Goal: Task Accomplishment & Management: Complete application form

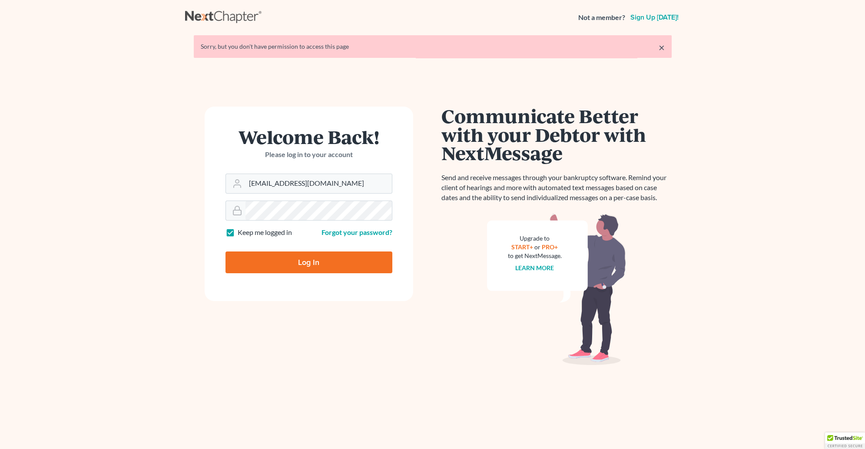
type input "[EMAIL_ADDRESS][DOMAIN_NAME]"
click at [279, 267] on input "Log In" at bounding box center [309, 262] width 167 height 22
type input "Thinking..."
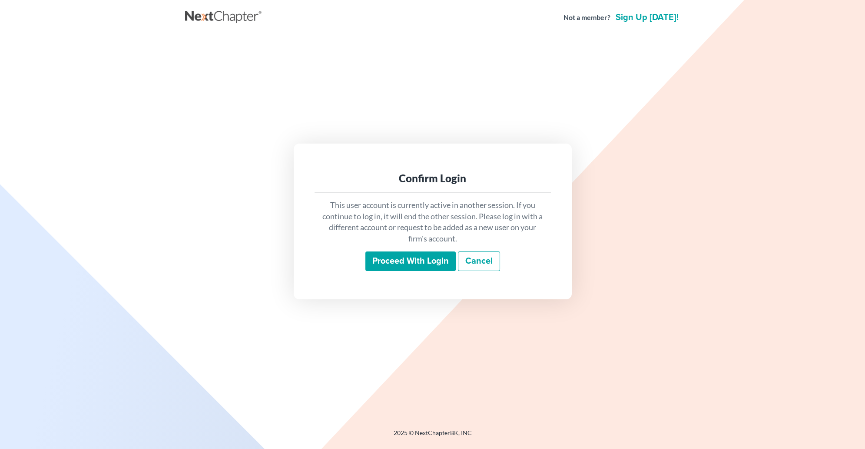
click at [392, 266] on input "Proceed with login" at bounding box center [411, 261] width 90 height 20
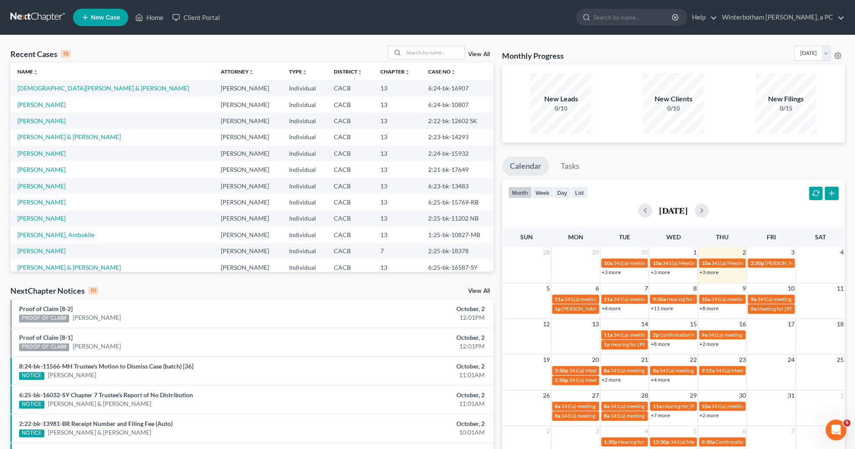
click at [480, 54] on link "View All" at bounding box center [479, 54] width 22 height 6
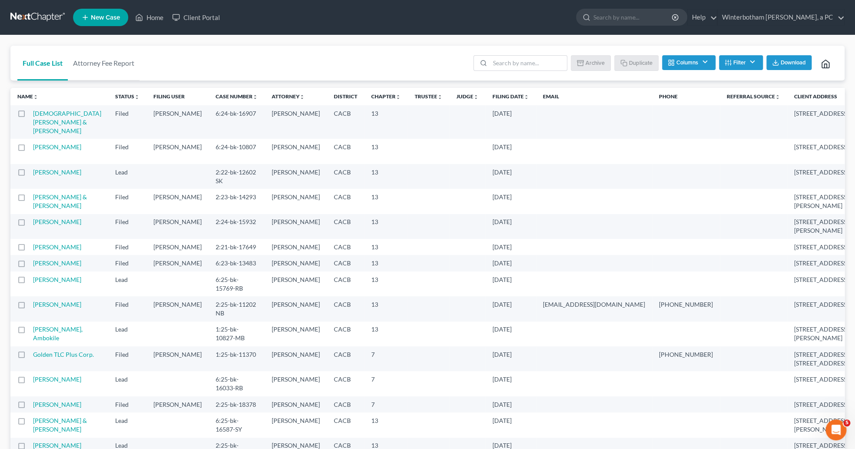
click at [50, 15] on link at bounding box center [38, 18] width 56 height 16
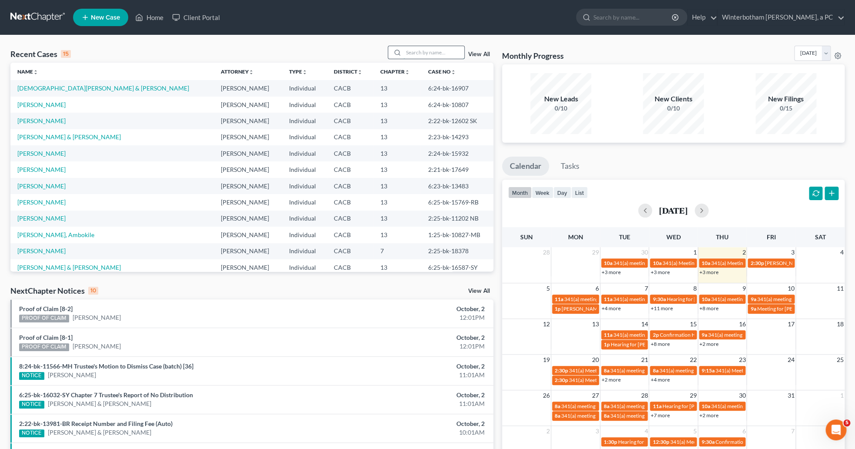
click at [407, 53] on input "search" at bounding box center [433, 52] width 61 height 13
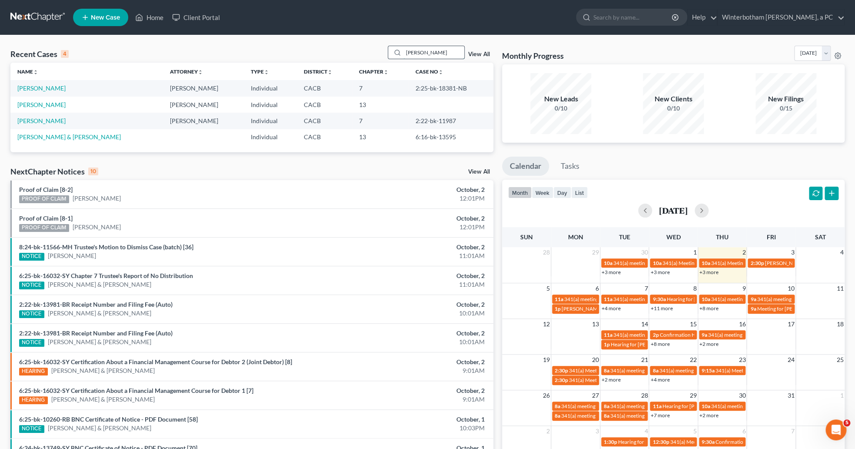
type input "contreras"
click at [36, 86] on link "[PERSON_NAME]" at bounding box center [41, 87] width 48 height 7
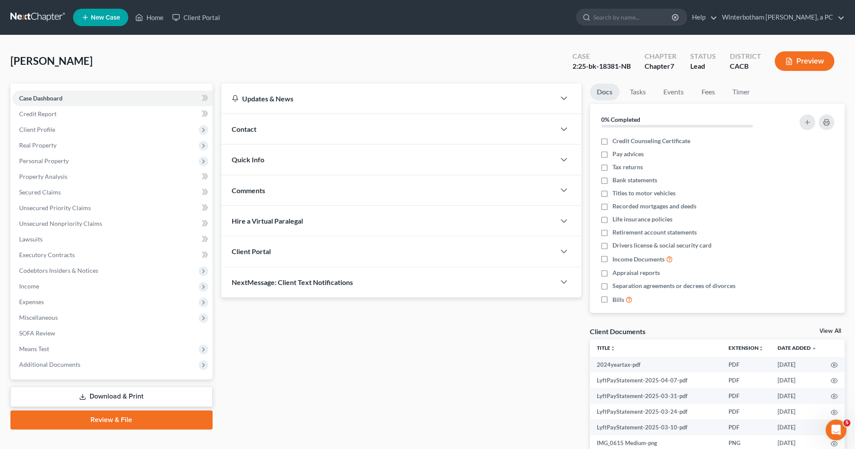
click at [831, 328] on link "View All" at bounding box center [830, 331] width 22 height 6
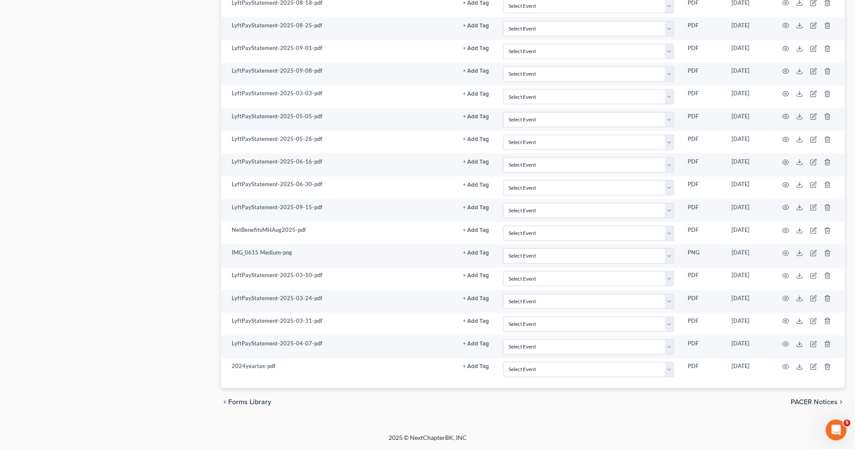
scroll to position [1006, 0]
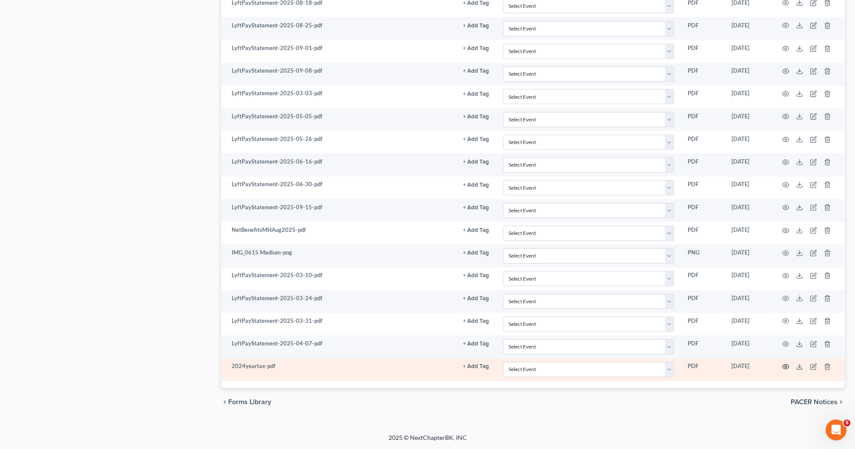
click at [782, 364] on icon "button" at bounding box center [785, 366] width 7 height 7
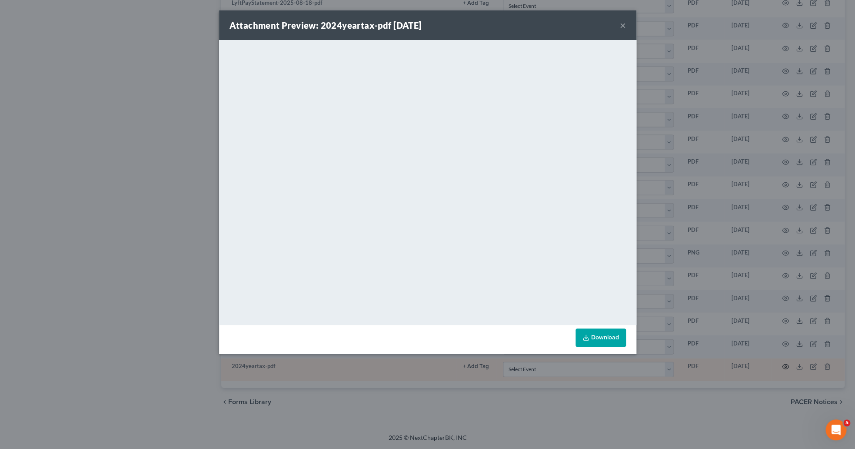
scroll to position [998, 0]
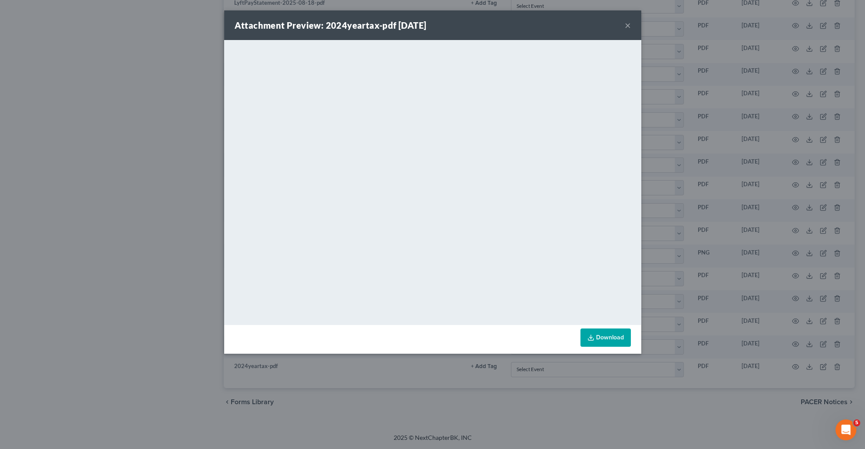
click at [123, 371] on div "Attachment Preview: 2024yeartax-pdf 09/30/2025 × <object ng-attr-data='https://…" at bounding box center [432, 224] width 865 height 449
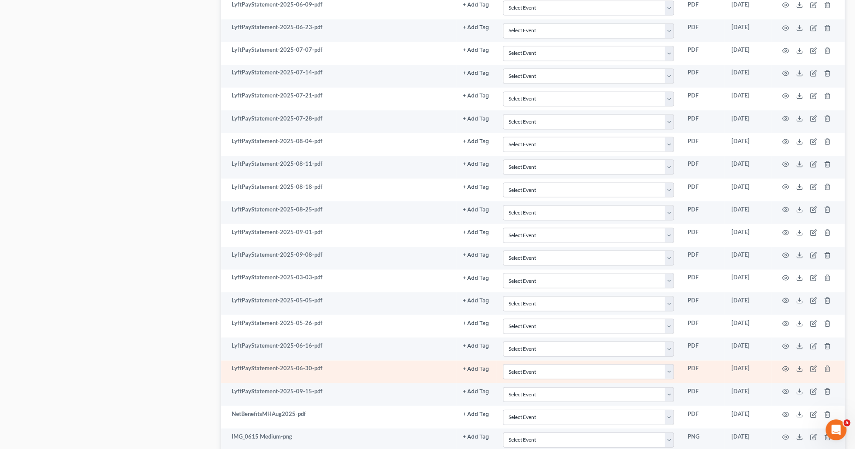
scroll to position [818, 0]
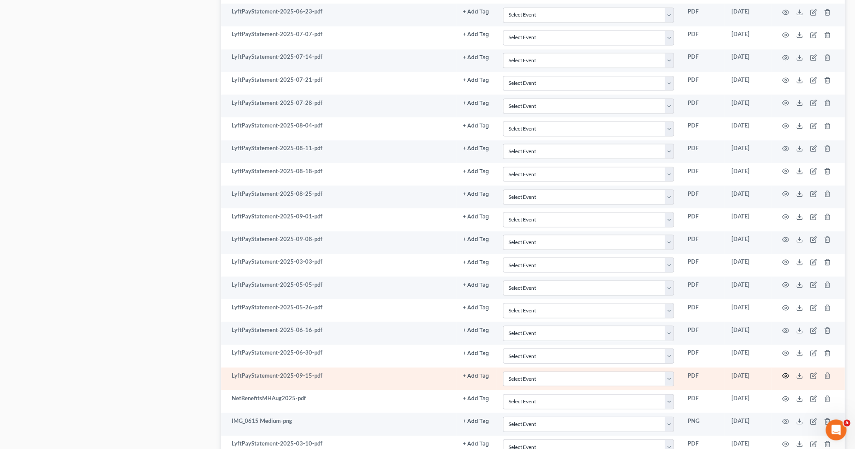
click at [783, 378] on icon "button" at bounding box center [785, 375] width 7 height 5
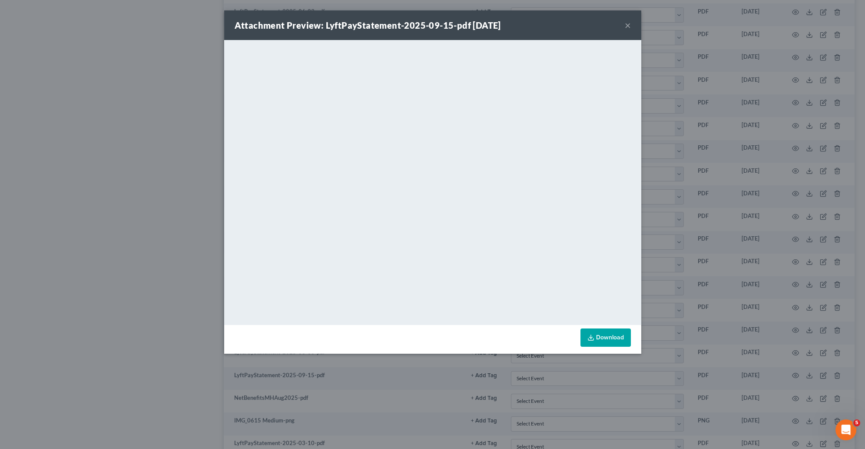
click at [42, 404] on div "Attachment Preview: LyftPayStatement-2025-09-15-pdf 09/30/2025 × <object ng-att…" at bounding box center [432, 224] width 865 height 449
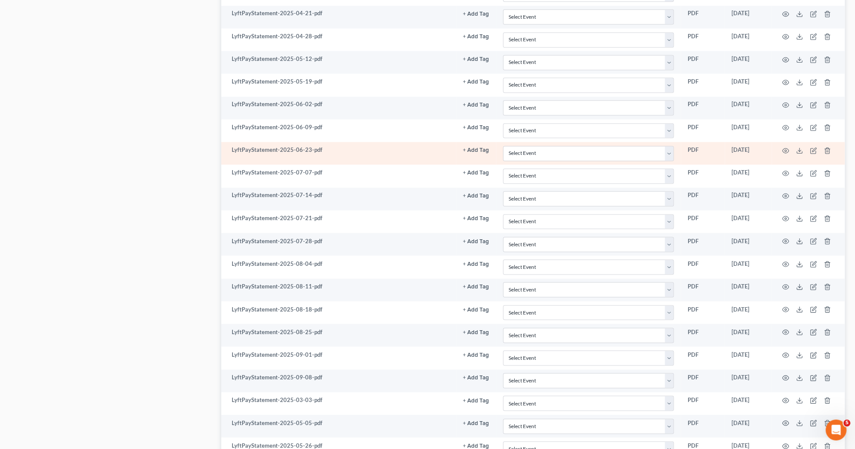
scroll to position [684, 0]
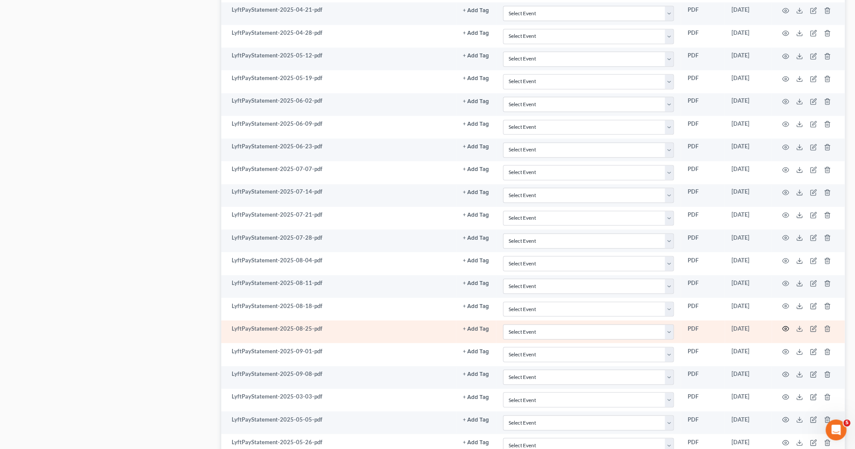
click at [782, 332] on icon "button" at bounding box center [785, 328] width 7 height 7
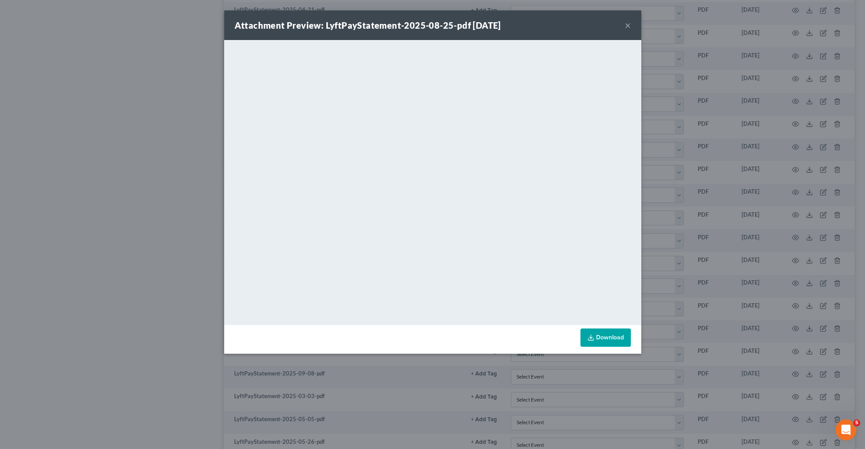
click at [688, 149] on div "Attachment Preview: LyftPayStatement-2025-08-25-pdf 09/30/2025 × <object ng-att…" at bounding box center [432, 224] width 865 height 449
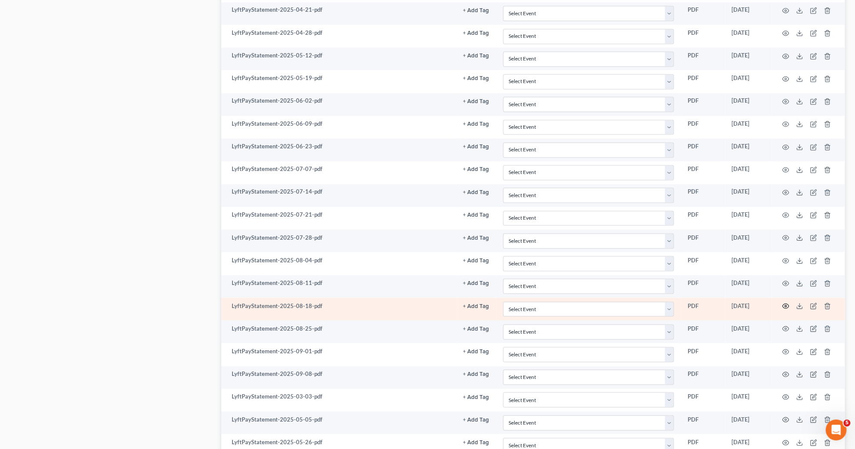
click at [784, 308] on icon "button" at bounding box center [785, 305] width 7 height 5
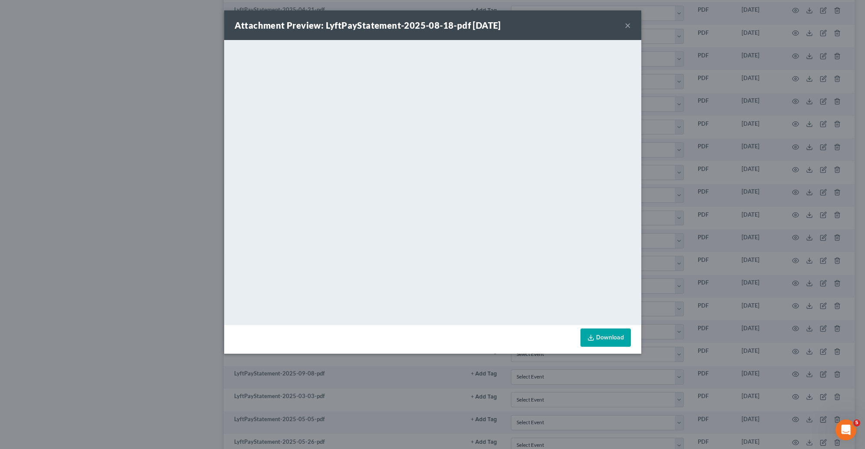
click at [731, 259] on div "Attachment Preview: LyftPayStatement-2025-08-18-pdf 09/30/2025 × <object ng-att…" at bounding box center [432, 224] width 865 height 449
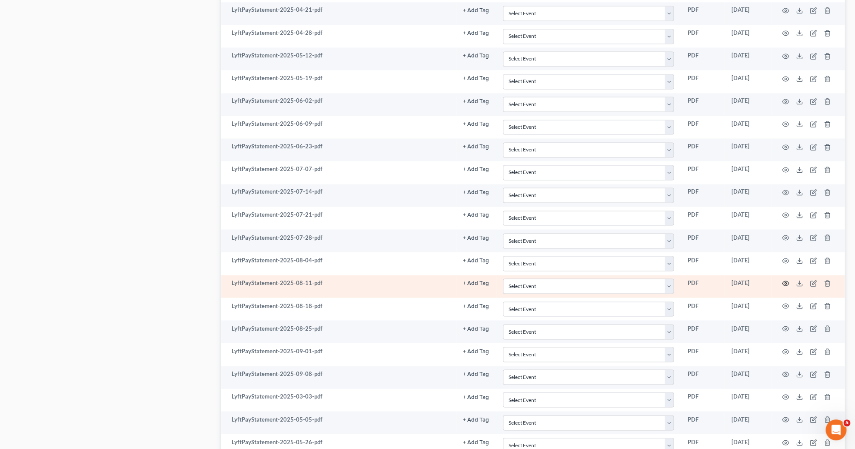
click at [784, 284] on circle "button" at bounding box center [785, 283] width 2 height 2
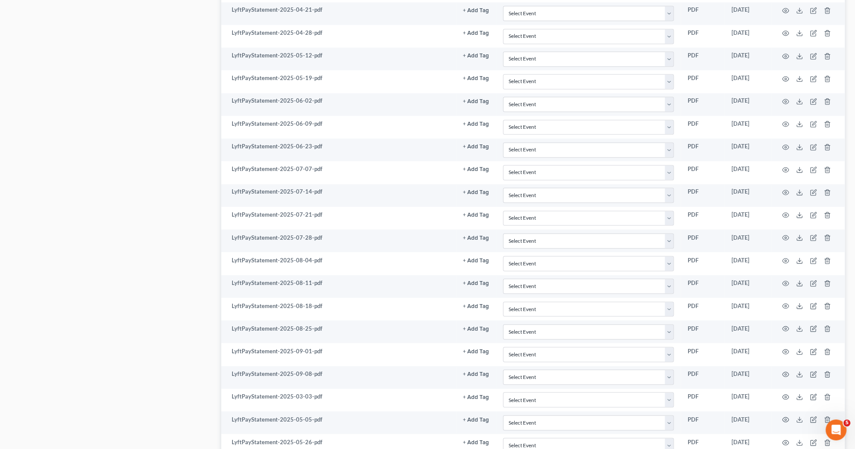
click at [37, 367] on div "Case Dashboard Payments Invoices Payments Payments Credit Report Client Profile" at bounding box center [111, 59] width 211 height 1318
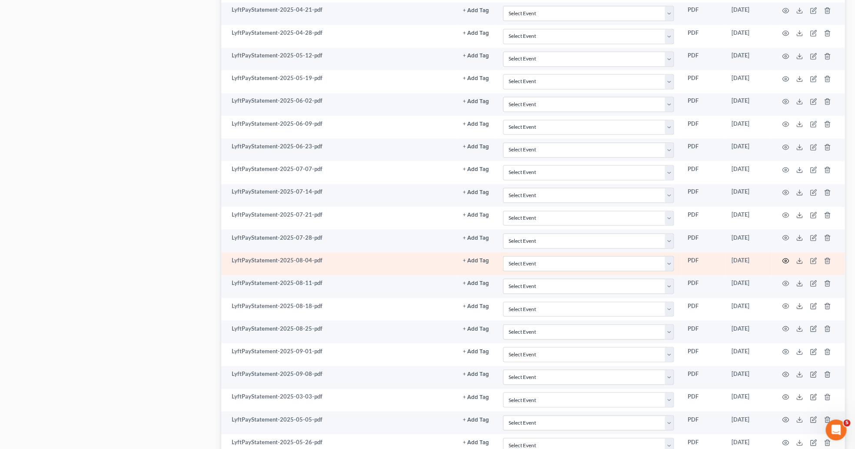
click at [782, 272] on td at bounding box center [807, 263] width 73 height 23
click at [784, 264] on icon "button" at bounding box center [785, 260] width 7 height 7
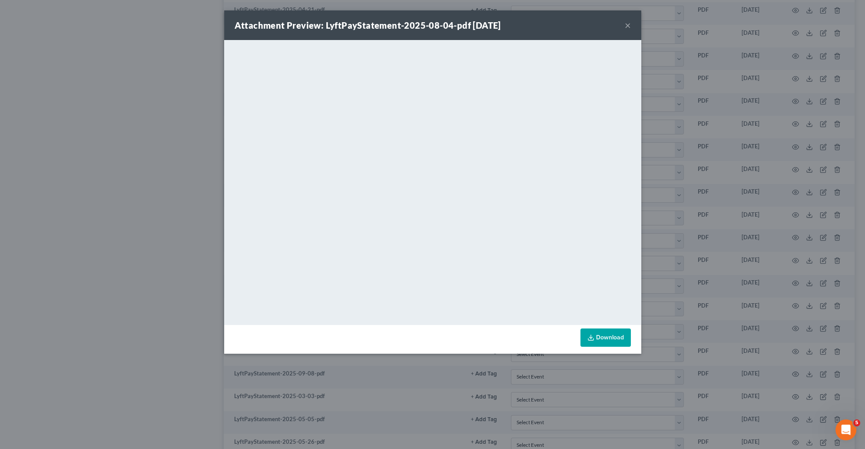
click at [663, 66] on div "Attachment Preview: LyftPayStatement-2025-08-04-pdf 09/30/2025 × <object ng-att…" at bounding box center [432, 224] width 865 height 449
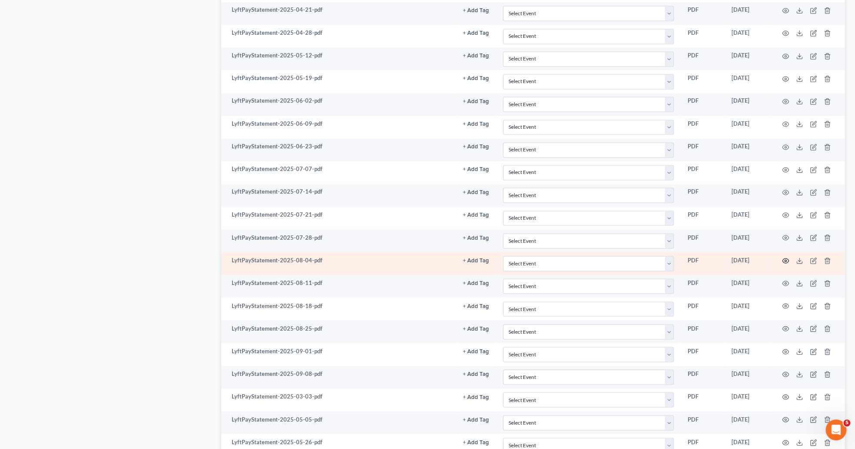
click at [784, 261] on circle "button" at bounding box center [785, 260] width 2 height 2
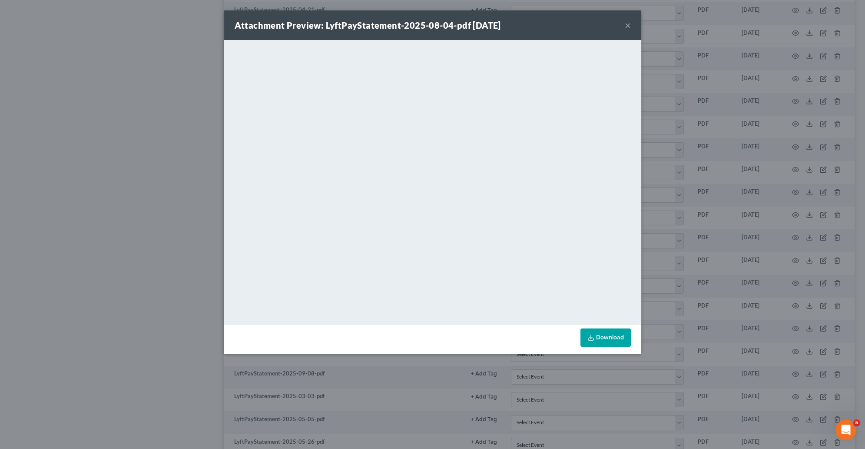
click at [732, 203] on div "Attachment Preview: LyftPayStatement-2025-08-04-pdf 09/30/2025 × <object ng-att…" at bounding box center [432, 224] width 865 height 449
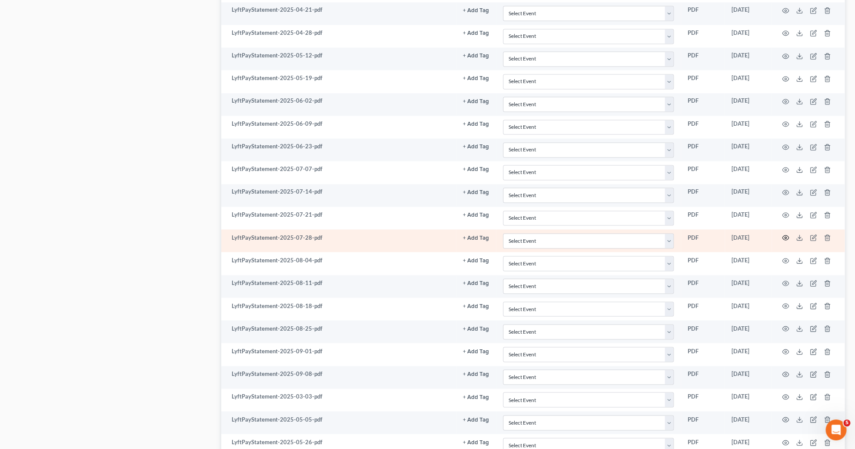
click at [782, 241] on icon "button" at bounding box center [785, 237] width 7 height 7
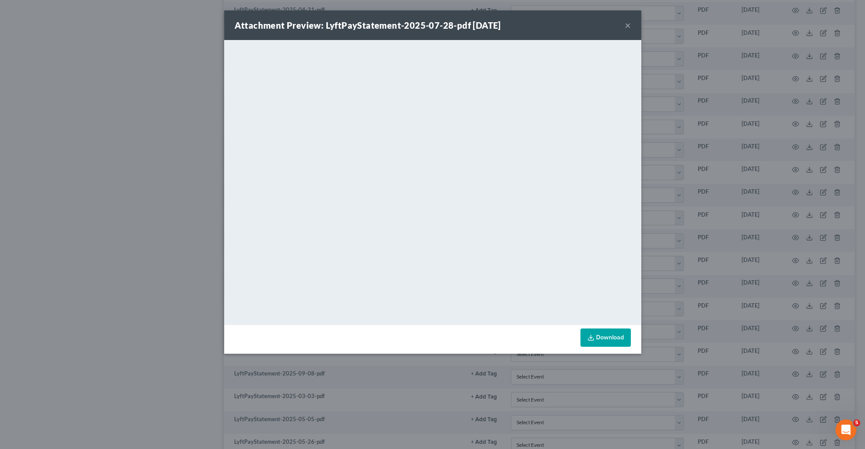
click at [627, 25] on button "×" at bounding box center [628, 25] width 6 height 10
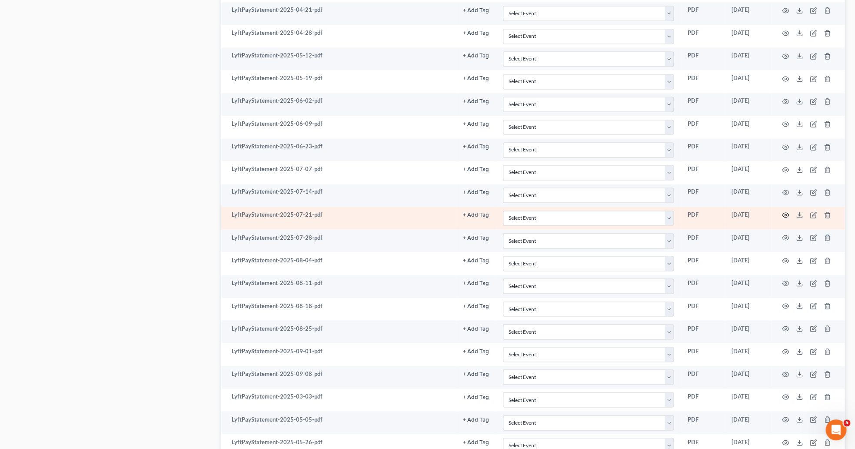
click at [788, 218] on icon "button" at bounding box center [785, 214] width 7 height 7
click at [785, 216] on circle "button" at bounding box center [785, 215] width 2 height 2
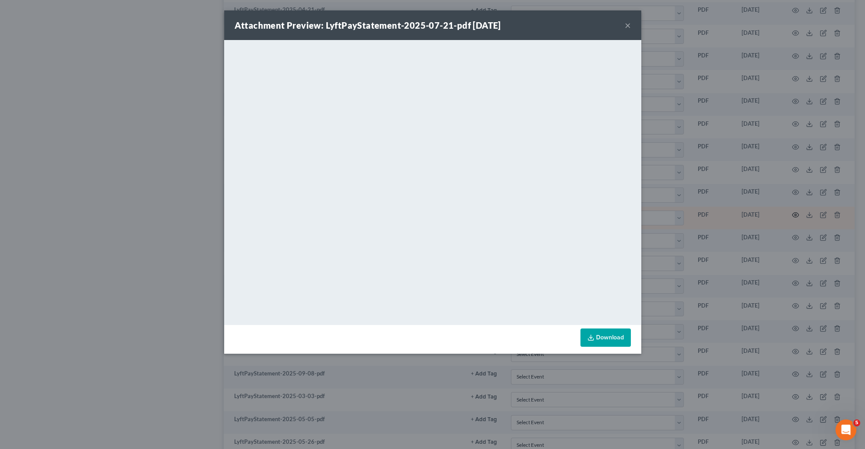
click at [785, 227] on div "Attachment Preview: LyftPayStatement-2025-07-21-pdf 09/30/2025 × <object ng-att…" at bounding box center [432, 224] width 865 height 449
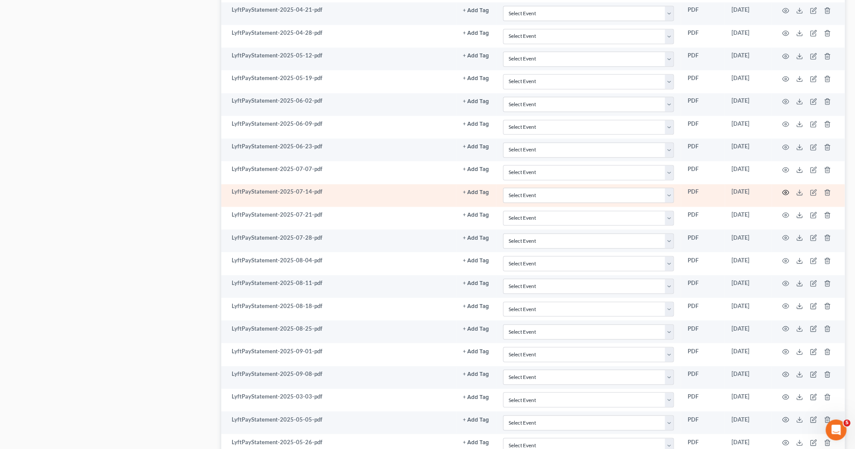
click at [782, 195] on icon "button" at bounding box center [785, 192] width 7 height 5
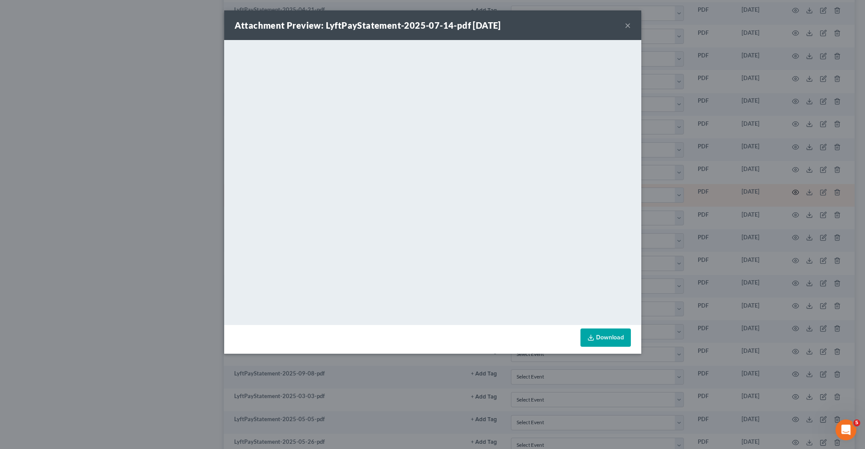
click at [782, 204] on div "Attachment Preview: LyftPayStatement-2025-07-14-pdf 09/30/2025 × <object ng-att…" at bounding box center [432, 224] width 865 height 449
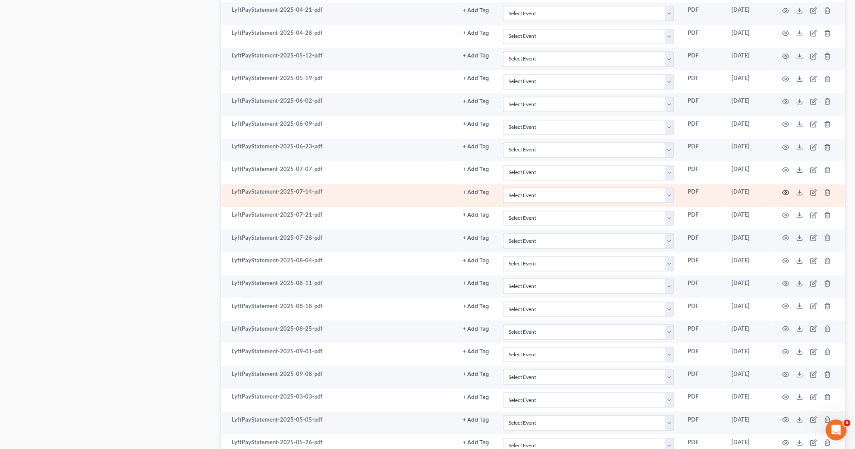
click at [782, 195] on icon "button" at bounding box center [785, 192] width 7 height 5
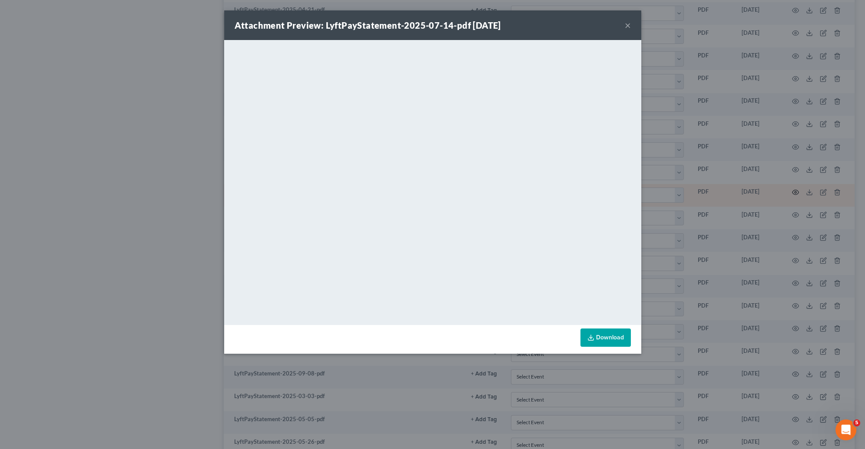
click at [782, 204] on div "Attachment Preview: LyftPayStatement-2025-07-14-pdf 09/30/2025 × <object ng-att…" at bounding box center [432, 224] width 865 height 449
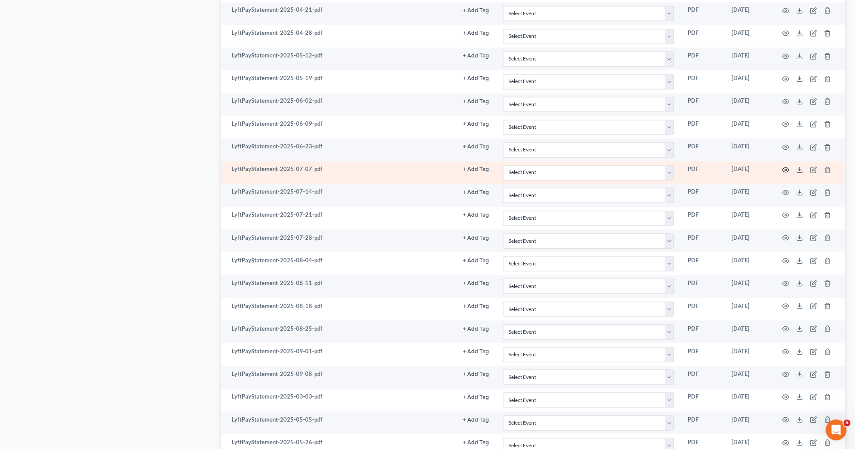
click at [783, 173] on icon "button" at bounding box center [785, 169] width 7 height 7
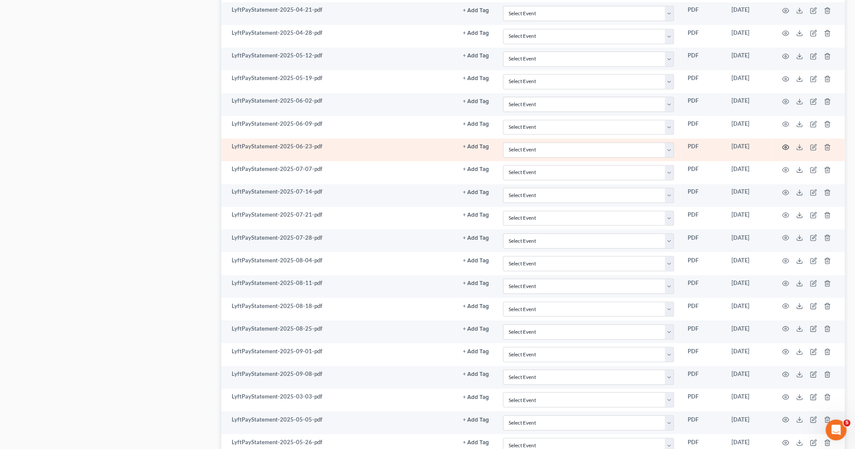
click at [785, 148] on circle "button" at bounding box center [785, 147] width 2 height 2
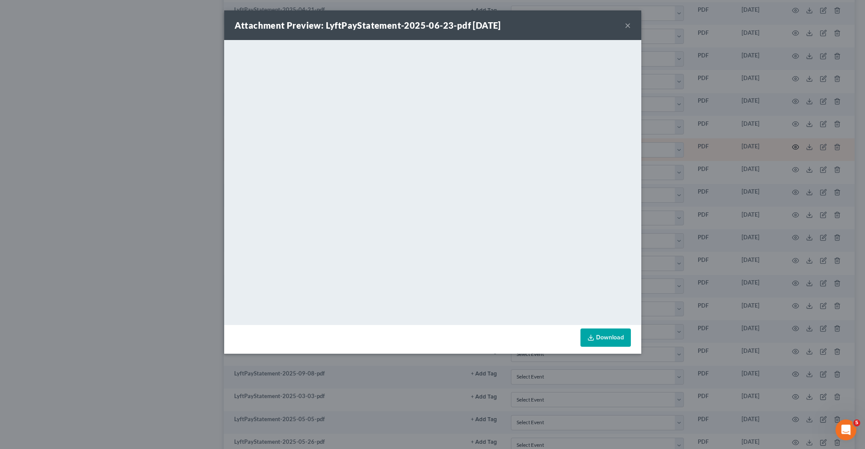
click at [785, 156] on div "Attachment Preview: LyftPayStatement-2025-06-23-pdf 09/30/2025 × <object ng-att…" at bounding box center [432, 224] width 865 height 449
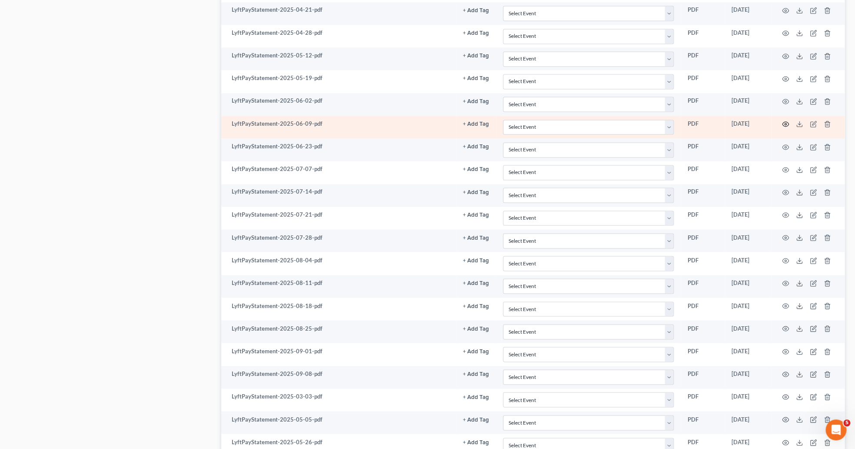
click at [786, 125] on circle "button" at bounding box center [785, 124] width 2 height 2
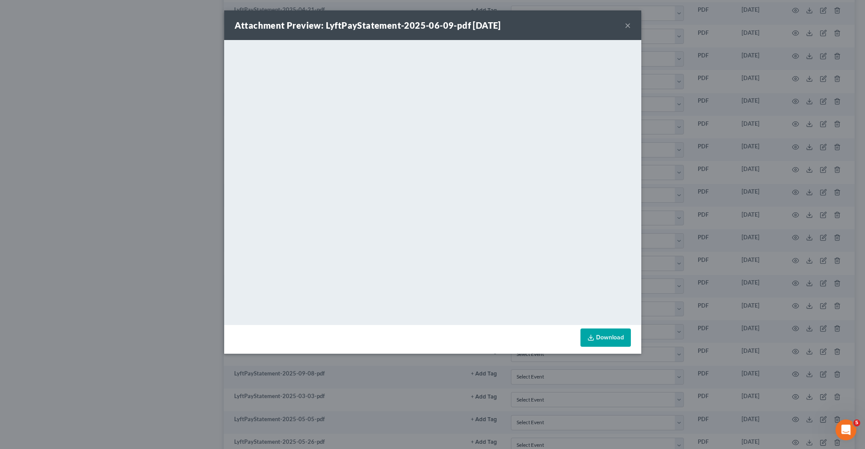
click at [759, 100] on div "Attachment Preview: LyftPayStatement-2025-06-09-pdf 09/30/2025 × <object ng-att…" at bounding box center [432, 224] width 865 height 449
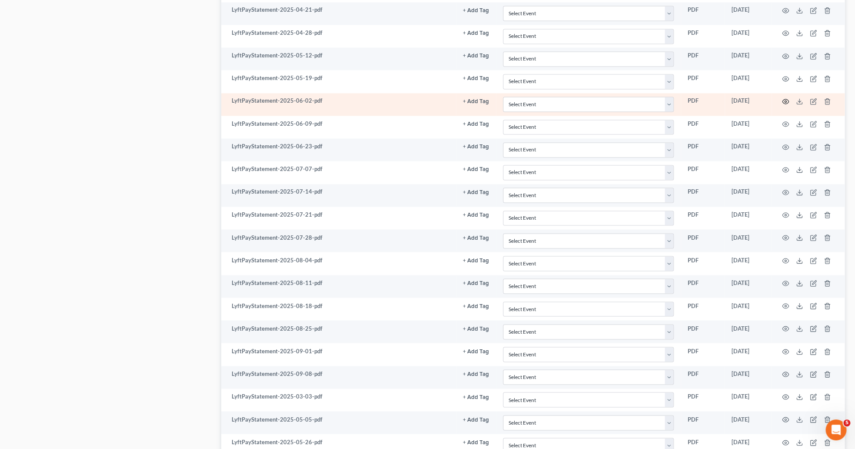
click at [787, 105] on icon "button" at bounding box center [785, 101] width 7 height 7
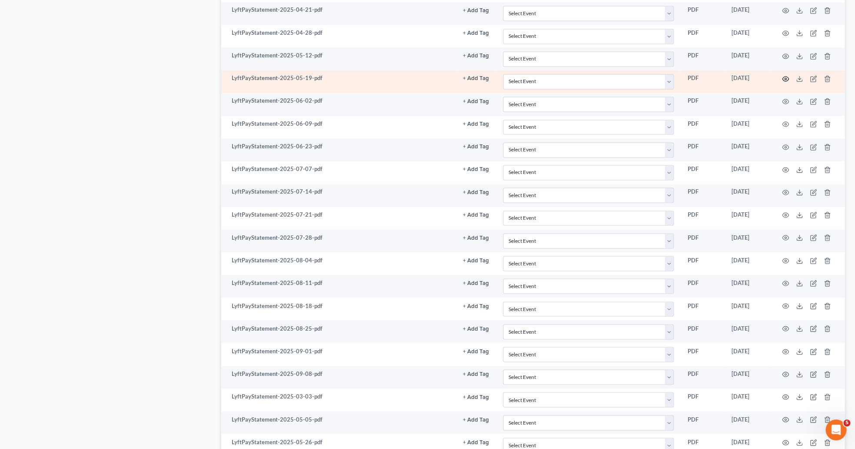
click at [787, 81] on icon "button" at bounding box center [785, 78] width 7 height 5
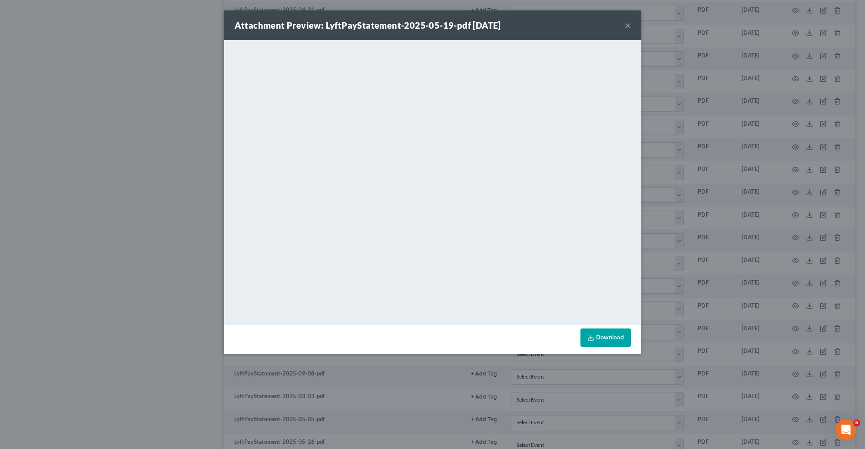
click at [747, 151] on div "Attachment Preview: LyftPayStatement-2025-05-19-pdf 09/30/2025 × <object ng-att…" at bounding box center [432, 224] width 865 height 449
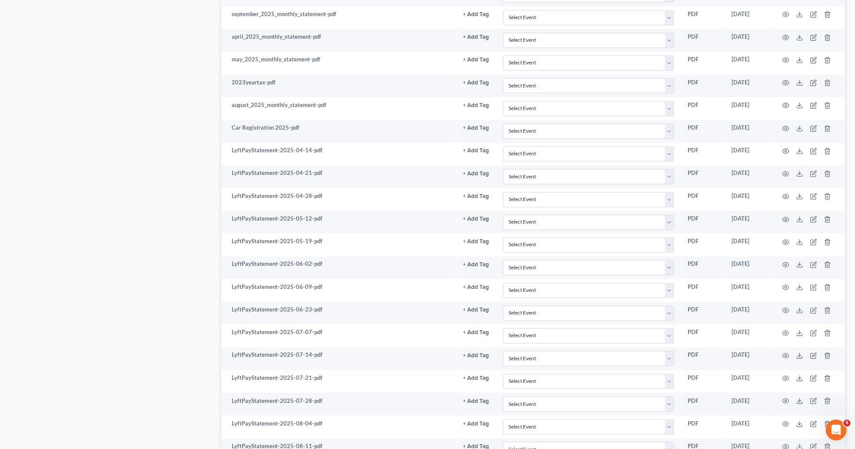
scroll to position [505, 0]
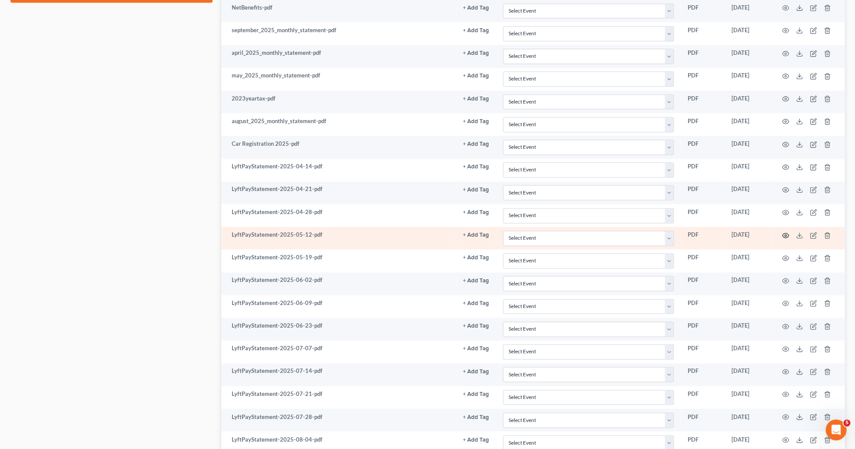
click at [785, 239] on icon "button" at bounding box center [785, 235] width 7 height 7
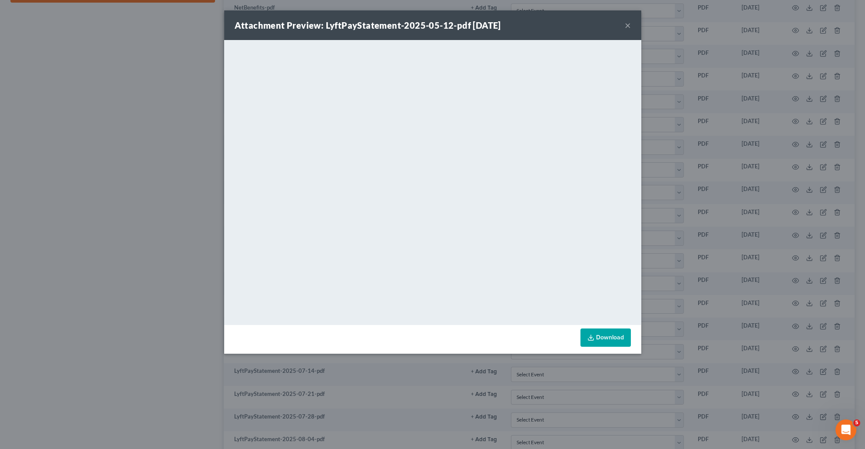
click at [709, 209] on div "Attachment Preview: LyftPayStatement-2025-05-12-pdf 09/30/2025 × <object ng-att…" at bounding box center [432, 224] width 865 height 449
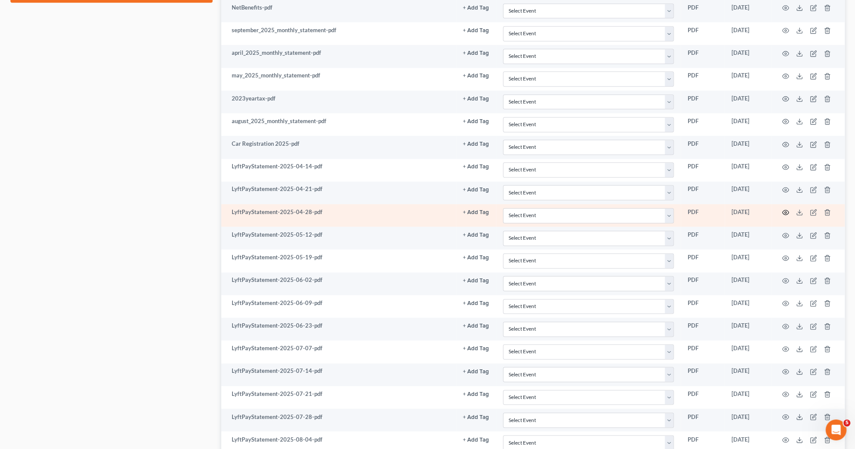
click at [784, 216] on icon "button" at bounding box center [785, 212] width 7 height 7
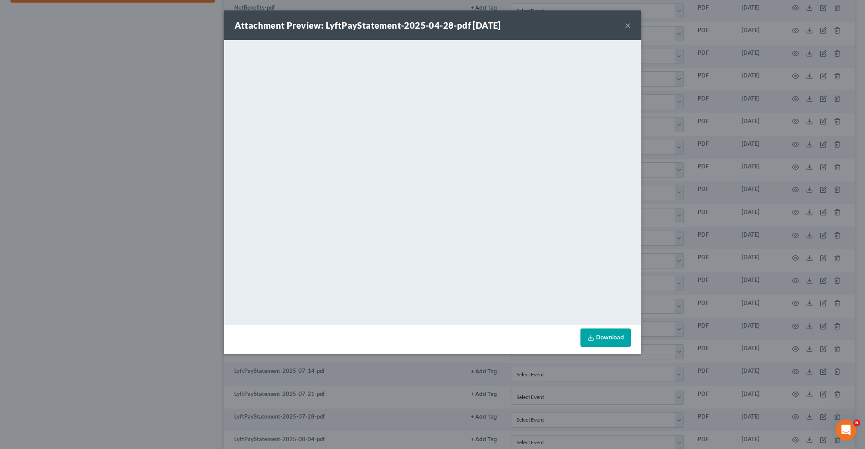
click at [151, 226] on div "Attachment Preview: LyftPayStatement-2025-04-28-pdf 09/30/2025 × <object ng-att…" at bounding box center [432, 224] width 865 height 449
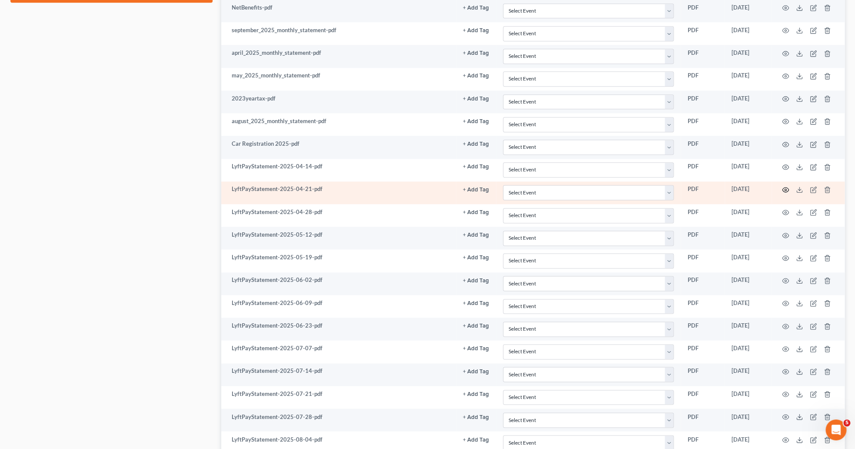
click at [785, 193] on icon "button" at bounding box center [785, 189] width 7 height 7
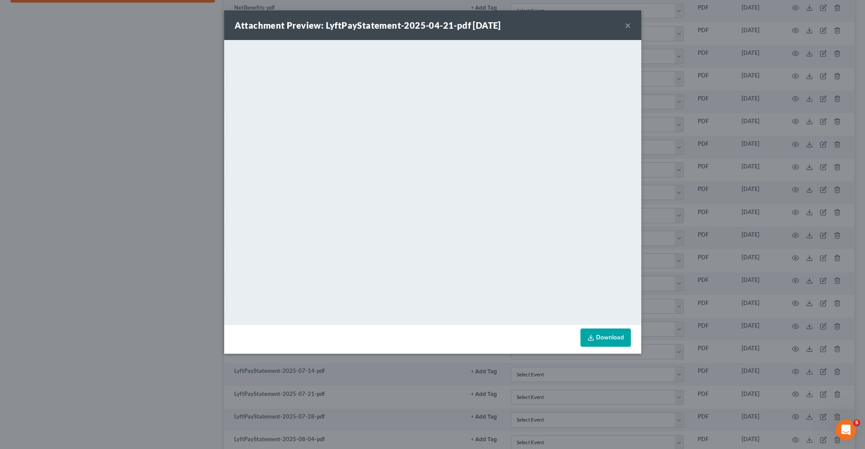
click at [193, 237] on div "Attachment Preview: LyftPayStatement-2025-04-21-pdf 09/30/2025 × <object ng-att…" at bounding box center [432, 224] width 865 height 449
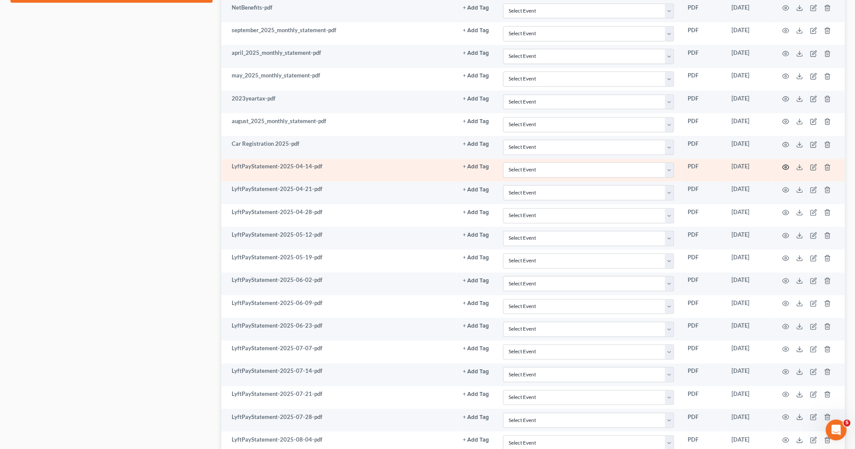
click at [785, 170] on icon "button" at bounding box center [785, 166] width 7 height 7
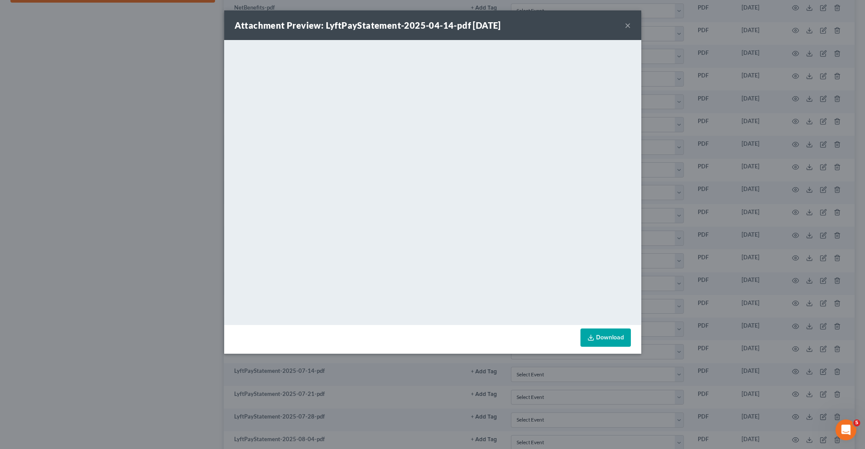
click at [693, 243] on div "Attachment Preview: LyftPayStatement-2025-04-14-pdf 09/30/2025 × <object ng-att…" at bounding box center [432, 224] width 865 height 449
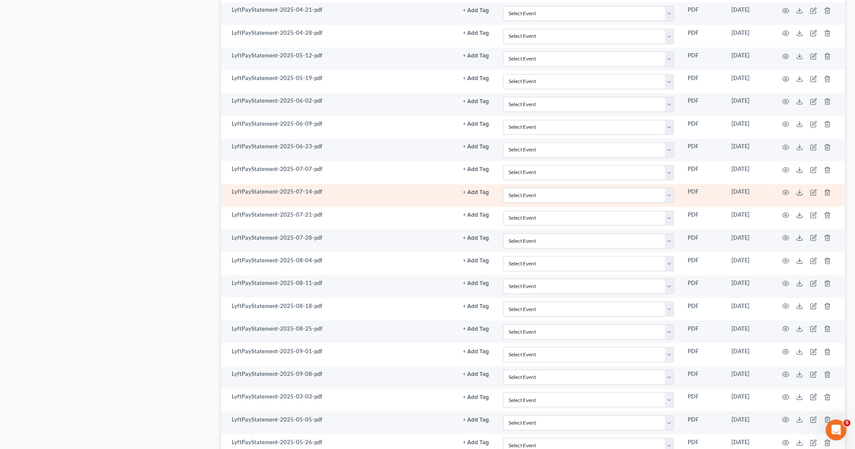
scroll to position [953, 0]
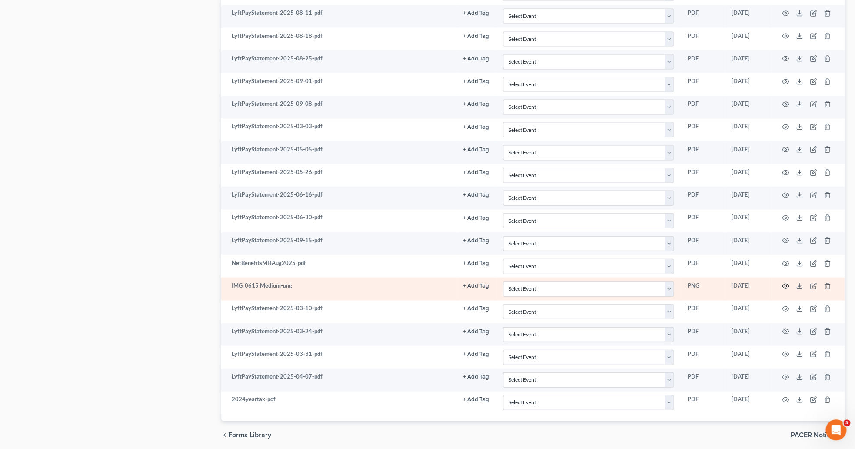
click at [783, 289] on icon "button" at bounding box center [785, 285] width 7 height 7
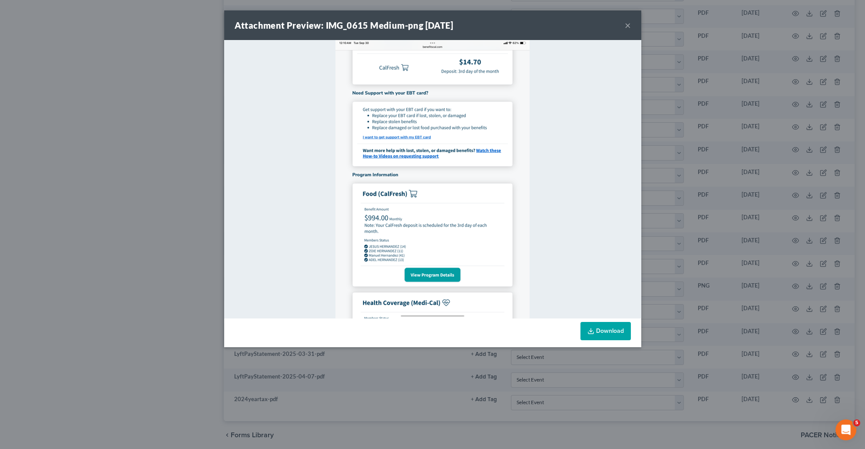
click at [753, 206] on div "Attachment Preview: IMG_0615 Medium-png 09/30/2025 × Download" at bounding box center [432, 224] width 865 height 449
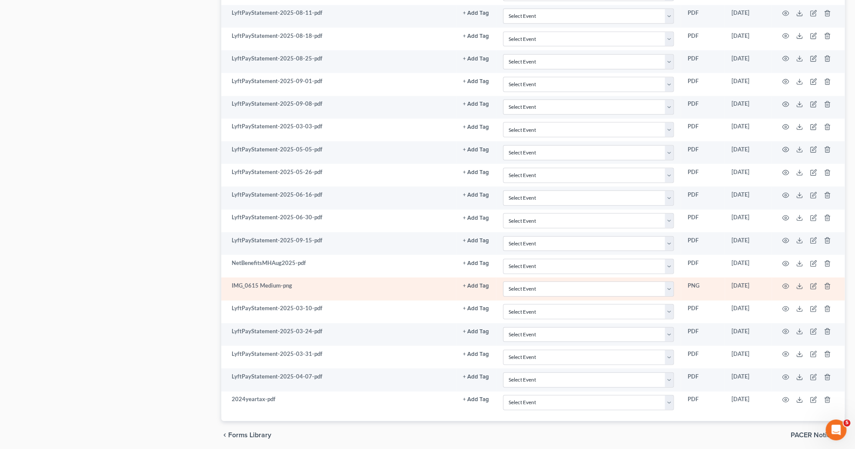
scroll to position [908, 0]
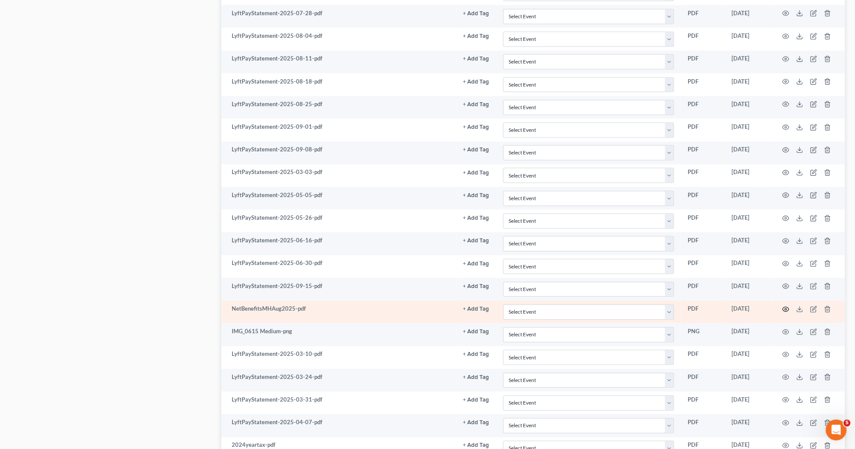
click at [784, 312] on icon "button" at bounding box center [785, 308] width 7 height 7
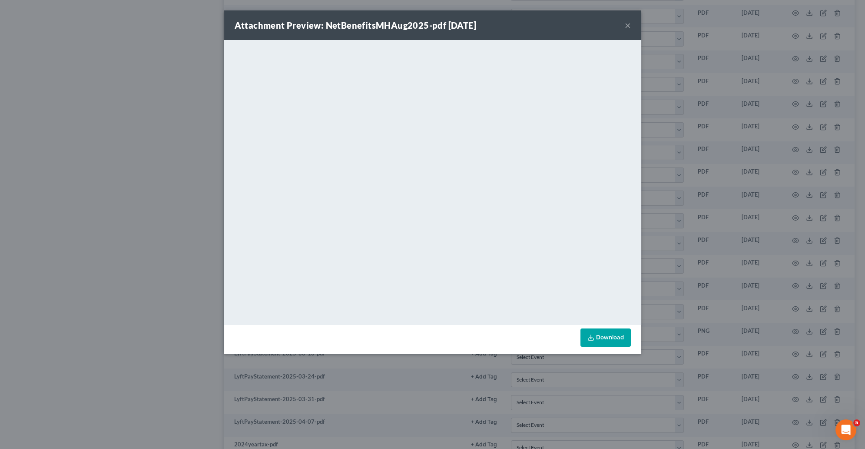
click at [57, 425] on div "Attachment Preview: NetBenefitsMHAug2025-pdf 09/30/2025 × <object ng-attr-data=…" at bounding box center [432, 224] width 865 height 449
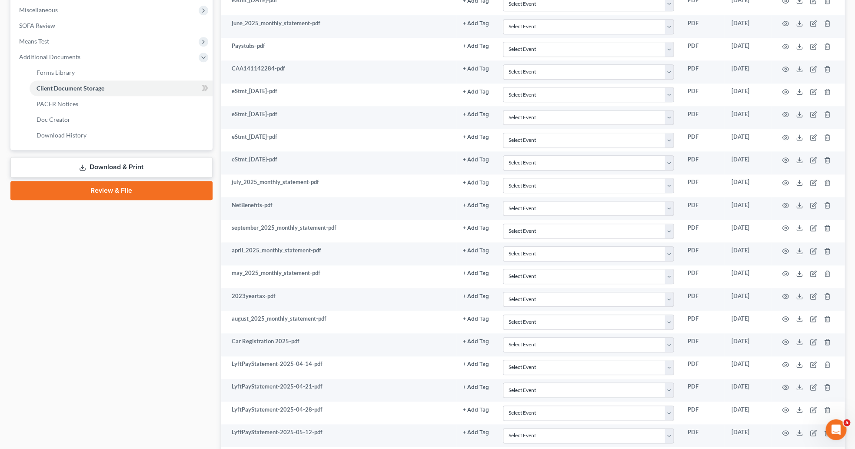
scroll to position [288, 0]
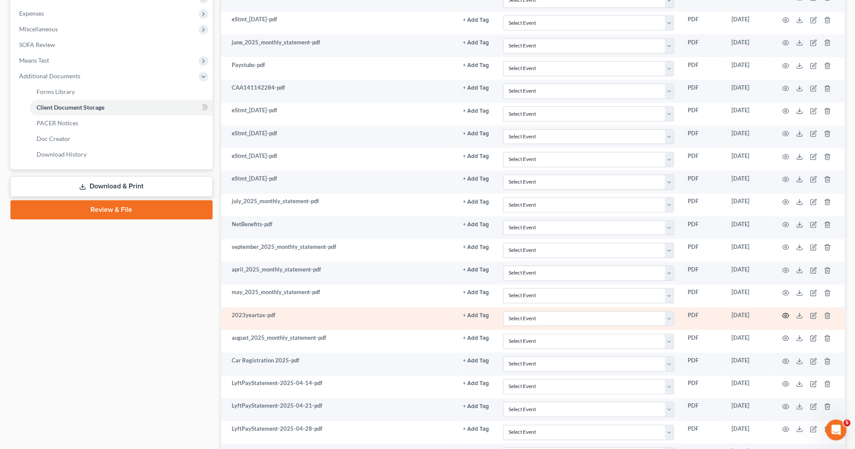
click at [784, 319] on icon "button" at bounding box center [785, 315] width 7 height 7
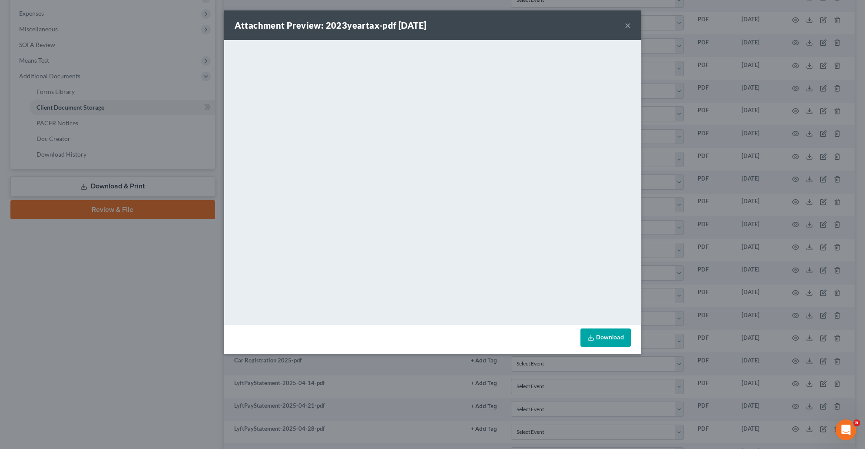
click at [138, 290] on div "Attachment Preview: 2023yeartax-pdf 09/30/2025 × <object ng-attr-data='https://…" at bounding box center [432, 224] width 865 height 449
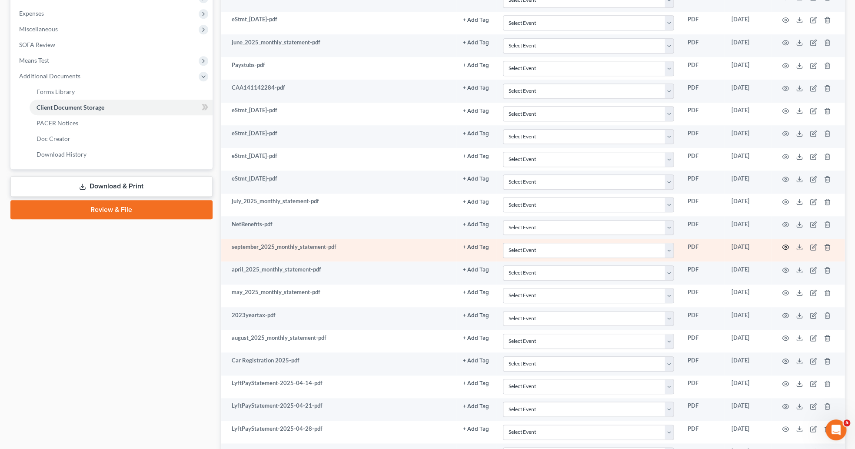
click at [784, 248] on circle "button" at bounding box center [785, 247] width 2 height 2
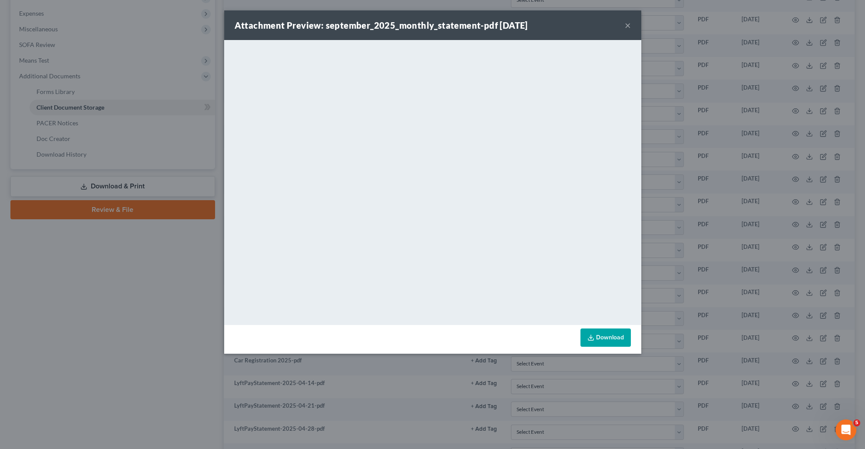
drag, startPoint x: 495, startPoint y: 325, endPoint x: 389, endPoint y: 323, distance: 106.1
click at [385, 324] on div "Attachment Preview: september_2025_monthly_statement-pdf 09/30/2025 × <object n…" at bounding box center [432, 181] width 417 height 343
click at [628, 23] on button "×" at bounding box center [628, 25] width 6 height 10
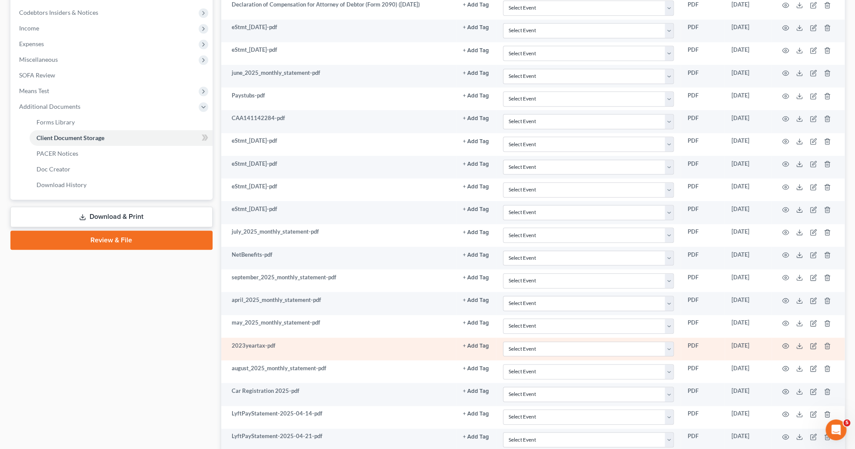
scroll to position [243, 0]
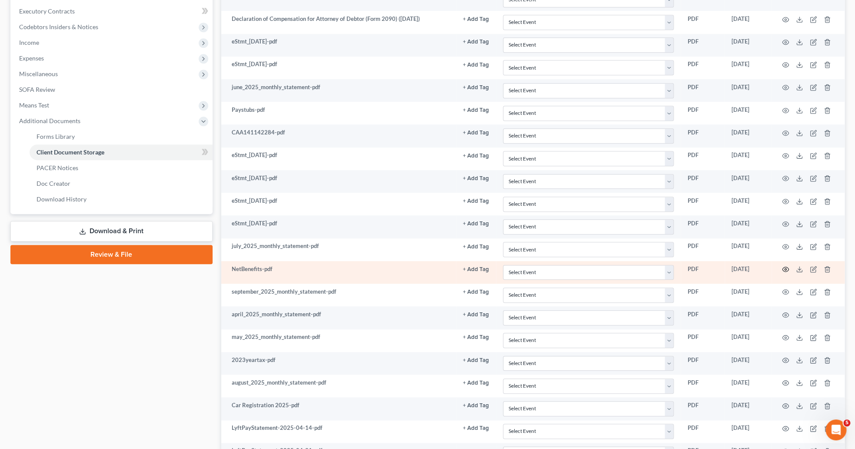
click at [784, 272] on icon "button" at bounding box center [785, 269] width 7 height 5
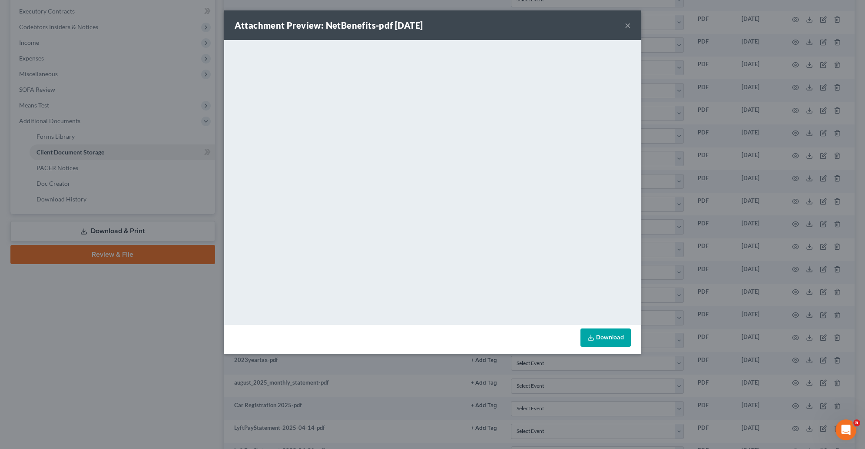
click at [201, 358] on div "Attachment Preview: NetBenefits-pdf 09/30/2025 × <object ng-attr-data='https://…" at bounding box center [432, 224] width 865 height 449
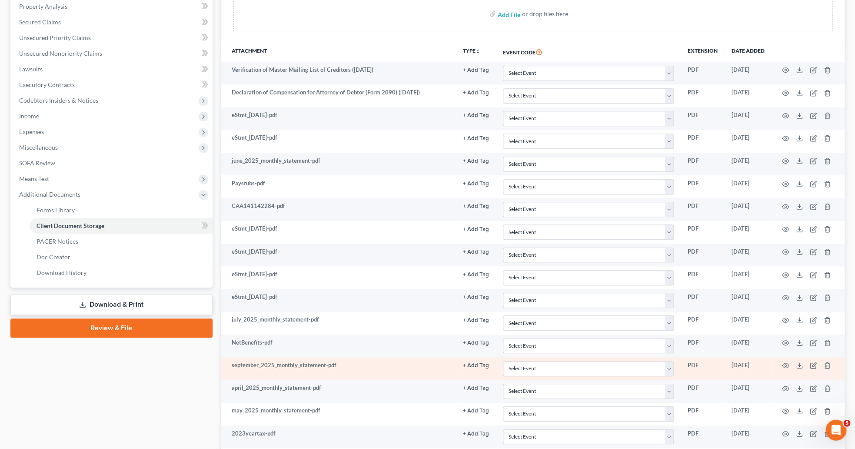
scroll to position [154, 0]
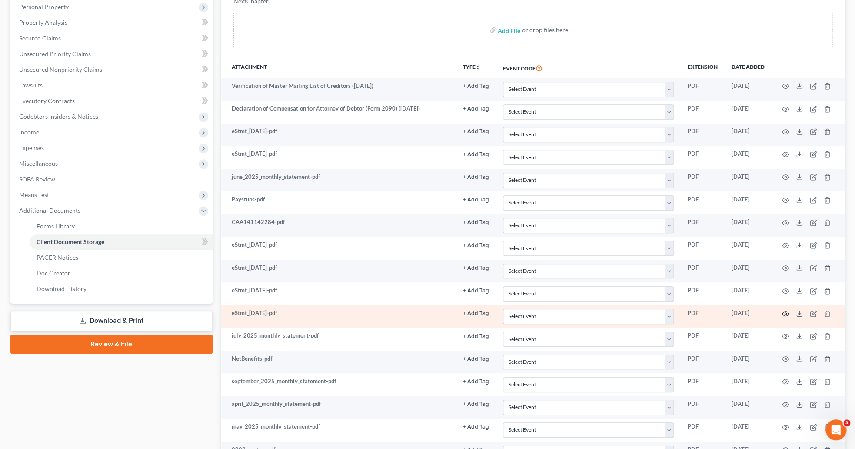
click at [787, 317] on icon "button" at bounding box center [785, 313] width 7 height 7
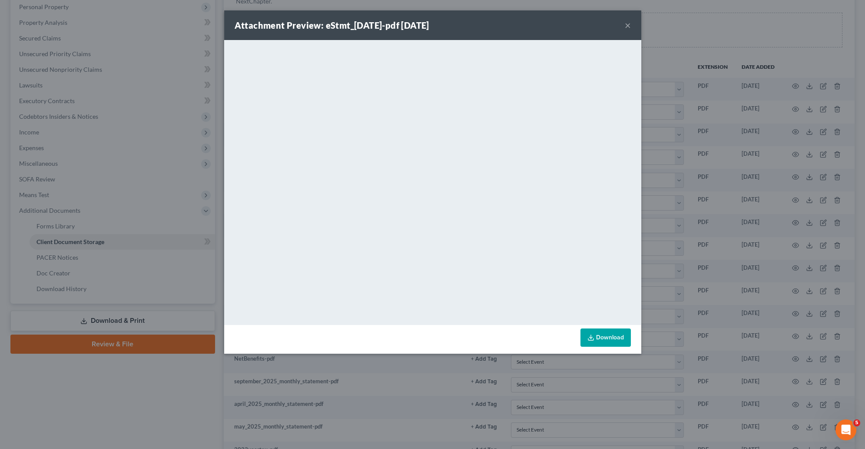
click at [312, 381] on div "Attachment Preview: eStmt_2025-09-05-pdf 09/30/2025 × <object ng-attr-data='htt…" at bounding box center [432, 224] width 865 height 449
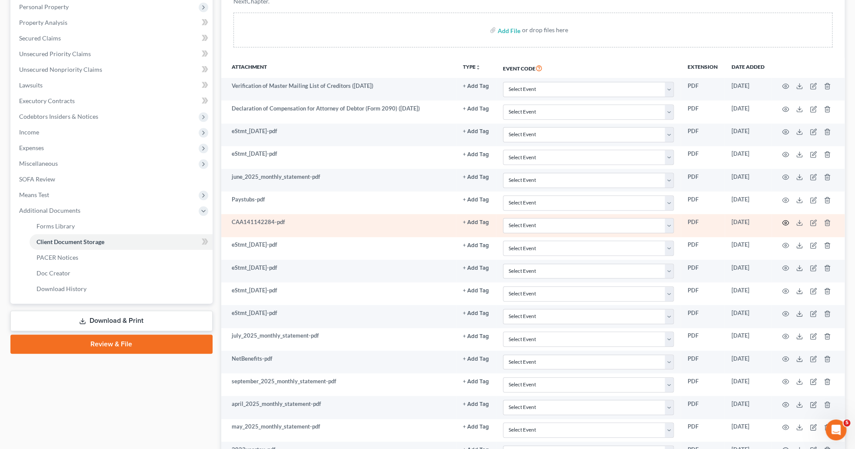
click at [782, 224] on icon "button" at bounding box center [785, 222] width 7 height 5
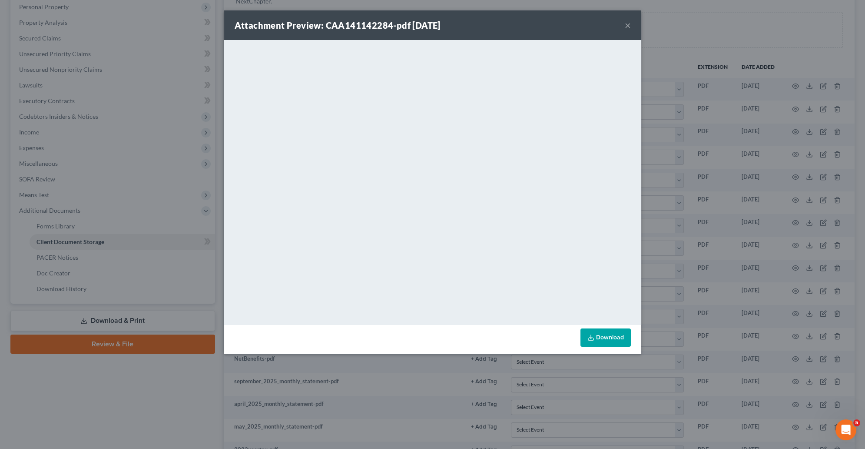
click at [421, 359] on div "Attachment Preview: CAA141142284-pdf 09/30/2025 × <object ng-attr-data='https:/…" at bounding box center [432, 224] width 865 height 449
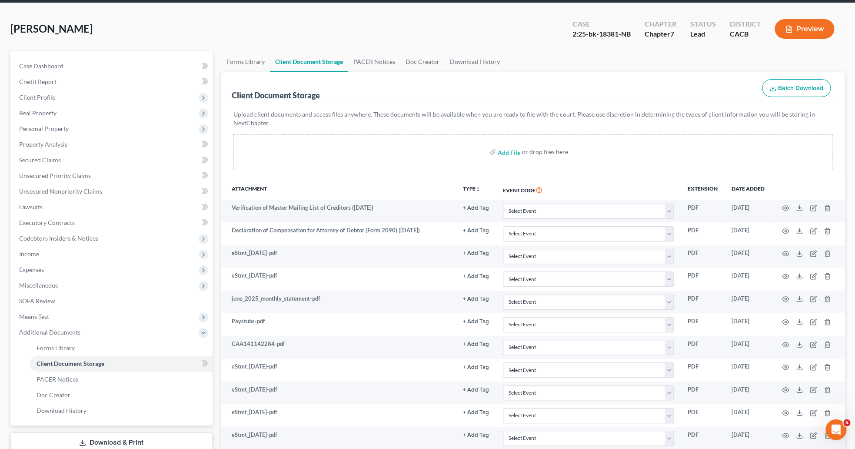
scroll to position [0, 0]
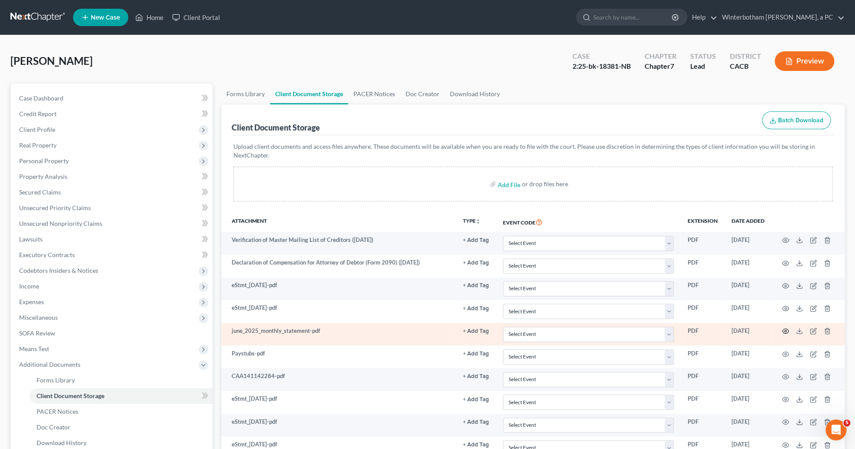
click at [787, 331] on icon "button" at bounding box center [785, 331] width 7 height 5
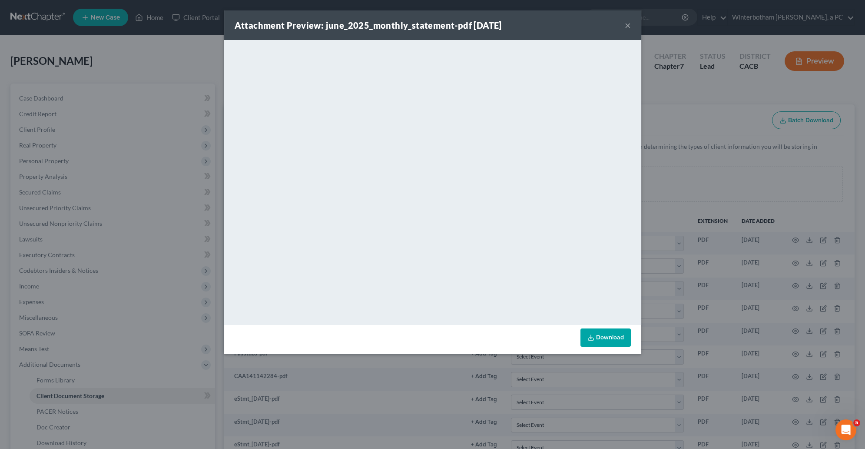
click at [627, 25] on button "×" at bounding box center [628, 25] width 6 height 10
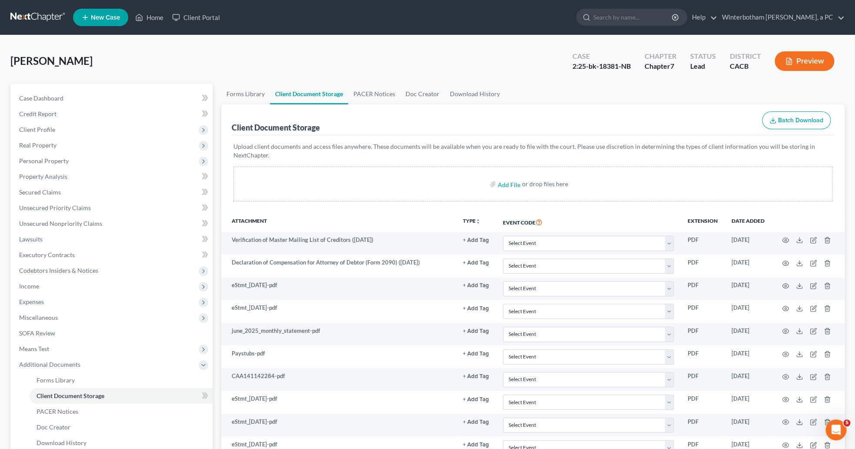
scroll to position [45, 0]
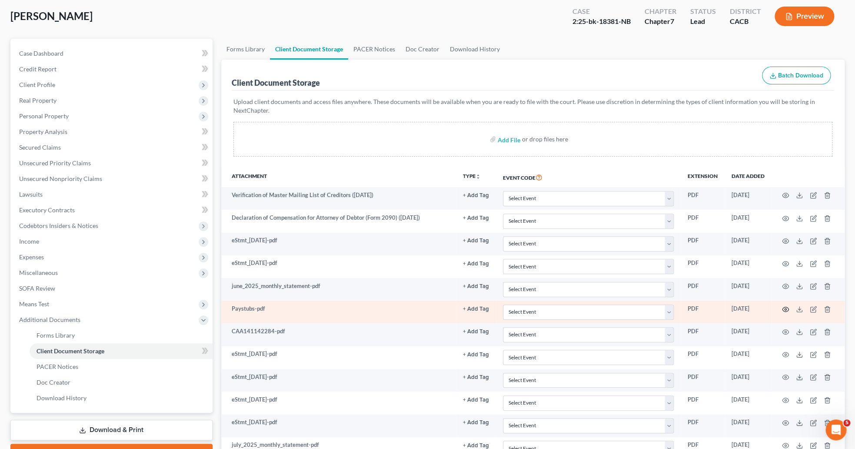
click at [783, 311] on icon "button" at bounding box center [785, 309] width 7 height 7
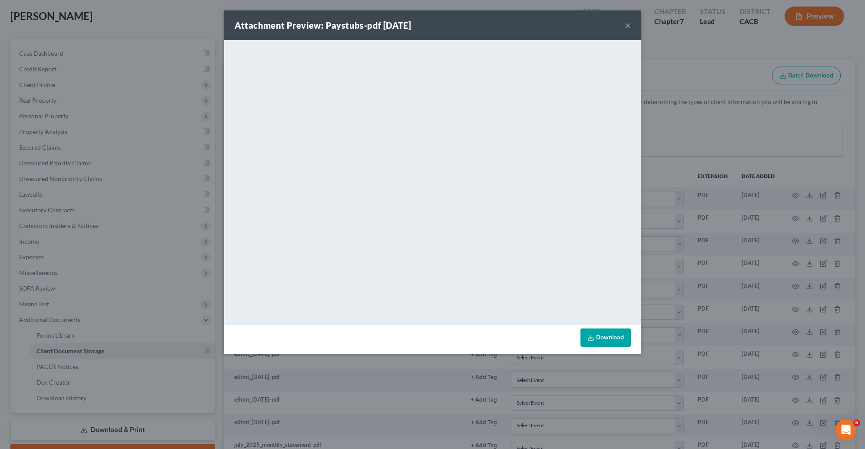
drag, startPoint x: 641, startPoint y: 70, endPoint x: 621, endPoint y: 173, distance: 104.6
click at [621, 173] on iframe "<object ng-attr-data='https://nextchapter-prod.s3.amazonaws.com/uploads/attachm…" at bounding box center [432, 181] width 417 height 282
click at [624, 25] on div "Attachment Preview: Paystubs-pdf 09/30/2025 ×" at bounding box center [432, 25] width 417 height 30
click at [627, 24] on button "×" at bounding box center [628, 25] width 6 height 10
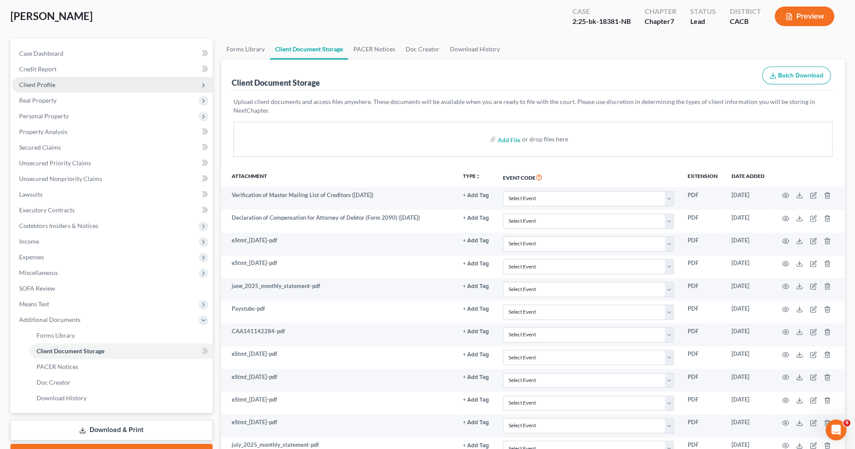
click at [44, 89] on span "Client Profile" at bounding box center [112, 85] width 200 height 16
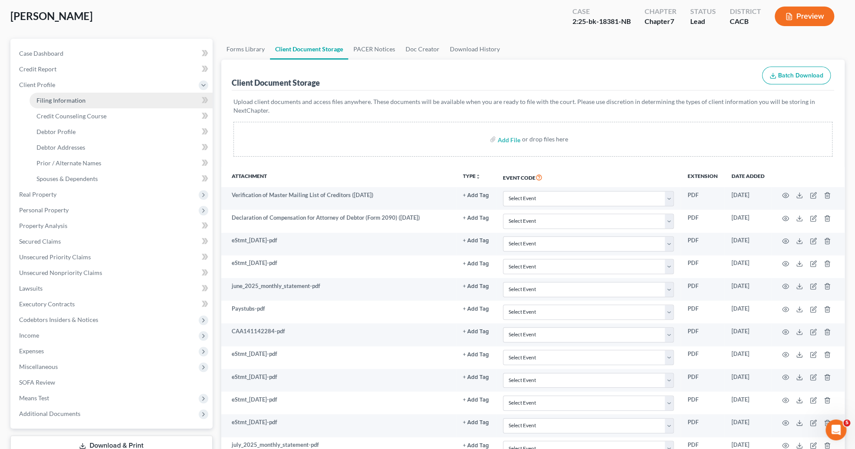
click at [52, 95] on link "Filing Information" at bounding box center [121, 101] width 183 height 16
select select "1"
select select "0"
select select "4"
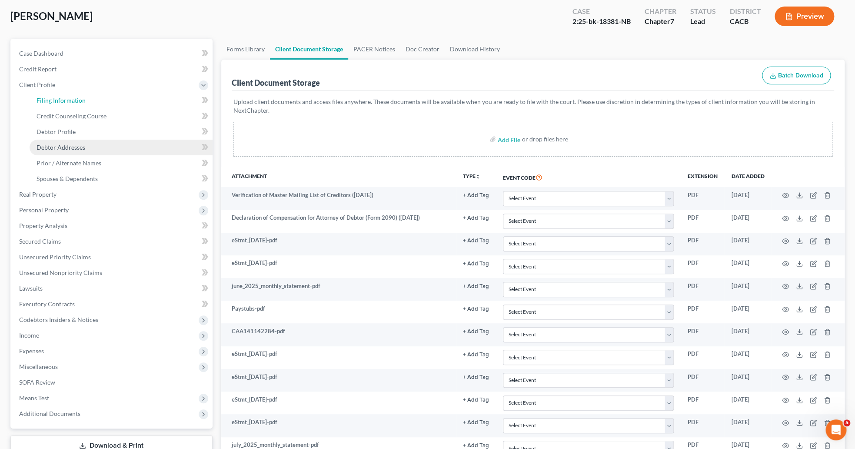
select select "0"
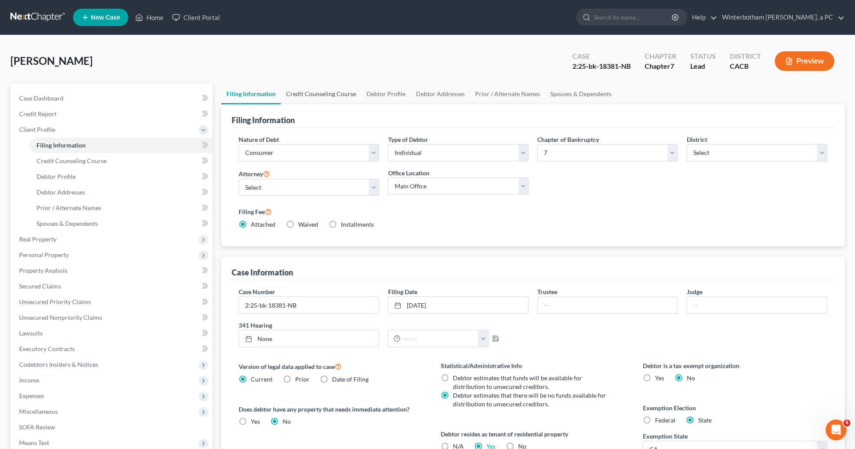
click at [313, 86] on link "Credit Counseling Course" at bounding box center [321, 93] width 80 height 21
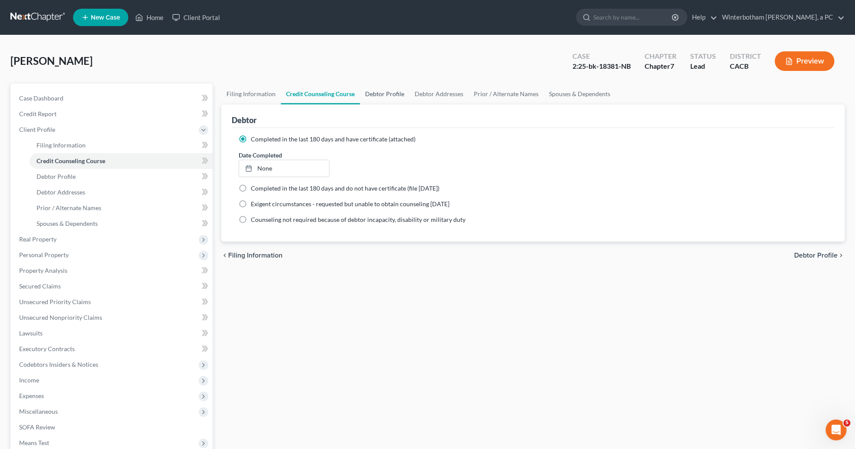
click at [392, 90] on link "Debtor Profile" at bounding box center [385, 93] width 50 height 21
select select "1"
select select "4"
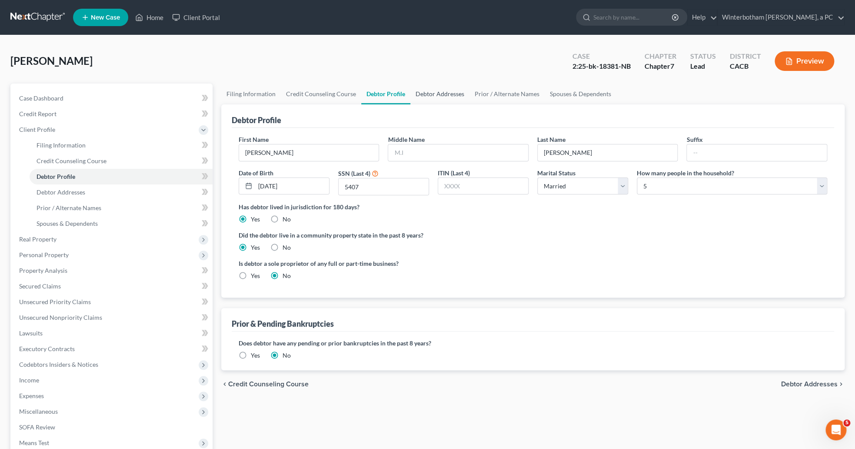
click at [444, 93] on link "Debtor Addresses" at bounding box center [439, 93] width 59 height 21
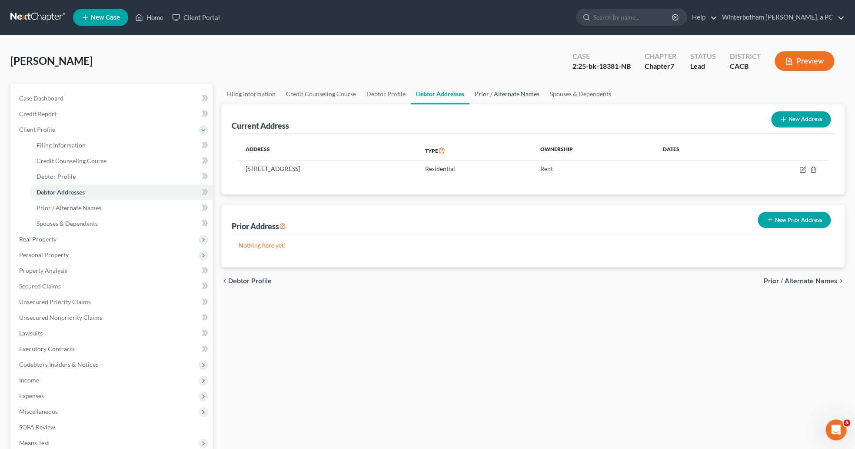
click at [490, 95] on link "Prior / Alternate Names" at bounding box center [506, 93] width 75 height 21
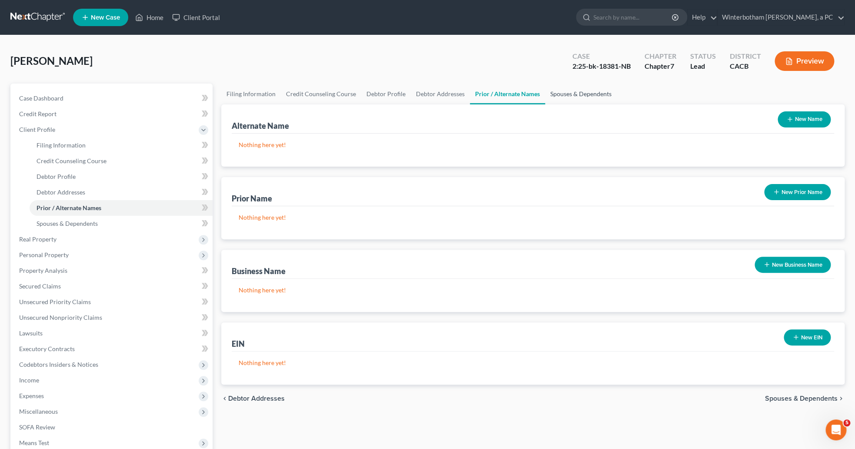
click at [548, 92] on link "Spouses & Dependents" at bounding box center [581, 93] width 72 height 21
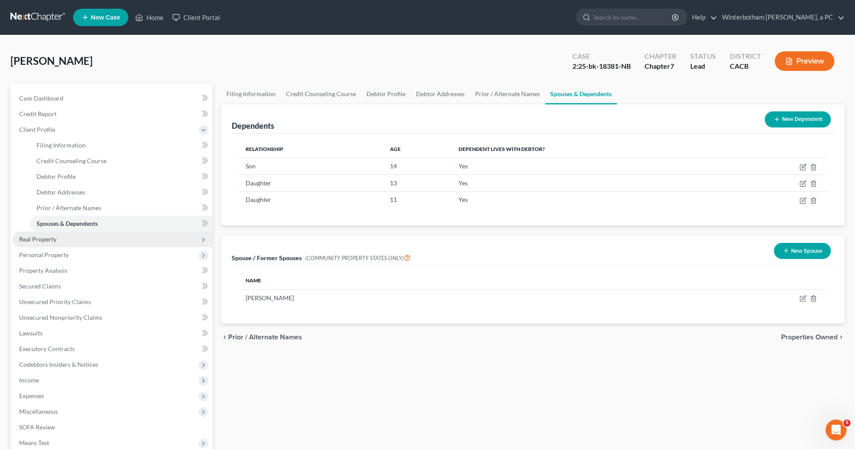
click at [40, 241] on span "Real Property" at bounding box center [37, 238] width 37 height 7
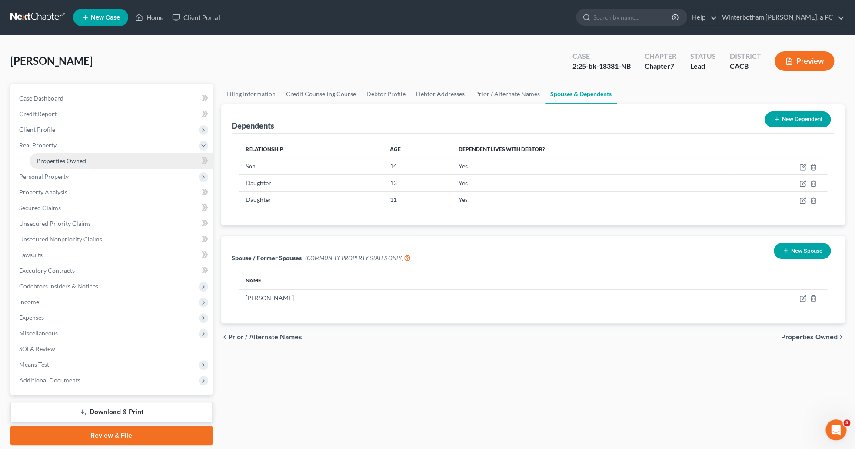
click at [62, 162] on span "Properties Owned" at bounding box center [62, 160] width 50 height 7
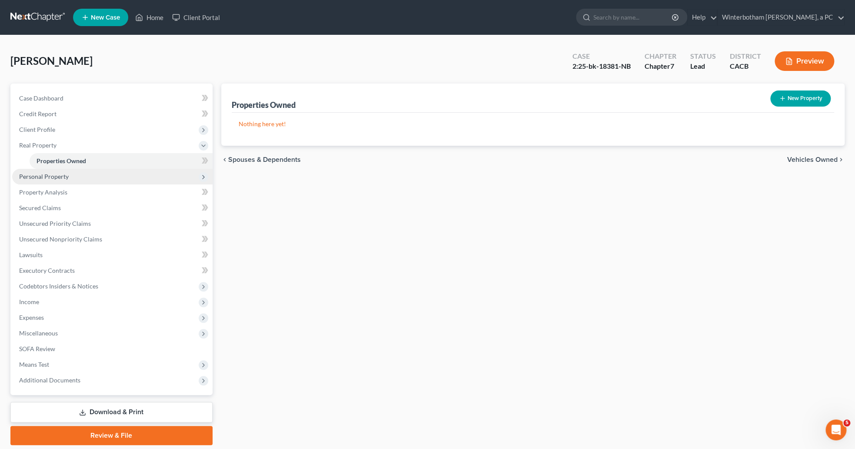
click at [64, 175] on span "Personal Property" at bounding box center [44, 176] width 50 height 7
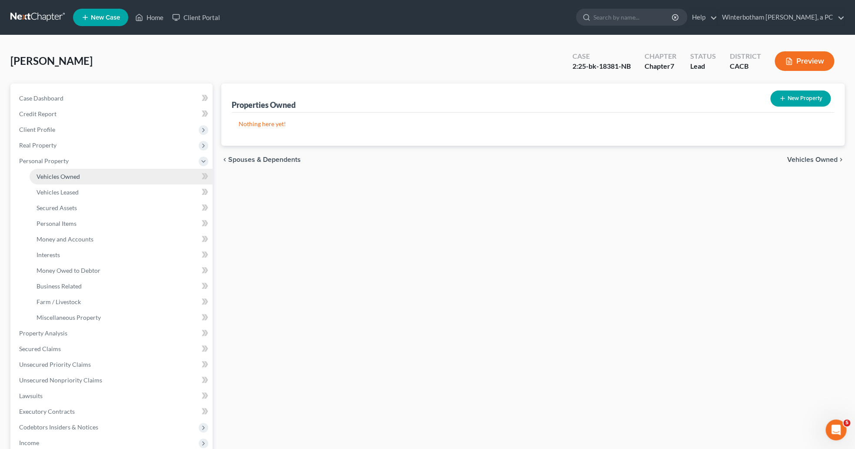
click at [70, 174] on span "Vehicles Owned" at bounding box center [58, 176] width 43 height 7
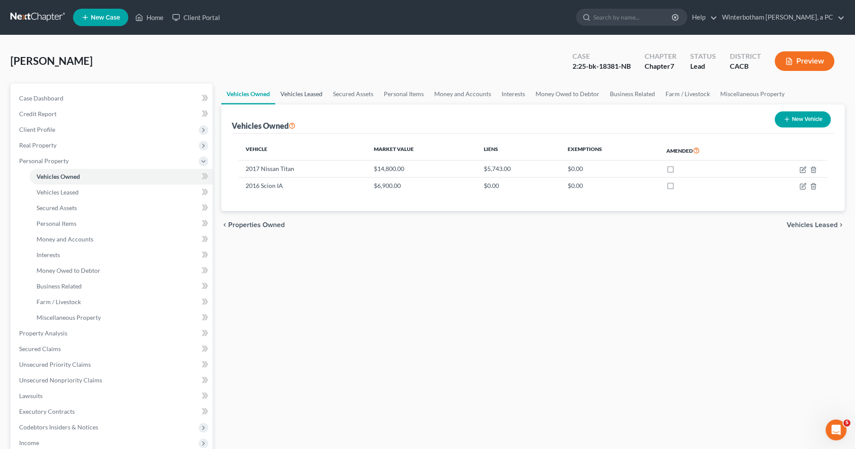
click at [309, 90] on link "Vehicles Leased" at bounding box center [301, 93] width 53 height 21
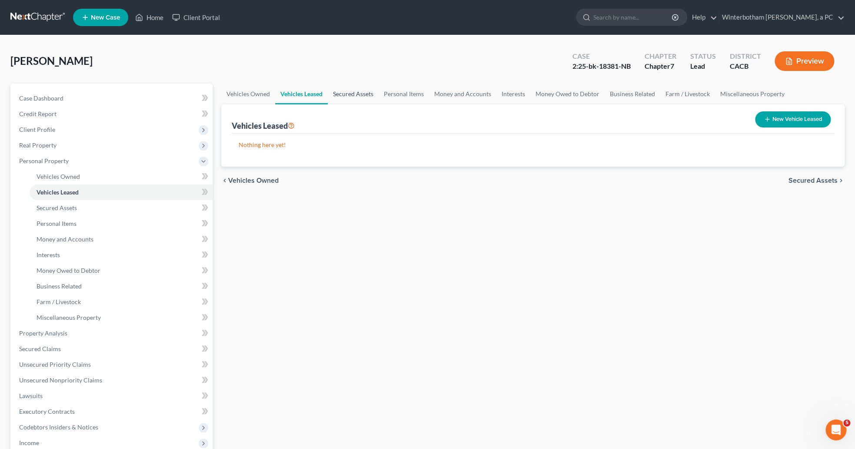
click at [345, 95] on link "Secured Assets" at bounding box center [353, 93] width 51 height 21
click at [394, 89] on link "Personal Items" at bounding box center [404, 93] width 50 height 21
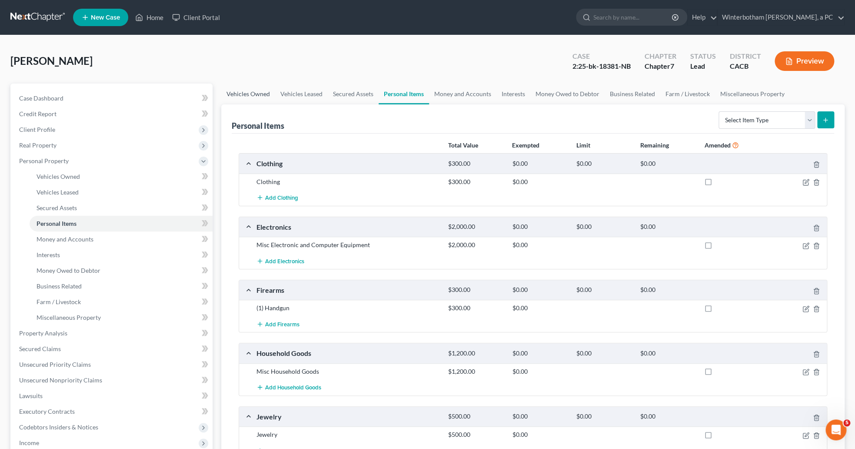
click at [244, 94] on link "Vehicles Owned" at bounding box center [248, 93] width 54 height 21
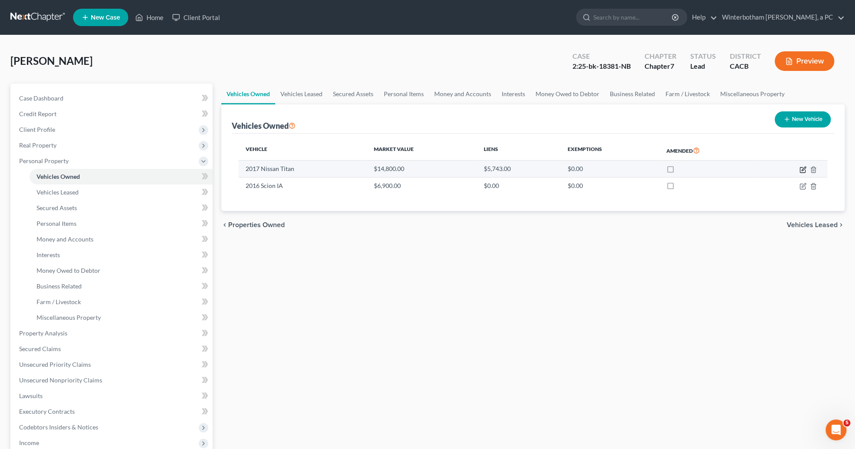
click at [802, 169] on icon "button" at bounding box center [803, 168] width 4 height 4
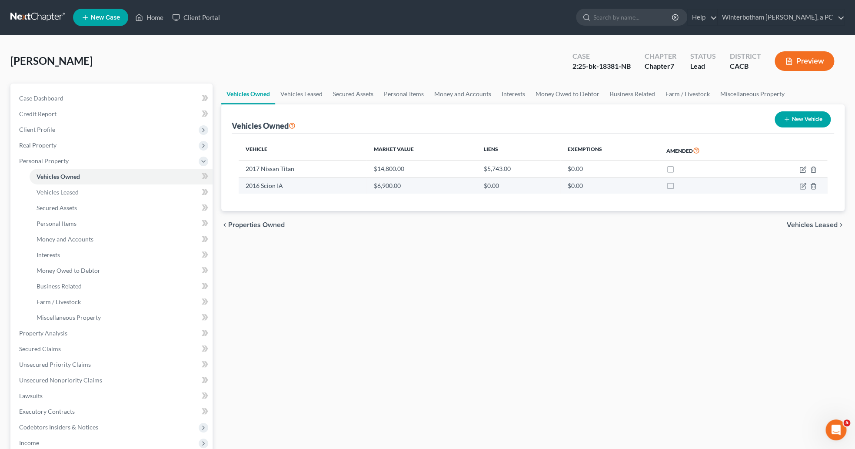
select select "0"
select select "9"
select select "2"
select select "3"
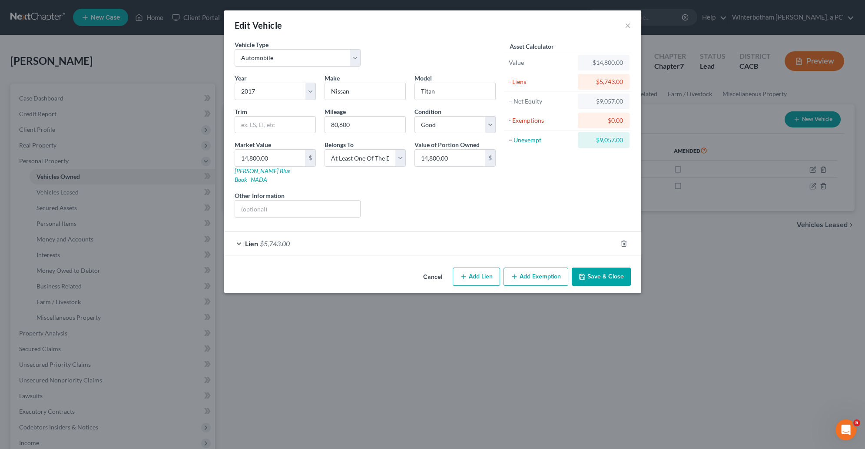
click at [536, 270] on button "Add Exemption" at bounding box center [536, 276] width 65 height 18
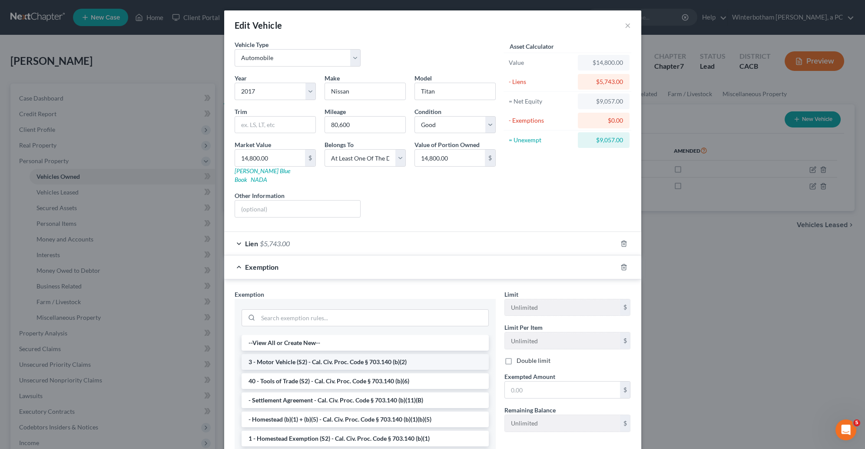
click at [295, 358] on li "3 - Motor Vehicle (S2) - Cal. Civ. Proc. Code § 703.140 (b)(2)" at bounding box center [365, 362] width 247 height 16
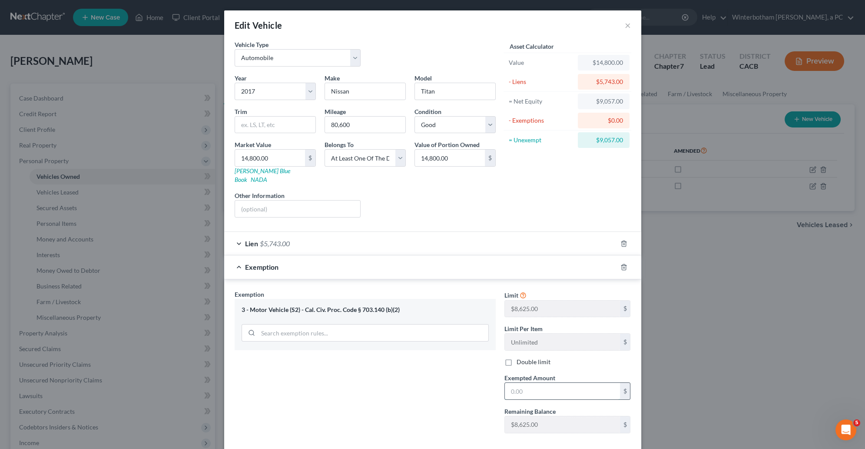
click at [535, 382] on input "text" at bounding box center [562, 390] width 115 height 17
type input "8,625"
click at [411, 381] on div "Exemption Set must be selected for CA. Exemption * 3 - Motor Vehicle (S2) - Cal…" at bounding box center [365, 364] width 270 height 150
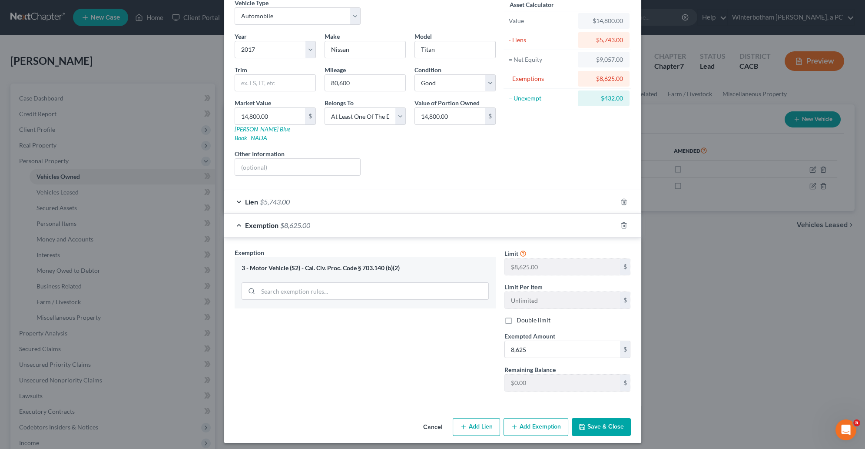
click at [512, 423] on icon "button" at bounding box center [514, 426] width 7 height 7
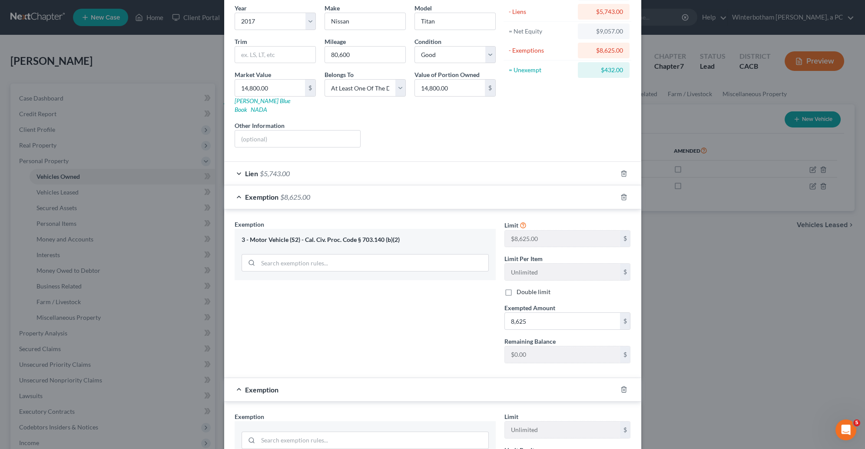
scroll to position [86, 0]
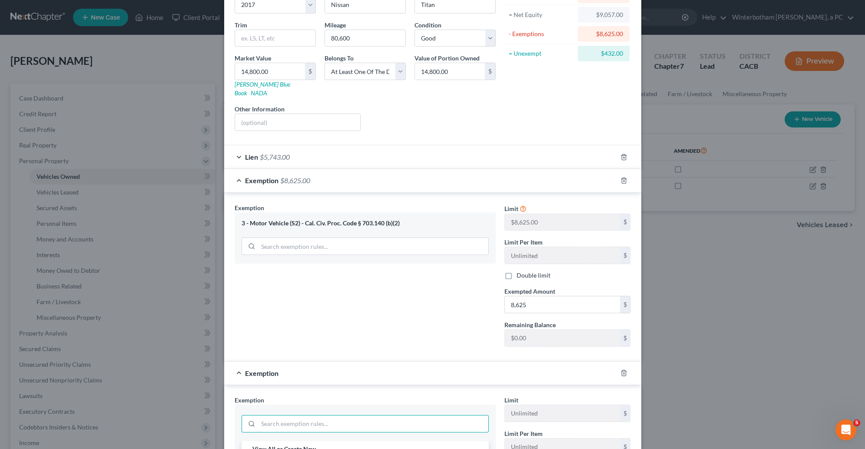
click at [287, 422] on input "search" at bounding box center [373, 423] width 230 height 17
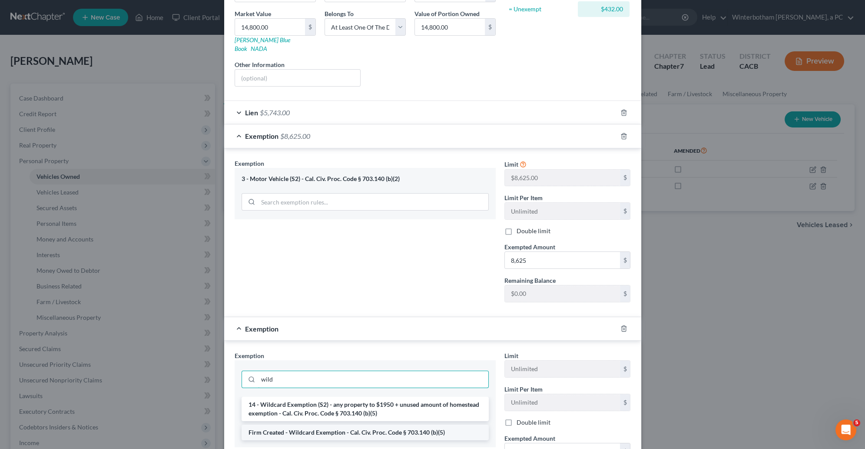
scroll to position [131, 0]
type input "wild"
click at [328, 426] on li "Firm Created - Wildcard Exemption - Cal. Civ. Proc. Code § 703.140 (b)(5)" at bounding box center [365, 432] width 247 height 16
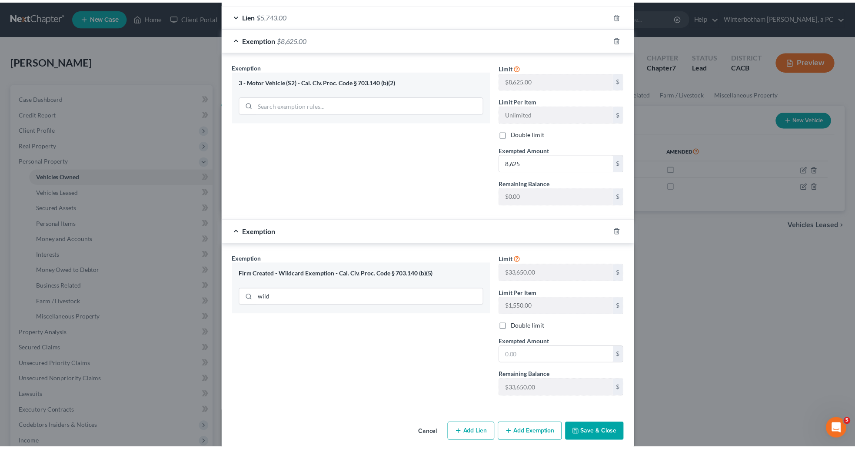
scroll to position [236, 0]
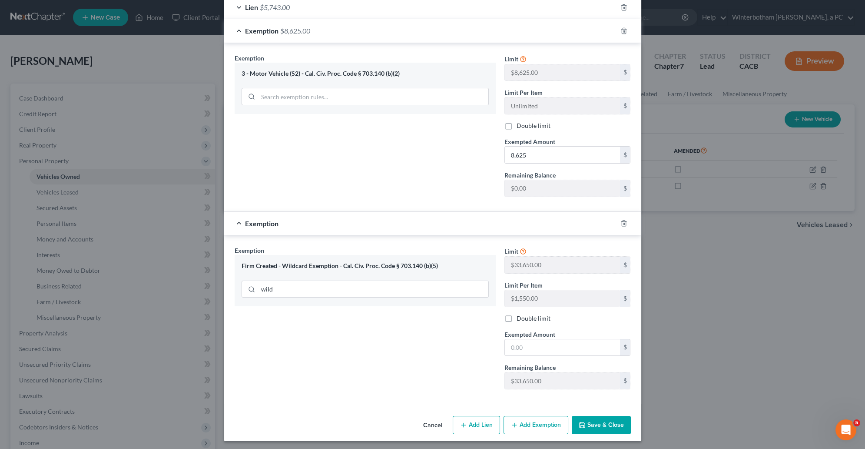
click at [551, 329] on div "Exempted Amount * $" at bounding box center [567, 342] width 135 height 27
click at [552, 344] on input "text" at bounding box center [562, 347] width 115 height 17
type input "432"
click at [591, 427] on button "Save & Close" at bounding box center [601, 424] width 59 height 18
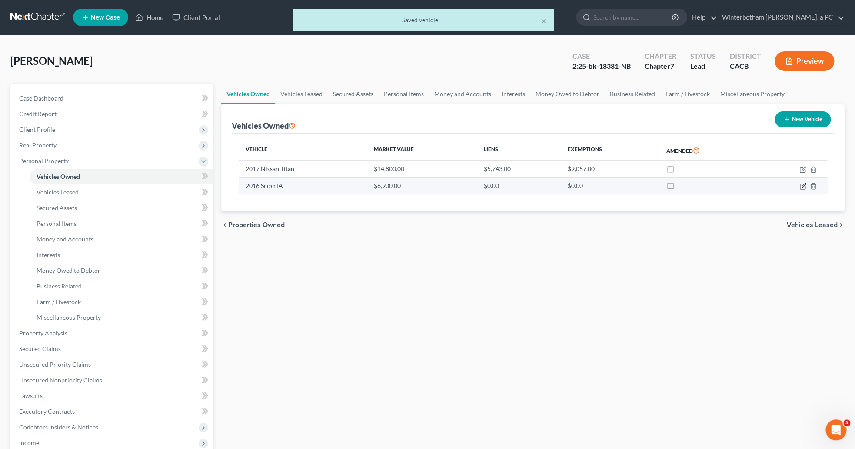
click at [801, 184] on icon "button" at bounding box center [802, 186] width 7 height 7
select select "0"
select select "10"
select select "2"
select select "4"
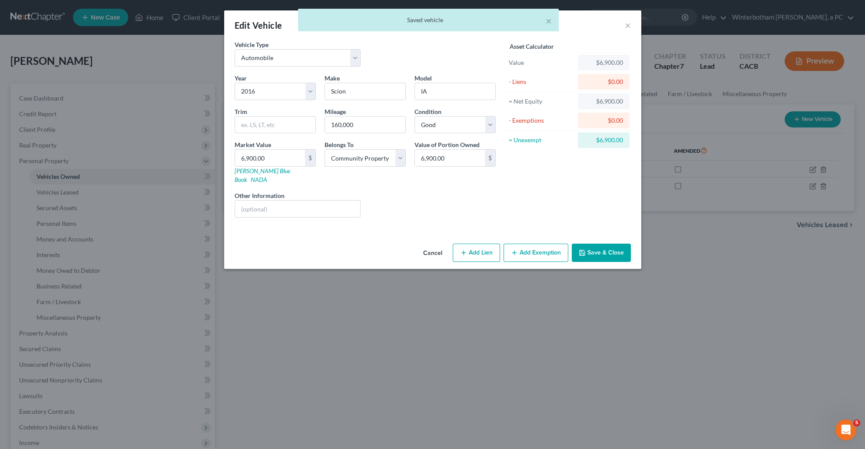
click at [523, 243] on button "Add Exemption" at bounding box center [536, 252] width 65 height 18
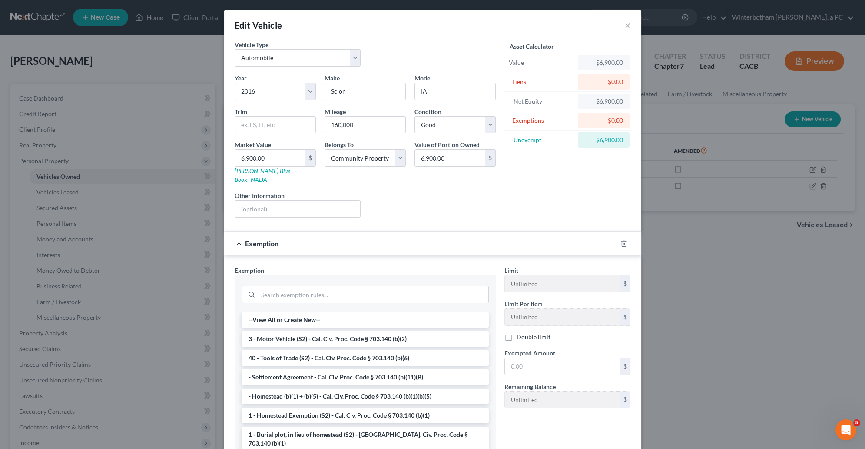
click at [335, 282] on div at bounding box center [365, 293] width 247 height 23
click at [339, 296] on input "search" at bounding box center [373, 294] width 230 height 17
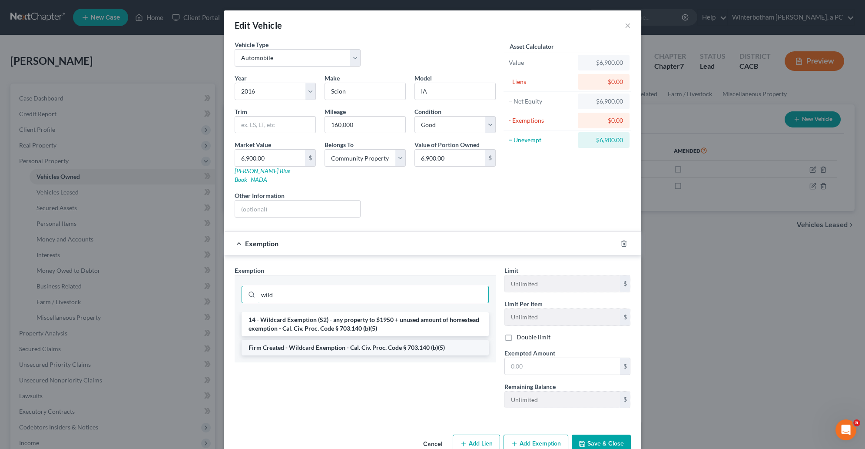
type input "wild"
click at [374, 348] on li "Firm Created - Wildcard Exemption - Cal. Civ. Proc. Code § 703.140 (b)(5)" at bounding box center [365, 347] width 247 height 16
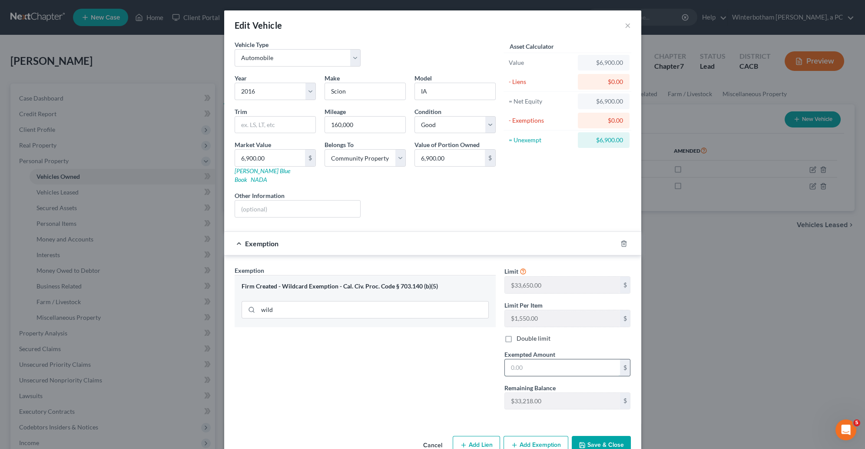
click at [506, 366] on input "text" at bounding box center [562, 367] width 115 height 17
type input "6,900"
click at [584, 443] on button "Save & Close" at bounding box center [601, 444] width 59 height 18
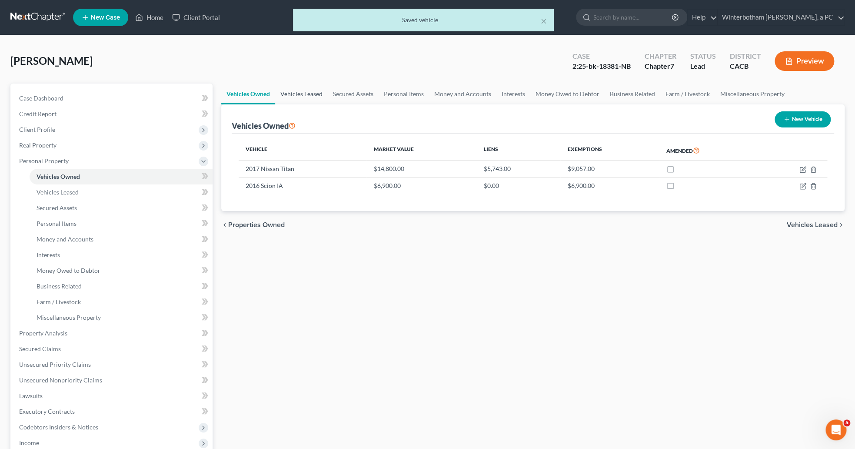
click at [311, 89] on link "Vehicles Leased" at bounding box center [301, 93] width 53 height 21
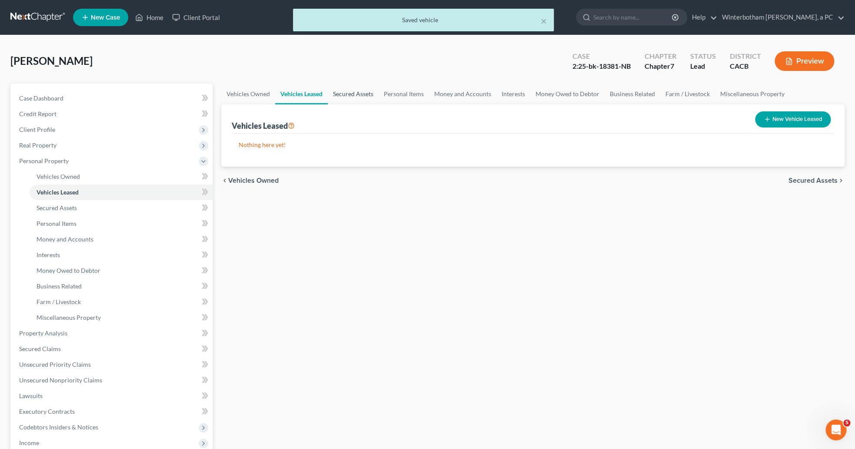
click at [351, 96] on link "Secured Assets" at bounding box center [353, 93] width 51 height 21
click at [414, 94] on link "Personal Items" at bounding box center [404, 93] width 50 height 21
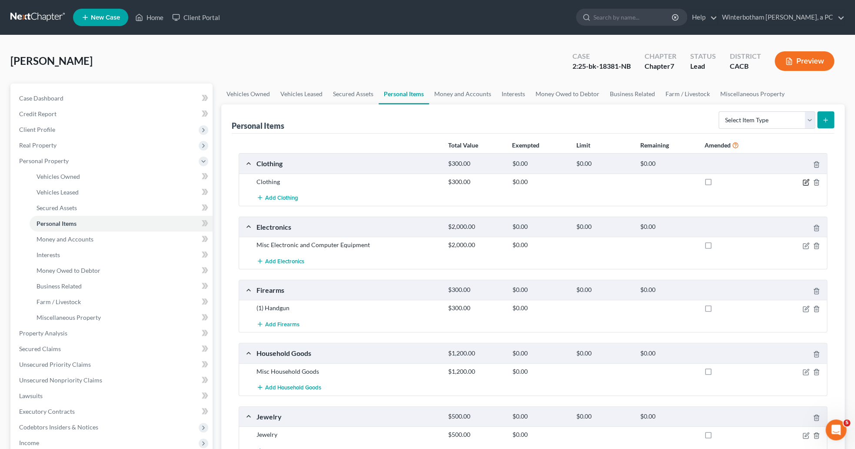
click at [806, 184] on icon "button" at bounding box center [805, 182] width 7 height 7
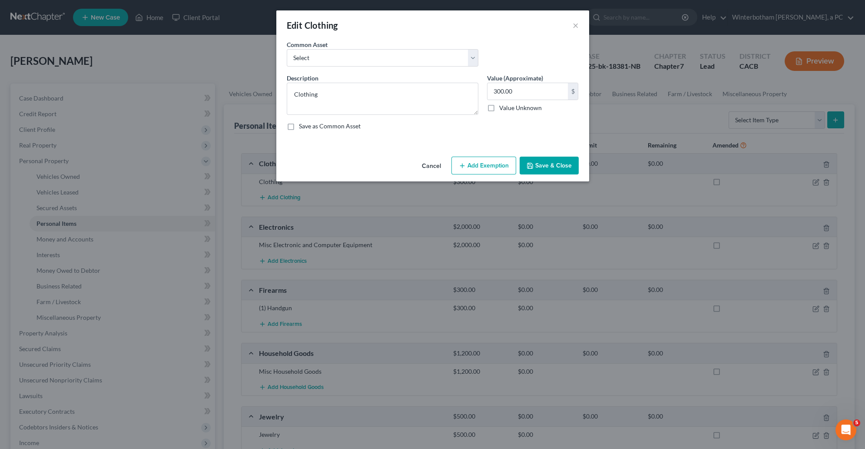
click at [477, 168] on button "Add Exemption" at bounding box center [484, 165] width 65 height 18
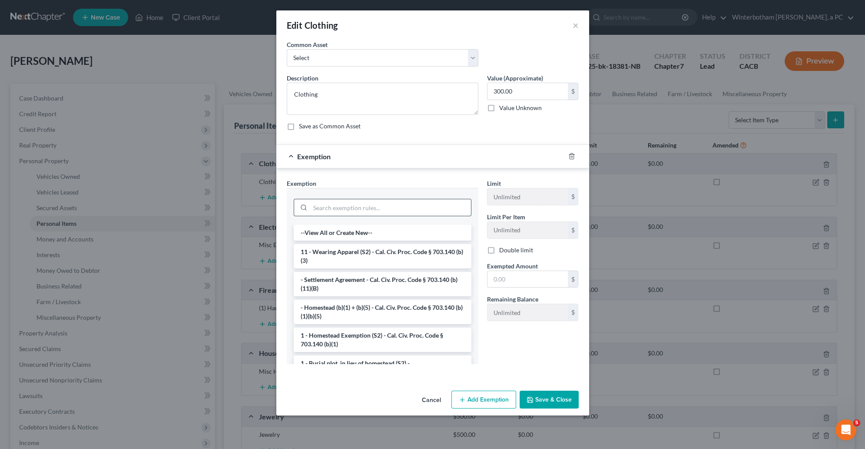
click at [354, 209] on input "search" at bounding box center [390, 207] width 161 height 17
click at [356, 258] on li "11 - Wearing Apparel (S2) - Cal. Civ. Proc. Code § 703.140 (b)(3)" at bounding box center [383, 256] width 178 height 24
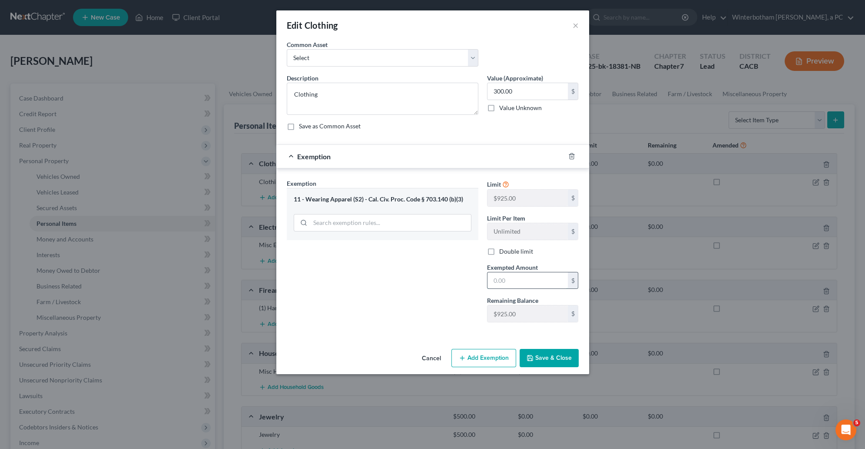
click at [519, 289] on input "text" at bounding box center [528, 280] width 80 height 17
type input "300"
click at [546, 363] on button "Save & Close" at bounding box center [549, 358] width 59 height 18
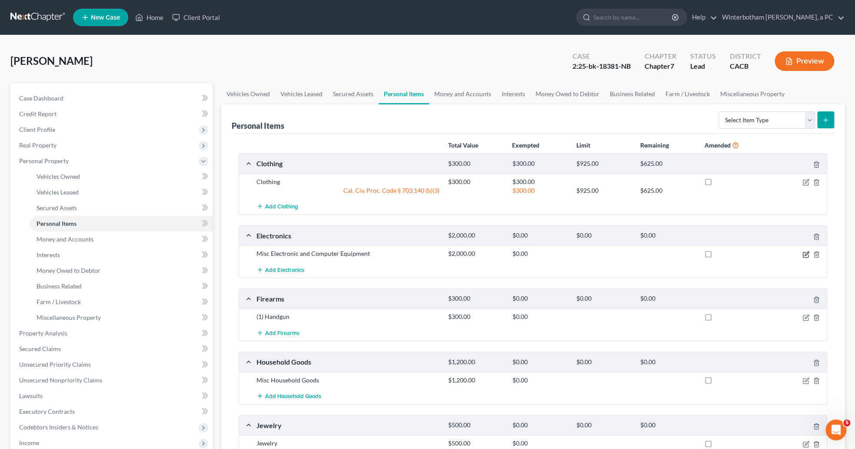
click at [804, 257] on icon "button" at bounding box center [805, 254] width 7 height 7
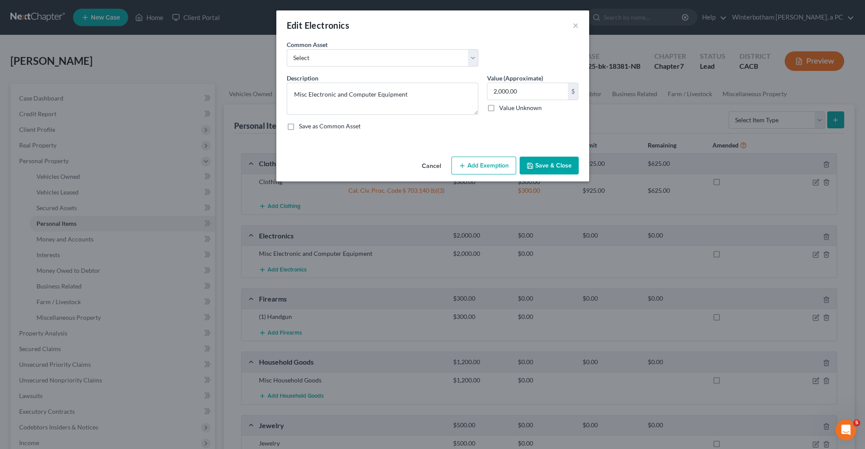
click at [492, 171] on button "Add Exemption" at bounding box center [484, 165] width 65 height 18
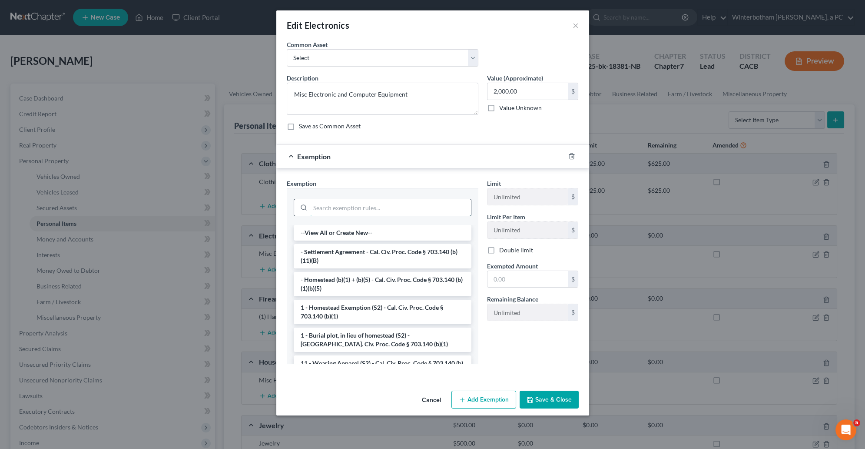
click at [369, 209] on input "search" at bounding box center [390, 207] width 161 height 17
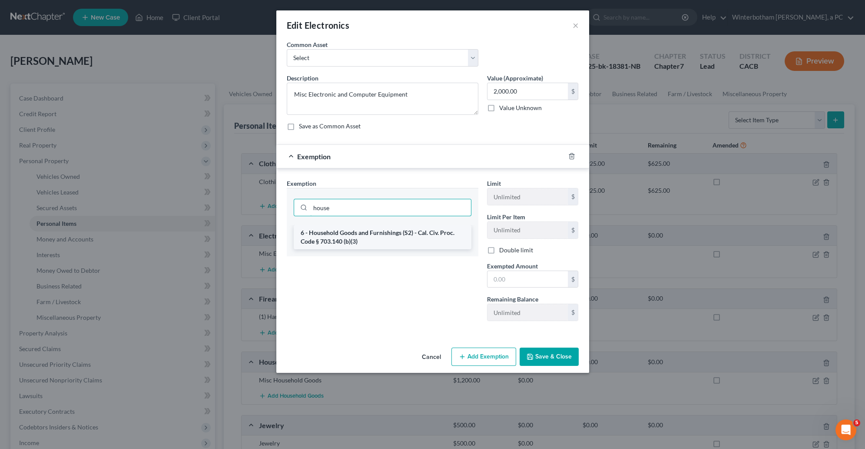
type input "house"
click at [382, 234] on li "6 - Household Goods and Furnishings (S2) - Cal. Civ. Proc. Code § 703.140 (b)(3)" at bounding box center [383, 237] width 178 height 24
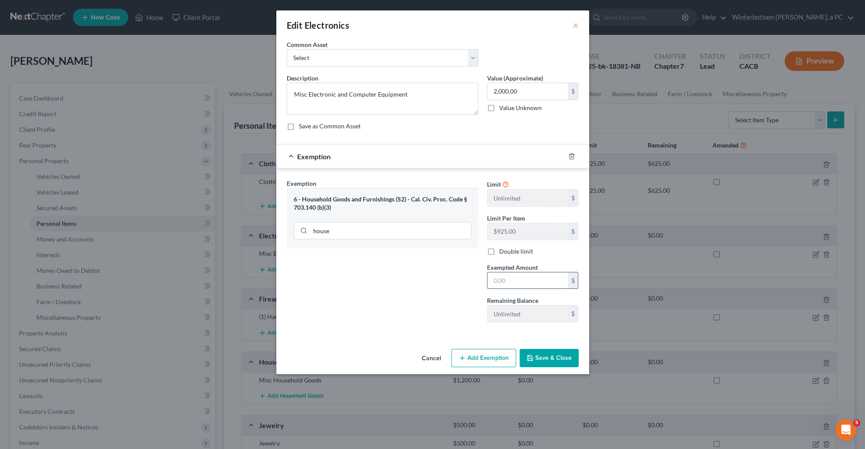
click at [512, 276] on input "text" at bounding box center [528, 280] width 80 height 17
type input "2,000"
click at [556, 359] on button "Save & Close" at bounding box center [549, 358] width 59 height 18
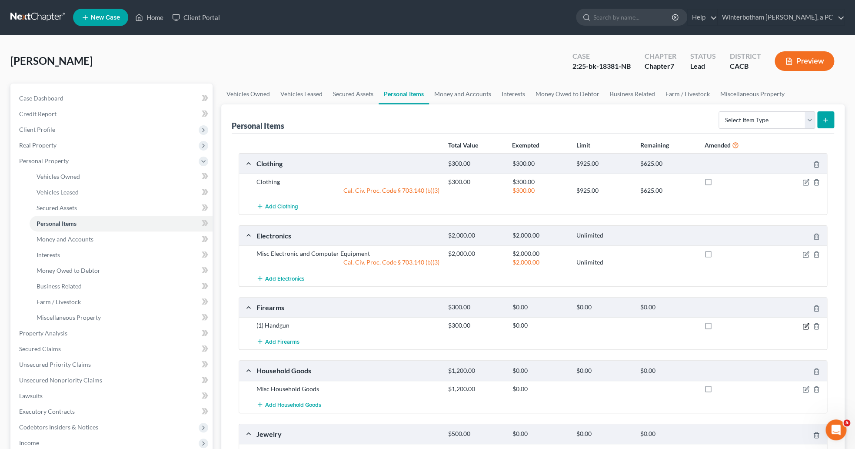
click at [806, 327] on icon "button" at bounding box center [806, 325] width 4 height 4
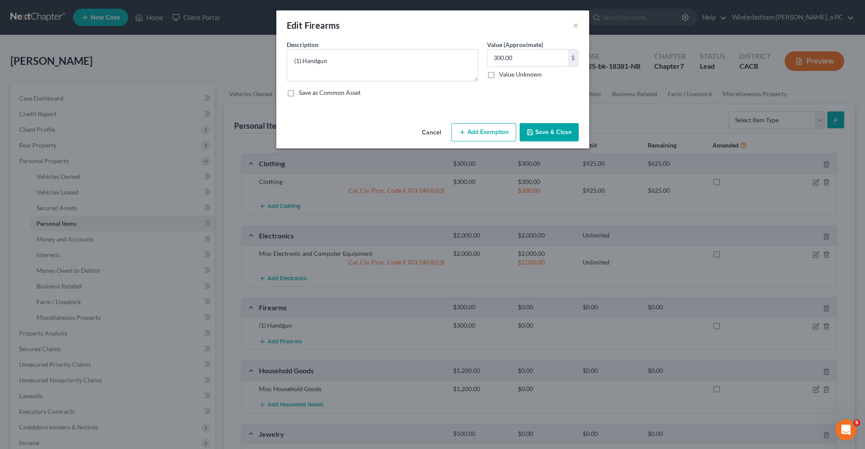
drag, startPoint x: 491, startPoint y: 131, endPoint x: 427, endPoint y: 163, distance: 71.7
click at [490, 131] on button "Add Exemption" at bounding box center [484, 132] width 65 height 18
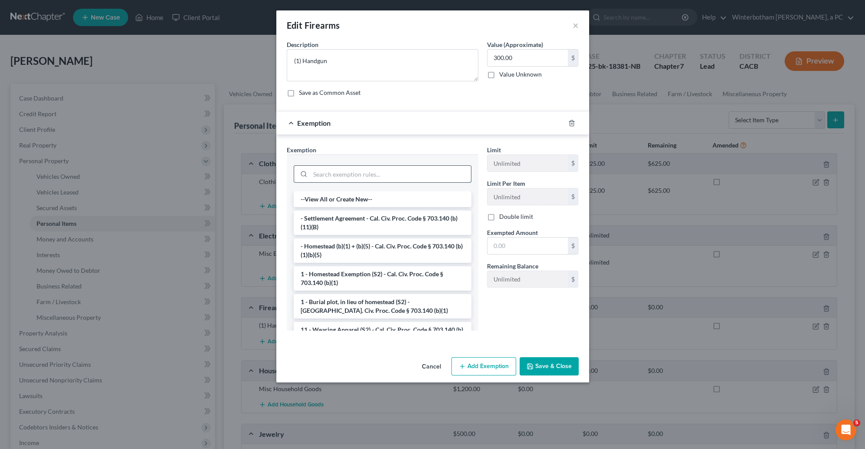
click at [335, 171] on input "search" at bounding box center [390, 174] width 161 height 17
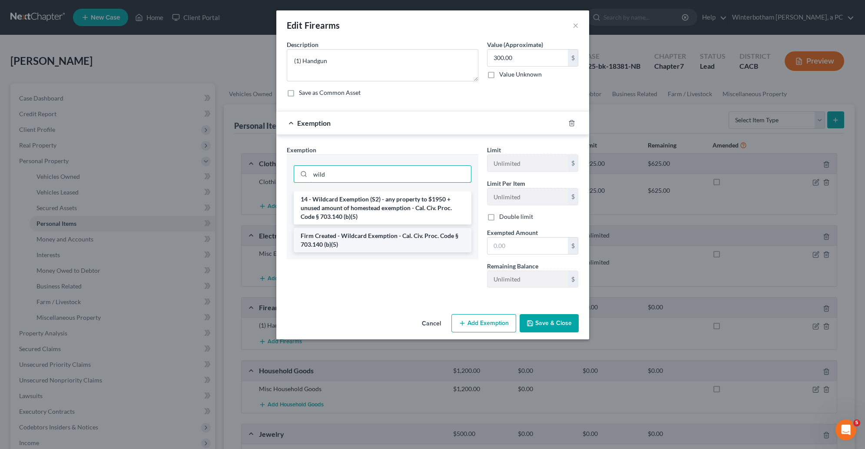
type input "wild"
click at [399, 246] on li "Firm Created - Wildcard Exemption - Cal. Civ. Proc. Code § 703.140 (b)(5)" at bounding box center [383, 240] width 178 height 24
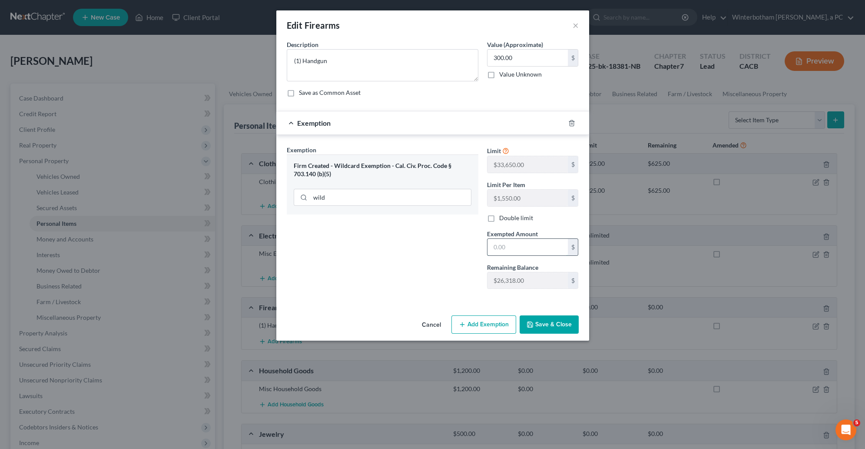
click at [527, 246] on input "text" at bounding box center [528, 247] width 80 height 17
type input "300"
click at [555, 317] on div "Cancel Add Exemption Save & Close" at bounding box center [432, 326] width 313 height 29
click at [552, 333] on button "Save & Close" at bounding box center [549, 324] width 59 height 18
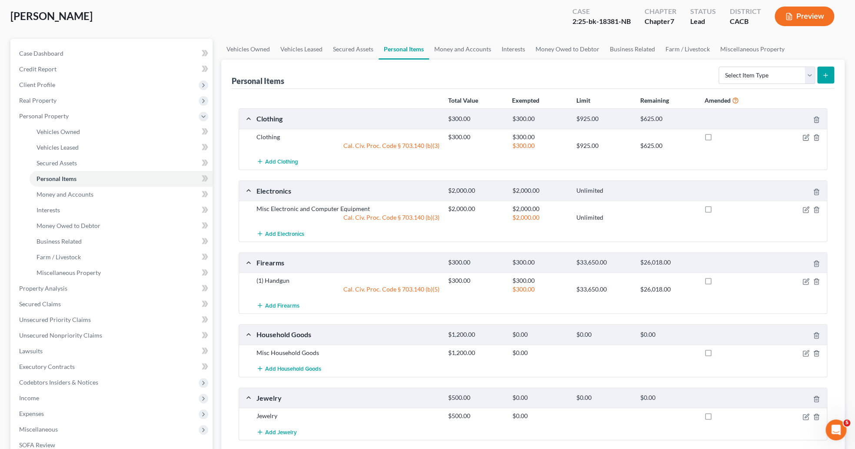
scroll to position [90, 0]
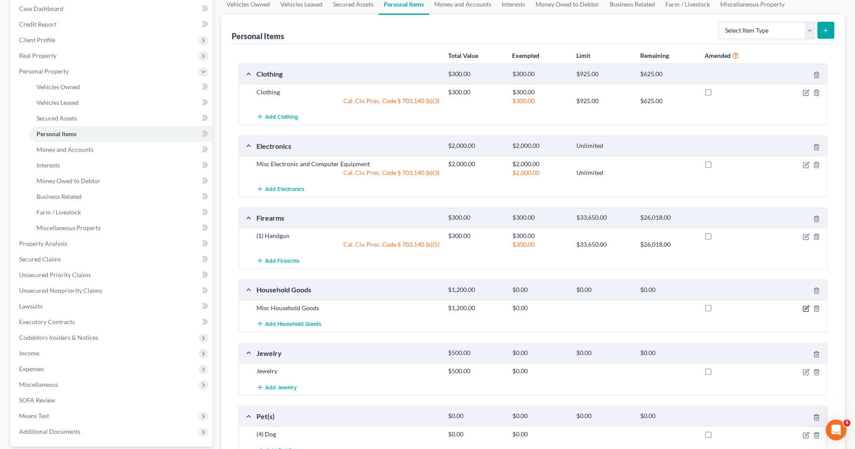
click at [804, 310] on icon "button" at bounding box center [805, 308] width 7 height 7
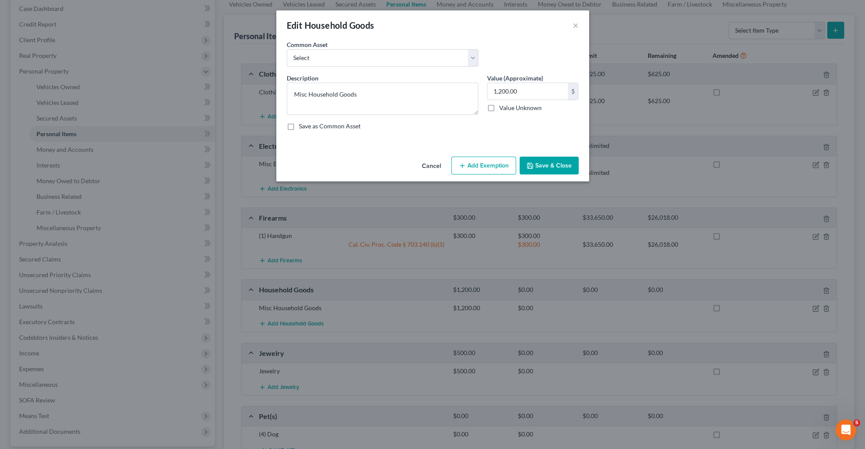
click at [497, 170] on button "Add Exemption" at bounding box center [484, 165] width 65 height 18
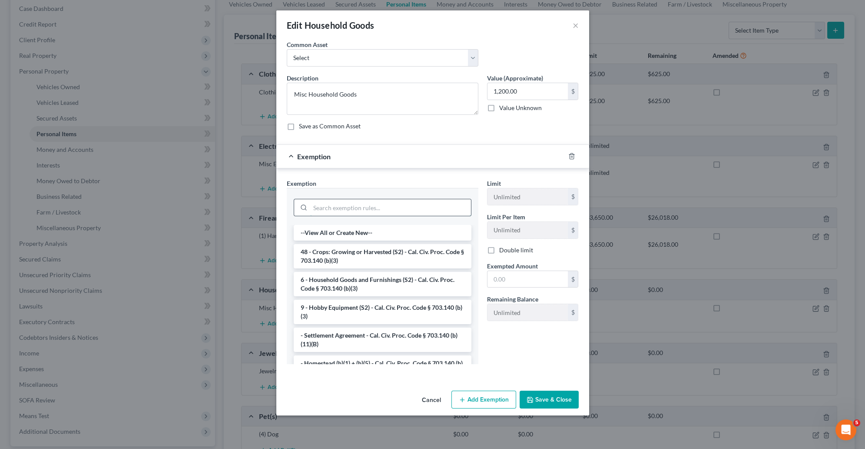
click at [362, 206] on input "search" at bounding box center [390, 207] width 161 height 17
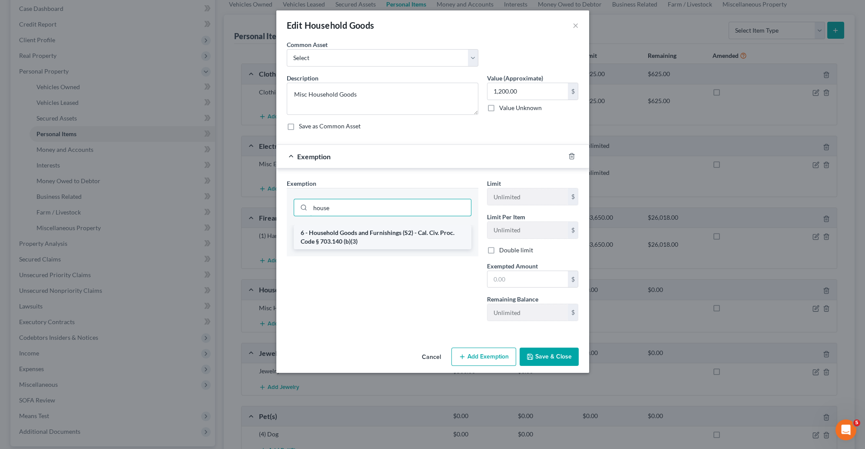
type input "house"
click at [395, 238] on li "6 - Household Goods and Furnishings (S2) - Cal. Civ. Proc. Code § 703.140 (b)(3)" at bounding box center [383, 237] width 178 height 24
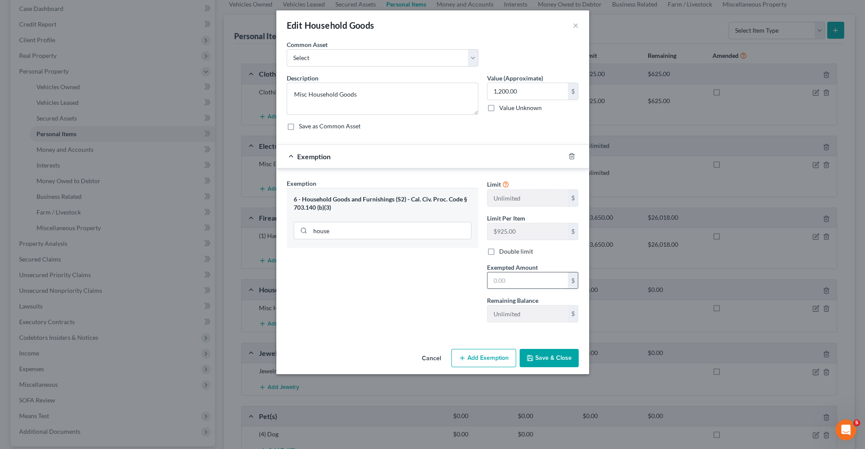
click at [522, 285] on input "text" at bounding box center [528, 280] width 80 height 17
type input "1,200"
click at [543, 355] on button "Save & Close" at bounding box center [549, 358] width 59 height 18
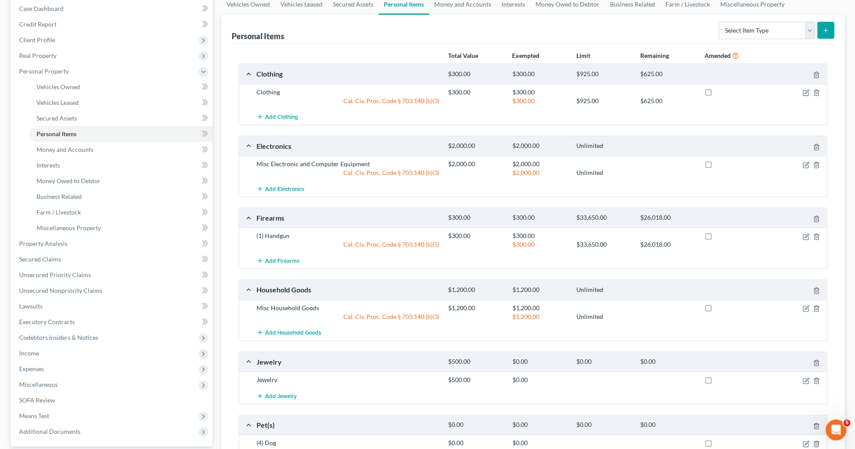
scroll to position [179, 0]
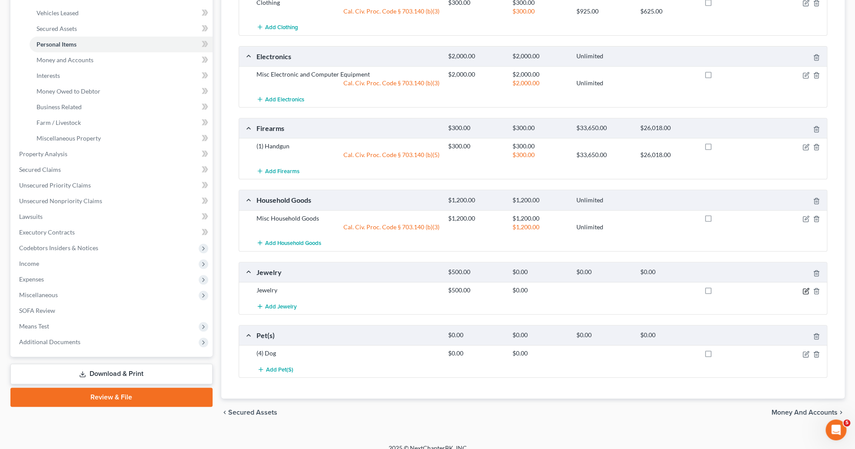
click at [805, 293] on icon "button" at bounding box center [805, 290] width 7 height 7
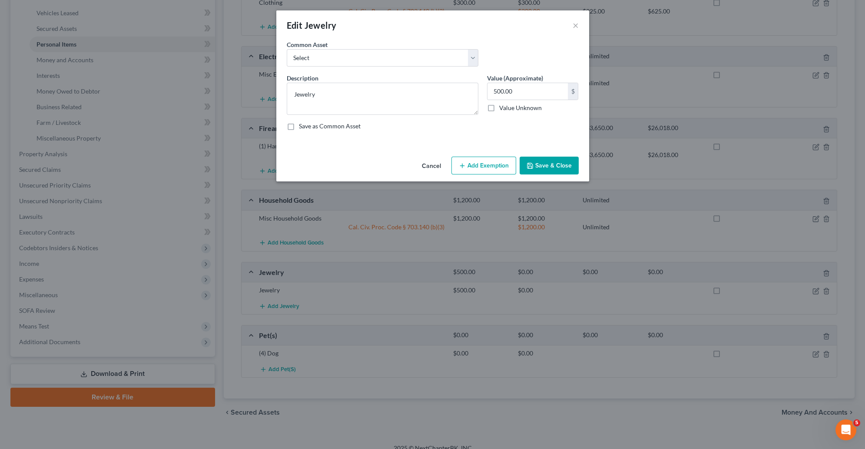
click at [492, 165] on button "Add Exemption" at bounding box center [484, 165] width 65 height 18
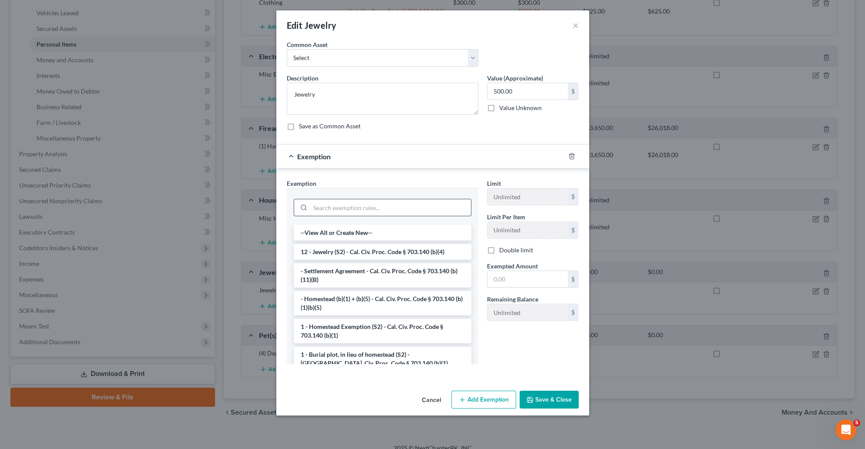
click at [372, 208] on input "search" at bounding box center [390, 207] width 161 height 17
drag, startPoint x: 364, startPoint y: 249, endPoint x: 448, endPoint y: 274, distance: 88.0
click at [365, 249] on li "12 - Jewelry (S2) - Cal. Civ. Proc. Code § 703.140 (b)(4)" at bounding box center [383, 252] width 178 height 16
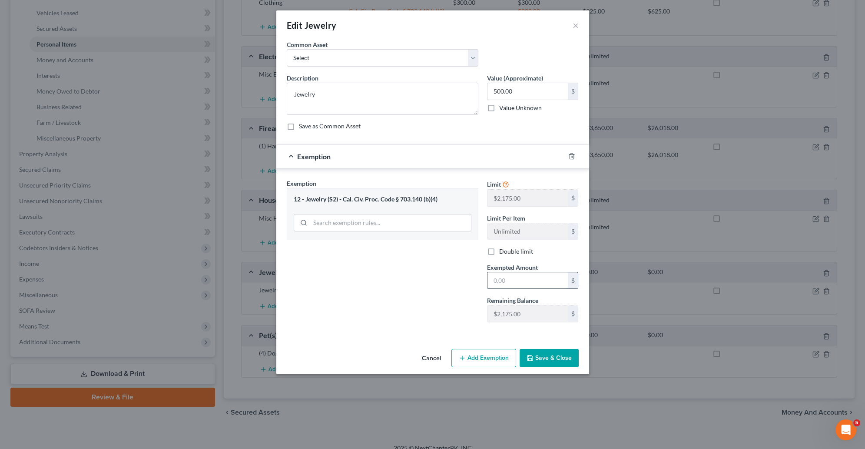
click at [508, 282] on input "text" at bounding box center [528, 280] width 80 height 17
type input "500"
click at [552, 367] on button "Save & Close" at bounding box center [549, 358] width 59 height 18
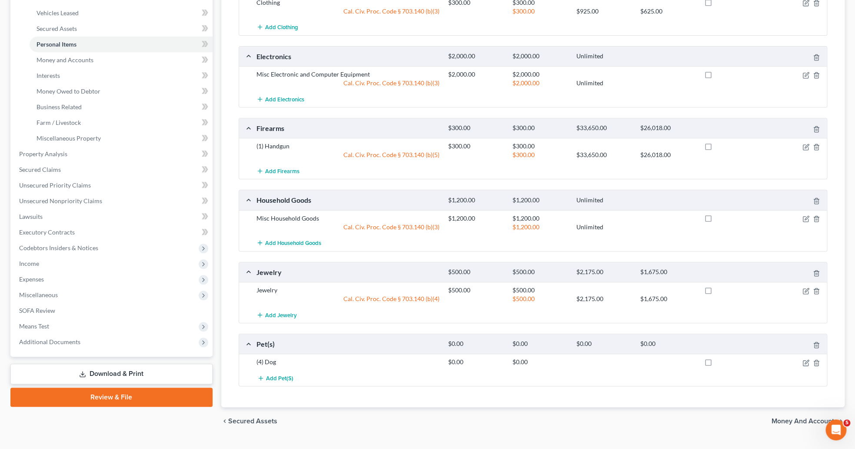
click at [812, 424] on span "Money and Accounts" at bounding box center [804, 420] width 66 height 7
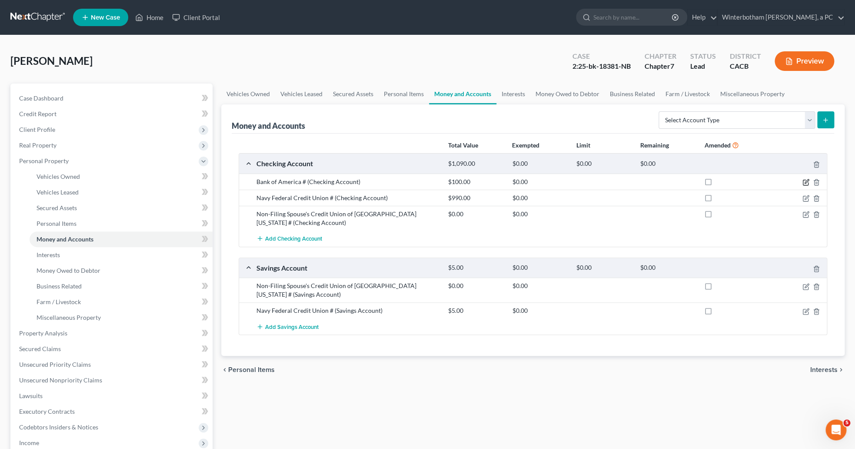
click at [808, 182] on icon "button" at bounding box center [805, 182] width 7 height 7
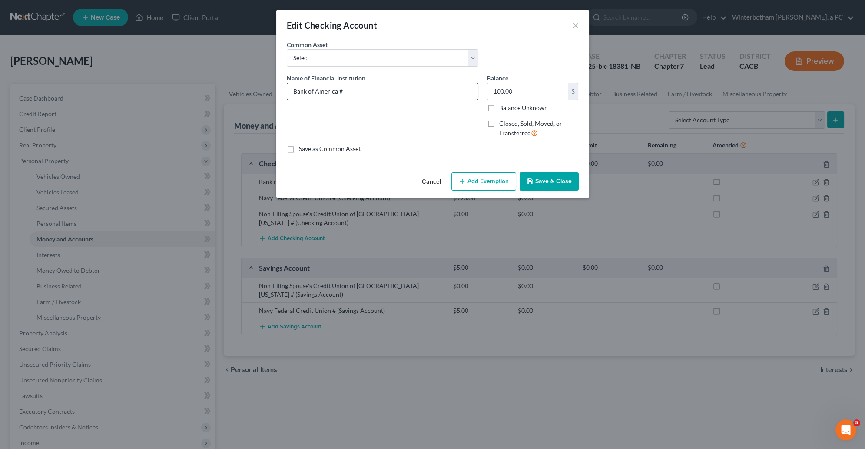
click at [350, 93] on input "Bank of America #" at bounding box center [382, 91] width 191 height 17
type input "Bank of America #0502"
drag, startPoint x: 526, startPoint y: 96, endPoint x: 472, endPoint y: 101, distance: 54.9
click at [488, 100] on input "100.00" at bounding box center [528, 91] width 80 height 17
drag, startPoint x: 558, startPoint y: 96, endPoint x: 477, endPoint y: 99, distance: 80.9
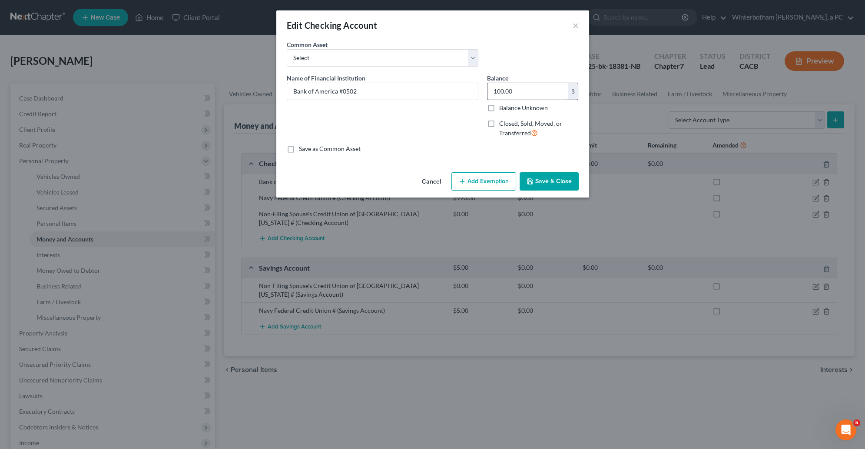
click at [488, 99] on input "100.00" at bounding box center [528, 91] width 80 height 17
type input "1,753"
click at [491, 184] on button "Add Exemption" at bounding box center [484, 181] width 65 height 18
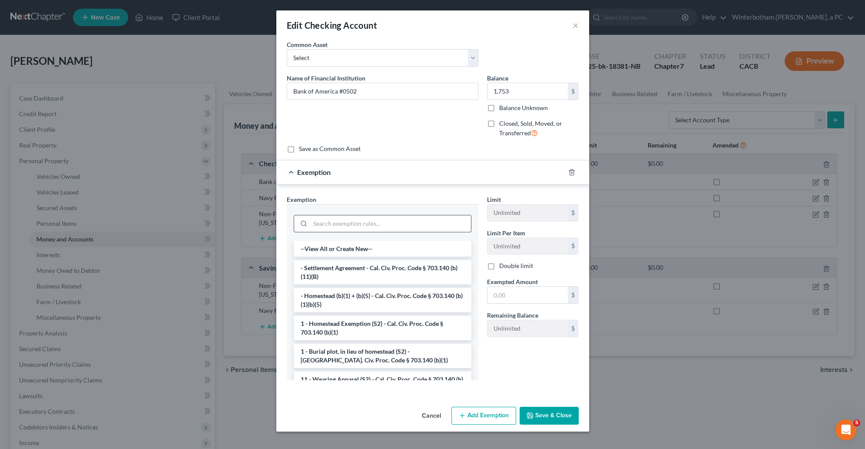
click at [387, 229] on input "search" at bounding box center [390, 223] width 161 height 17
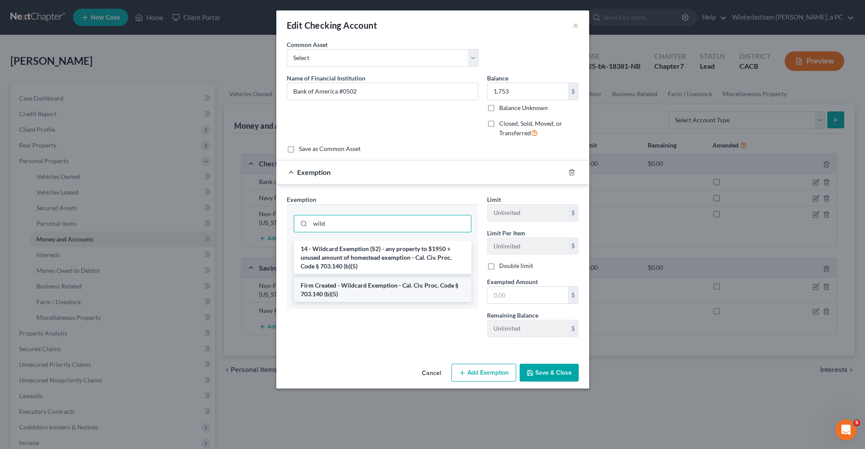
type input "wild"
click at [403, 298] on li "Firm Created - Wildcard Exemption - Cal. Civ. Proc. Code § 703.140 (b)(5)" at bounding box center [383, 289] width 178 height 24
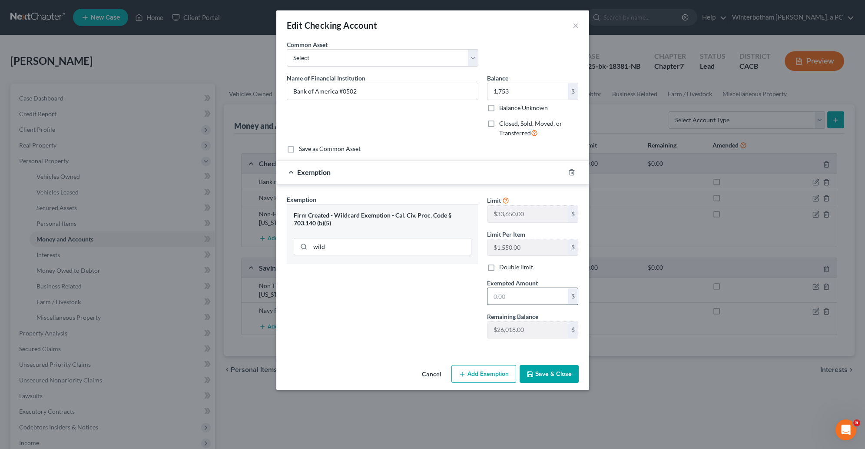
click at [504, 304] on input "text" at bounding box center [528, 296] width 80 height 17
type input "1,753"
click at [545, 379] on button "Save & Close" at bounding box center [549, 374] width 59 height 18
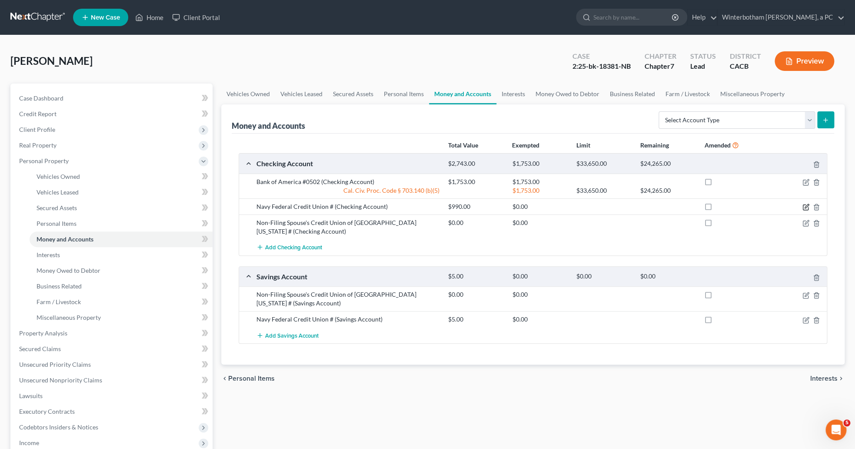
click at [804, 208] on icon "button" at bounding box center [806, 206] width 4 height 4
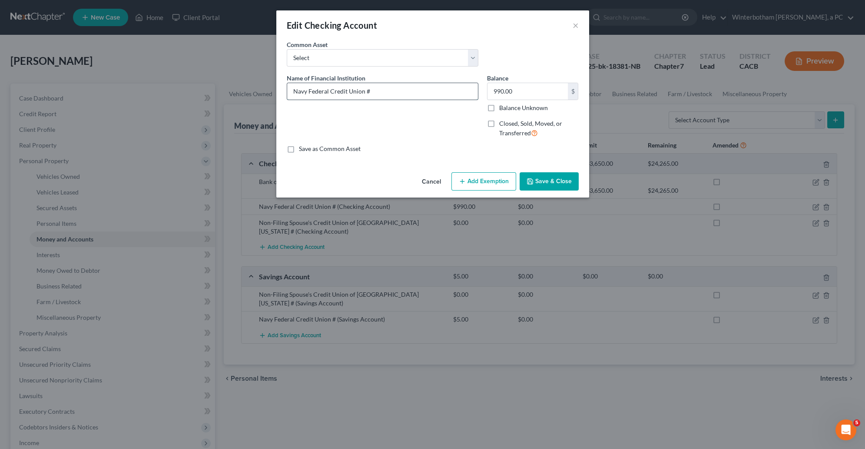
click at [395, 94] on input "Navy Federal Credit Union #" at bounding box center [382, 91] width 191 height 17
type input "Navy Federal Credit Union #3680"
click at [523, 95] on input "990.00" at bounding box center [528, 91] width 80 height 17
type input "785"
click at [503, 184] on button "Add Exemption" at bounding box center [484, 181] width 65 height 18
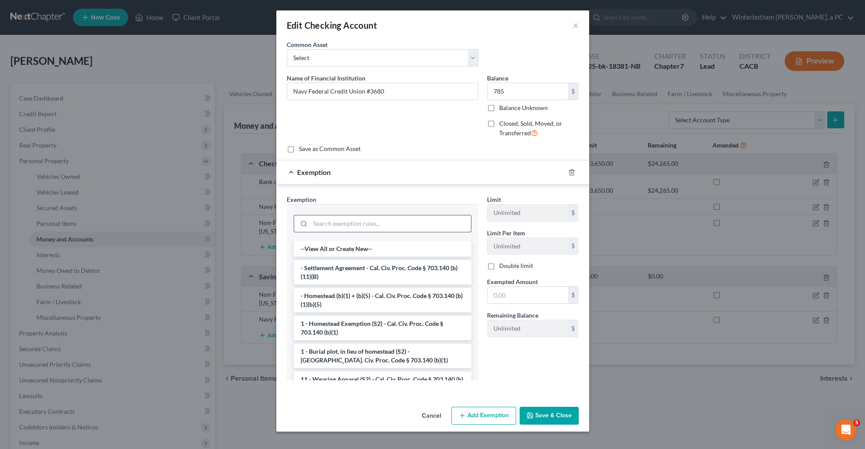
click at [422, 224] on input "search" at bounding box center [390, 223] width 161 height 17
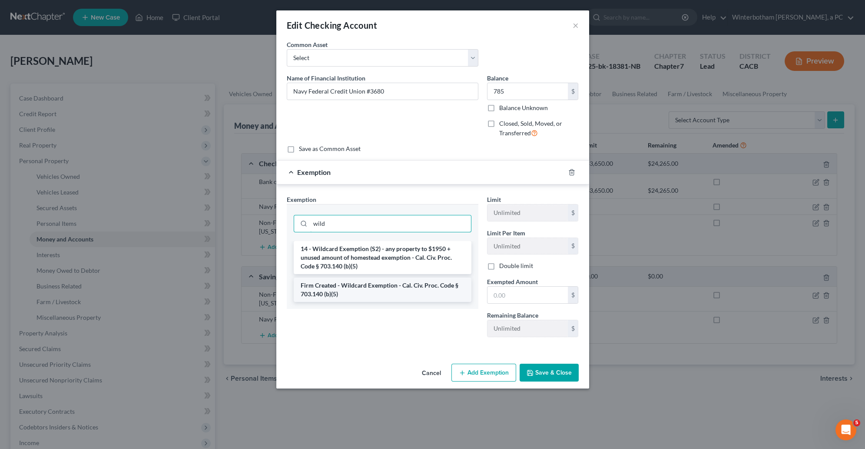
type input "wild"
click at [455, 285] on li "Firm Created - Wildcard Exemption - Cal. Civ. Proc. Code § 703.140 (b)(5)" at bounding box center [383, 289] width 178 height 24
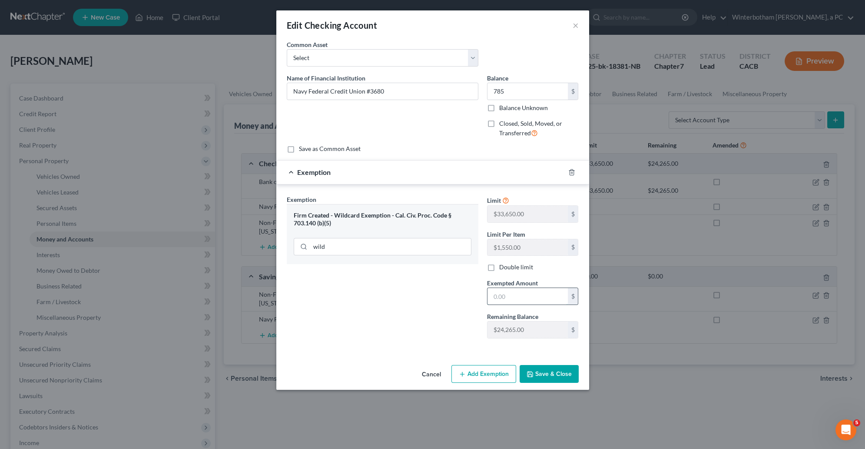
click at [497, 296] on input "text" at bounding box center [528, 296] width 80 height 17
type input "785"
click at [534, 368] on button "Save & Close" at bounding box center [549, 374] width 59 height 18
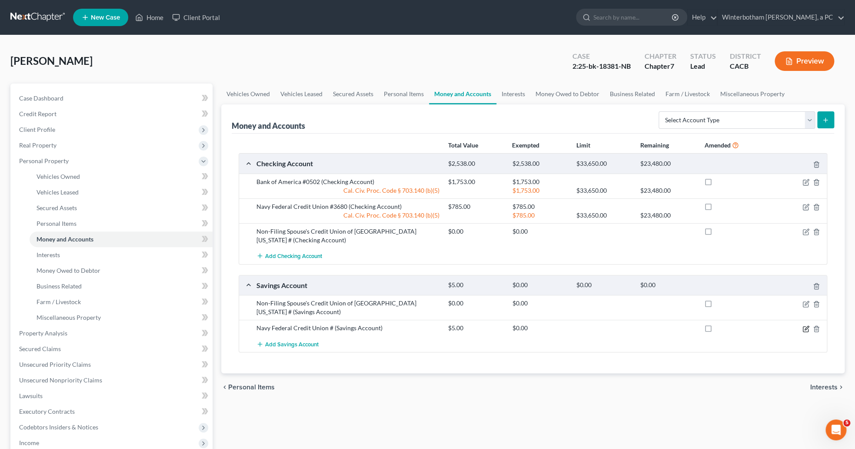
click at [804, 329] on icon "button" at bounding box center [805, 328] width 7 height 7
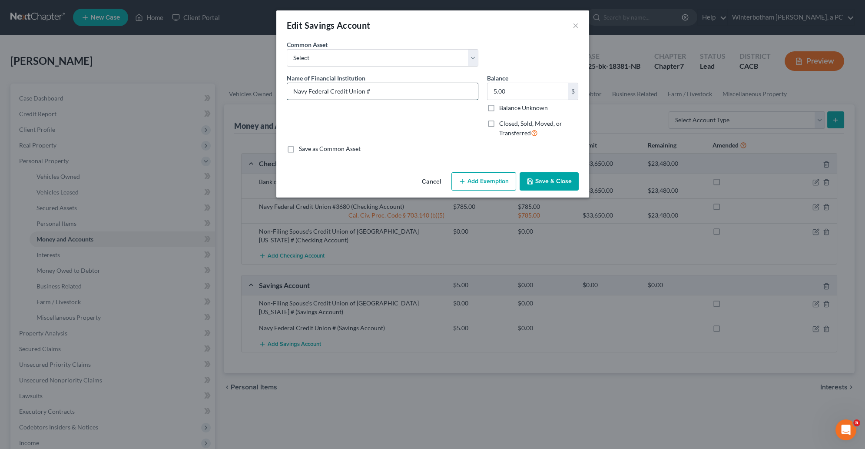
click at [384, 89] on input "Navy Federal Credit Union #" at bounding box center [382, 91] width 191 height 17
type input "Navy Federal Credit Union #5284"
click at [530, 98] on input "5.00" at bounding box center [528, 91] width 80 height 17
click at [484, 185] on button "Add Exemption" at bounding box center [484, 181] width 65 height 18
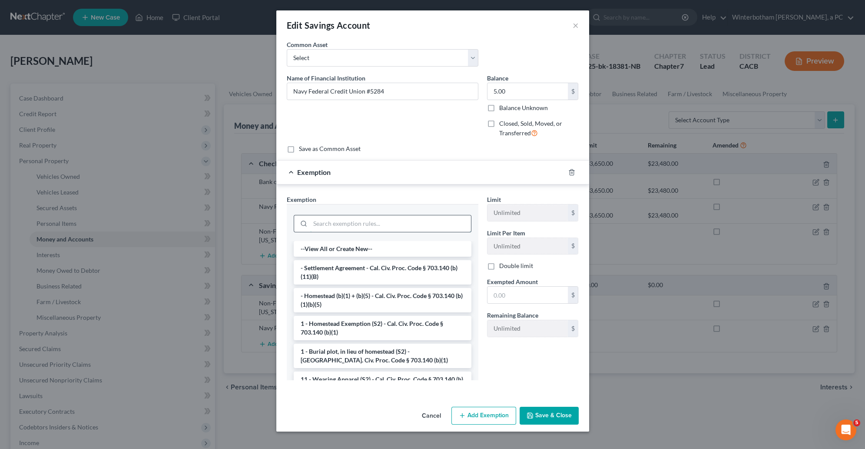
click at [352, 227] on input "search" at bounding box center [390, 223] width 161 height 17
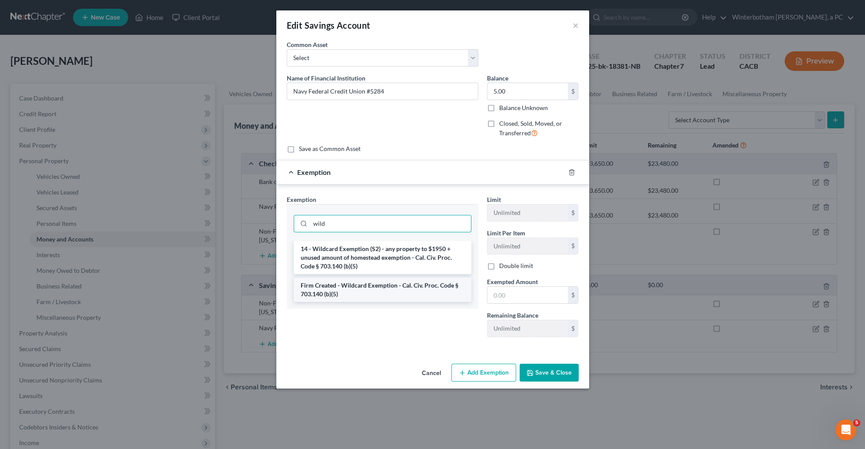
type input "wild"
click at [379, 295] on li "Firm Created - Wildcard Exemption - Cal. Civ. Proc. Code § 703.140 (b)(5)" at bounding box center [383, 289] width 178 height 24
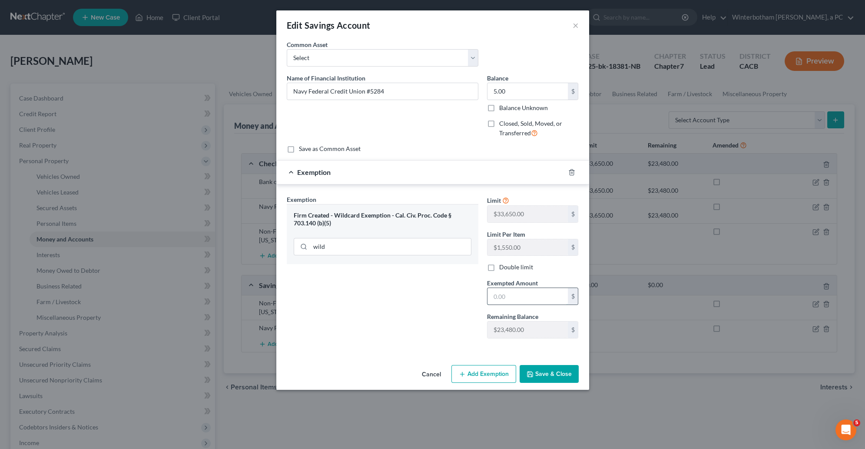
click at [525, 296] on input "text" at bounding box center [528, 296] width 80 height 17
type input "5"
click at [565, 373] on button "Save & Close" at bounding box center [549, 374] width 59 height 18
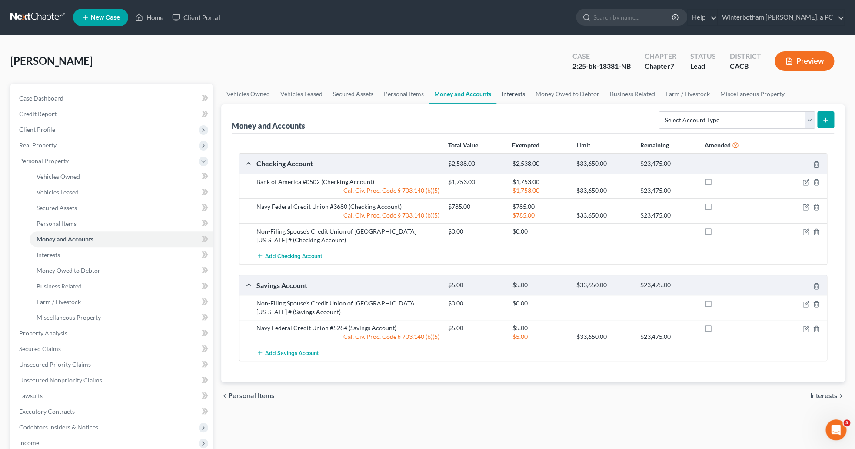
click at [519, 103] on link "Interests" at bounding box center [513, 93] width 34 height 21
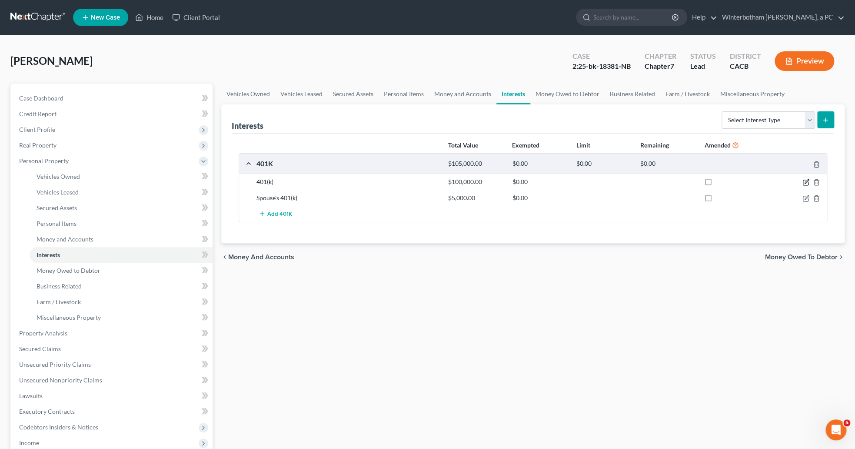
click at [803, 181] on icon "button" at bounding box center [805, 182] width 7 height 7
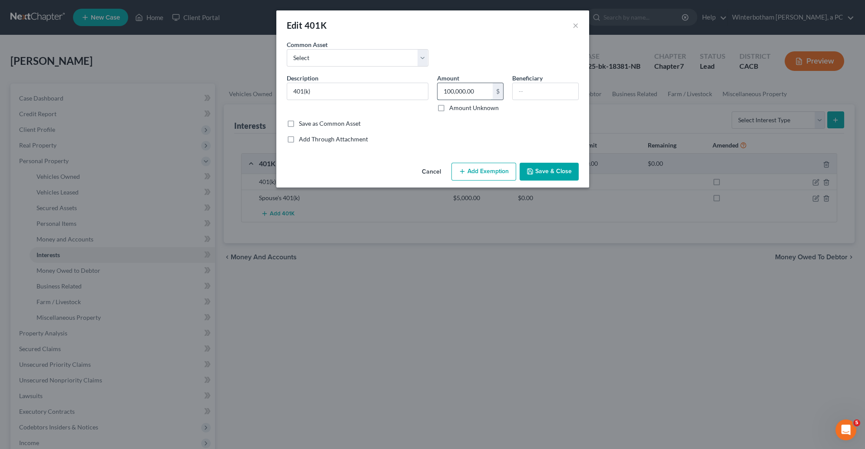
click at [465, 95] on input "100,000.00" at bounding box center [465, 91] width 55 height 17
type input "122,596"
click at [493, 172] on button "Add Exemption" at bounding box center [484, 172] width 65 height 18
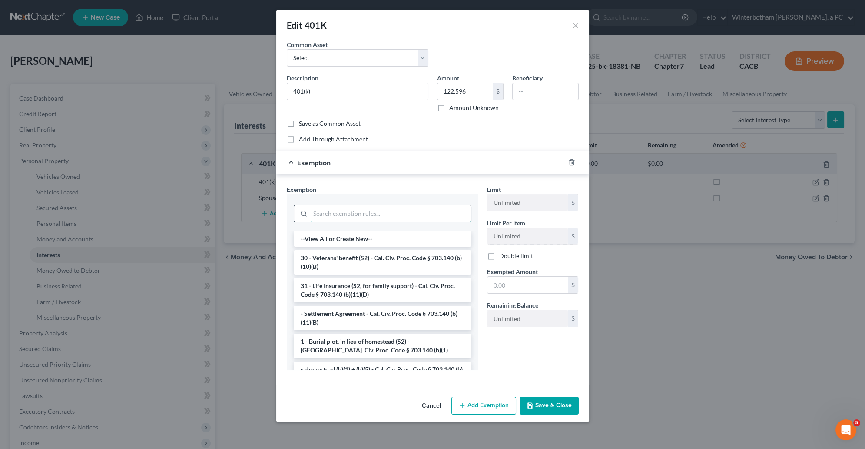
click at [392, 216] on input "search" at bounding box center [390, 213] width 161 height 17
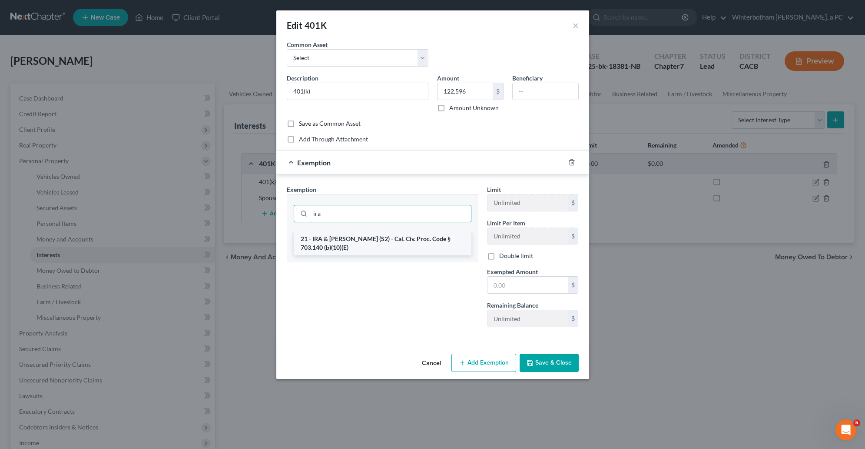
type input "ira"
click at [422, 237] on li "21 - IRA & Roth IRA (S2) - Cal. Civ. Proc. Code § 703.140 (b)(10)(E)" at bounding box center [383, 243] width 178 height 24
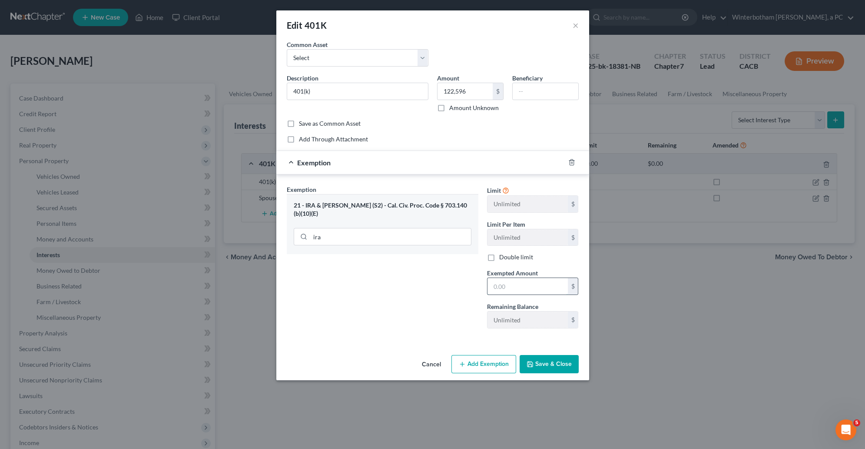
click at [501, 286] on input "text" at bounding box center [528, 286] width 80 height 17
type input "122,596"
click at [561, 368] on button "Save & Close" at bounding box center [549, 364] width 59 height 18
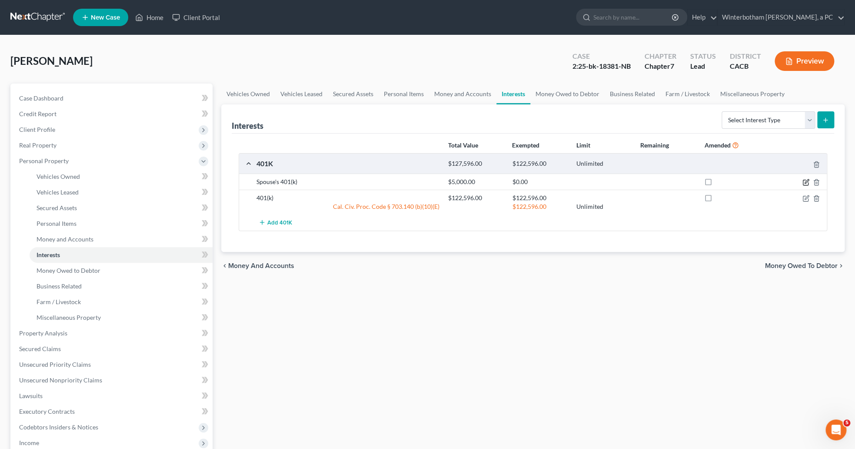
click at [806, 181] on icon "button" at bounding box center [805, 182] width 7 height 7
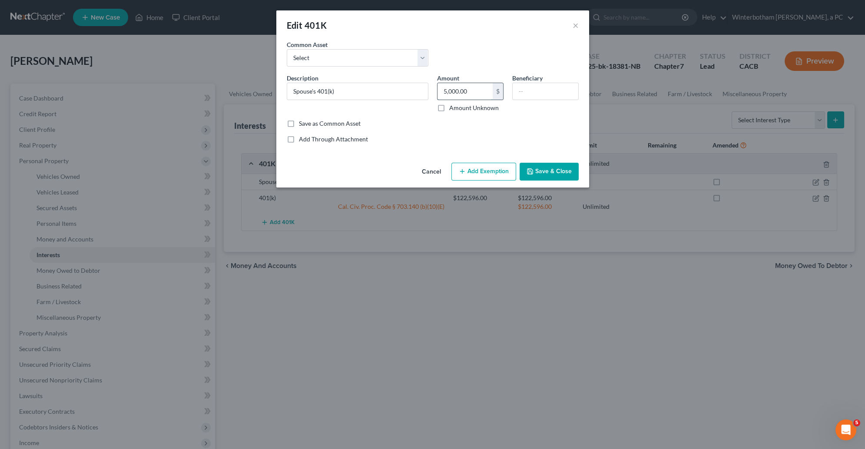
click at [472, 87] on input "5,000.00" at bounding box center [465, 91] width 55 height 17
type input "4,621"
click at [487, 174] on button "Add Exemption" at bounding box center [484, 172] width 65 height 18
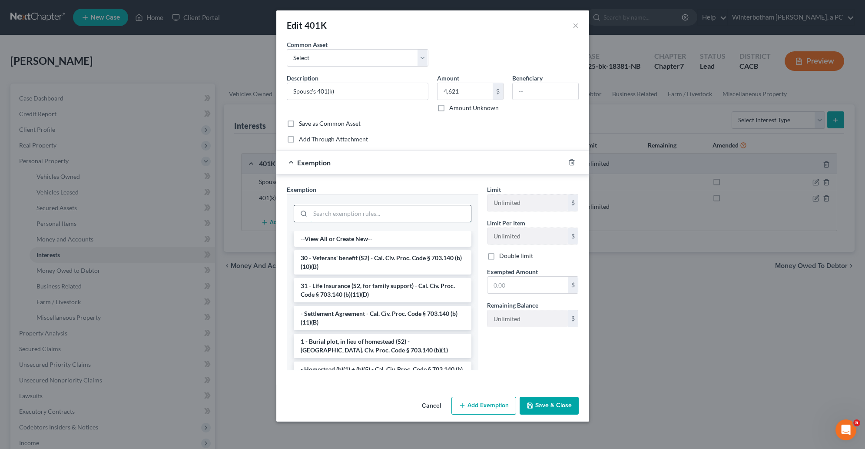
click at [389, 219] on input "search" at bounding box center [390, 213] width 161 height 17
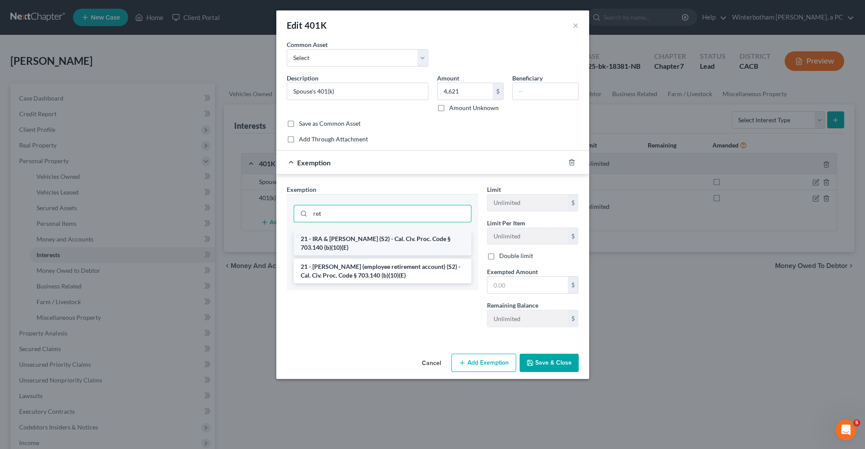
type input "ret"
click at [399, 245] on li "21 - IRA & Roth IRA (S2) - Cal. Civ. Proc. Code § 703.140 (b)(10)(E)" at bounding box center [383, 243] width 178 height 24
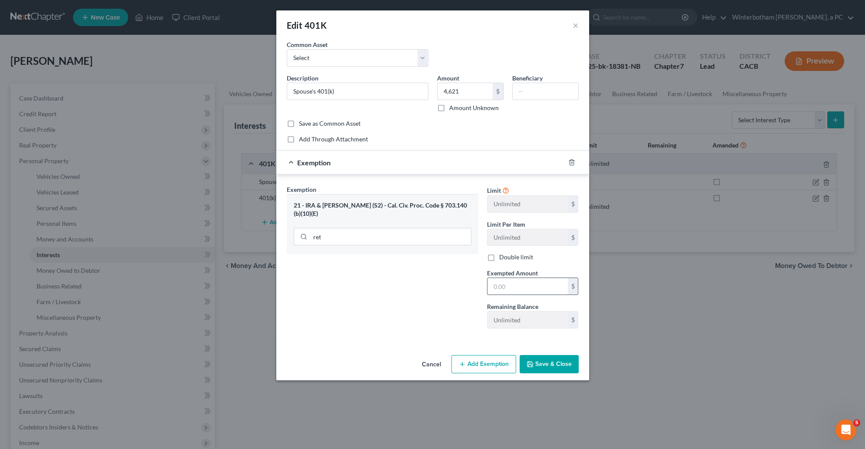
click at [510, 280] on div "$" at bounding box center [533, 285] width 92 height 17
click at [510, 286] on input "text" at bounding box center [528, 286] width 80 height 17
type input "4,621"
click at [529, 371] on button "Save & Close" at bounding box center [549, 364] width 59 height 18
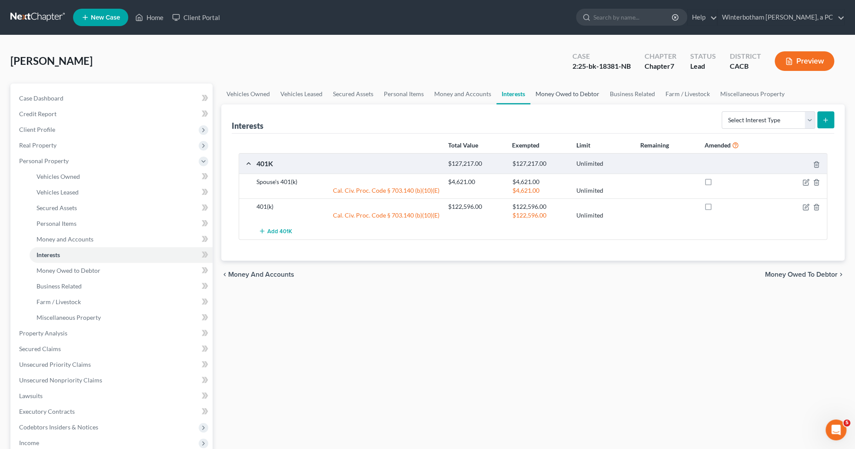
click at [589, 98] on link "Money Owed to Debtor" at bounding box center [567, 93] width 74 height 21
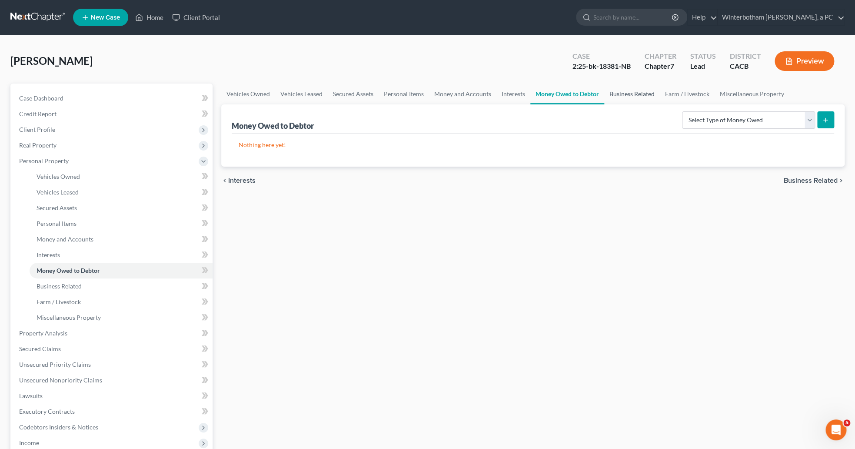
click at [635, 96] on link "Business Related" at bounding box center [632, 93] width 56 height 21
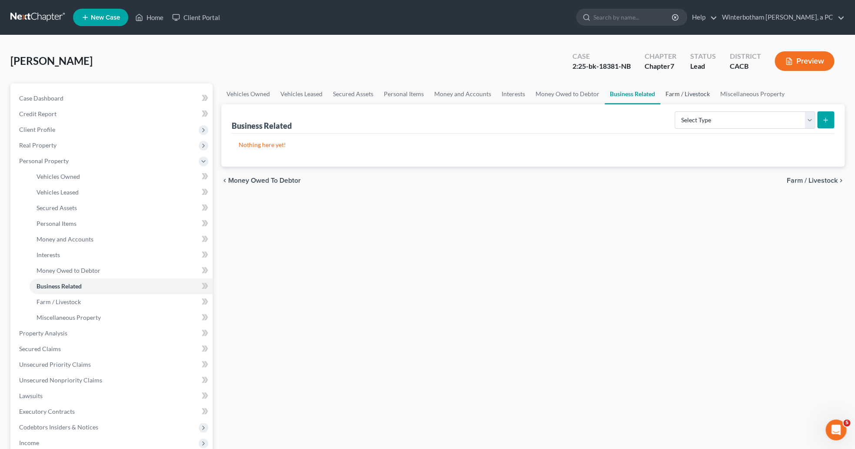
click at [684, 100] on link "Farm / Livestock" at bounding box center [687, 93] width 55 height 21
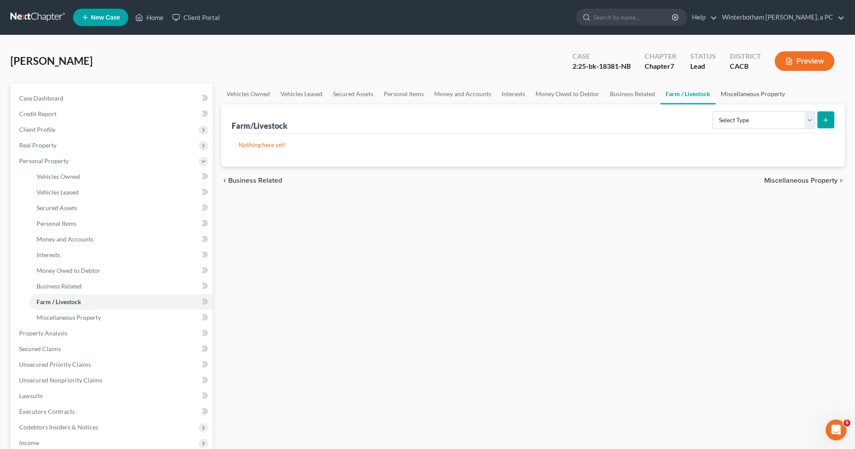
click at [764, 90] on link "Miscellaneous Property" at bounding box center [752, 93] width 75 height 21
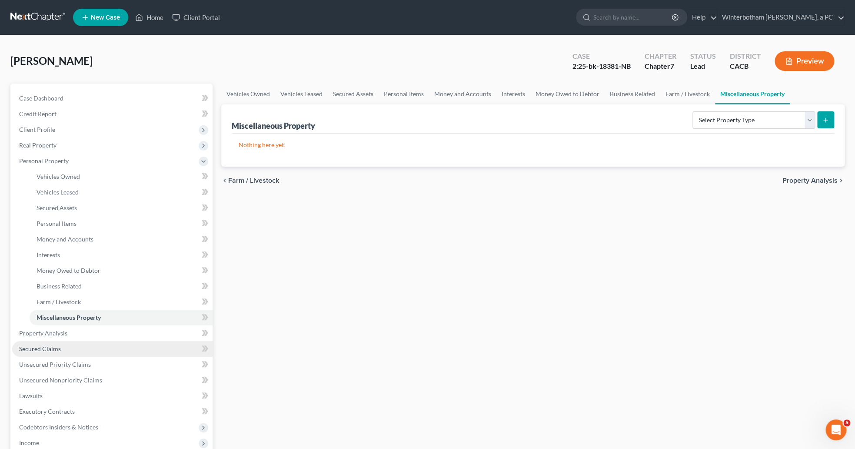
click at [79, 351] on link "Secured Claims" at bounding box center [112, 349] width 200 height 16
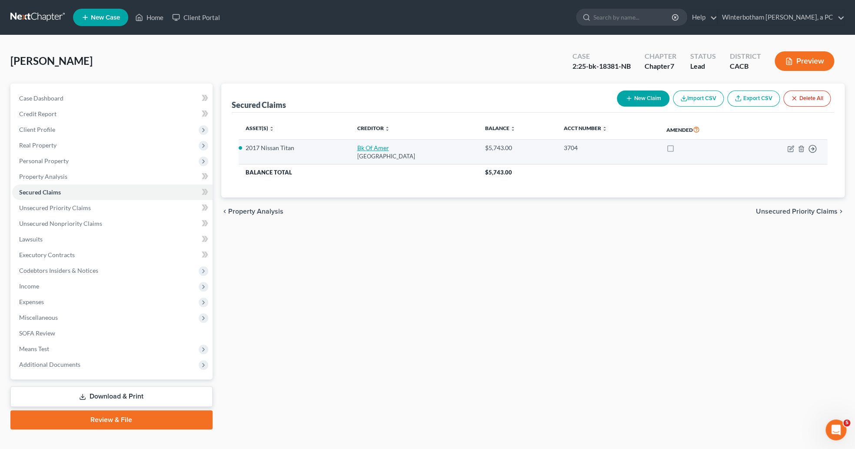
click at [357, 146] on link "Bk Of Amer" at bounding box center [373, 147] width 32 height 7
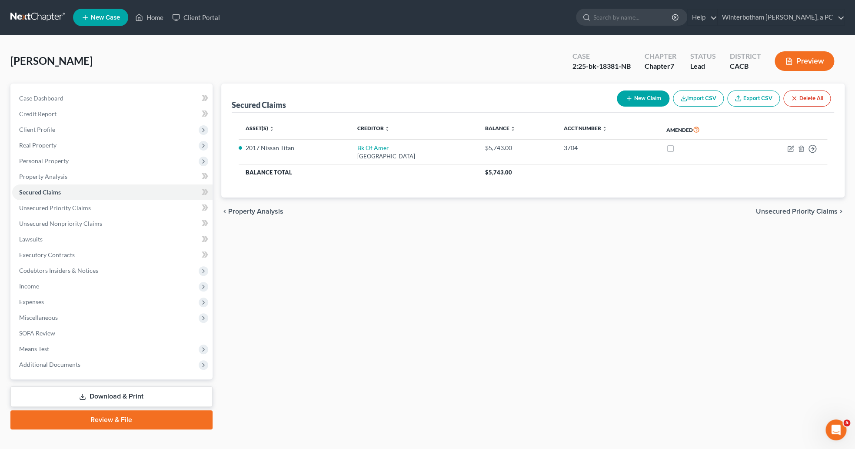
select select "9"
select select "3"
select select "2"
select select "0"
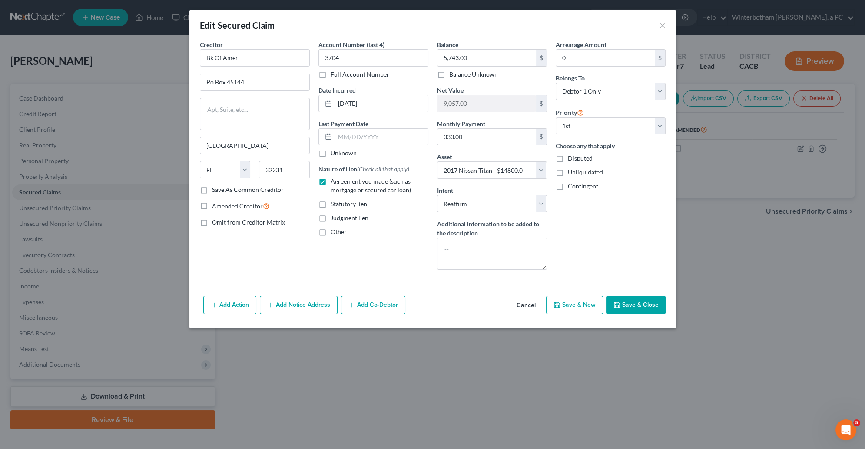
click at [638, 305] on button "Save & Close" at bounding box center [636, 305] width 59 height 18
select select
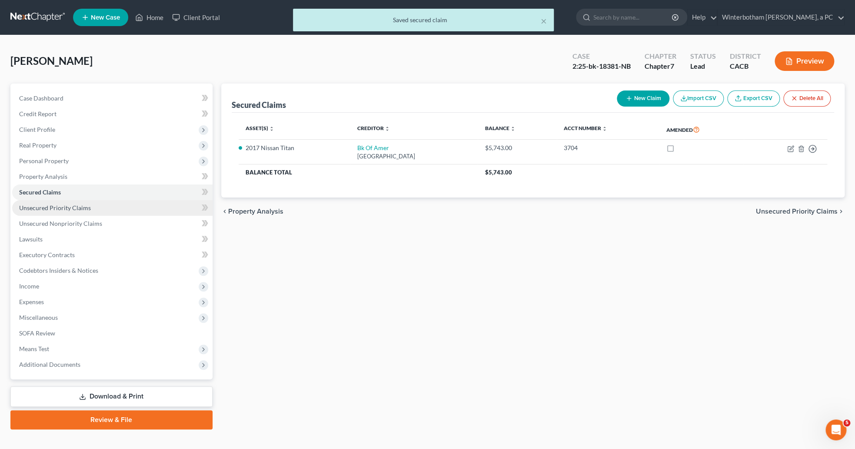
click at [133, 203] on link "Unsecured Priority Claims" at bounding box center [112, 208] width 200 height 16
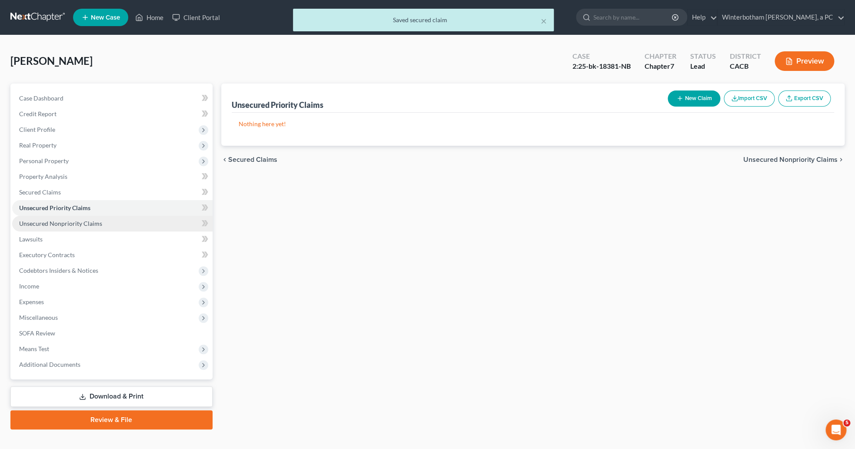
click at [130, 228] on link "Unsecured Nonpriority Claims" at bounding box center [112, 224] width 200 height 16
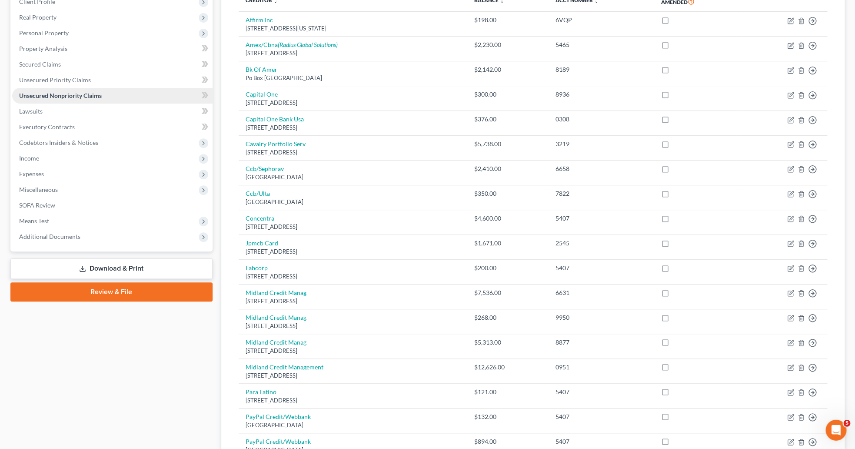
scroll to position [75, 0]
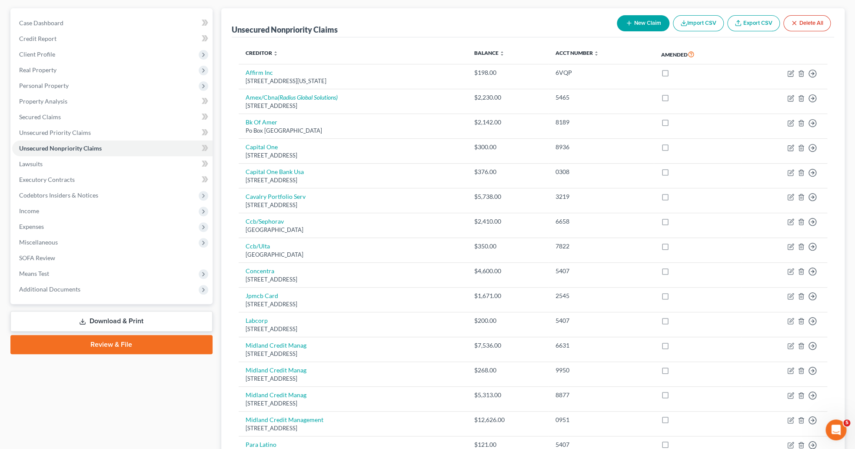
click at [56, 381] on div "Case Dashboard Payments Invoices Payments Payments Credit Report Client Profile" at bounding box center [111, 388] width 211 height 761
click at [267, 71] on link "Affirm Inc" at bounding box center [259, 72] width 27 height 7
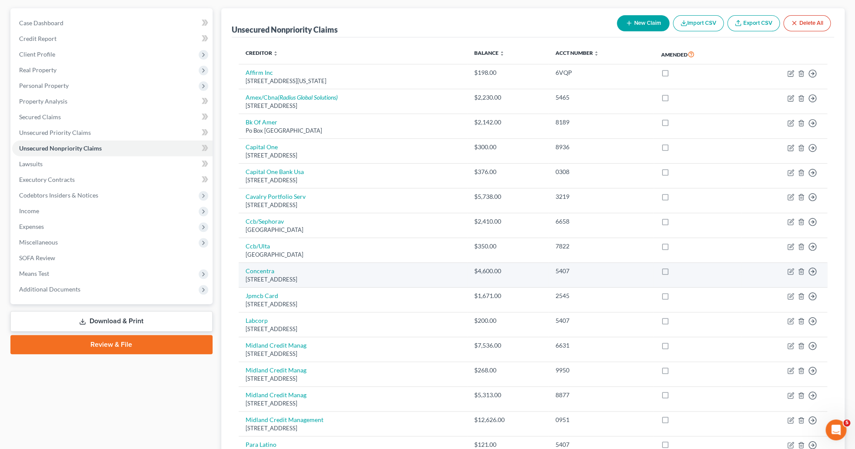
select select "4"
select select "0"
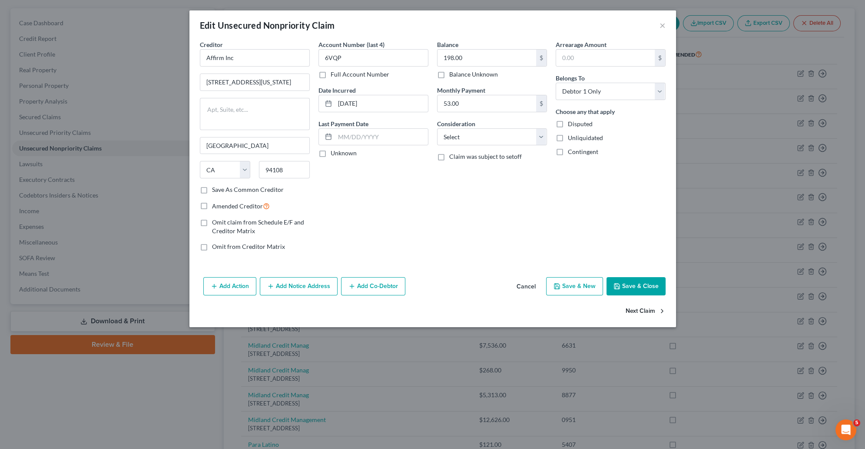
click at [638, 313] on button "Next Claim" at bounding box center [646, 311] width 40 height 18
select select "36"
select select "2"
select select "0"
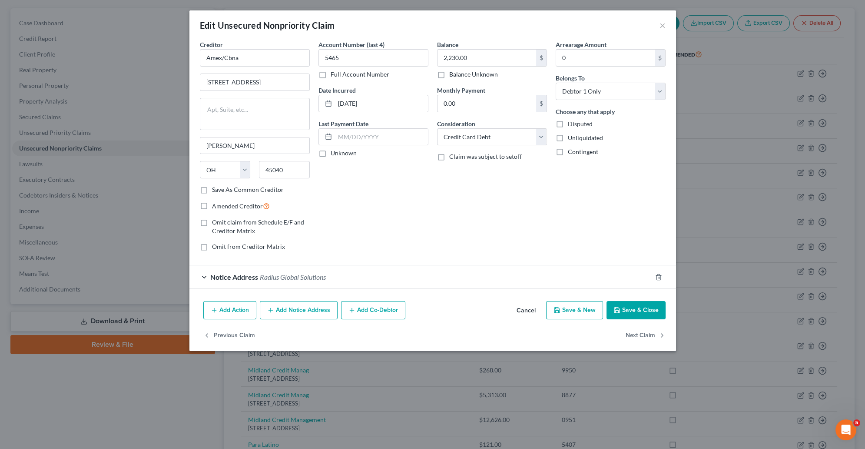
click at [638, 313] on div "Edit Unsecured Nonpriority Claim × Creditor * Amex/Cbna 9111 Duke Blvd Mason St…" at bounding box center [432, 180] width 487 height 340
click at [241, 344] on button "Previous Claim" at bounding box center [229, 335] width 52 height 18
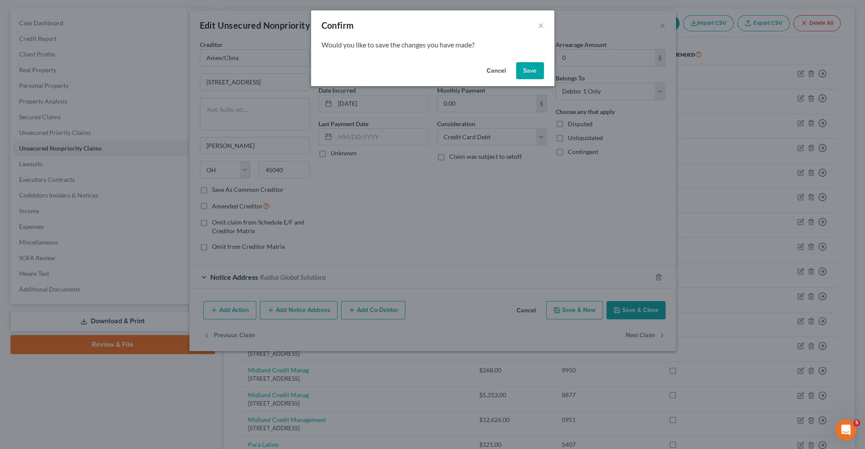
click at [505, 69] on button "Cancel" at bounding box center [496, 70] width 33 height 17
select select "4"
select select "0"
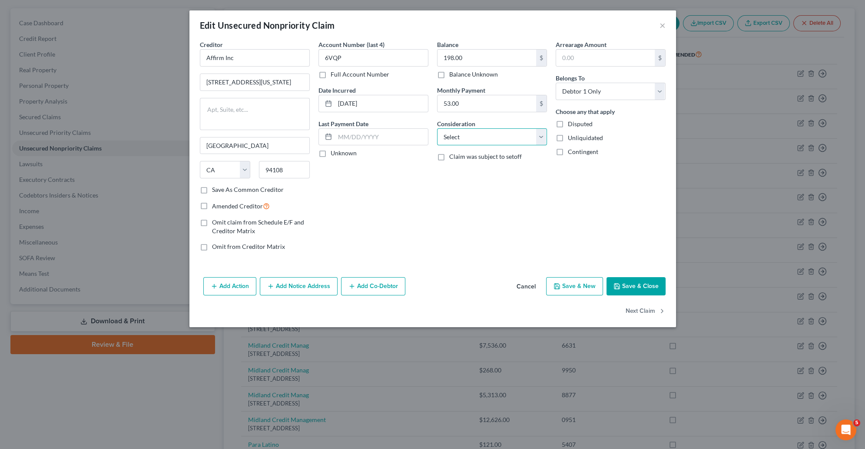
select select "10"
click option "Monies Loaned / Advanced" at bounding box center [0, 0] width 0 height 0
click at [645, 315] on button "Next Claim" at bounding box center [646, 311] width 40 height 18
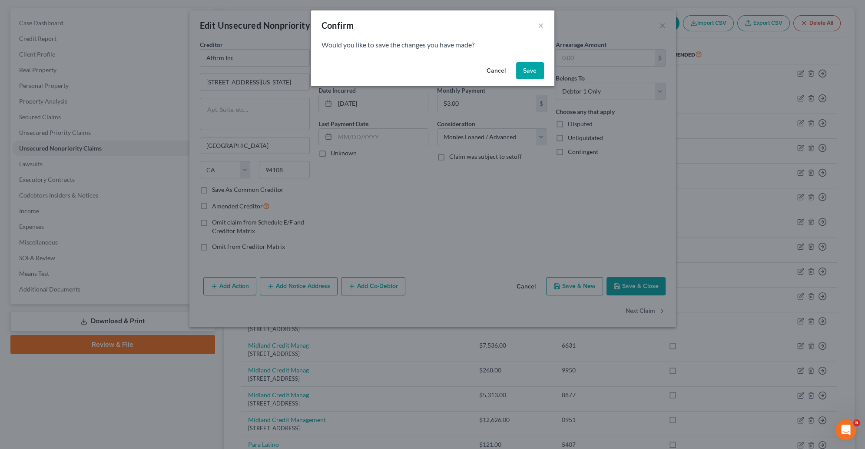
click at [529, 65] on button "Save" at bounding box center [530, 70] width 28 height 17
select select "36"
select select "2"
select select "0"
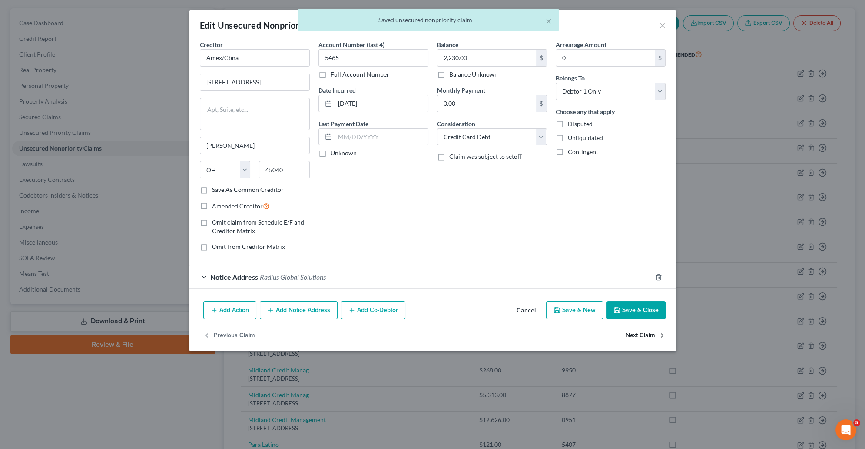
click at [642, 339] on button "Next Claim" at bounding box center [646, 335] width 40 height 18
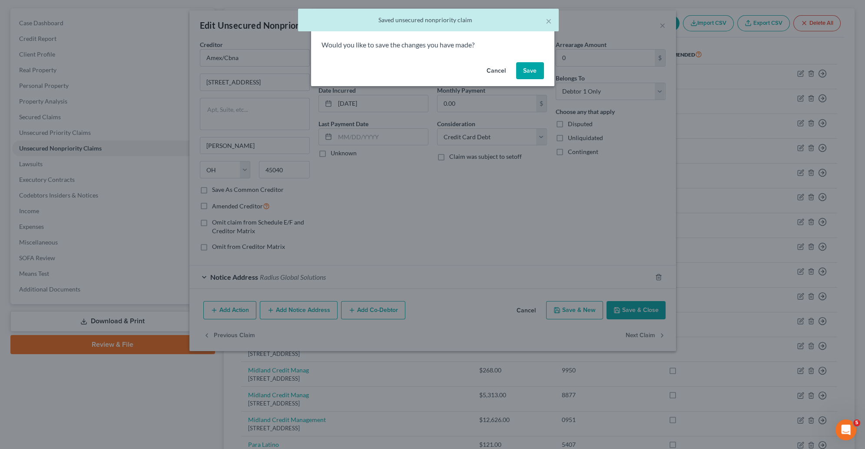
click at [528, 75] on button "Save" at bounding box center [530, 70] width 28 height 17
select select "45"
select select "2"
select select "0"
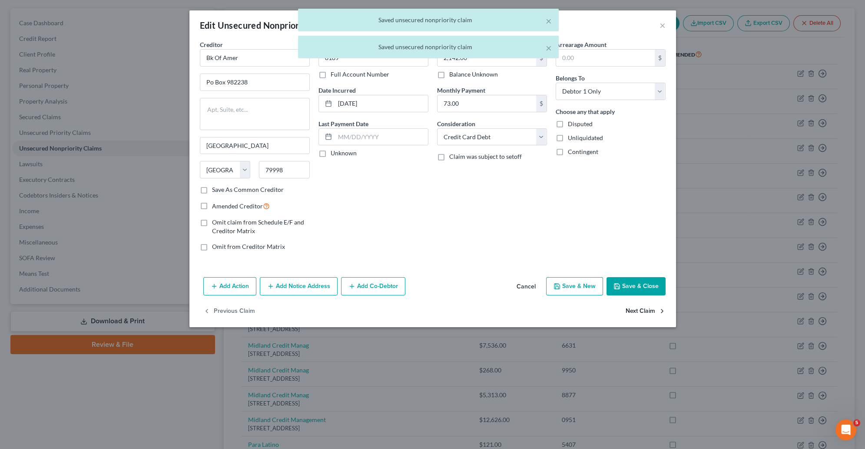
click at [644, 309] on button "Next Claim" at bounding box center [646, 311] width 40 height 18
select select "46"
select select "2"
select select "0"
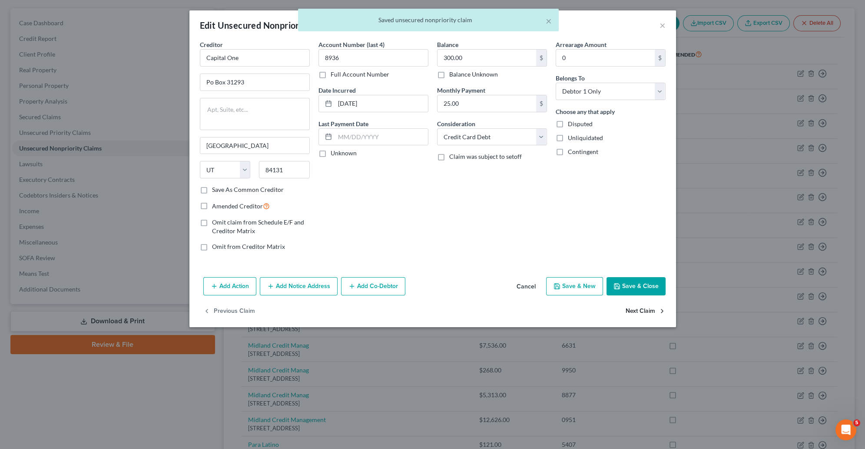
click at [648, 313] on button "Next Claim" at bounding box center [646, 311] width 40 height 18
select select "46"
select select "2"
select select "0"
click at [648, 313] on button "Next Claim" at bounding box center [646, 311] width 40 height 18
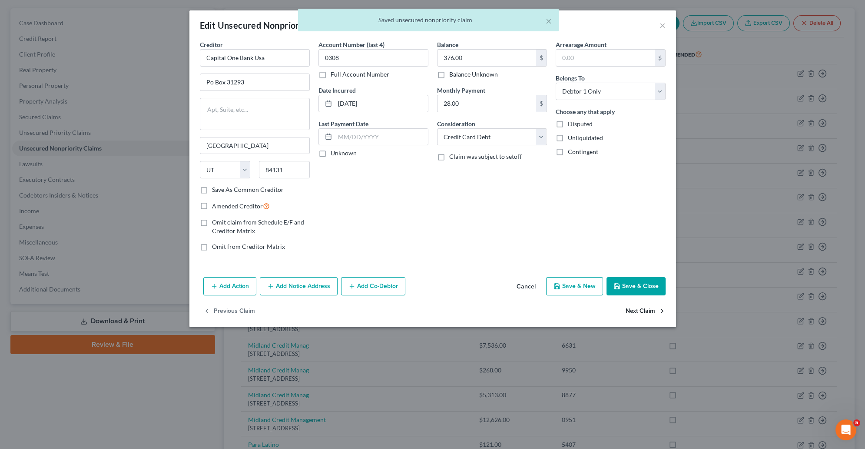
select select "6"
select select "1"
select select "0"
click at [648, 313] on button "Next Claim" at bounding box center [646, 311] width 40 height 18
select select "36"
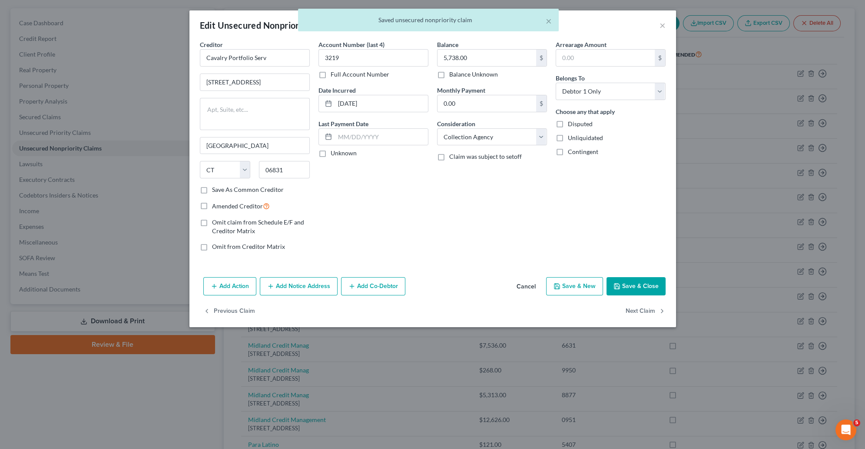
select select "2"
select select "0"
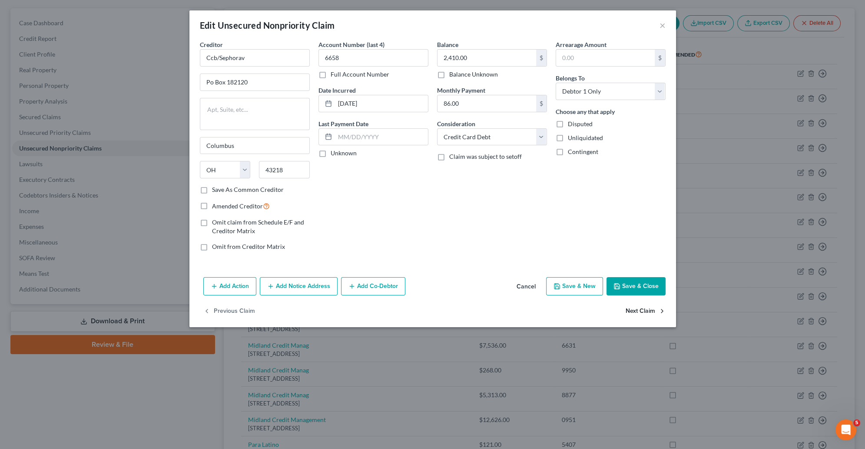
click at [648, 313] on button "Next Claim" at bounding box center [646, 311] width 40 height 18
select select "36"
select select "2"
select select "0"
click at [648, 313] on button "Next Claim" at bounding box center [646, 311] width 40 height 18
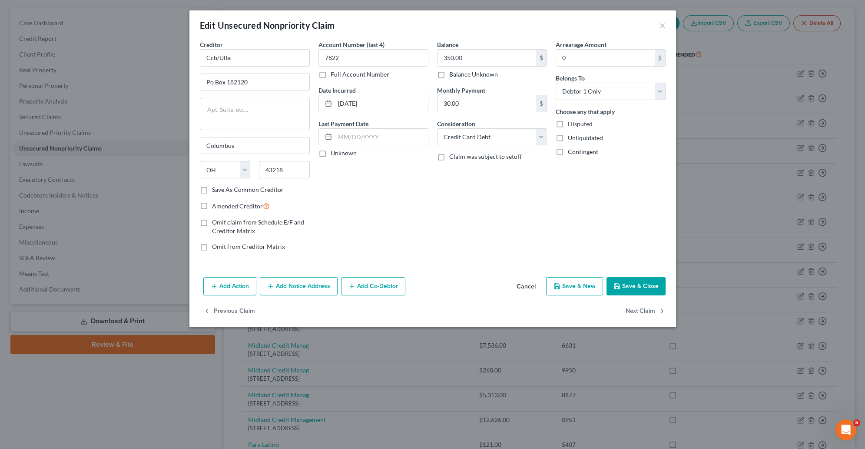
select select "4"
select select "9"
select select "0"
click at [648, 313] on button "Next Claim" at bounding box center [646, 311] width 40 height 18
select select "7"
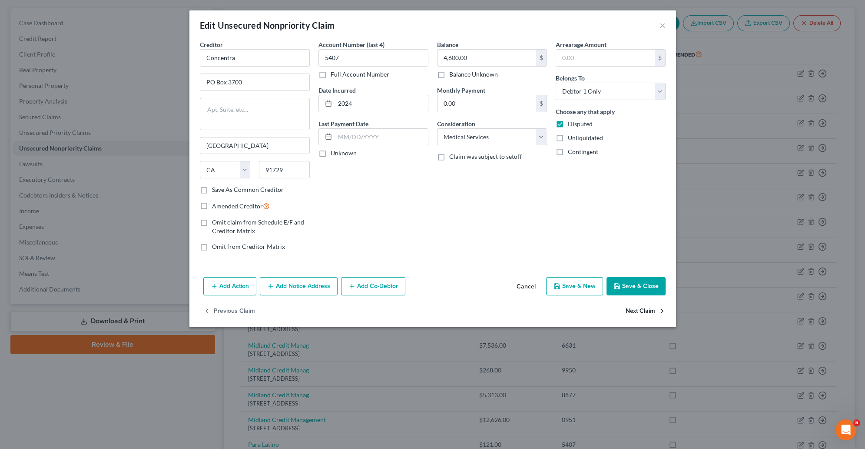
select select "2"
select select "0"
click at [648, 313] on button "Next Claim" at bounding box center [646, 311] width 40 height 18
select select "28"
select select "9"
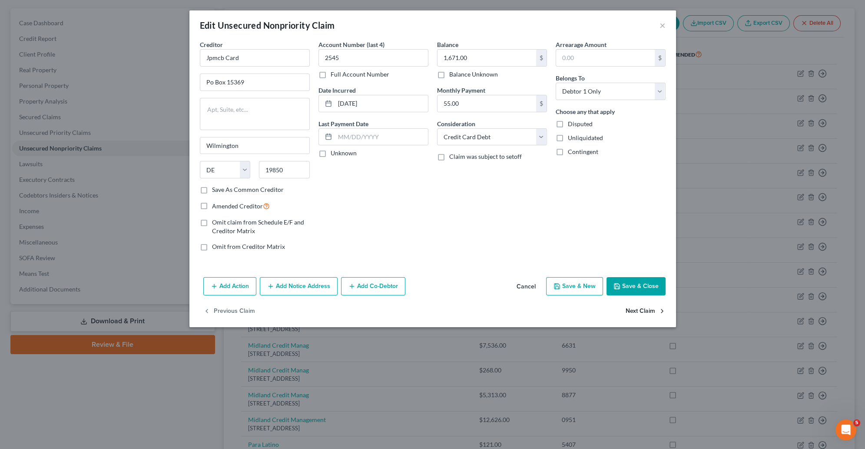
select select "0"
click at [648, 313] on button "Next Claim" at bounding box center [646, 311] width 40 height 18
select select "23"
select select "1"
select select "0"
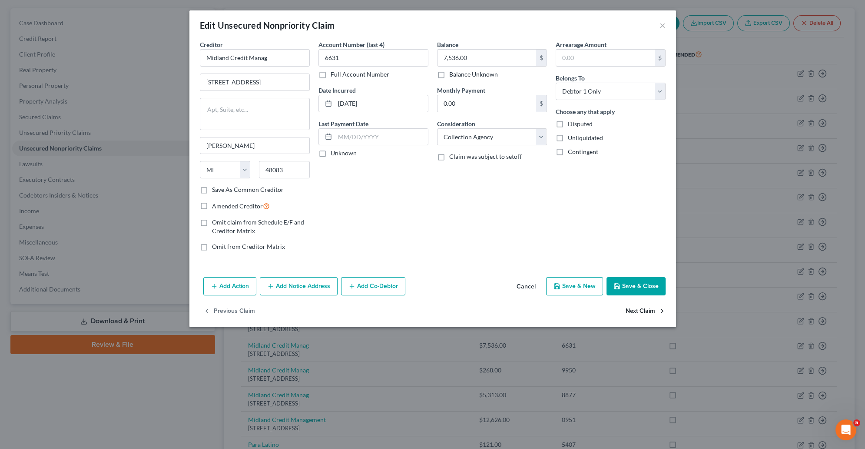
click at [648, 313] on button "Next Claim" at bounding box center [646, 311] width 40 height 18
select select "23"
select select "1"
select select "0"
click at [651, 313] on button "Next Claim" at bounding box center [646, 311] width 40 height 18
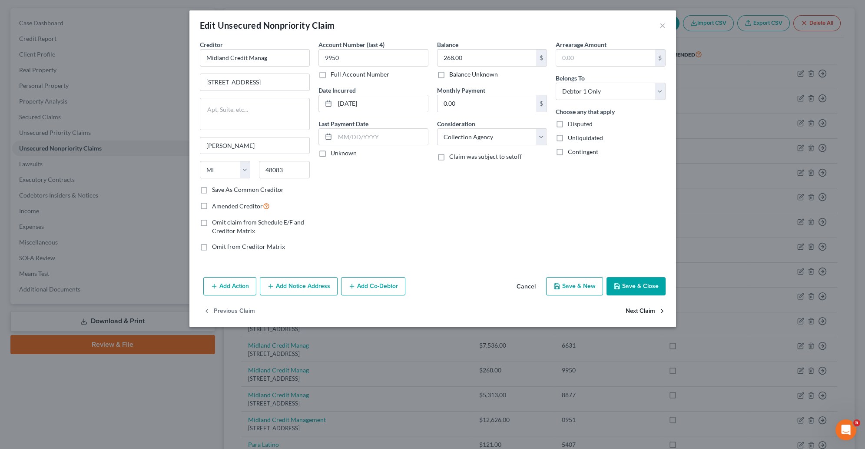
select select "23"
select select "1"
select select "0"
click at [651, 313] on button "Next Claim" at bounding box center [646, 311] width 40 height 18
select select "4"
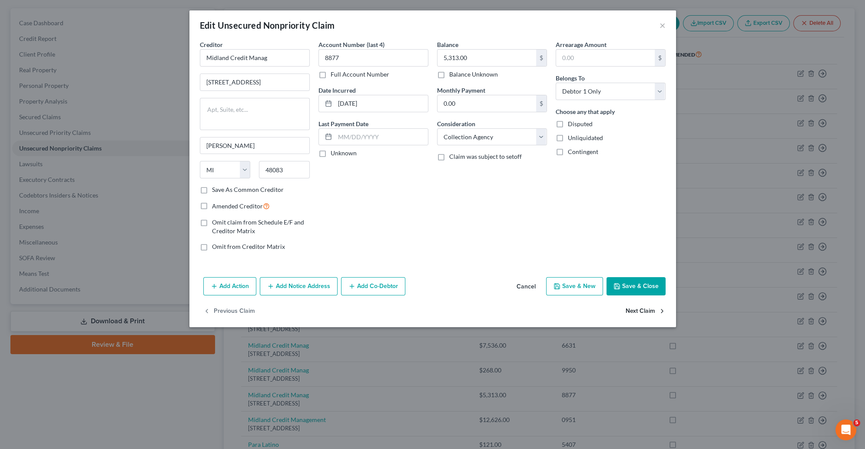
select select "14"
select select "0"
click at [653, 314] on button "Next Claim" at bounding box center [646, 311] width 40 height 18
select select "4"
select select "9"
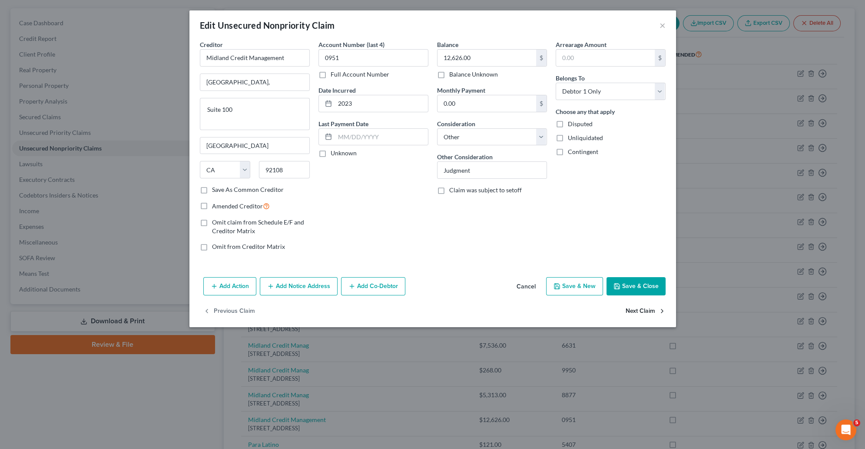
select select "0"
click at [654, 318] on button "Next Claim" at bounding box center [646, 311] width 40 height 18
select select "39"
select select "10"
select select "0"
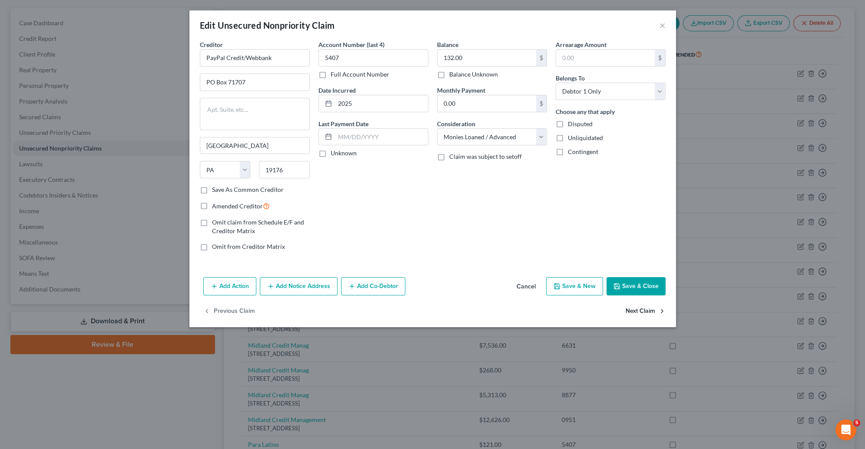
click at [654, 318] on button "Next Claim" at bounding box center [646, 311] width 40 height 18
select select "39"
select select "10"
select select "0"
click at [654, 318] on button "Next Claim" at bounding box center [646, 311] width 40 height 18
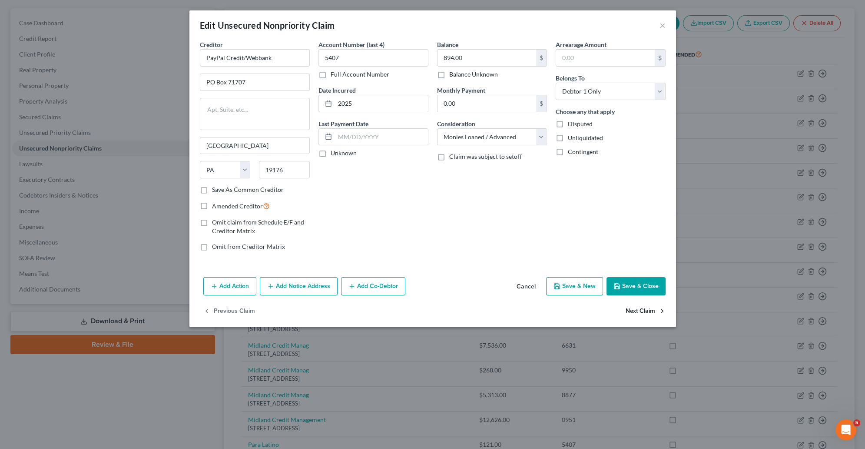
select select "39"
select select "10"
select select "0"
click at [654, 318] on button "Next Claim" at bounding box center [646, 311] width 40 height 18
select select "39"
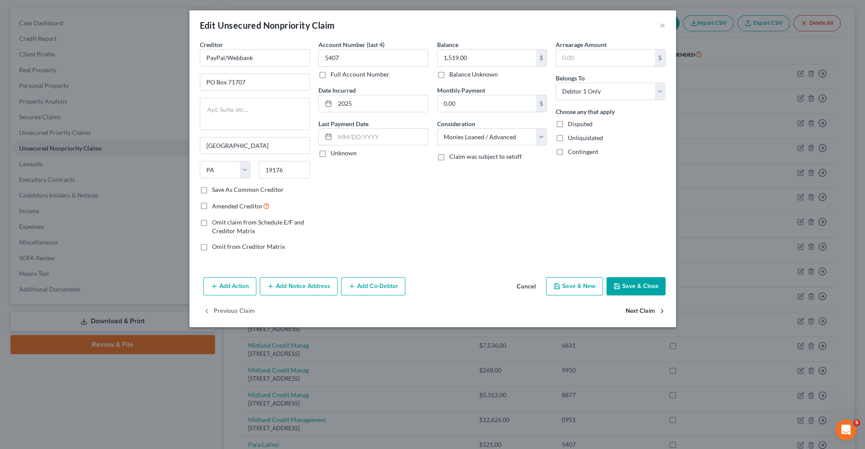
select select "10"
select select "0"
click at [654, 318] on button "Next Claim" at bounding box center [646, 311] width 40 height 18
select select "4"
select select "9"
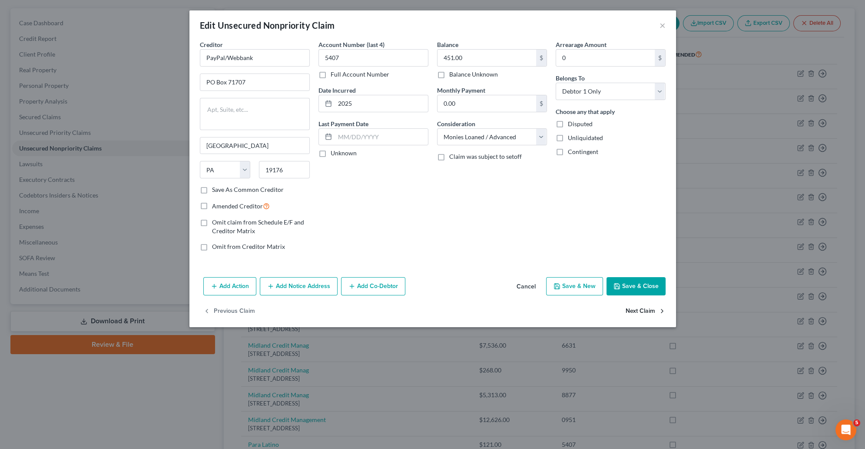
select select "0"
click at [654, 318] on button "Next Claim" at bounding box center [646, 311] width 40 height 18
select select "4"
select select "9"
select select "0"
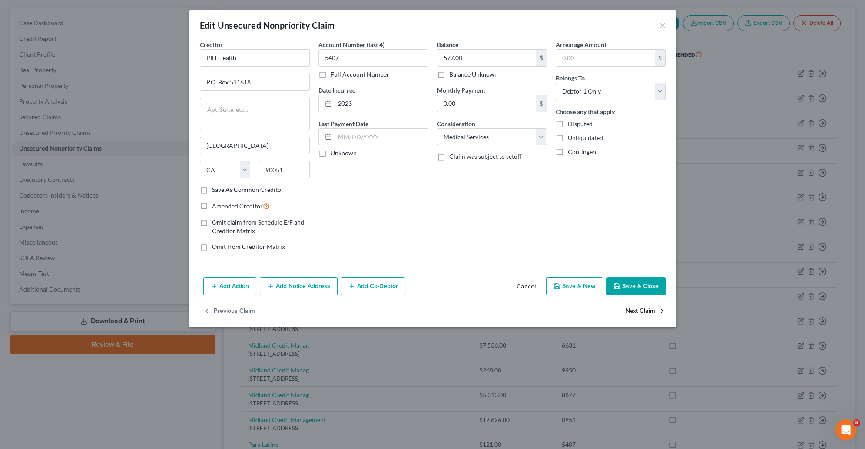
click at [654, 318] on button "Next Claim" at bounding box center [646, 311] width 40 height 18
select select "48"
select select "0"
drag, startPoint x: 654, startPoint y: 318, endPoint x: 435, endPoint y: 161, distance: 269.4
click at [585, 333] on div "Edit Unsecured Nonpriority Claim × Creditor * Portfolio Recov Assoc 120 Corpora…" at bounding box center [432, 224] width 865 height 449
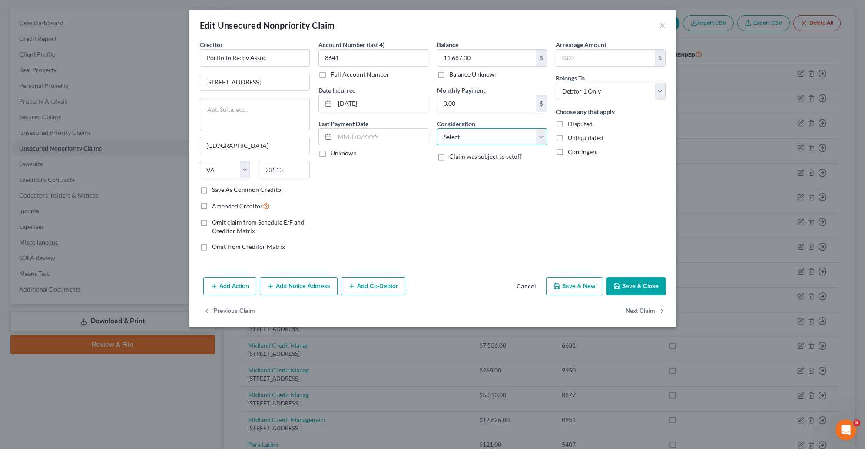
click at [437, 128] on select "Select Cable / Satellite Services Collection Agency Credit Card Debt Debt Couns…" at bounding box center [492, 136] width 110 height 17
select select "1"
click option "Collection Agency" at bounding box center [0, 0] width 0 height 0
click at [657, 316] on button "Next Claim" at bounding box center [646, 311] width 40 height 18
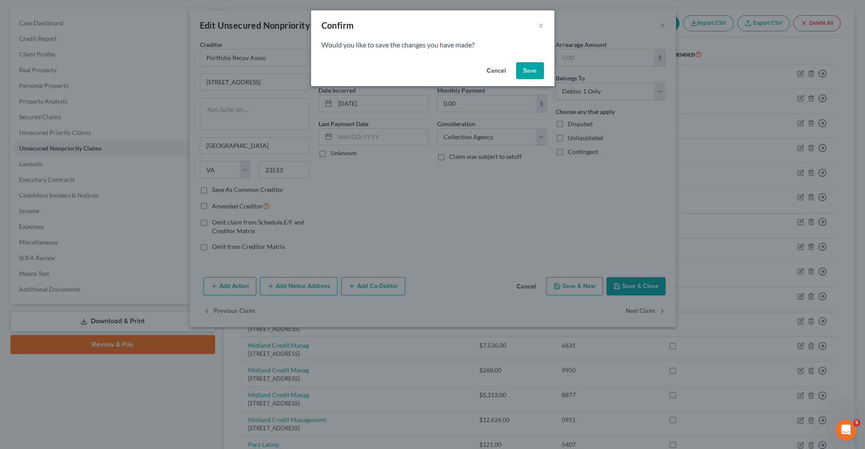
click at [533, 75] on button "Save" at bounding box center [530, 70] width 28 height 17
select select "36"
select select "9"
select select "0"
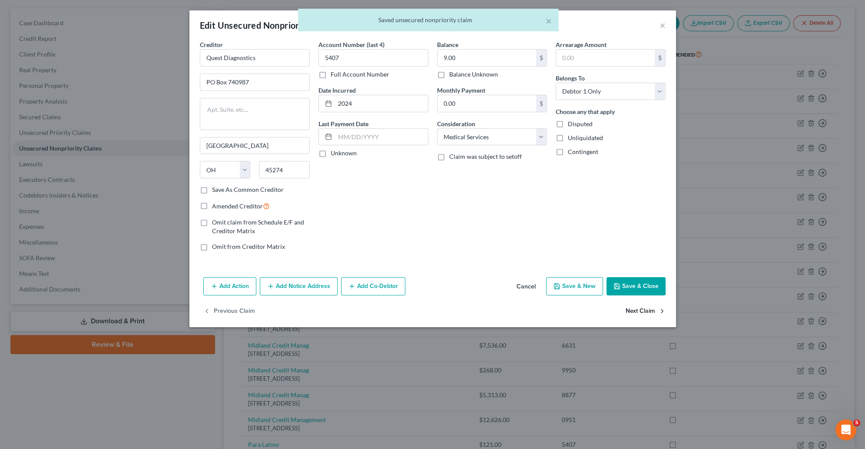
click at [639, 312] on button "Next Claim" at bounding box center [646, 311] width 40 height 18
select select "24"
select select "2"
select select "0"
click at [639, 318] on button "Next Claim" at bounding box center [646, 311] width 40 height 18
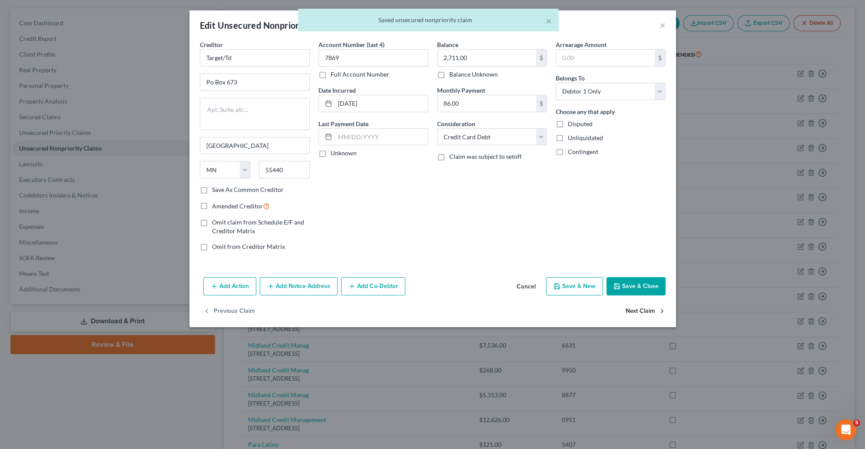
select select "45"
select select "0"
click at [437, 128] on select "Select Cable / Satellite Services Collection Agency Credit Card Debt Debt Couns…" at bounding box center [492, 136] width 110 height 17
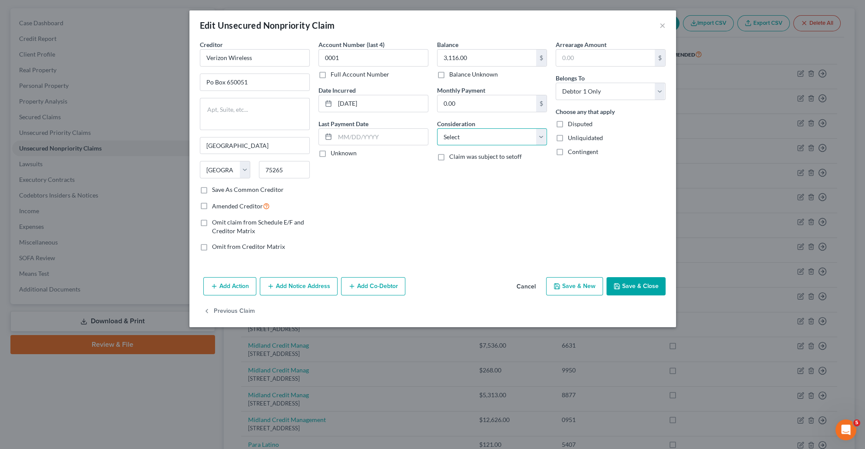
select select "19"
click option "Telephone / Internet Services" at bounding box center [0, 0] width 0 height 0
click at [621, 281] on button "Save & Close" at bounding box center [636, 286] width 59 height 18
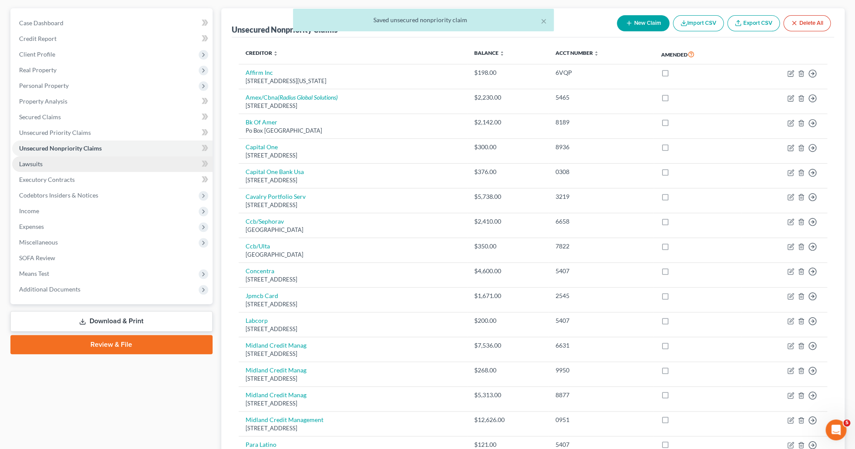
click at [48, 164] on link "Lawsuits" at bounding box center [112, 164] width 200 height 16
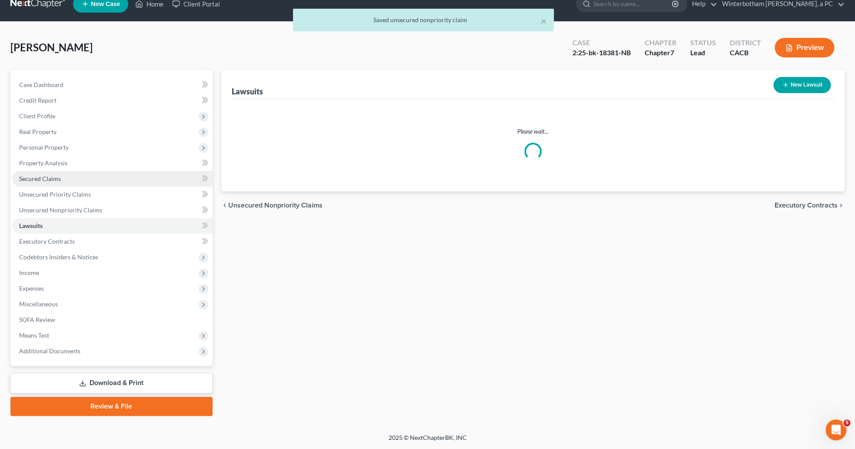
scroll to position [13, 0]
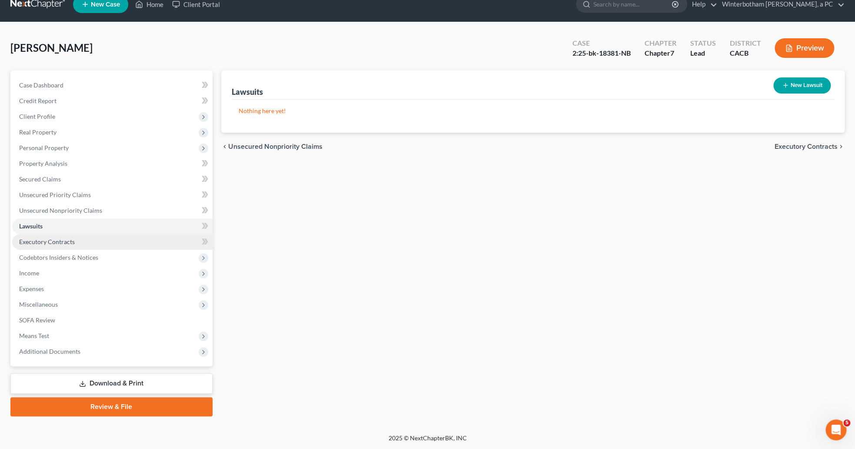
click at [90, 238] on link "Executory Contracts" at bounding box center [112, 242] width 200 height 16
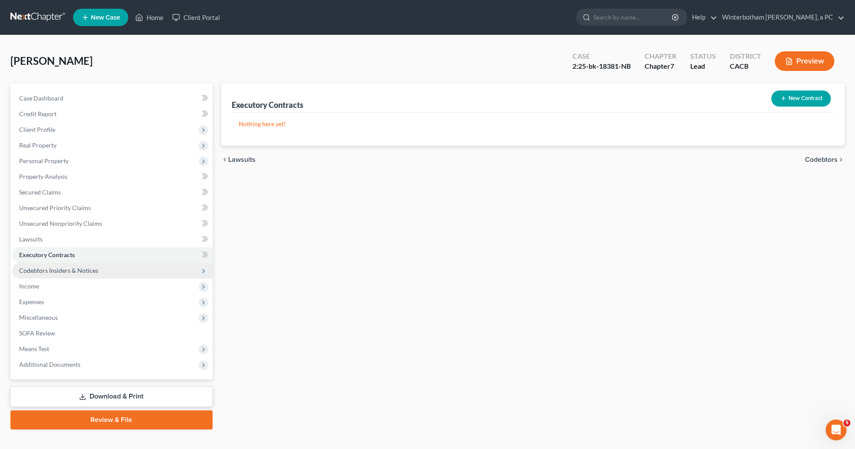
click at [96, 272] on span "Codebtors Insiders & Notices" at bounding box center [58, 269] width 79 height 7
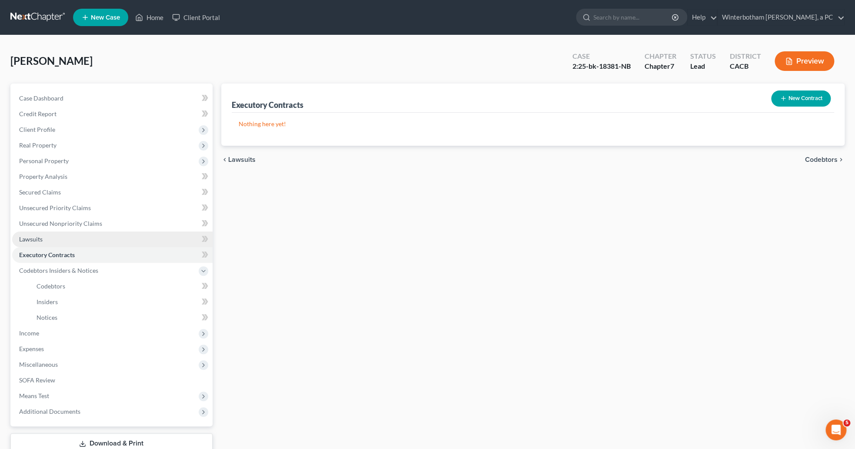
click at [71, 243] on link "Lawsuits" at bounding box center [112, 239] width 200 height 16
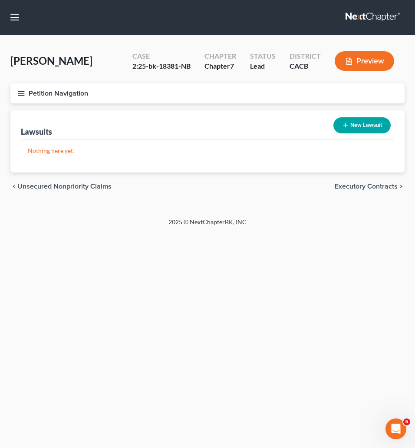
click at [349, 128] on button "New Lawsuit" at bounding box center [362, 125] width 57 height 16
select select "0"
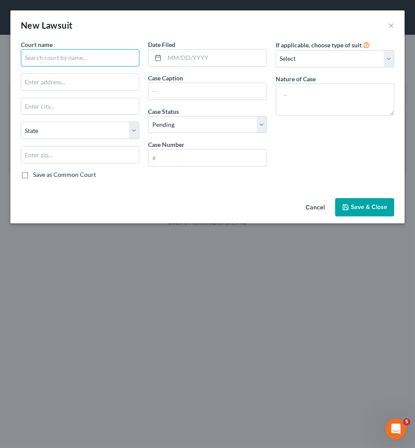
click at [48, 60] on input "text" at bounding box center [80, 57] width 119 height 17
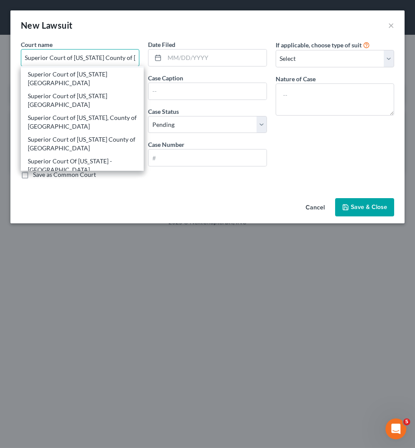
scroll to position [90, 0]
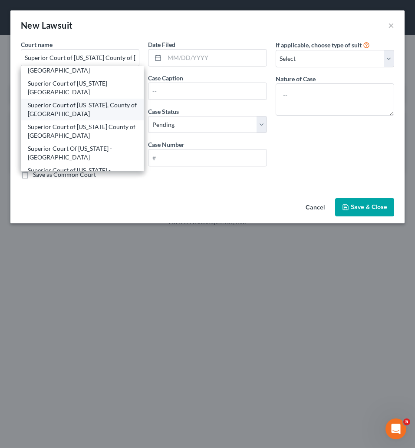
click at [60, 115] on div "Superior Court of California, County of San Bernardino" at bounding box center [82, 109] width 109 height 17
type input "Superior Court of California, County of San Bernardino"
type input "247 West Third Street"
type input "San Bernardino"
select select "4"
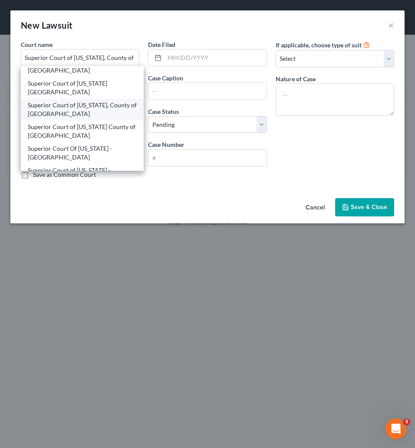
type input "92415"
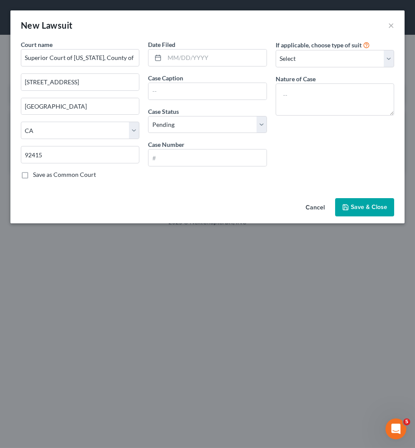
scroll to position [0, 0]
click at [188, 89] on input "text" at bounding box center [208, 91] width 118 height 17
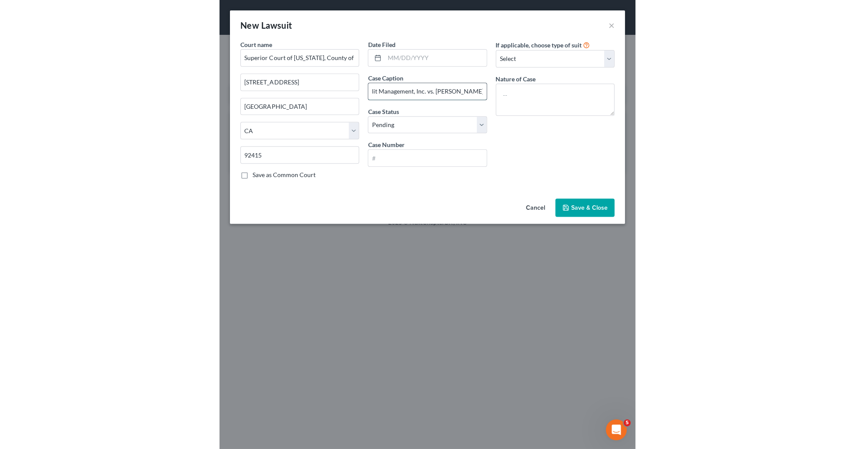
scroll to position [0, 38]
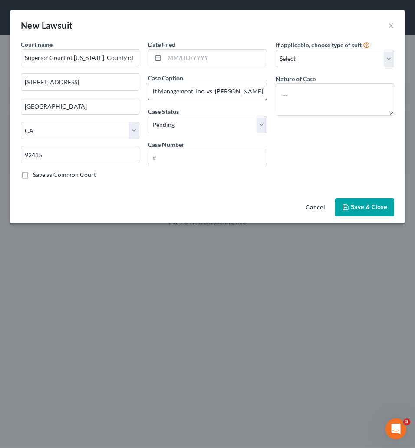
type input "Midland Credit Management, Inc. vs. Jeanette Contreras"
click at [148, 116] on select "Select Pending On Appeal Concluded" at bounding box center [207, 124] width 119 height 17
select select "2"
click option "Concluded" at bounding box center [0, 0] width 0 height 0
click at [176, 160] on input "text" at bounding box center [208, 158] width 118 height 17
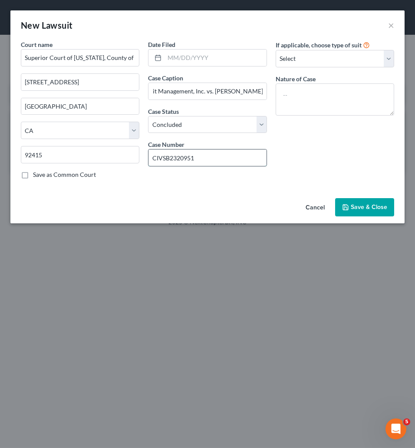
type input "CIVSB2320951"
click at [276, 50] on select "Select Repossession Garnishment Foreclosure Attached, Seized, Or Levied Other" at bounding box center [335, 58] width 119 height 17
click at [345, 57] on select "Select Repossession Garnishment Foreclosure Attached, Seized, Or Levied Other" at bounding box center [335, 58] width 119 height 17
click at [336, 108] on textarea at bounding box center [335, 99] width 119 height 32
type textarea "Complaint for Money"
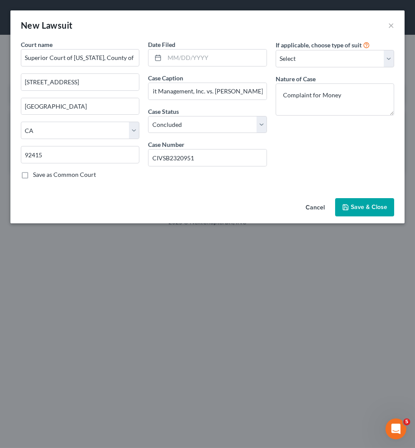
click at [376, 223] on div "Cancel Save & Close" at bounding box center [207, 209] width 395 height 29
click at [371, 206] on button "Save & Close" at bounding box center [365, 207] width 59 height 18
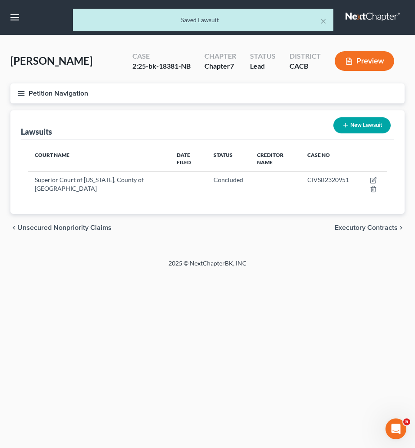
click at [360, 227] on span "Executory Contracts" at bounding box center [366, 227] width 63 height 7
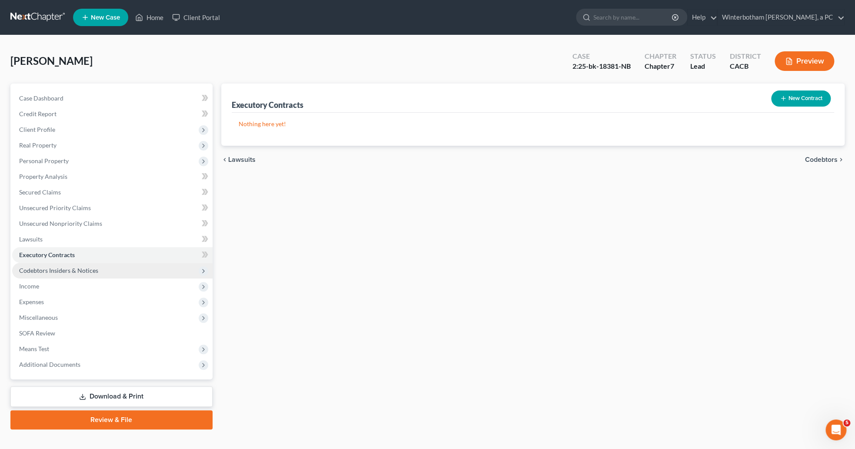
click at [47, 266] on span "Codebtors Insiders & Notices" at bounding box center [58, 269] width 79 height 7
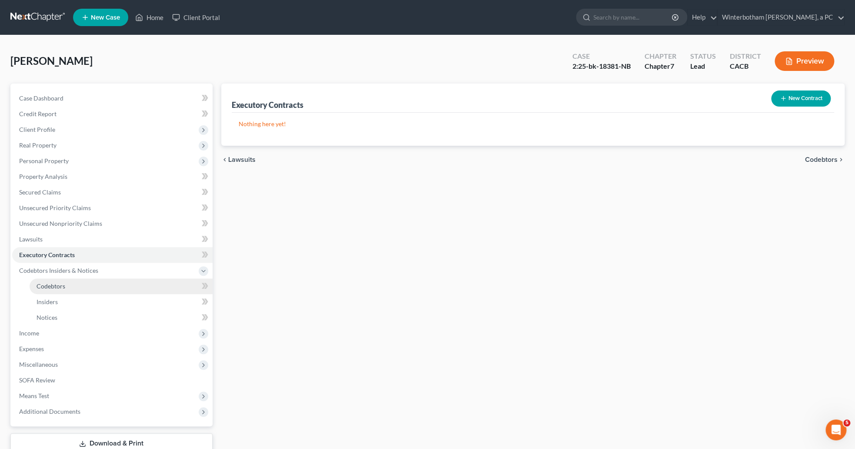
click at [52, 285] on span "Codebtors" at bounding box center [51, 285] width 29 height 7
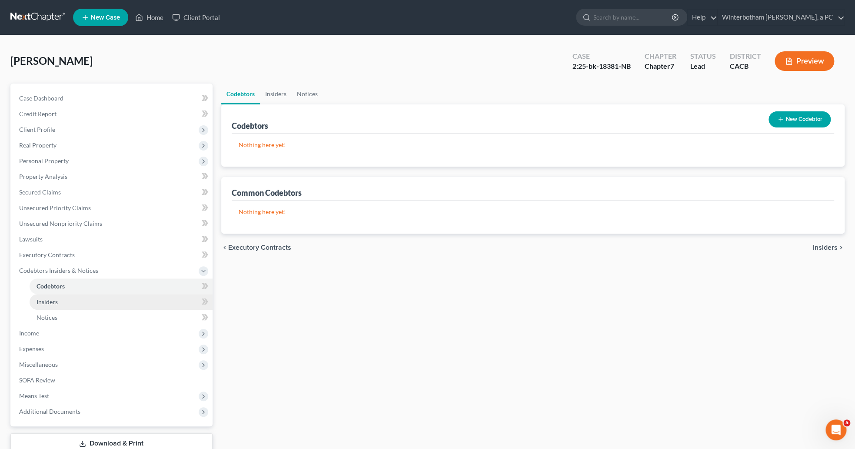
click at [53, 298] on span "Insiders" at bounding box center [47, 301] width 21 height 7
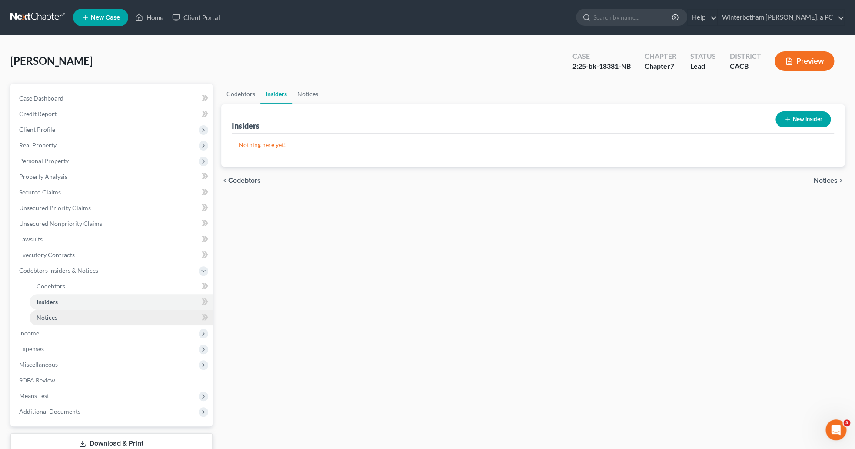
click at [62, 322] on link "Notices" at bounding box center [121, 317] width 183 height 16
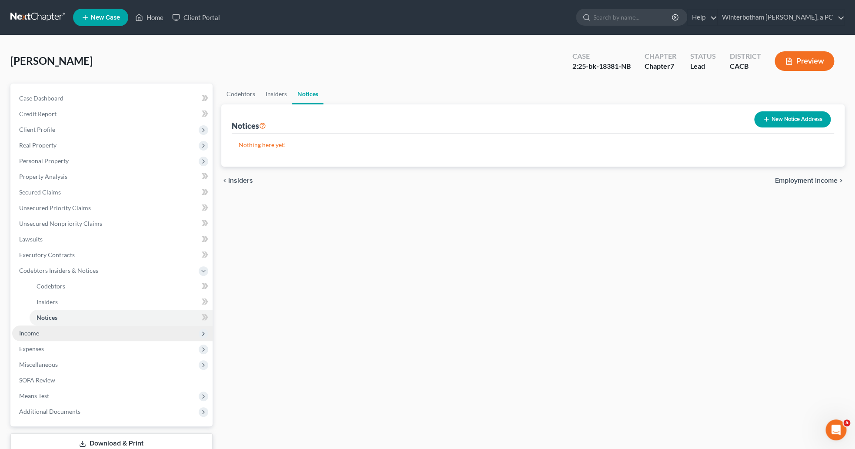
click at [63, 332] on span "Income" at bounding box center [112, 333] width 200 height 16
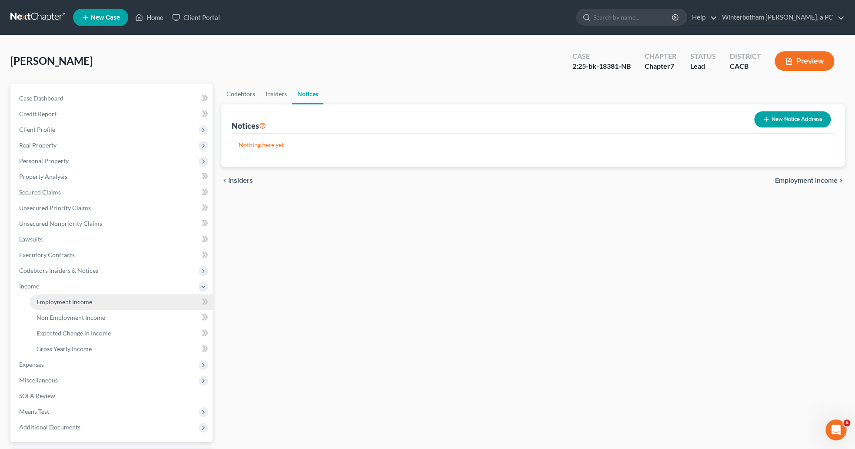
click at [78, 296] on link "Employment Income" at bounding box center [121, 302] width 183 height 16
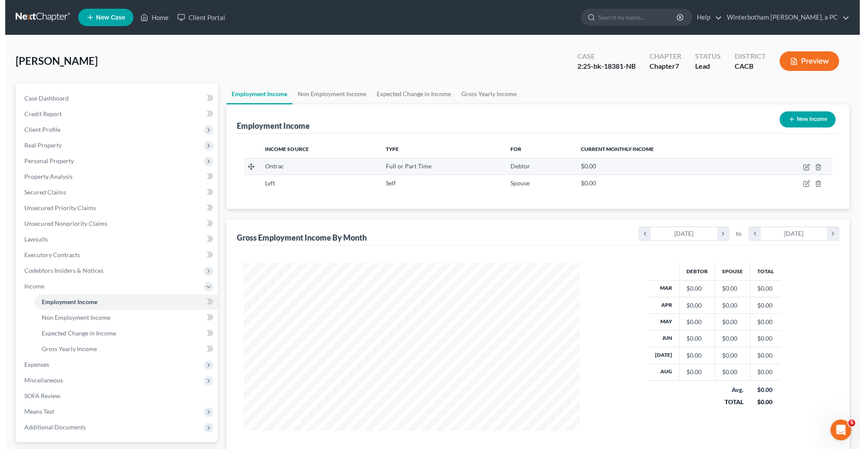
scroll to position [167, 353]
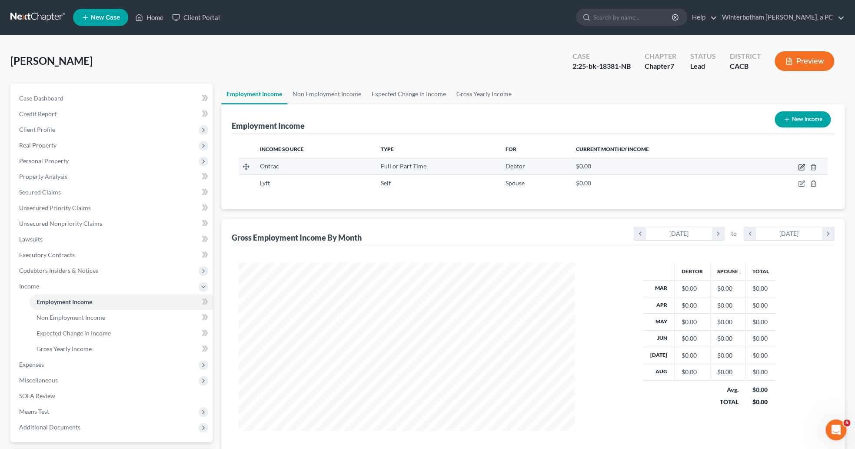
click at [802, 166] on icon "button" at bounding box center [801, 166] width 7 height 7
select select "0"
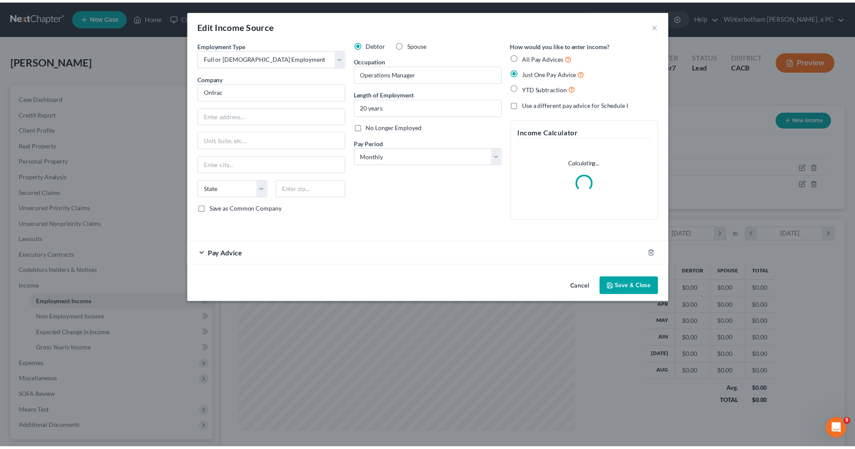
scroll to position [170, 357]
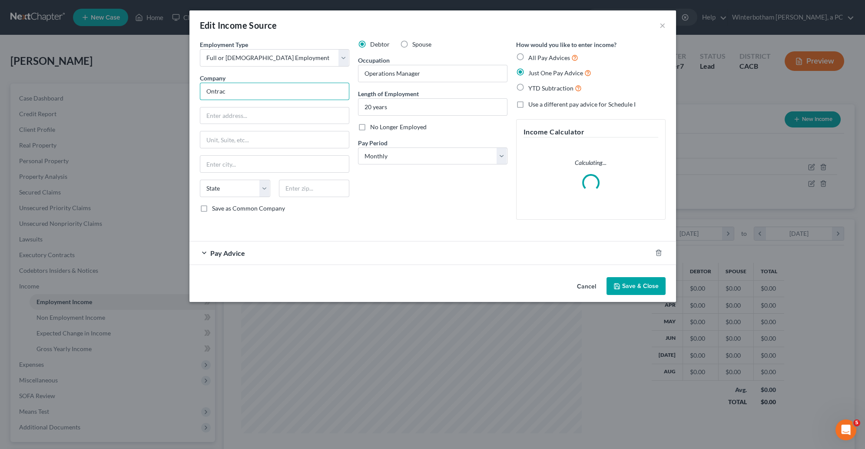
click at [279, 97] on input "Ontrac" at bounding box center [275, 91] width 150 height 17
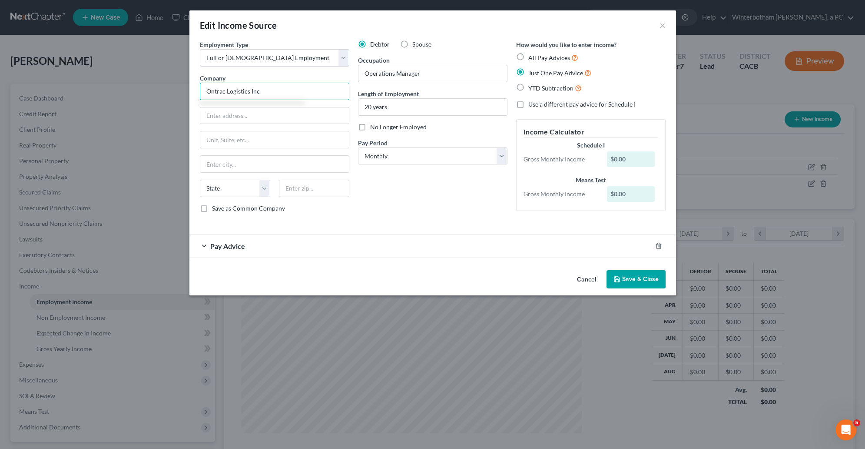
type input "Ontrac Logistics Inc"
type input "4440 E. Elwood Street, Ste 103"
click at [648, 283] on button "Save & Close" at bounding box center [636, 279] width 59 height 18
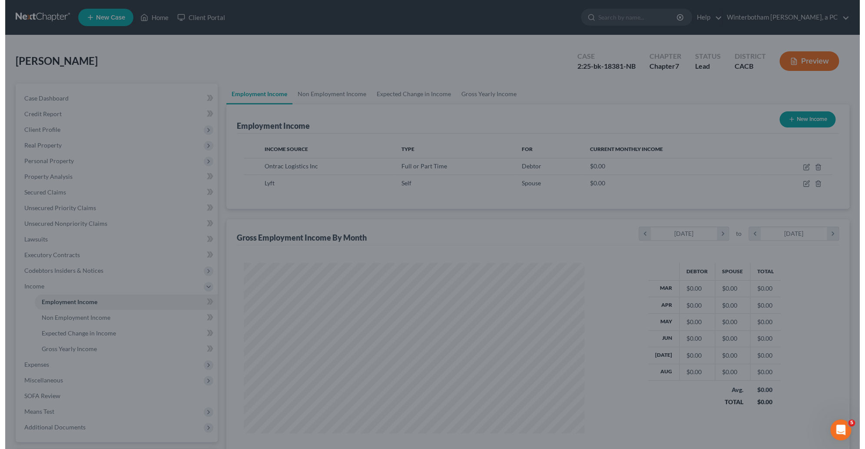
scroll to position [434442, 434256]
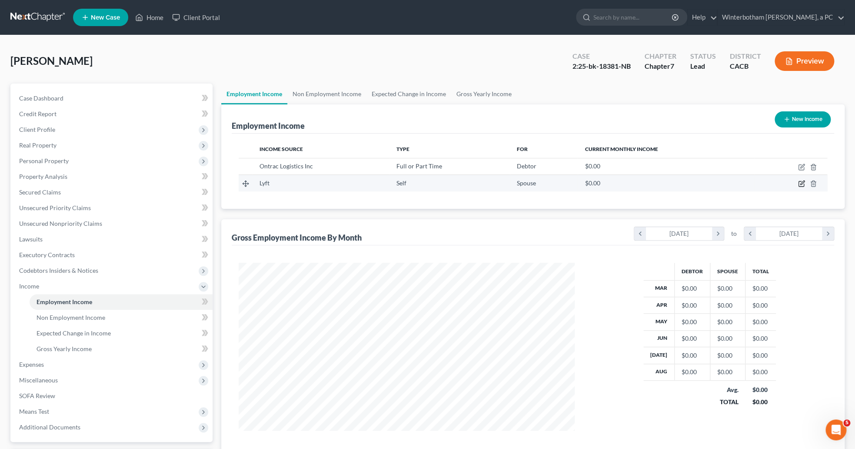
click at [801, 186] on icon "button" at bounding box center [801, 183] width 7 height 7
select select "1"
select select "0"
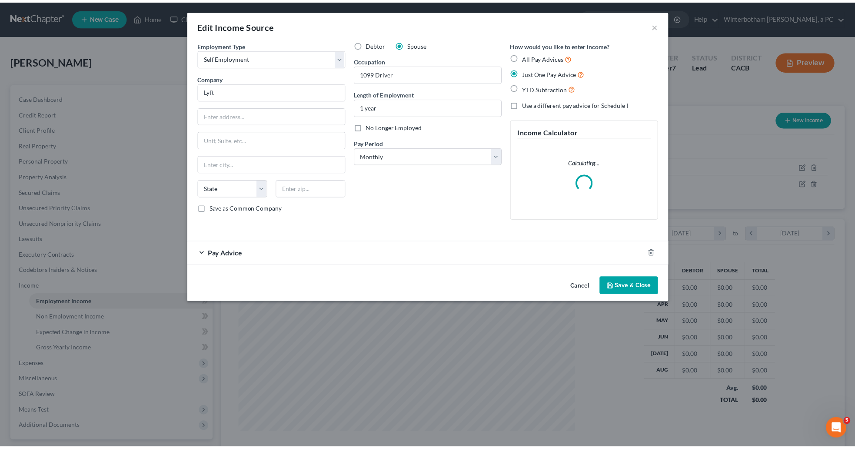
scroll to position [170, 357]
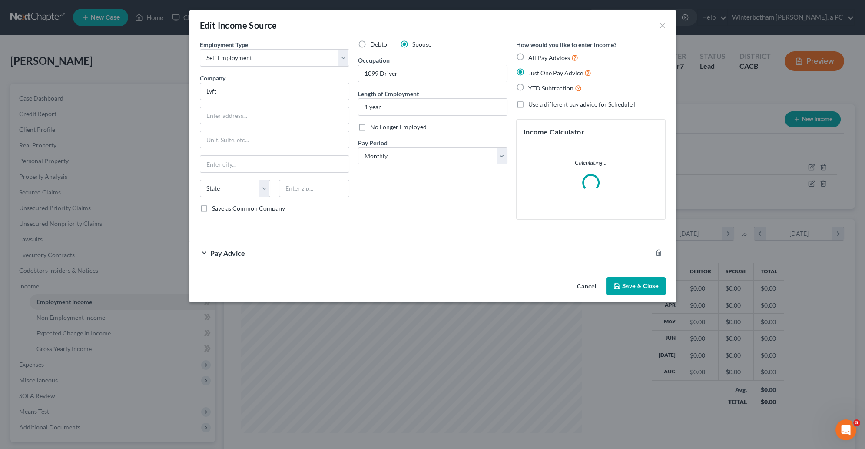
click at [278, 250] on div "Pay Advice" at bounding box center [420, 252] width 462 height 23
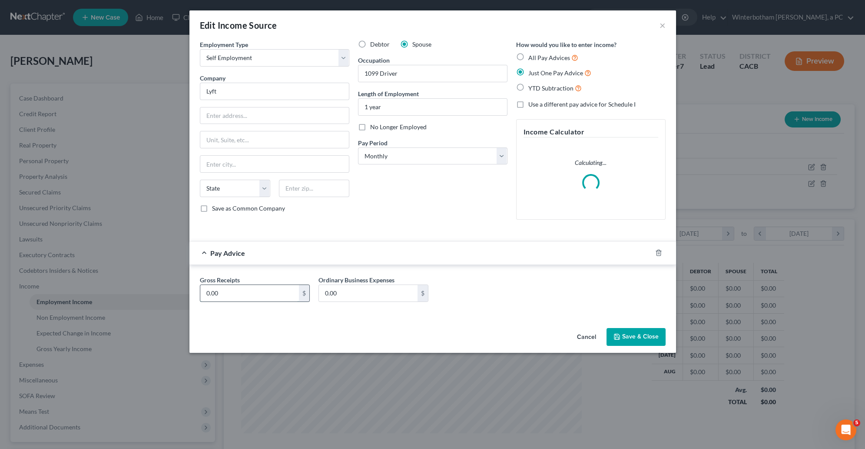
click at [279, 297] on input "0.00" at bounding box center [249, 293] width 99 height 17
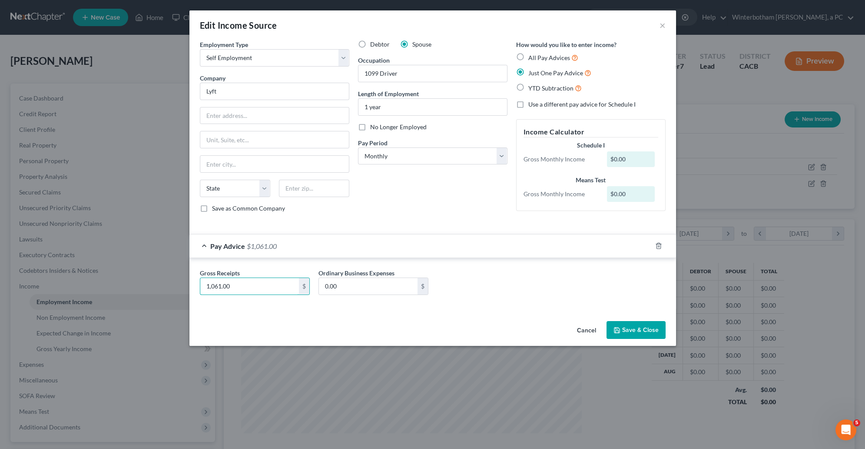
type input "1,061.00"
click at [637, 336] on button "Save & Close" at bounding box center [636, 330] width 59 height 18
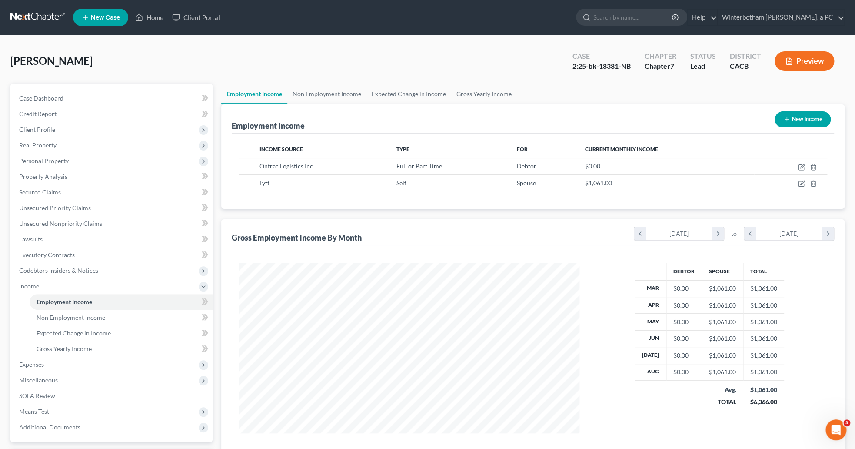
scroll to position [434442, 434256]
click at [309, 98] on link "Non Employment Income" at bounding box center [326, 93] width 79 height 21
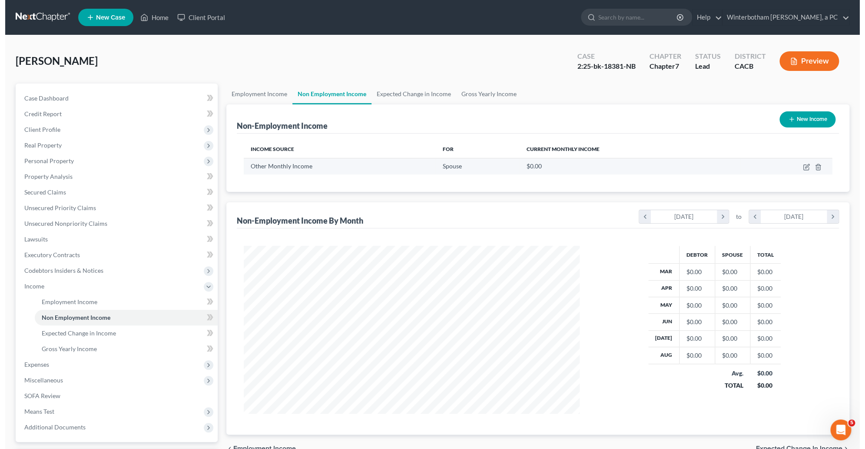
scroll to position [167, 353]
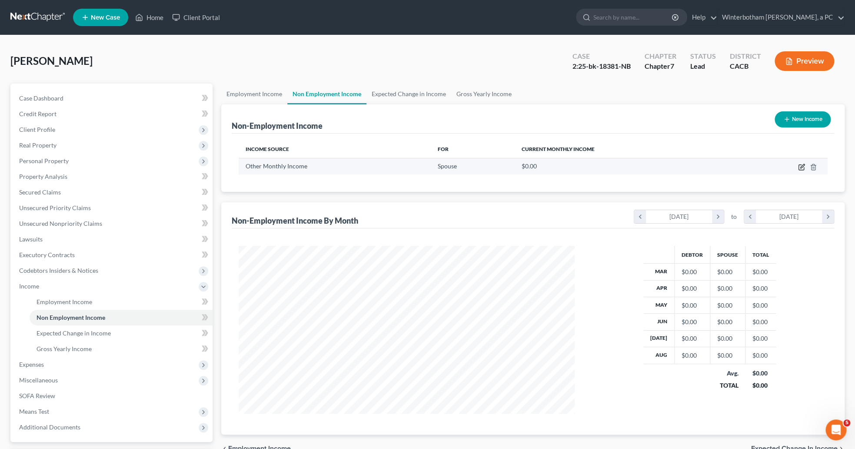
click at [804, 169] on icon "button" at bounding box center [801, 166] width 7 height 7
select select "13"
select select "0"
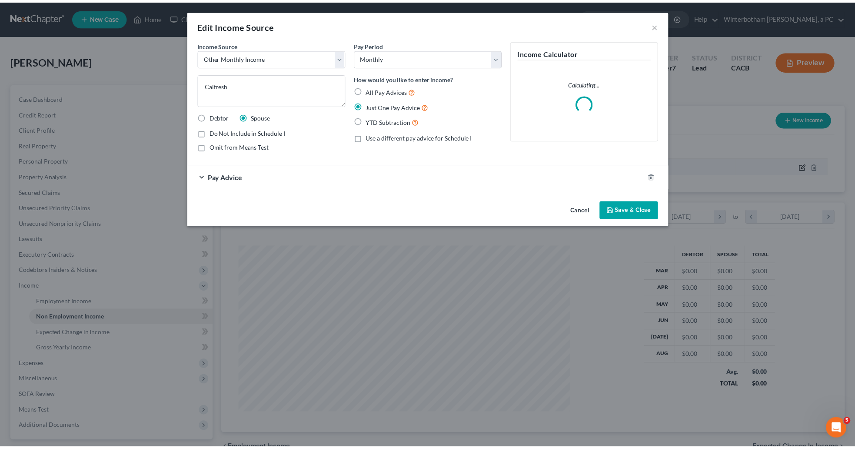
scroll to position [170, 357]
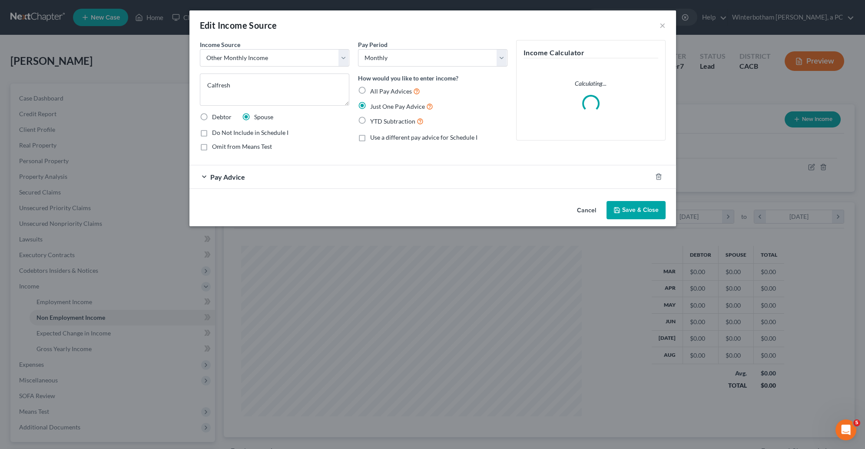
click at [305, 179] on div "Pay Advice" at bounding box center [420, 176] width 462 height 23
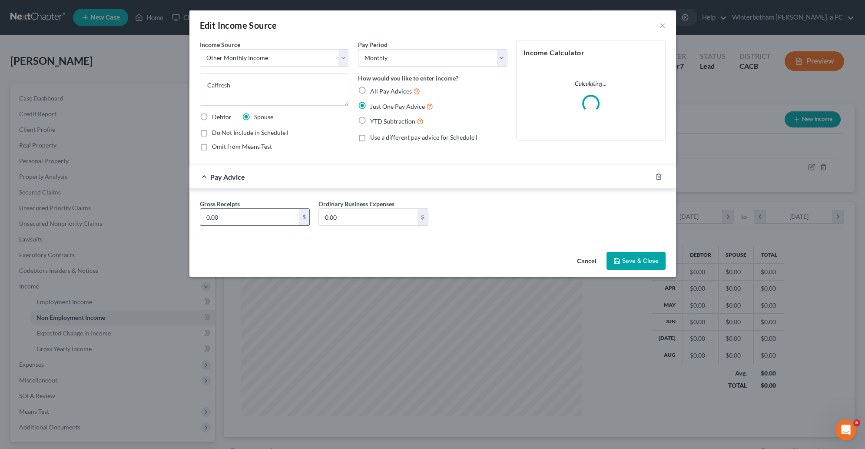
click at [263, 216] on input "0.00" at bounding box center [249, 217] width 99 height 17
type input "994"
click at [634, 266] on button "Save & Close" at bounding box center [636, 261] width 59 height 18
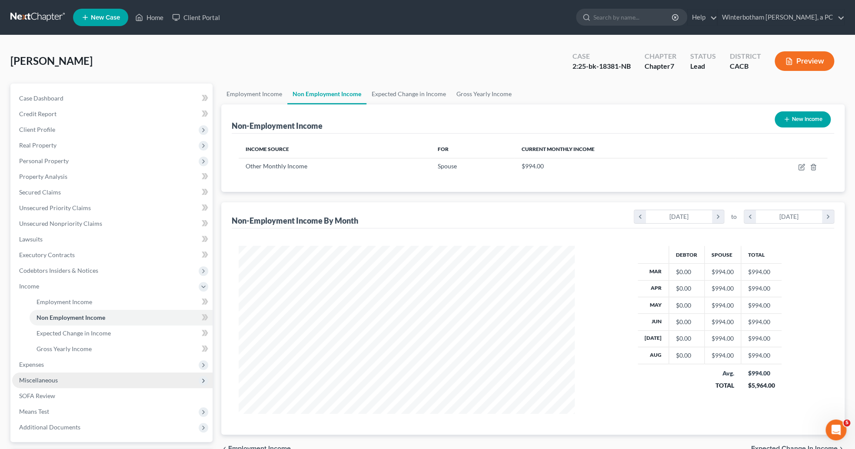
scroll to position [75, 0]
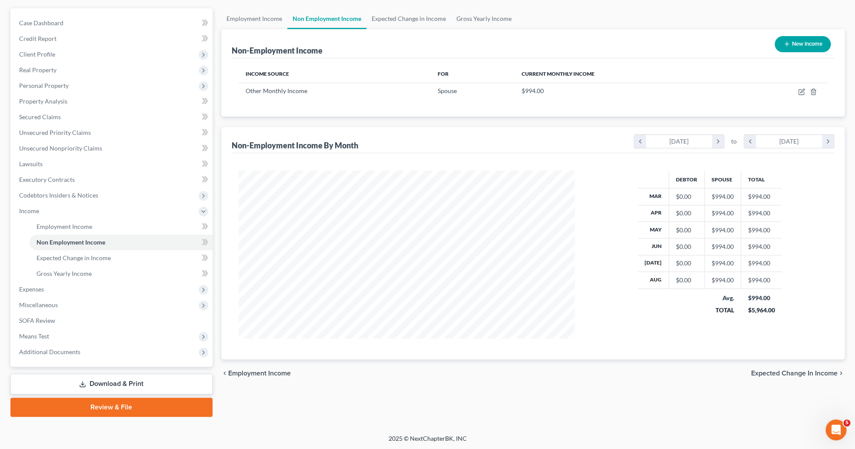
click at [46, 353] on span "Additional Documents" at bounding box center [49, 351] width 61 height 7
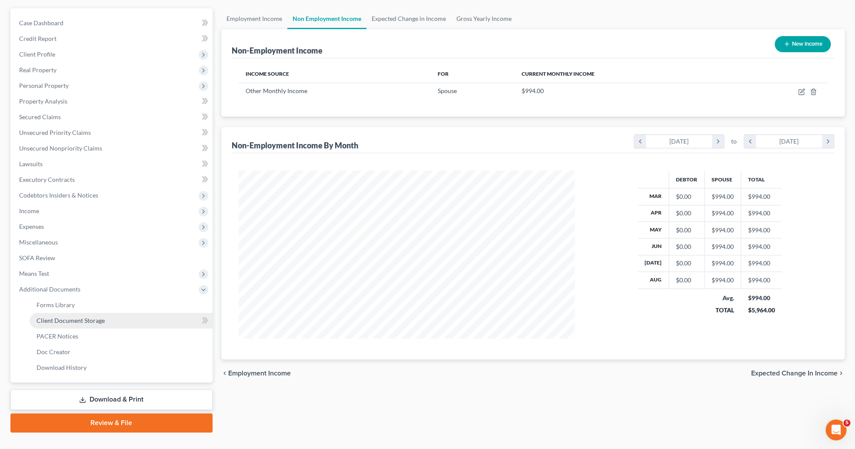
click at [90, 322] on span "Client Document Storage" at bounding box center [71, 319] width 68 height 7
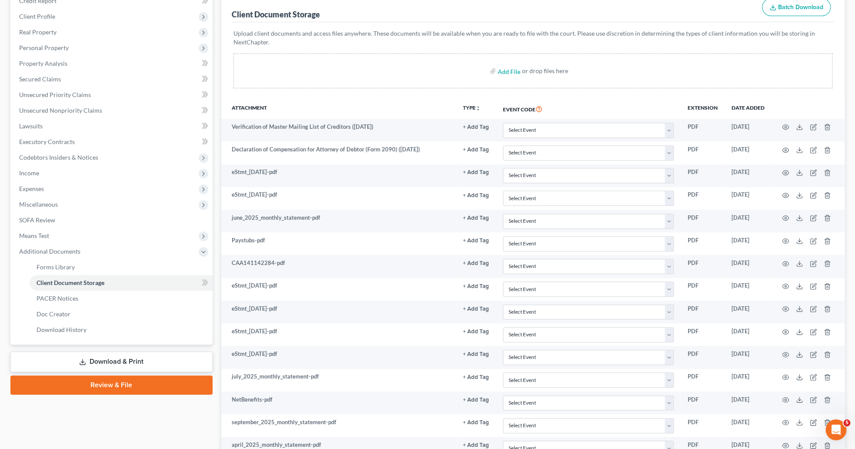
scroll to position [134, 0]
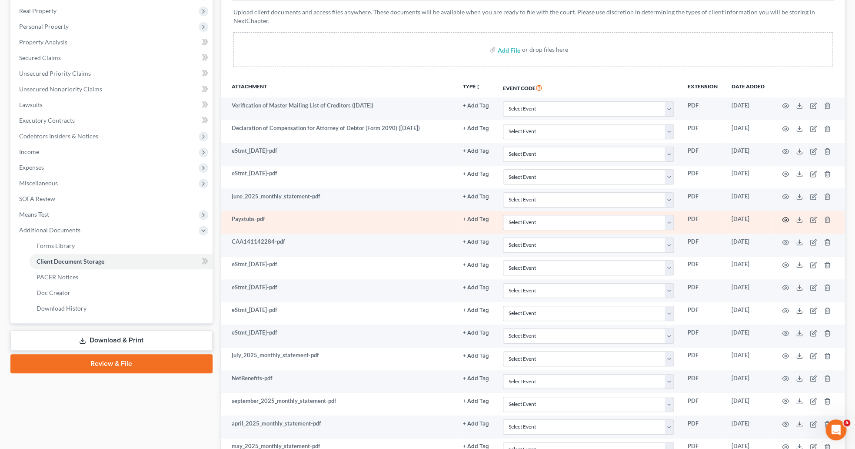
click at [788, 223] on icon "button" at bounding box center [785, 219] width 7 height 7
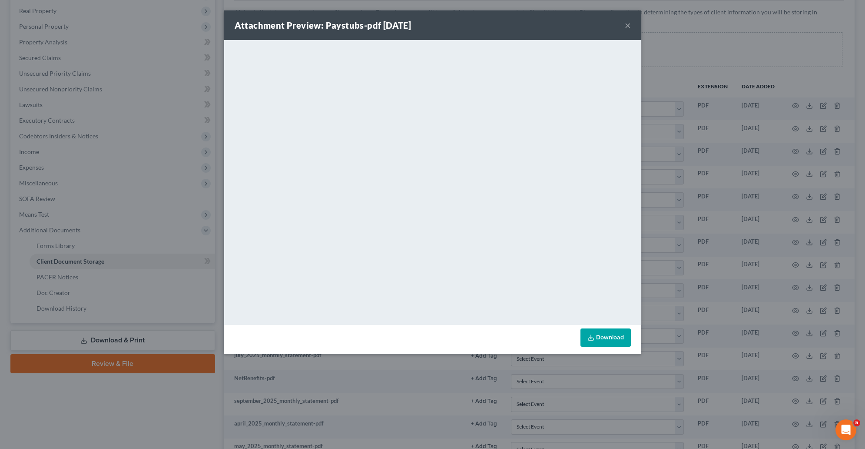
click at [128, 144] on div "Attachment Preview: Paystubs-pdf 09/30/2025 × <object ng-attr-data='https://nex…" at bounding box center [432, 224] width 865 height 449
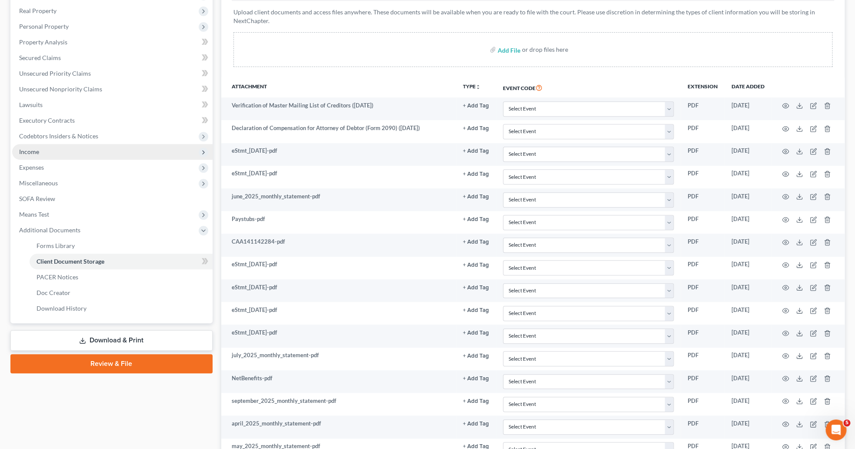
click at [37, 155] on span "Income" at bounding box center [112, 152] width 200 height 16
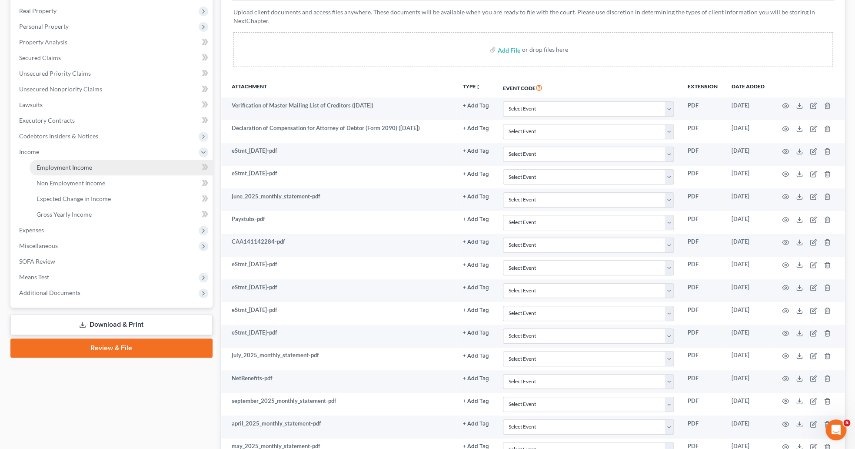
click at [90, 169] on span "Employment Income" at bounding box center [65, 166] width 56 height 7
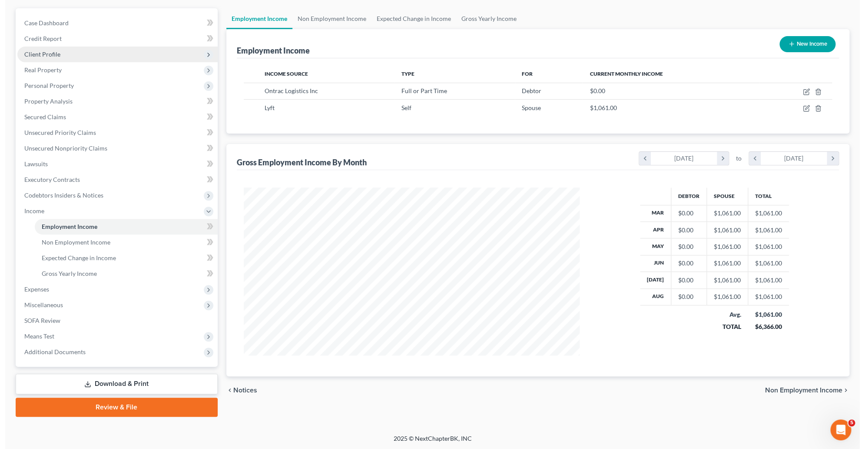
scroll to position [167, 353]
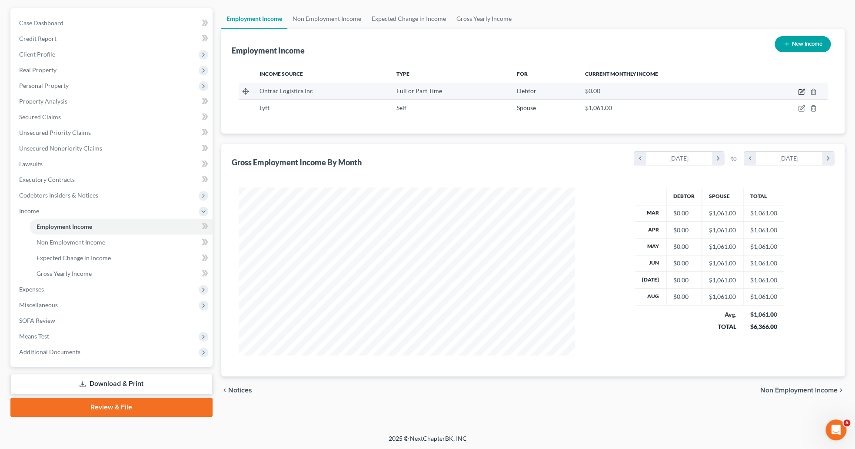
click at [800, 91] on icon "button" at bounding box center [801, 91] width 7 height 7
select select "0"
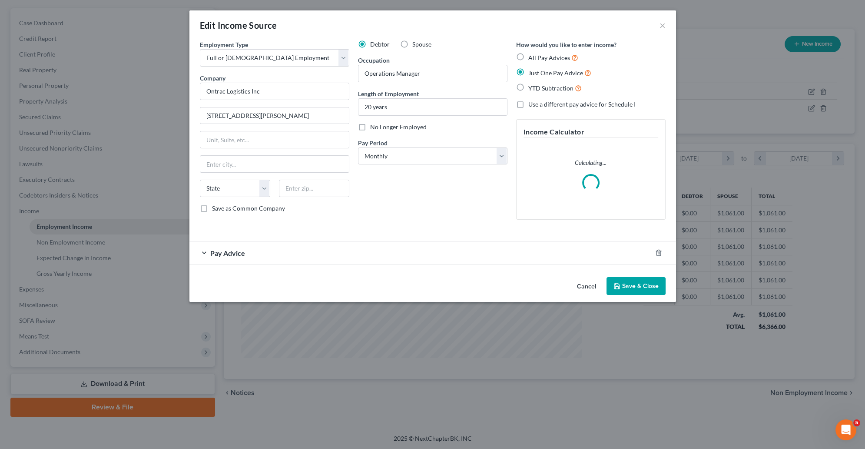
scroll to position [170, 357]
click at [309, 189] on input "text" at bounding box center [314, 187] width 70 height 17
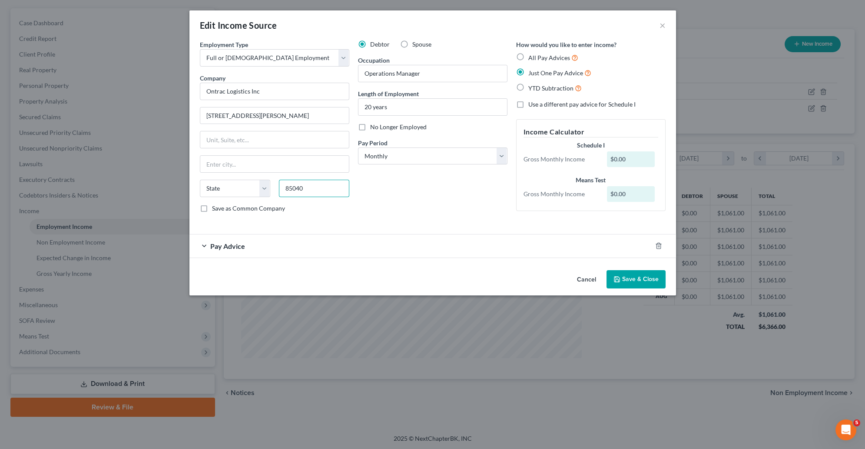
type input "85040"
type input "Phoenix"
select select "3"
click at [259, 253] on div "Pay Advice" at bounding box center [420, 245] width 462 height 23
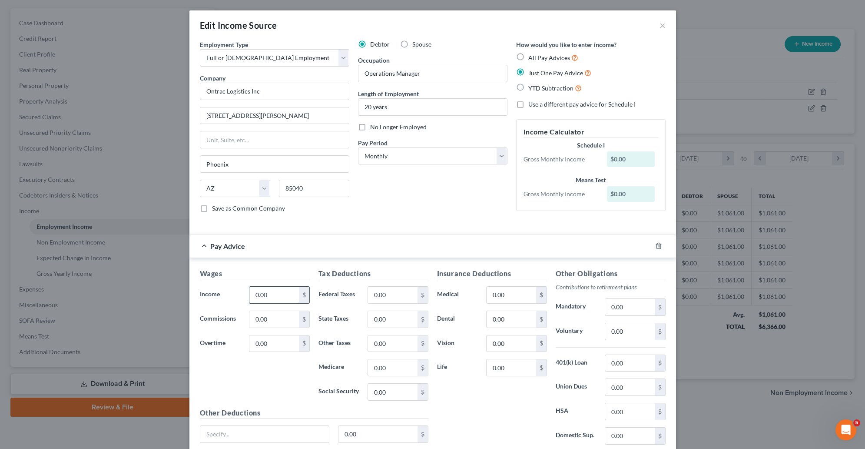
click at [283, 293] on input "0.00" at bounding box center [273, 294] width 49 height 17
type input "6,629.00"
click at [374, 293] on input "0.00" at bounding box center [392, 294] width 49 height 17
type input "1,040"
click at [512, 293] on input "0.00" at bounding box center [511, 294] width 49 height 17
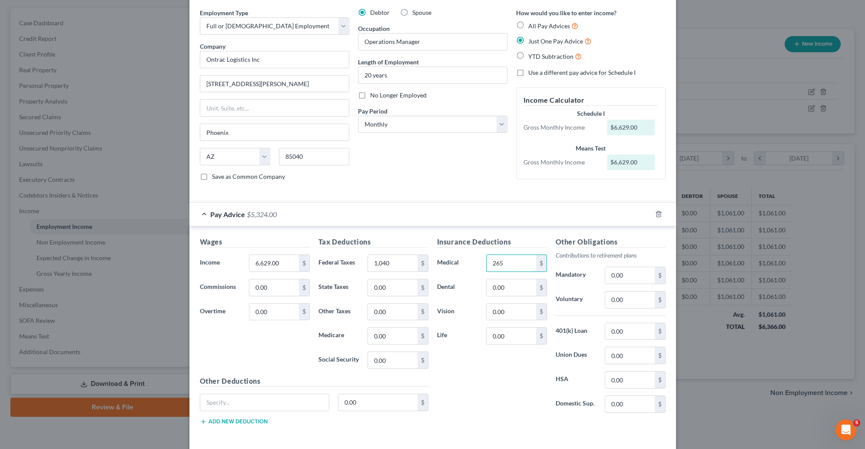
scroll to position [45, 0]
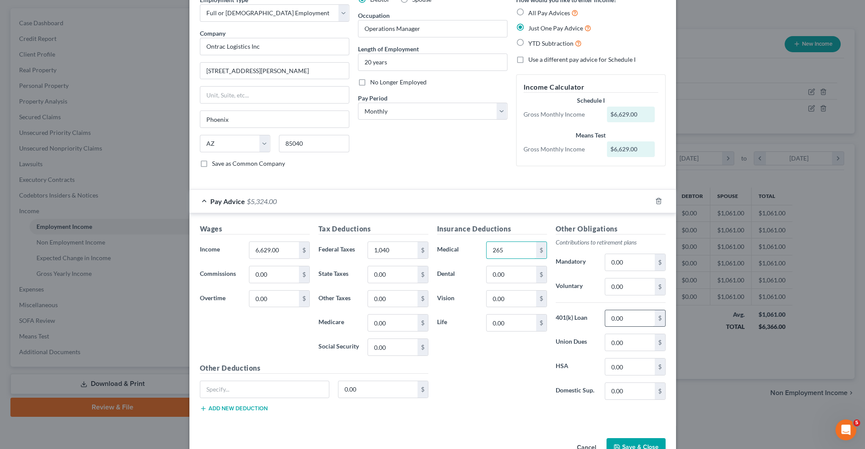
type input "265"
click at [615, 326] on input "0.00" at bounding box center [629, 318] width 49 height 17
type input "473"
click at [519, 325] on input "0.00" at bounding box center [511, 322] width 49 height 17
type input "67"
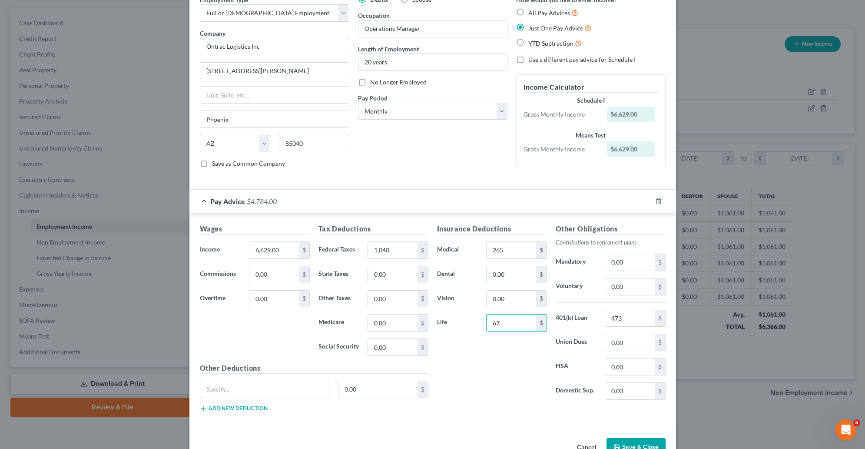
click at [508, 362] on div "Insurance Deductions Medical 265 $ Dental 0.00 $ Vision 0.00 $ Life 67 $" at bounding box center [492, 314] width 119 height 183
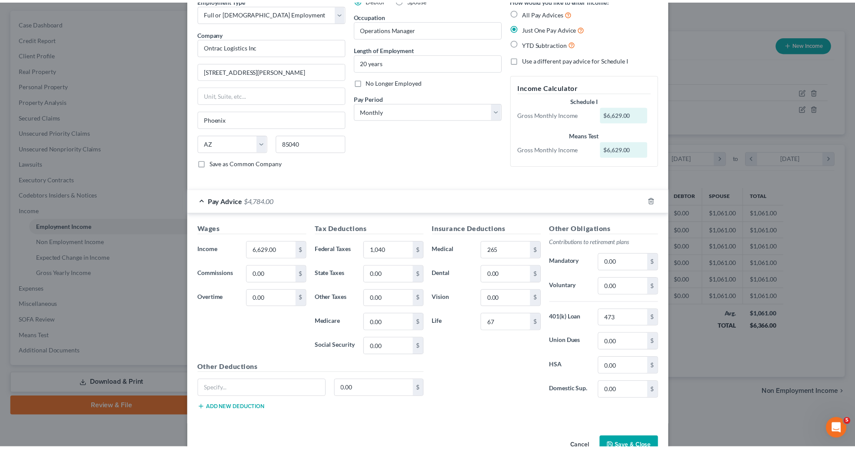
scroll to position [75, 0]
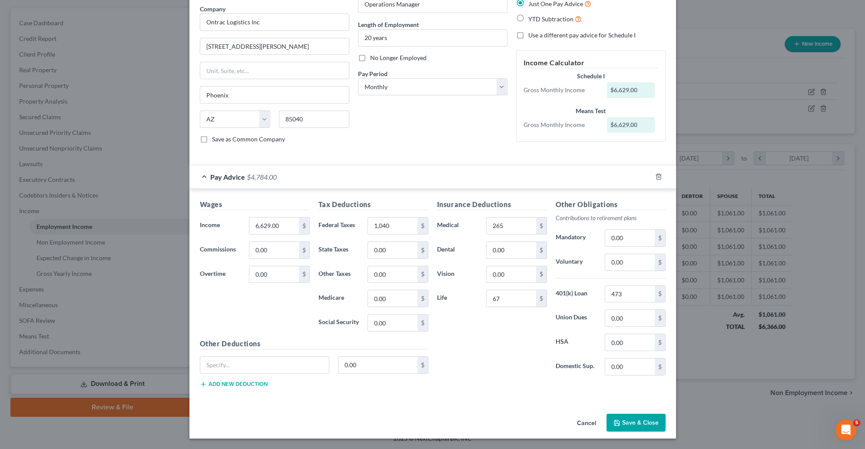
click at [625, 428] on button "Save & Close" at bounding box center [636, 422] width 59 height 18
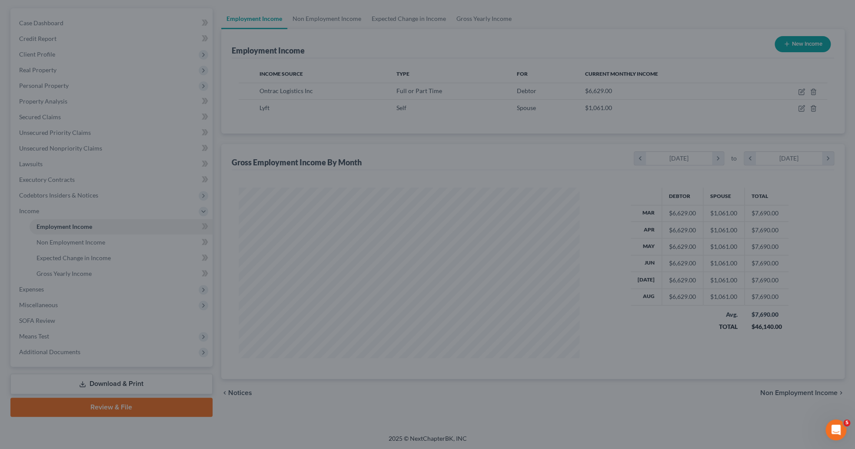
scroll to position [434442, 434256]
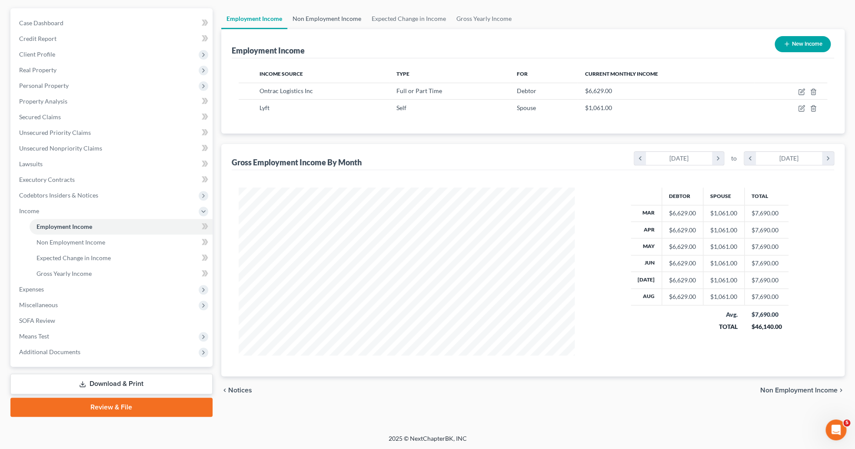
click at [321, 11] on link "Non Employment Income" at bounding box center [326, 18] width 79 height 21
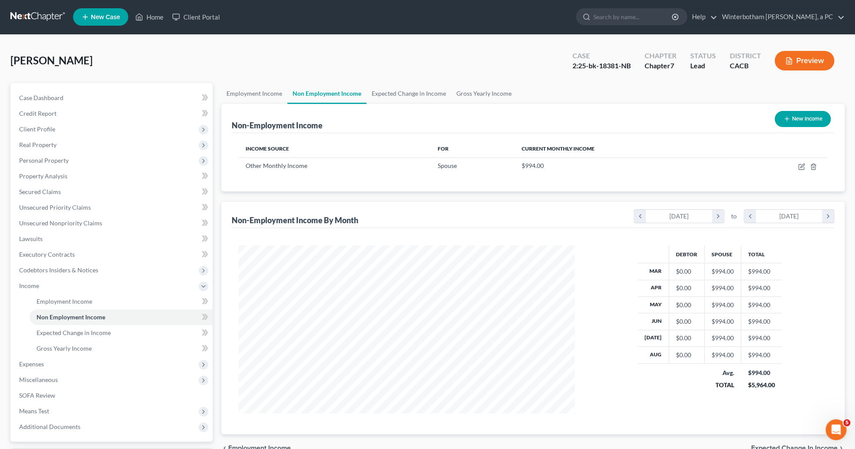
scroll to position [167, 353]
click at [410, 92] on link "Expected Change in Income" at bounding box center [408, 93] width 85 height 21
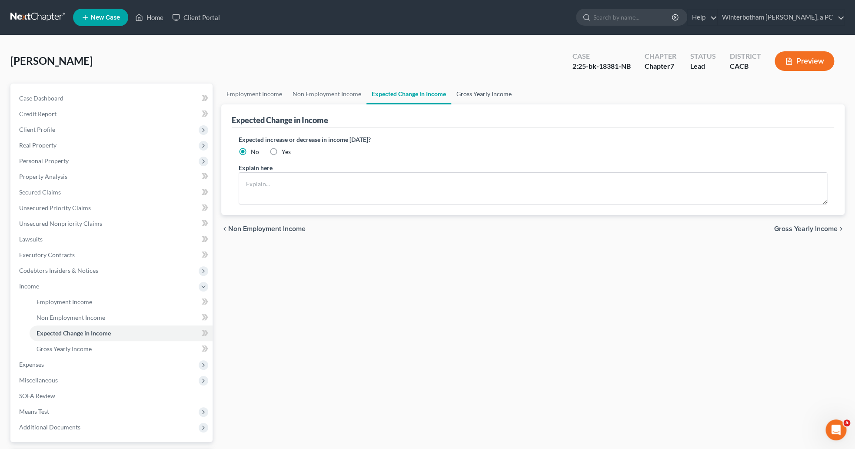
click at [477, 89] on link "Gross Yearly Income" at bounding box center [484, 93] width 66 height 21
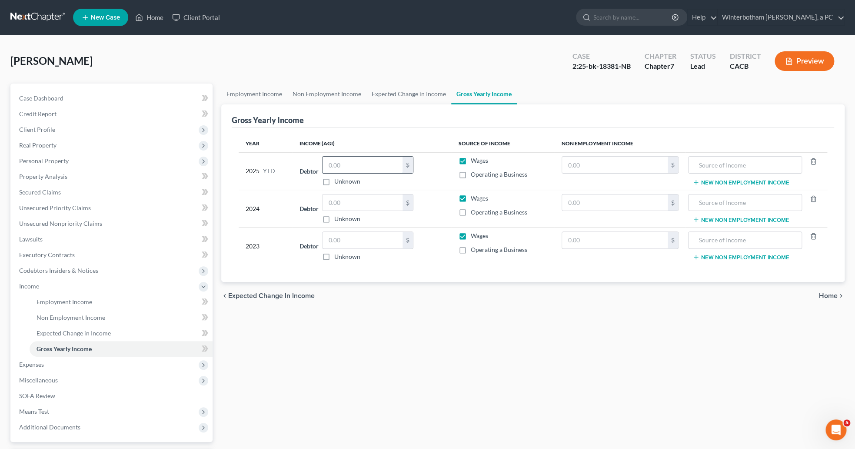
click at [332, 161] on input "text" at bounding box center [362, 164] width 80 height 17
type input "57,981"
click at [374, 203] on input "text" at bounding box center [362, 202] width 80 height 17
type input "79,548"
click at [401, 326] on div "Employment Income Non Employment Income Expected Change in Income Gross Yearly …" at bounding box center [533, 287] width 632 height 408
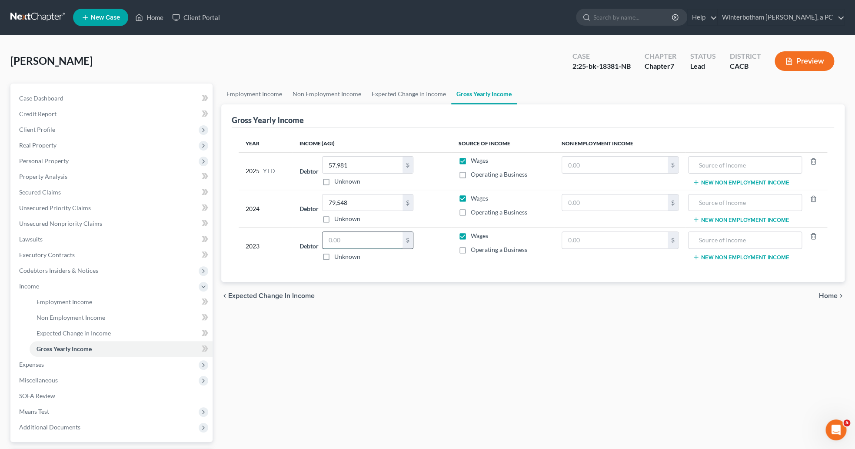
click at [356, 238] on input "text" at bounding box center [362, 240] width 80 height 17
type input "79,548"
drag, startPoint x: 361, startPoint y: 200, endPoint x: 298, endPoint y: 210, distance: 63.9
click at [322, 210] on input "79,548" at bounding box center [362, 202] width 80 height 17
drag, startPoint x: 348, startPoint y: 204, endPoint x: 179, endPoint y: 198, distance: 169.6
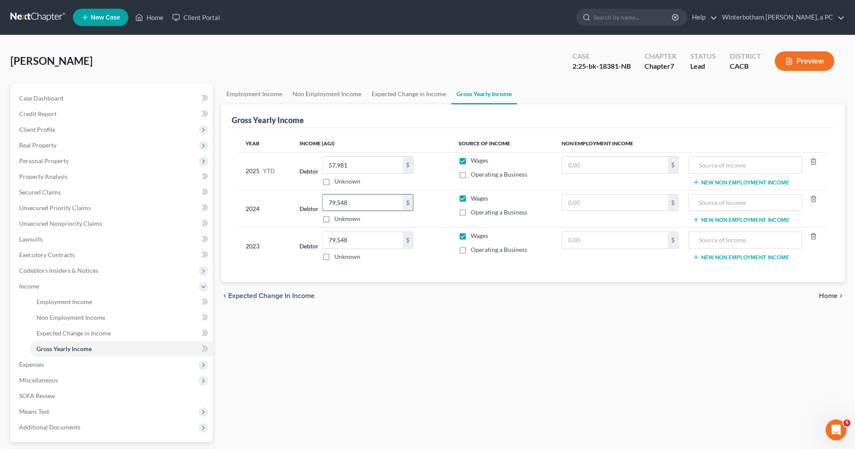
click at [322, 198] on input "79,548" at bounding box center [362, 202] width 80 height 17
type input "79,612"
click at [279, 348] on div "Employment Income Non Employment Income Expected Change in Income Gross Yearly …" at bounding box center [533, 287] width 632 height 408
click at [50, 362] on span "Expenses" at bounding box center [112, 364] width 200 height 16
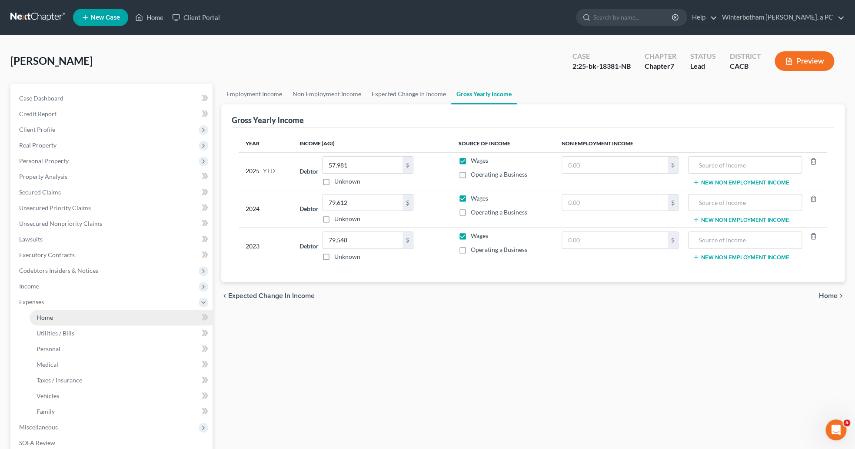
click at [51, 313] on span "Home" at bounding box center [45, 316] width 17 height 7
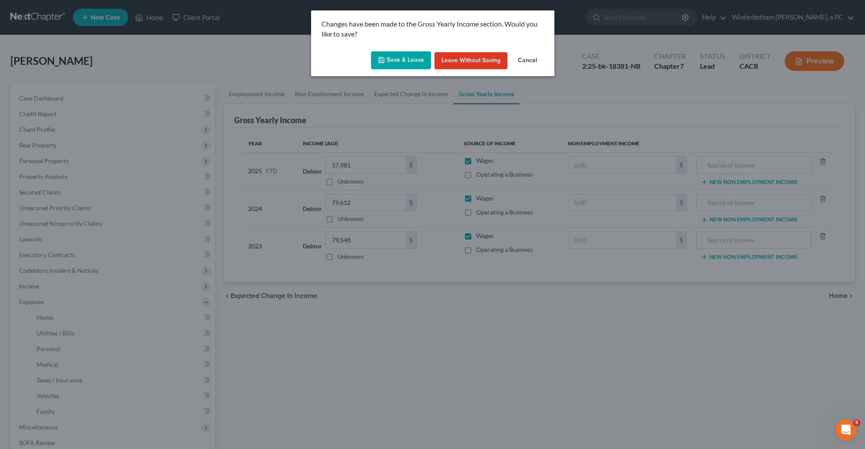
click at [411, 66] on button "Save & Leave" at bounding box center [401, 60] width 60 height 18
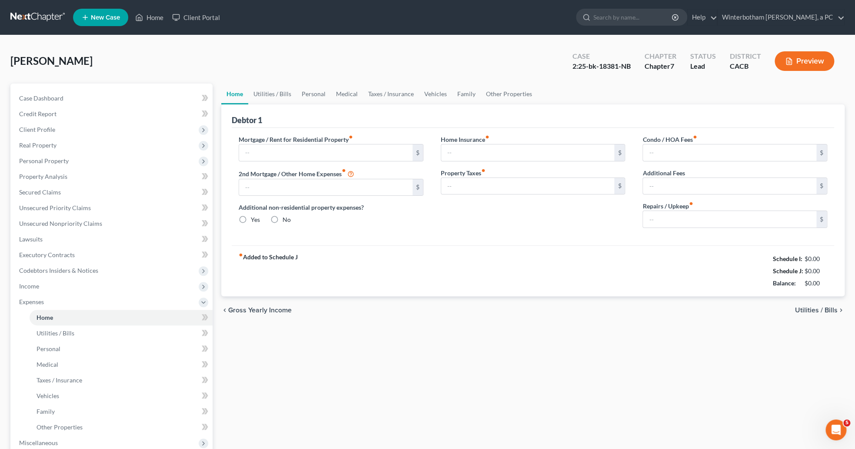
type input "1,400.00"
type input "0.00"
radio input "true"
type input "0.00"
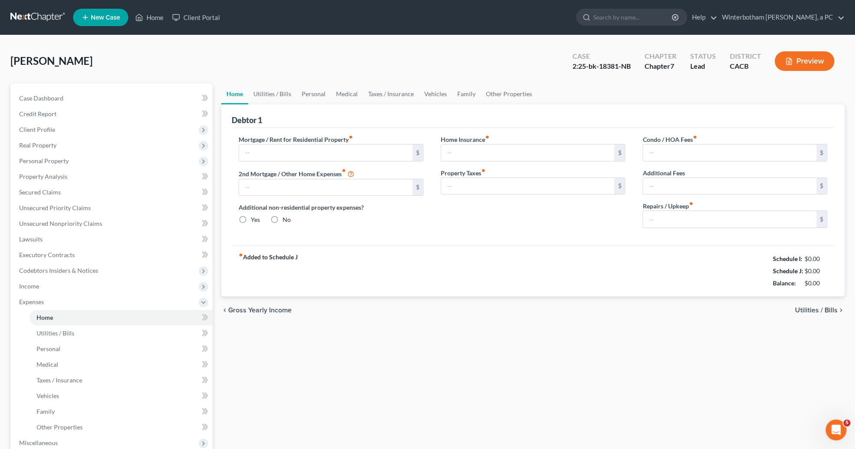
type input "0.00"
click at [679, 223] on input "50.00" at bounding box center [729, 219] width 173 height 17
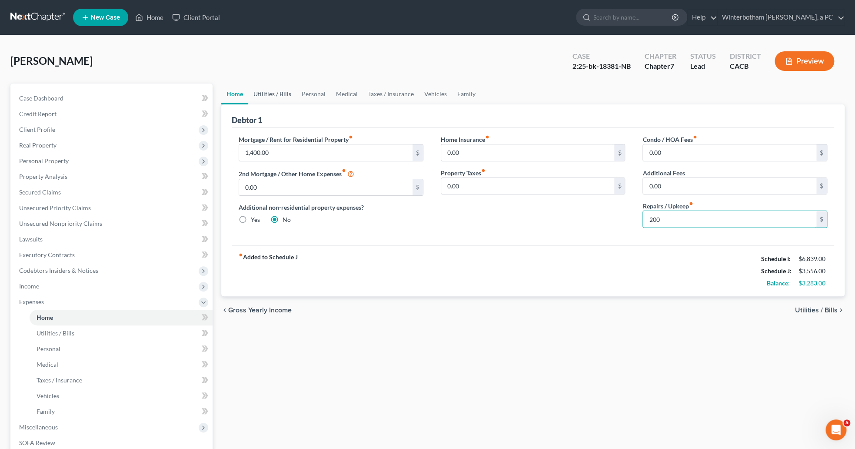
type input "200"
click at [272, 98] on link "Utilities / Bills" at bounding box center [272, 93] width 48 height 21
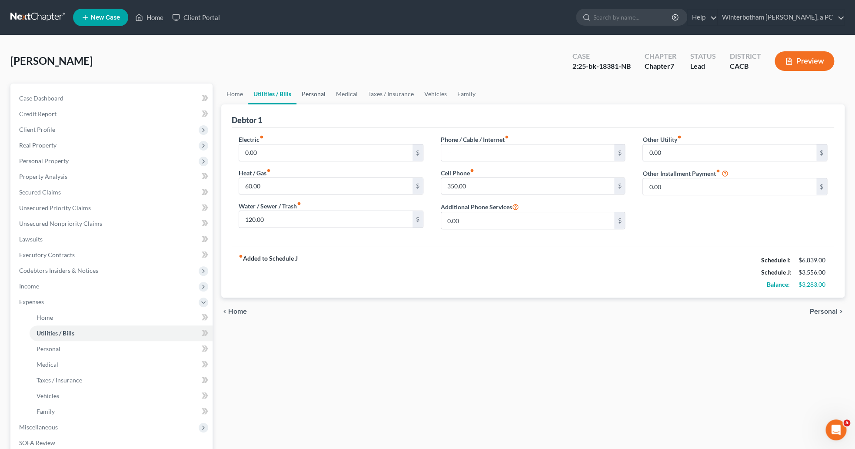
click at [322, 100] on link "Personal" at bounding box center [313, 93] width 34 height 21
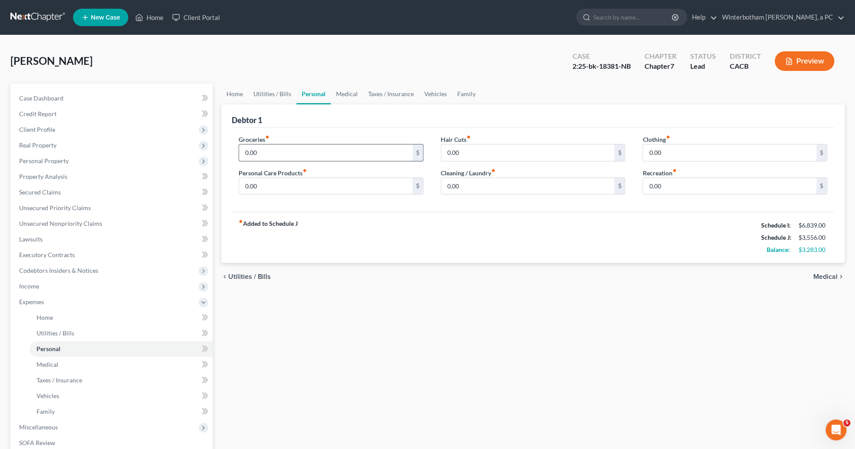
click at [309, 154] on input "0.00" at bounding box center [325, 152] width 173 height 17
type input "1,500"
click at [306, 189] on input "0.00" at bounding box center [325, 186] width 173 height 17
type input "200"
click at [490, 180] on input "0.00" at bounding box center [527, 186] width 173 height 17
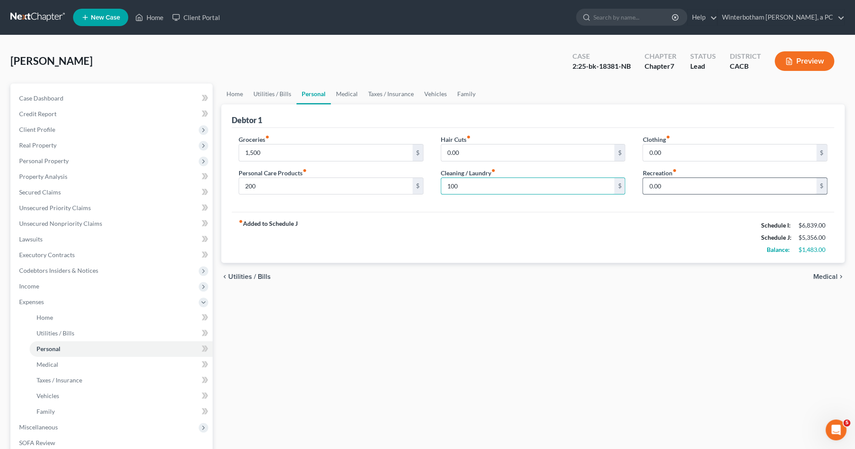
type input "100"
click at [700, 182] on input "0.00" at bounding box center [729, 186] width 173 height 17
type input "150"
click at [714, 146] on input "0.00" at bounding box center [729, 152] width 173 height 17
type input "150"
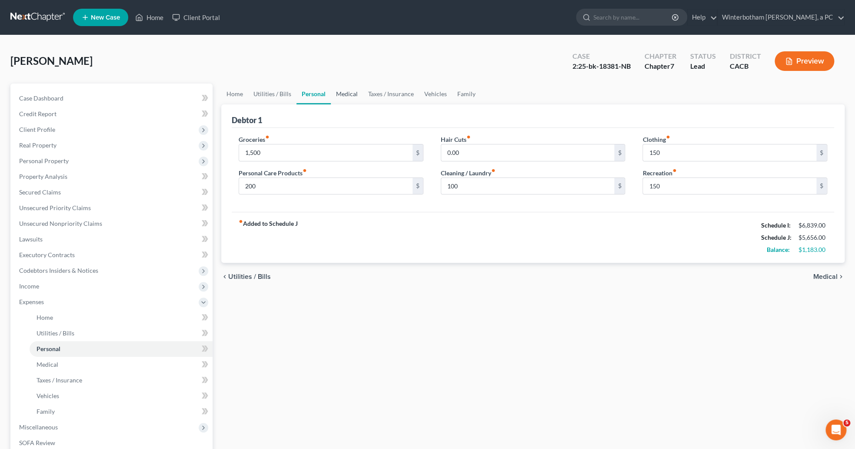
click at [352, 94] on link "Medical" at bounding box center [347, 93] width 32 height 21
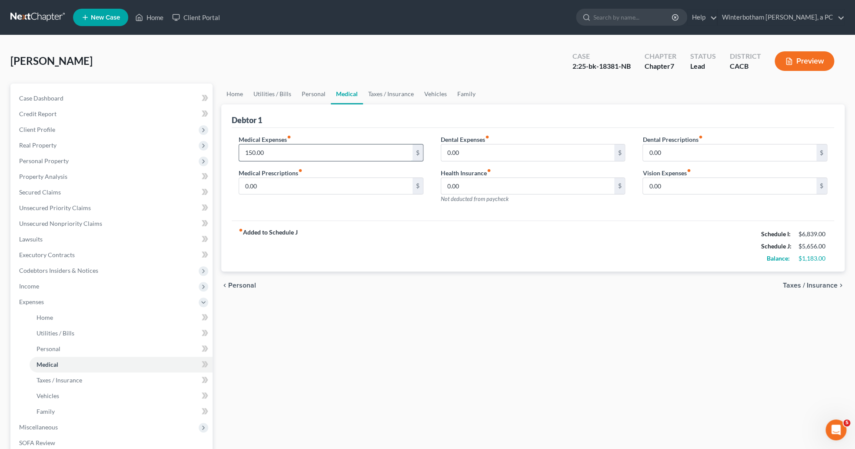
click at [321, 150] on input "150.00" at bounding box center [325, 152] width 173 height 17
click at [378, 86] on link "Taxes / Insurance" at bounding box center [391, 93] width 56 height 21
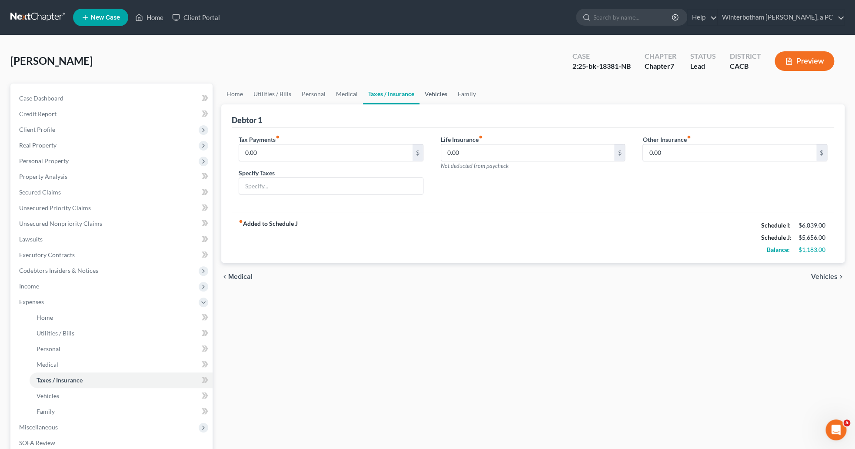
click at [440, 92] on link "Vehicles" at bounding box center [435, 93] width 33 height 21
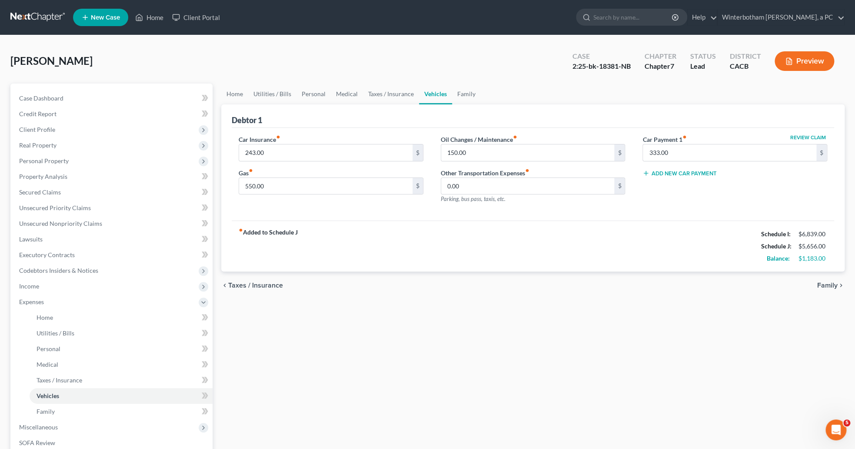
click at [491, 143] on label "Oil Changes / Maintenance fiber_manual_record" at bounding box center [479, 139] width 76 height 9
click at [491, 156] on input "150.00" at bounding box center [527, 152] width 173 height 17
type input "200"
drag, startPoint x: 460, startPoint y: 240, endPoint x: 440, endPoint y: 234, distance: 21.3
click at [460, 240] on div "fiber_manual_record Added to Schedule J Schedule I: $6,839.00 Schedule J: $5,70…" at bounding box center [533, 245] width 602 height 51
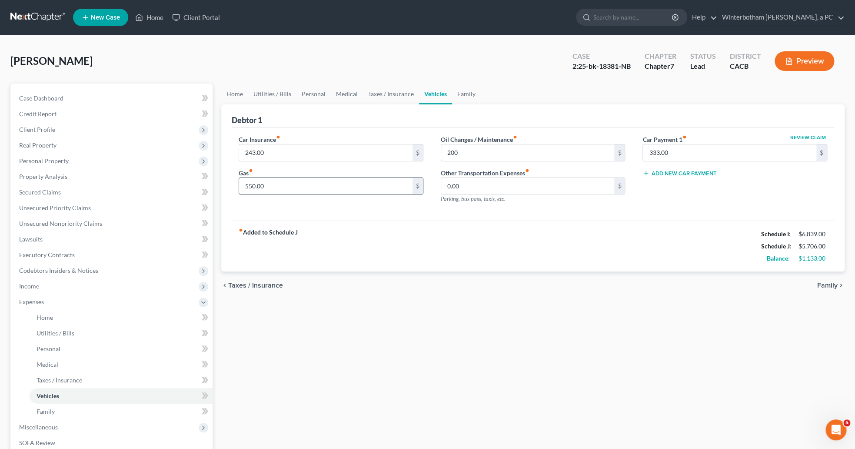
click at [262, 187] on input "550.00" at bounding box center [325, 186] width 173 height 17
type input "650"
click at [331, 309] on div "Home Utilities / Bills Personal Medical Taxes / Insurance Vehicles Family Debto…" at bounding box center [533, 310] width 632 height 455
click at [235, 92] on link "Home" at bounding box center [234, 93] width 27 height 21
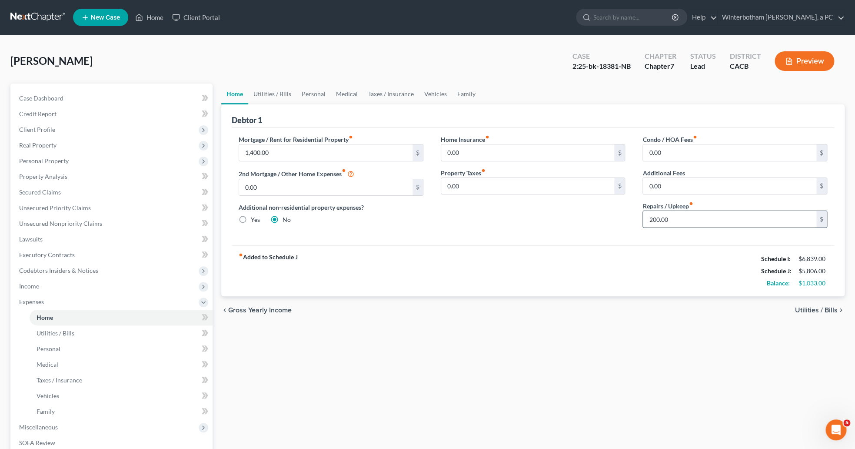
click at [695, 220] on input "200.00" at bounding box center [729, 219] width 173 height 17
click at [271, 86] on link "Utilities / Bills" at bounding box center [272, 93] width 48 height 21
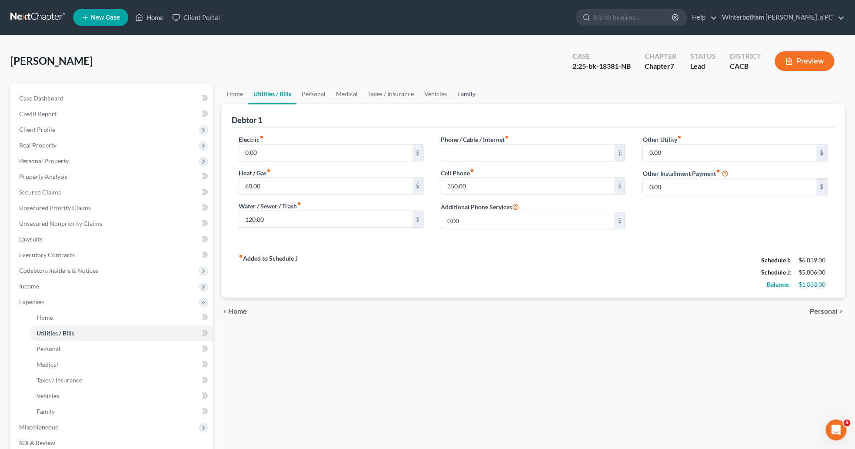
click at [460, 96] on link "Family" at bounding box center [466, 93] width 29 height 21
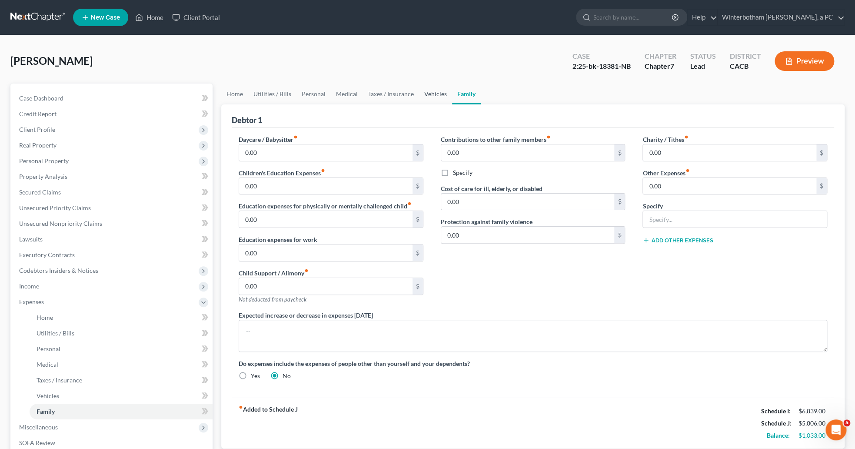
click at [434, 97] on link "Vehicles" at bounding box center [435, 93] width 33 height 21
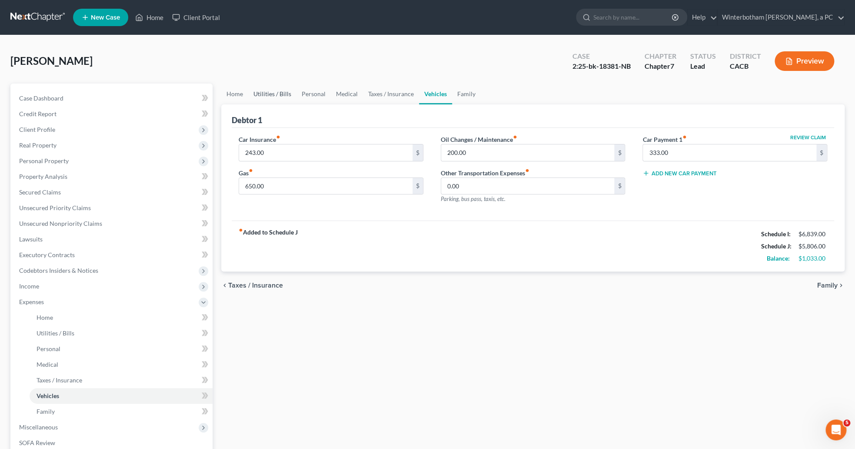
click at [259, 86] on link "Utilities / Bills" at bounding box center [272, 93] width 48 height 21
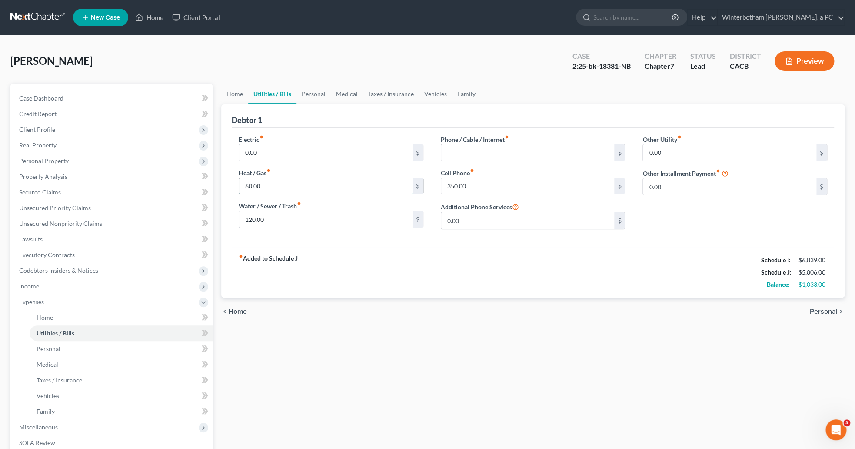
click at [284, 187] on input "60.00" at bounding box center [325, 186] width 173 height 17
type input "80"
click at [271, 220] on input "120.00" at bounding box center [325, 219] width 173 height 17
type input "145"
click at [352, 266] on div "fiber_manual_record Added to Schedule J Schedule I: $6,839.00 Schedule J: $5,85…" at bounding box center [533, 271] width 602 height 51
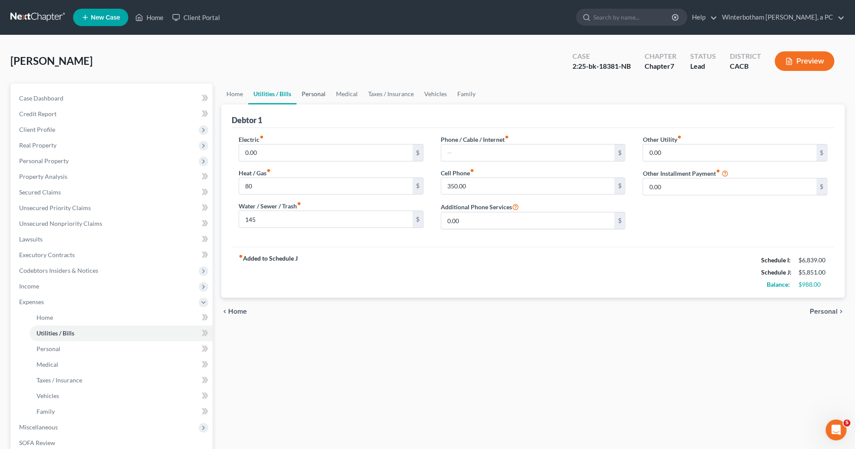
click at [318, 96] on link "Personal" at bounding box center [313, 93] width 34 height 21
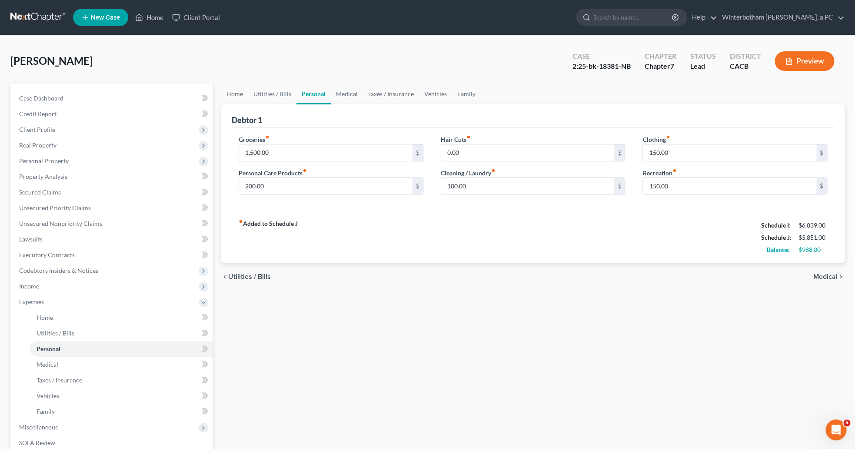
click at [301, 149] on input "1,500.00" at bounding box center [325, 152] width 173 height 17
type input "1,750"
click at [325, 213] on div "fiber_manual_record Added to Schedule J Schedule I: $6,839.00 Schedule J: $6,10…" at bounding box center [533, 237] width 602 height 51
click at [677, 185] on input "150.00" at bounding box center [729, 186] width 173 height 17
click at [344, 98] on link "Medical" at bounding box center [347, 93] width 32 height 21
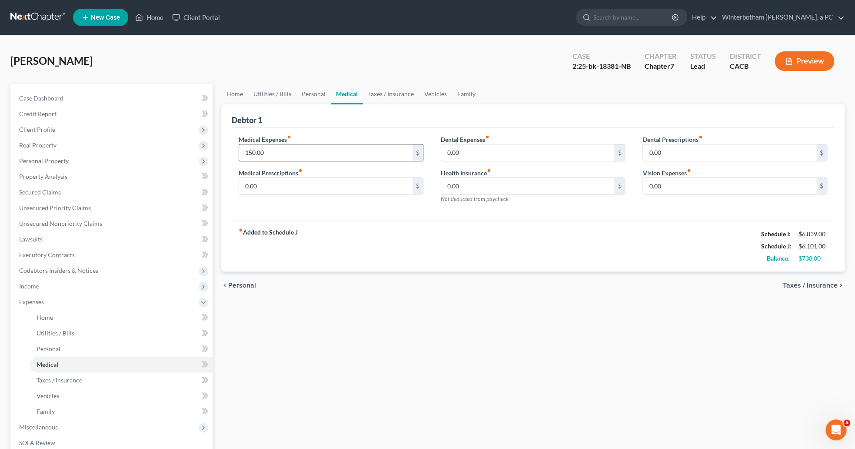
click at [287, 149] on input "150.00" at bounding box center [325, 152] width 173 height 17
type input "200"
click at [382, 95] on link "Taxes / Insurance" at bounding box center [391, 93] width 56 height 21
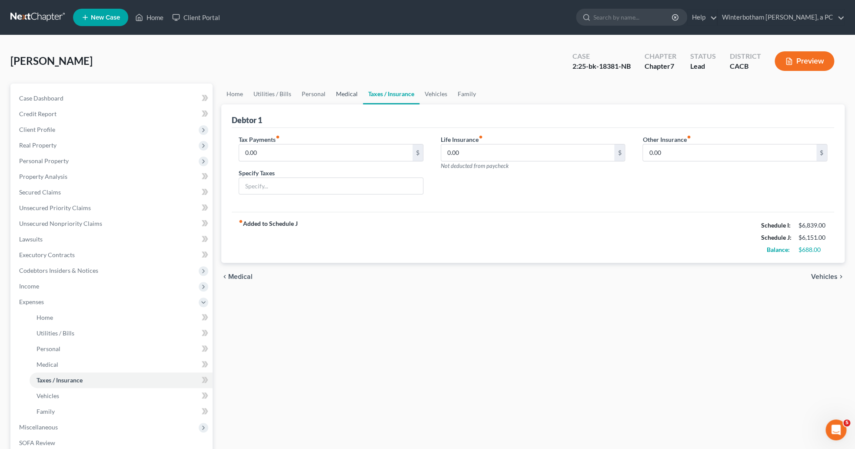
click at [336, 91] on link "Medical" at bounding box center [347, 93] width 32 height 21
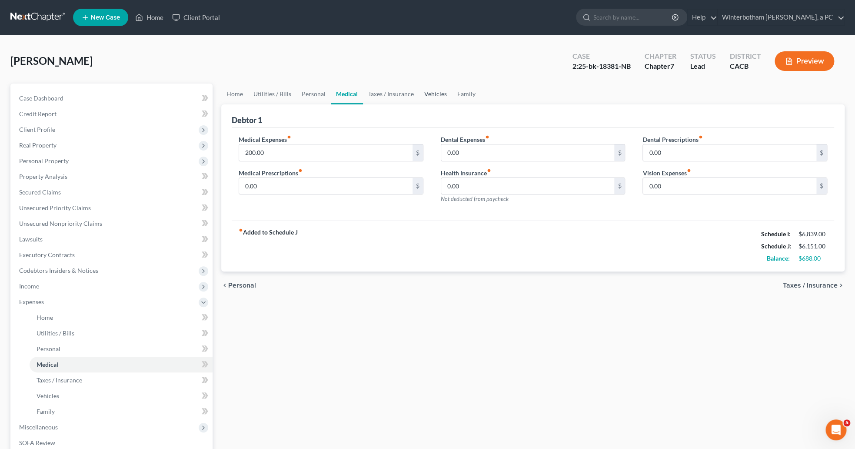
click at [426, 98] on link "Vehicles" at bounding box center [435, 93] width 33 height 21
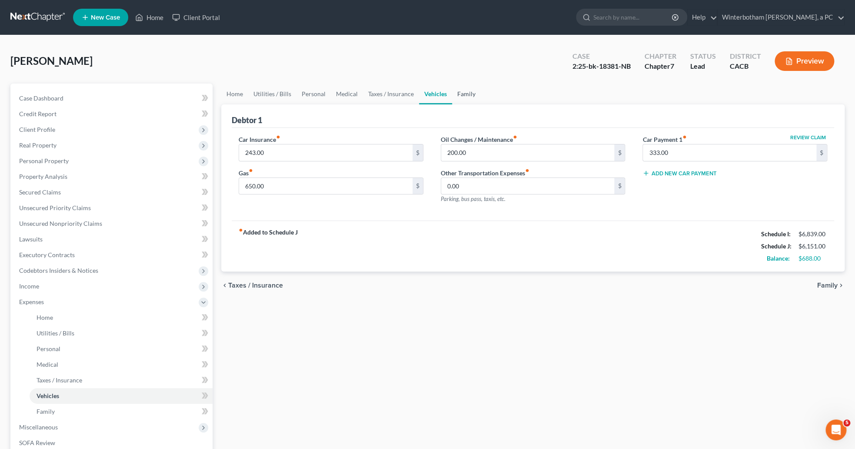
click at [467, 95] on link "Family" at bounding box center [466, 93] width 29 height 21
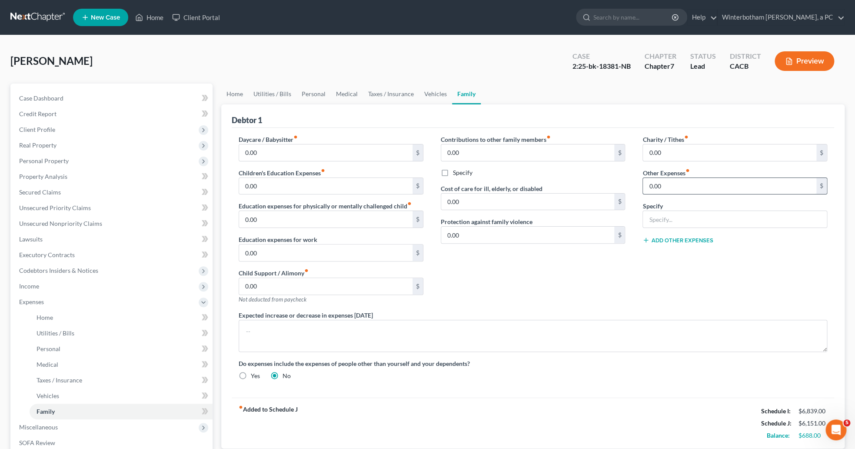
click at [672, 193] on input "0.00" at bounding box center [729, 186] width 173 height 17
type input "150"
click at [678, 227] on input "text" at bounding box center [735, 219] width 184 height 17
type input "Contingent Expenses"
click at [681, 186] on input "150" at bounding box center [729, 186] width 173 height 17
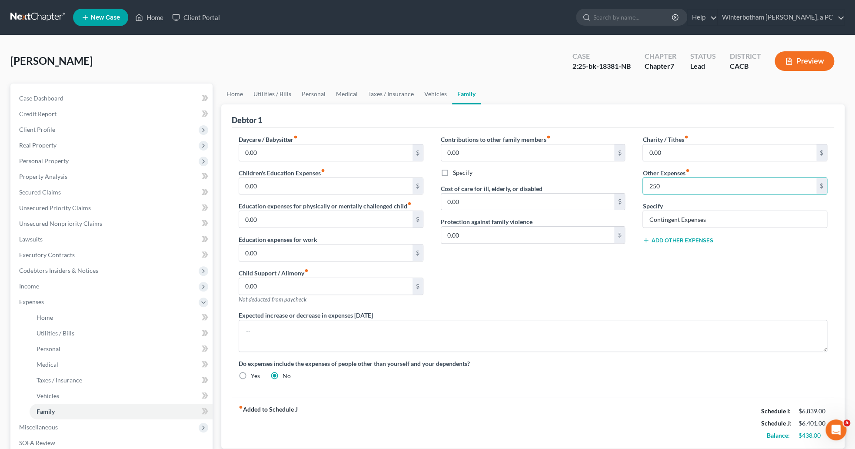
type input "250"
click at [576, 270] on div "Contributions to other family members fiber_manual_record 0.00 $ Specify Cost o…" at bounding box center [533, 223] width 202 height 176
click at [244, 97] on link "Home" at bounding box center [234, 93] width 27 height 21
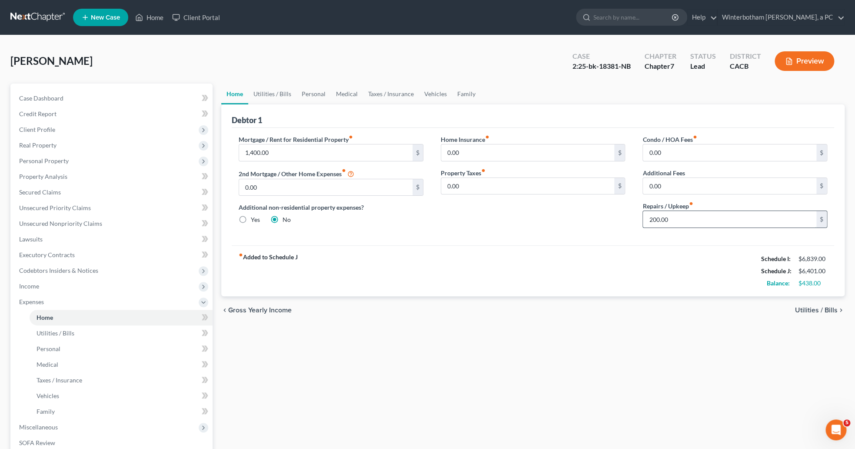
click at [677, 217] on input "200.00" at bounding box center [729, 219] width 173 height 17
type input "250"
click at [269, 97] on link "Utilities / Bills" at bounding box center [272, 93] width 48 height 21
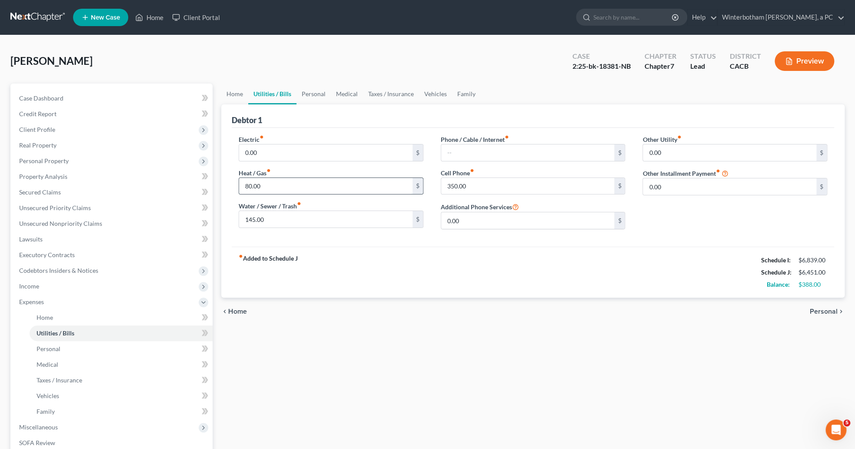
click at [286, 184] on input "80.00" at bounding box center [325, 186] width 173 height 17
drag, startPoint x: 269, startPoint y: 185, endPoint x: 209, endPoint y: 193, distance: 60.0
click at [239, 187] on input "95" at bounding box center [325, 186] width 173 height 17
type input "105"
click at [279, 219] on input "145.00" at bounding box center [325, 219] width 173 height 17
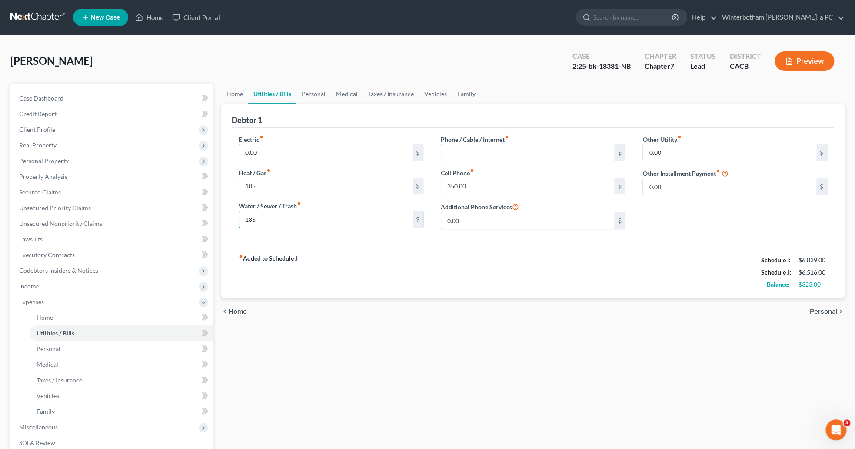
type input "185"
click at [389, 281] on div "fiber_manual_record Added to Schedule J Schedule I: $6,839.00 Schedule J: $6,51…" at bounding box center [533, 271] width 602 height 51
click at [317, 92] on link "Personal" at bounding box center [313, 93] width 34 height 21
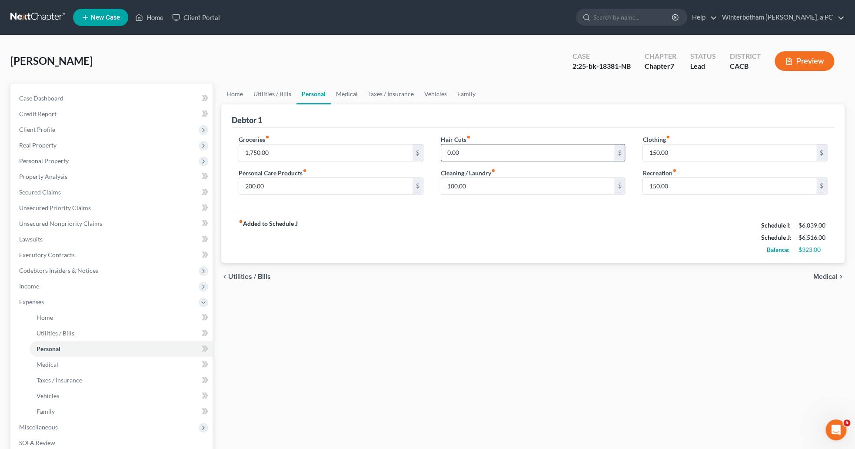
drag, startPoint x: 492, startPoint y: 153, endPoint x: 485, endPoint y: 155, distance: 7.6
click at [491, 153] on input "0.00" at bounding box center [527, 152] width 173 height 17
type input "200"
click at [344, 92] on link "Medical" at bounding box center [347, 93] width 32 height 21
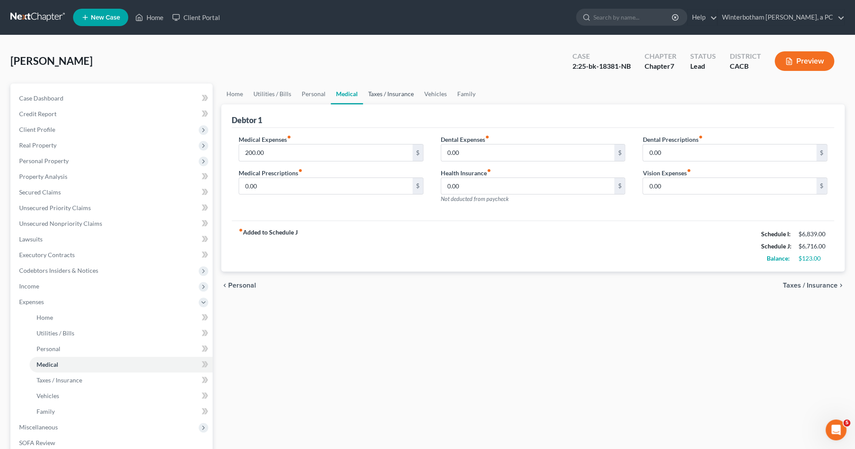
click at [407, 91] on link "Taxes / Insurance" at bounding box center [391, 93] width 56 height 21
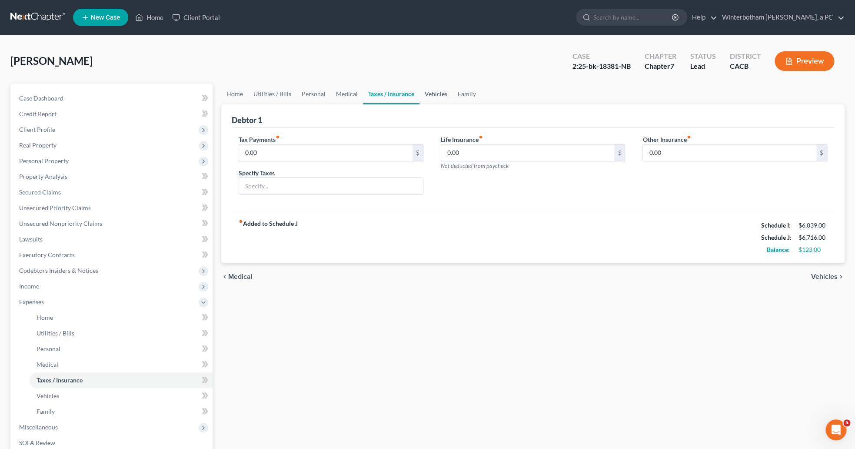
click at [429, 86] on link "Vehicles" at bounding box center [435, 93] width 33 height 21
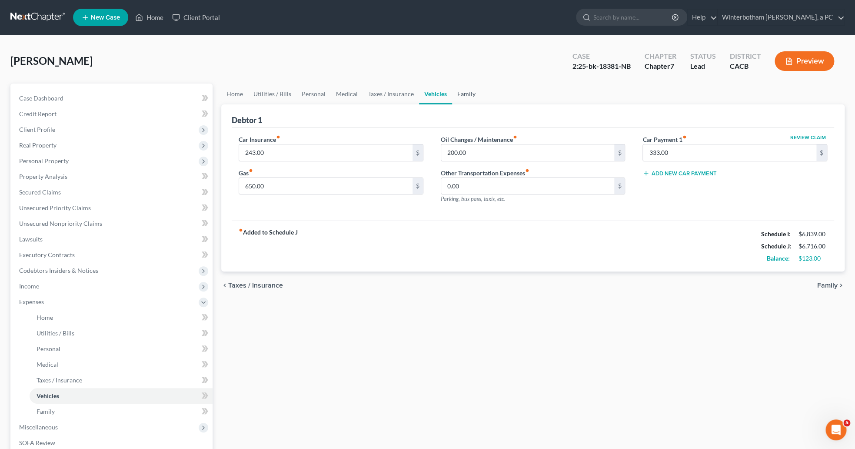
click at [452, 92] on link "Family" at bounding box center [466, 93] width 29 height 21
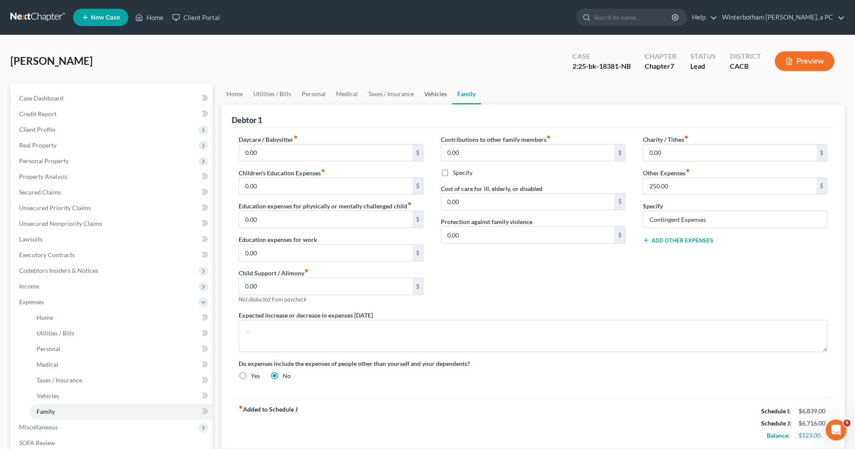
click at [440, 95] on link "Vehicles" at bounding box center [435, 93] width 33 height 21
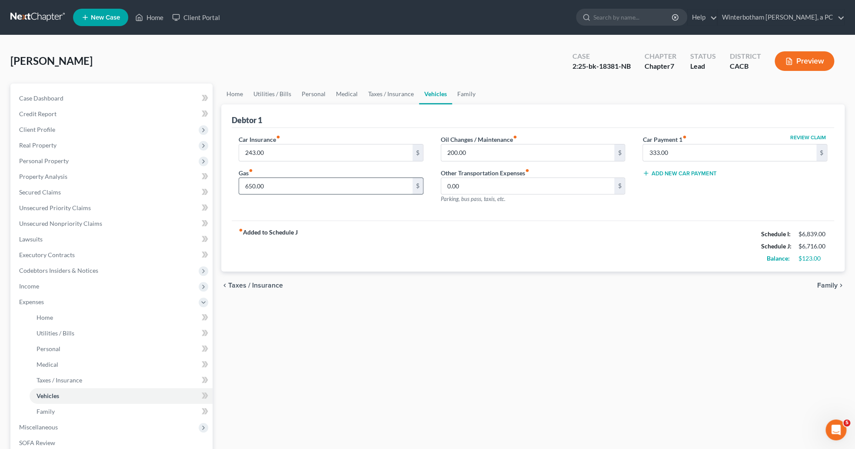
click at [250, 186] on input "650.00" at bounding box center [325, 186] width 173 height 17
drag, startPoint x: 250, startPoint y: 186, endPoint x: 243, endPoint y: 186, distance: 7.0
click at [243, 186] on input "650.00" at bounding box center [325, 186] width 173 height 17
click at [262, 209] on div "Car Insurance fiber_manual_record 243.00 $ Gas fiber_manual_record 650.00 $" at bounding box center [331, 173] width 202 height 76
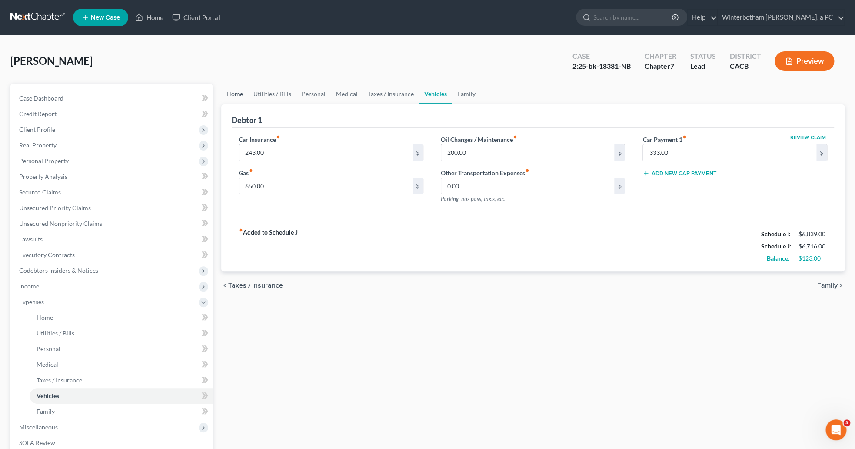
click at [234, 96] on link "Home" at bounding box center [234, 93] width 27 height 21
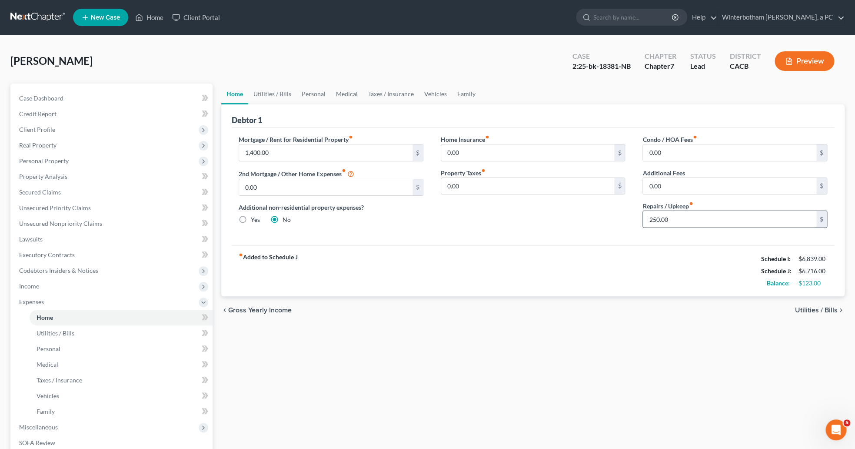
click at [664, 222] on input "250.00" at bounding box center [729, 219] width 173 height 17
click at [282, 89] on link "Utilities / Bills" at bounding box center [272, 93] width 48 height 21
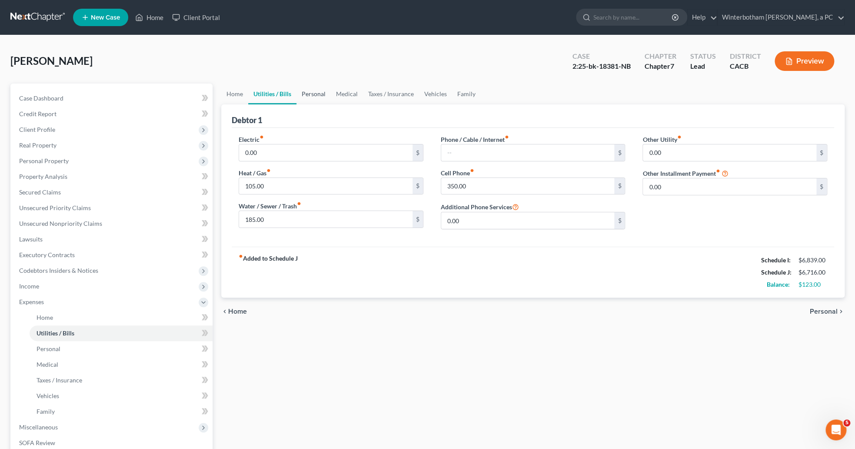
click at [322, 96] on link "Personal" at bounding box center [313, 93] width 34 height 21
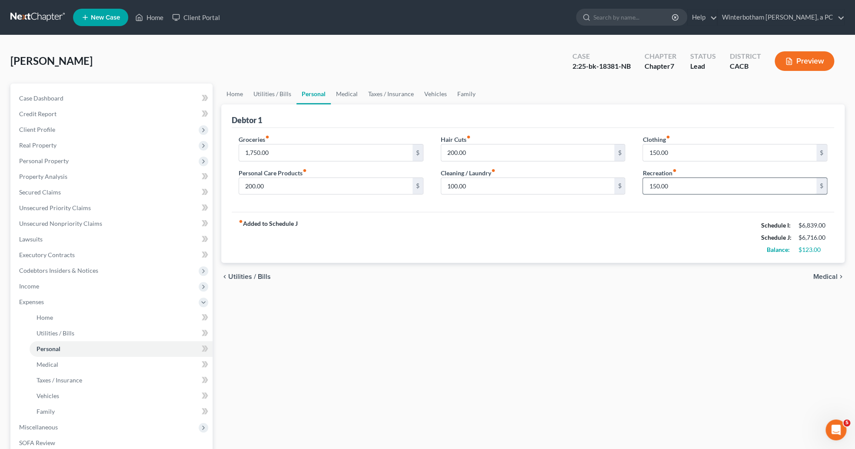
click at [727, 186] on input "150.00" at bounding box center [729, 186] width 173 height 17
type input "175"
click at [715, 145] on input "150.00" at bounding box center [729, 152] width 173 height 17
drag, startPoint x: 664, startPoint y: 156, endPoint x: 646, endPoint y: 157, distance: 17.8
click at [646, 157] on input "200" at bounding box center [729, 152] width 173 height 17
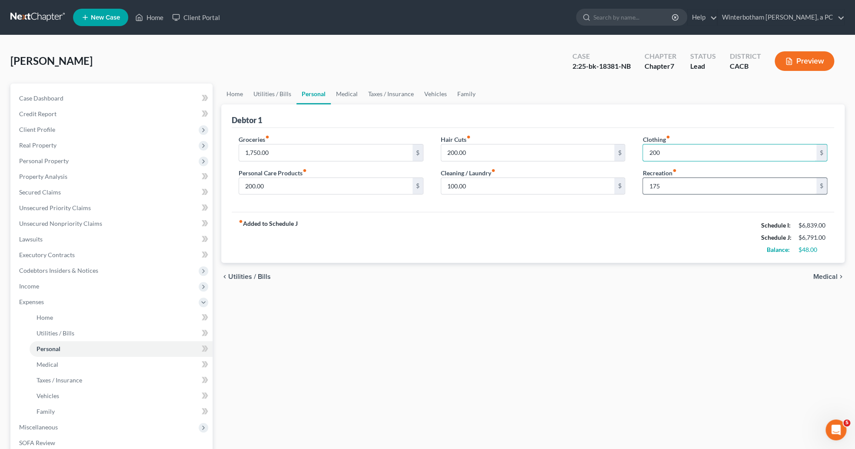
type input "200"
click at [675, 187] on input "175" at bounding box center [729, 186] width 173 height 17
type input "220"
click at [624, 252] on div "fiber_manual_record Added to Schedule J Schedule I: $6,839.00 Schedule J: $6,83…" at bounding box center [533, 237] width 602 height 51
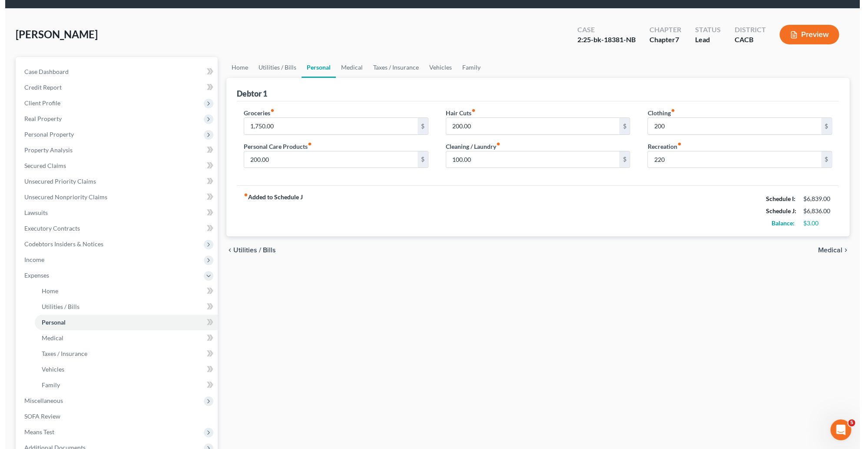
scroll to position [45, 0]
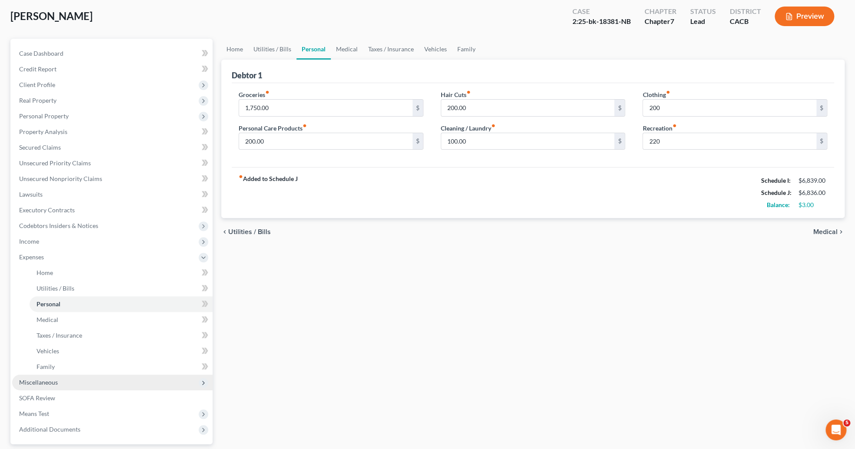
click at [73, 384] on span "Miscellaneous" at bounding box center [112, 382] width 200 height 16
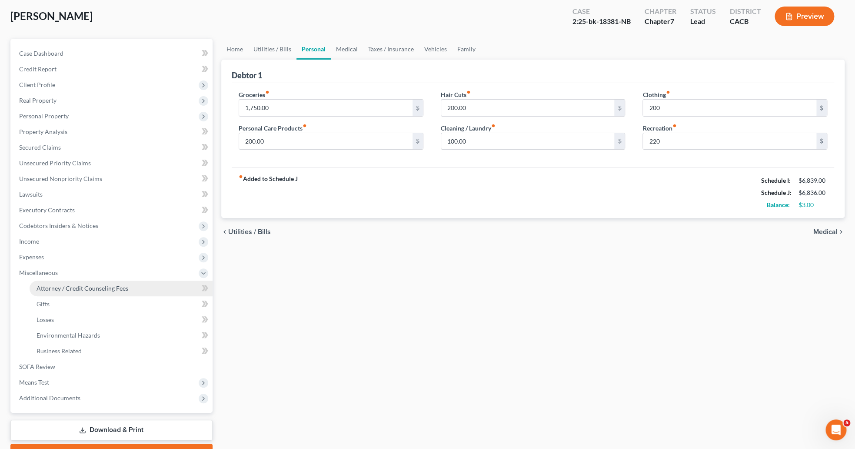
click at [127, 289] on link "Attorney / Credit Counseling Fees" at bounding box center [121, 288] width 183 height 16
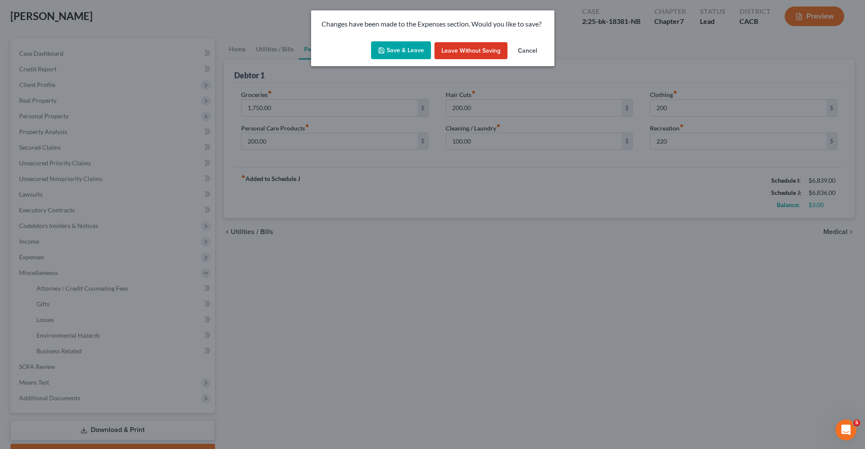
click at [391, 47] on button "Save & Leave" at bounding box center [401, 50] width 60 height 18
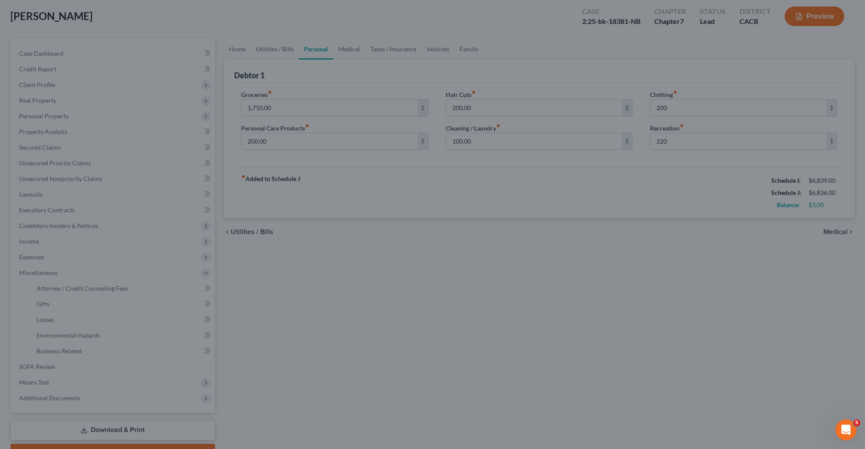
type input "200.00"
type input "220.00"
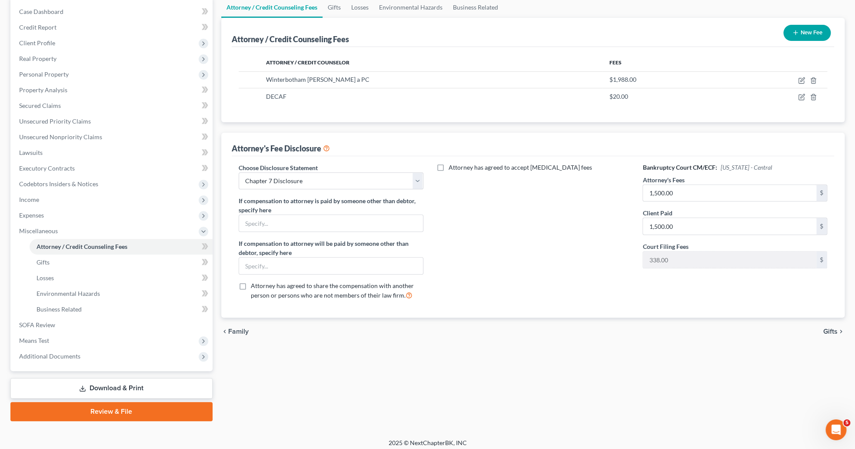
scroll to position [90, 0]
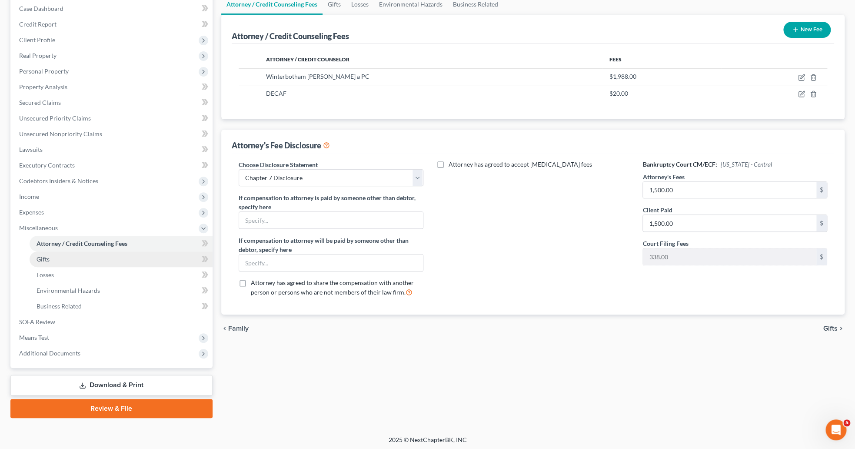
click at [57, 261] on link "Gifts" at bounding box center [121, 259] width 183 height 16
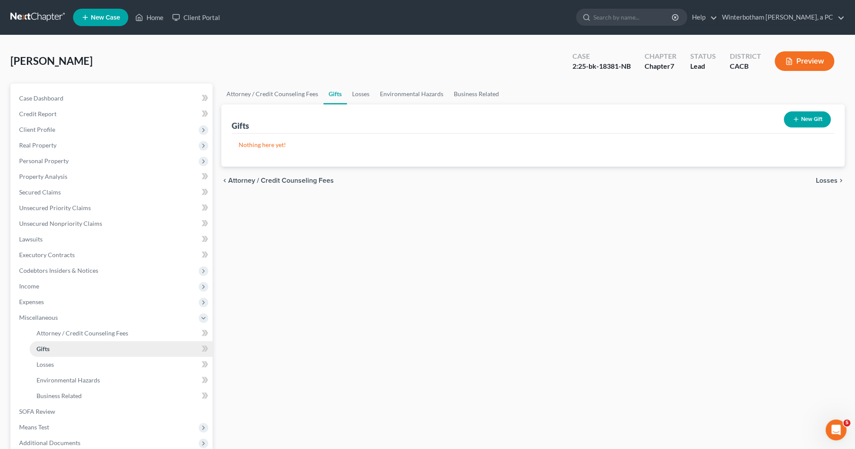
click at [55, 355] on link "Gifts" at bounding box center [121, 349] width 183 height 16
click at [57, 369] on link "Losses" at bounding box center [121, 364] width 183 height 16
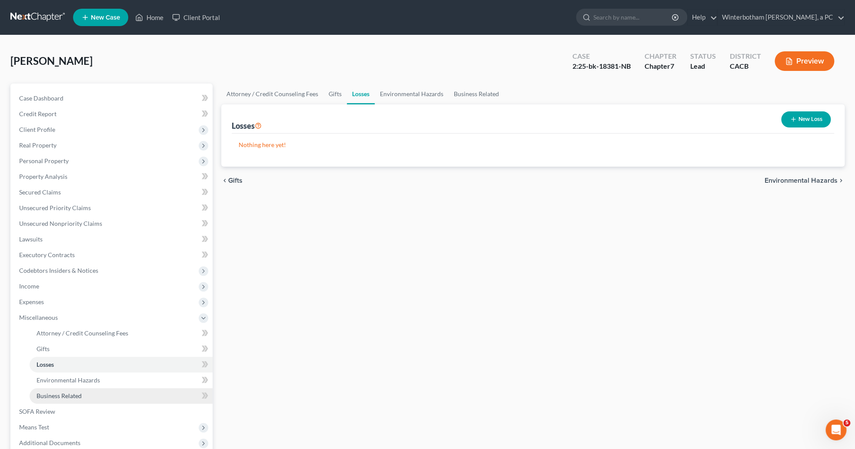
click at [60, 392] on span "Business Related" at bounding box center [59, 395] width 45 height 7
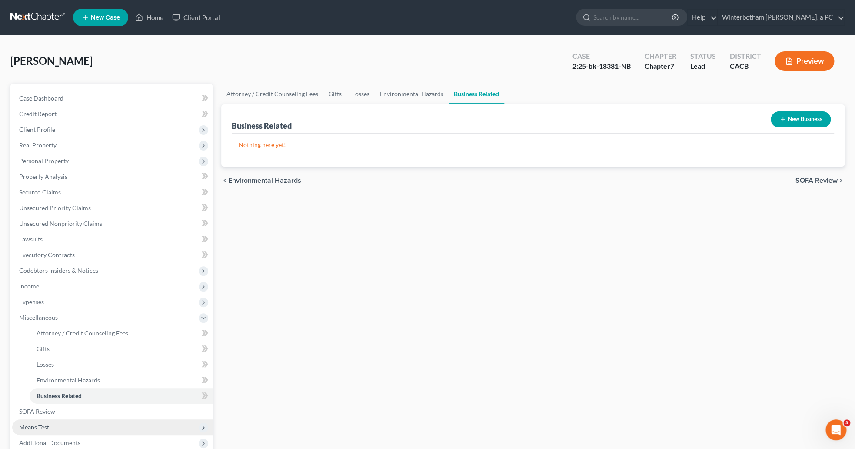
click at [72, 429] on span "Means Test" at bounding box center [112, 427] width 200 height 16
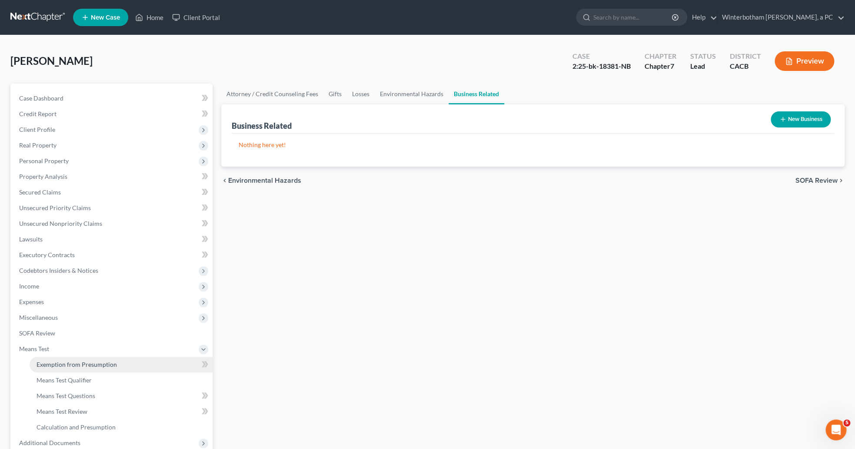
click at [70, 367] on span "Exemption from Presumption" at bounding box center [77, 363] width 80 height 7
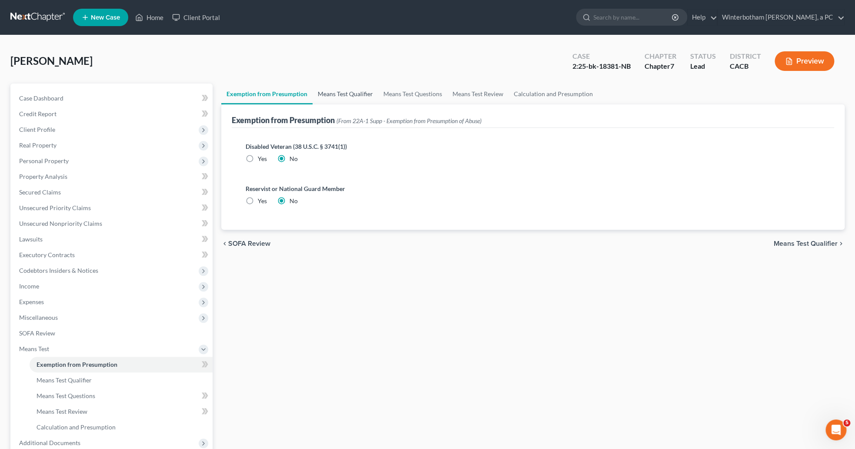
click at [335, 96] on link "Means Test Qualifier" at bounding box center [345, 93] width 66 height 21
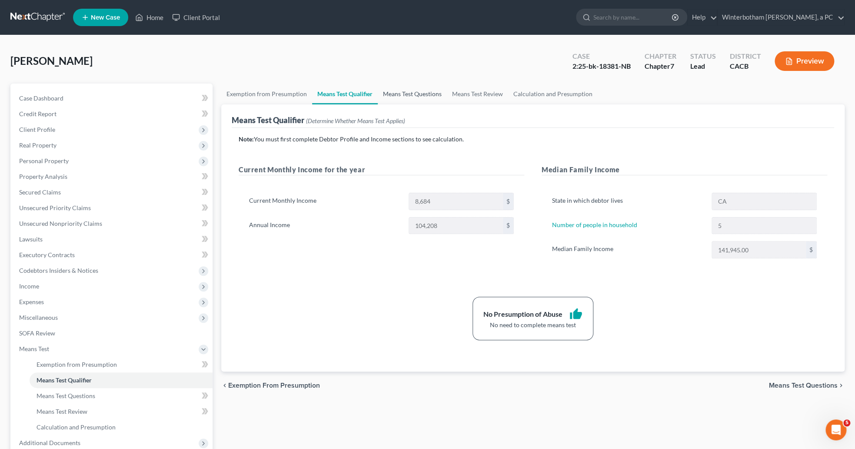
click at [428, 89] on link "Means Test Questions" at bounding box center [412, 93] width 69 height 21
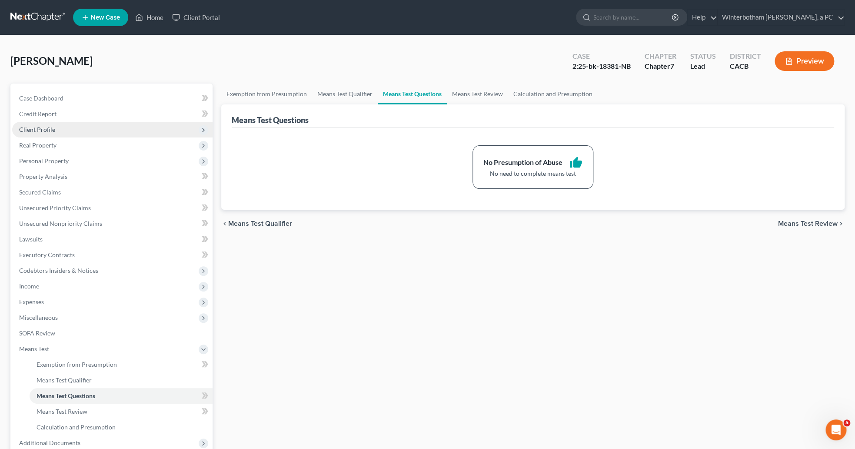
click at [68, 133] on span "Client Profile" at bounding box center [112, 130] width 200 height 16
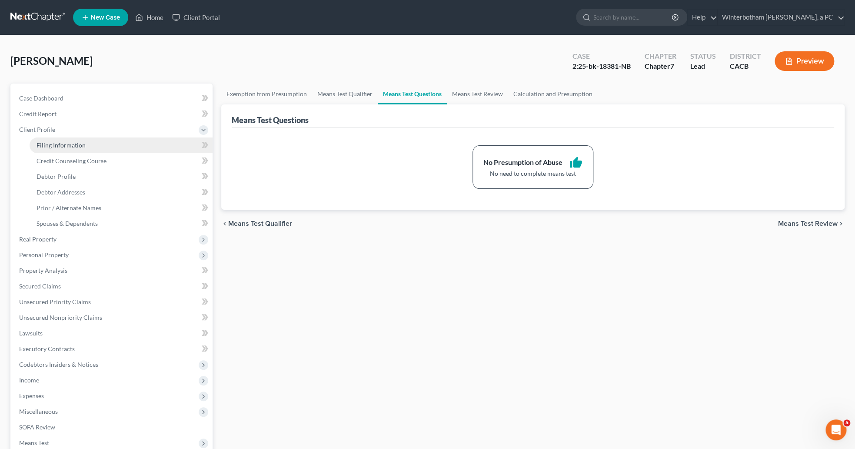
click at [86, 144] on link "Filing Information" at bounding box center [121, 145] width 183 height 16
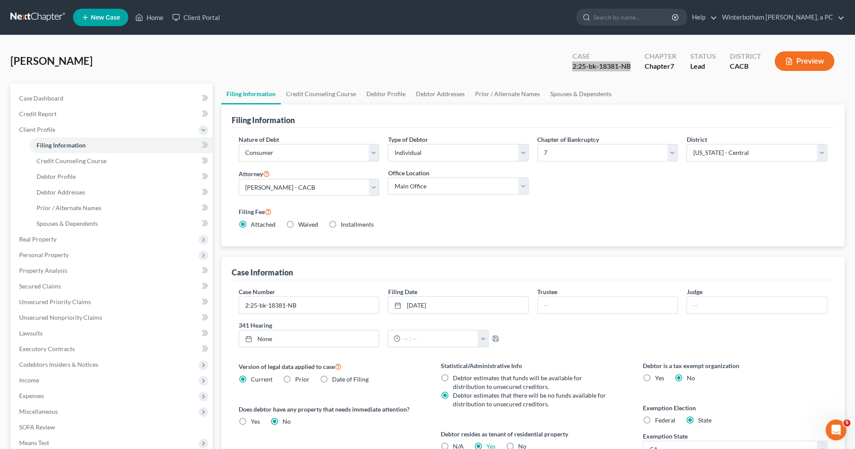
drag, startPoint x: 571, startPoint y: 68, endPoint x: 629, endPoint y: 68, distance: 58.2
click at [629, 68] on div "Case 2:25-bk-18381-NB" at bounding box center [601, 62] width 72 height 26
click at [540, 72] on div "Contreras, Jeanette Upgraded Case 2:25-bk-18381-NB Chapter Chapter 7 Status Lea…" at bounding box center [427, 65] width 834 height 38
click at [306, 279] on div "Case Information" at bounding box center [533, 267] width 602 height 23
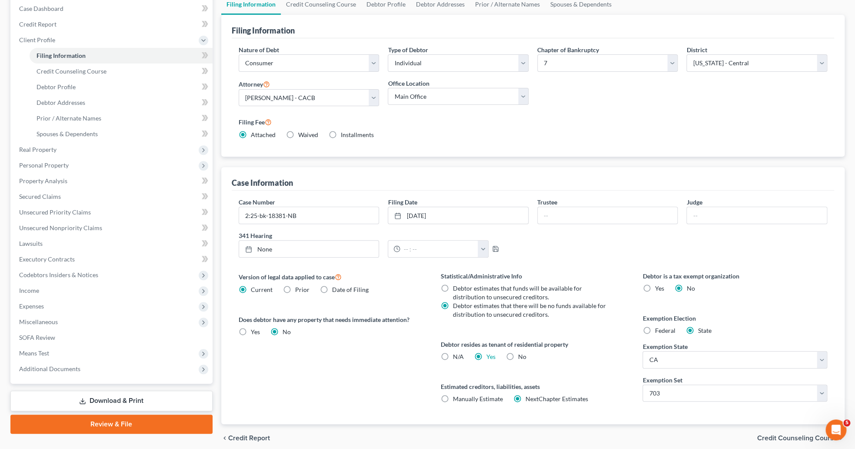
scroll to position [127, 0]
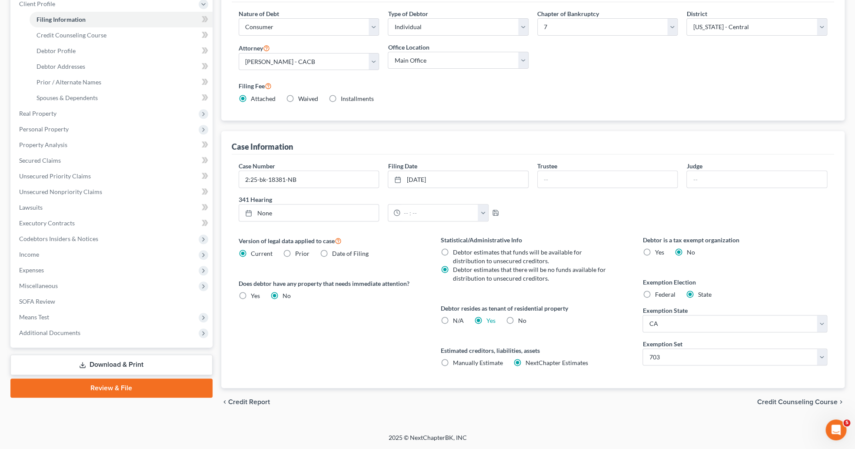
click at [160, 367] on link "Download & Print" at bounding box center [111, 364] width 202 height 20
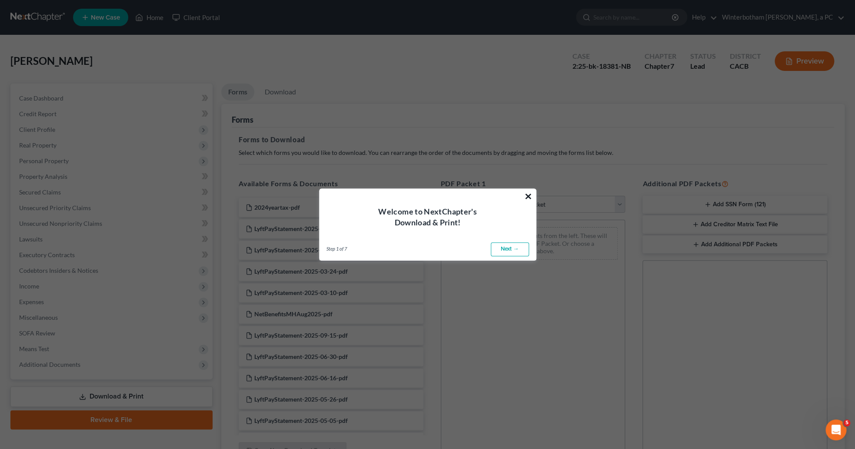
click at [528, 194] on button "×" at bounding box center [528, 196] width 8 height 14
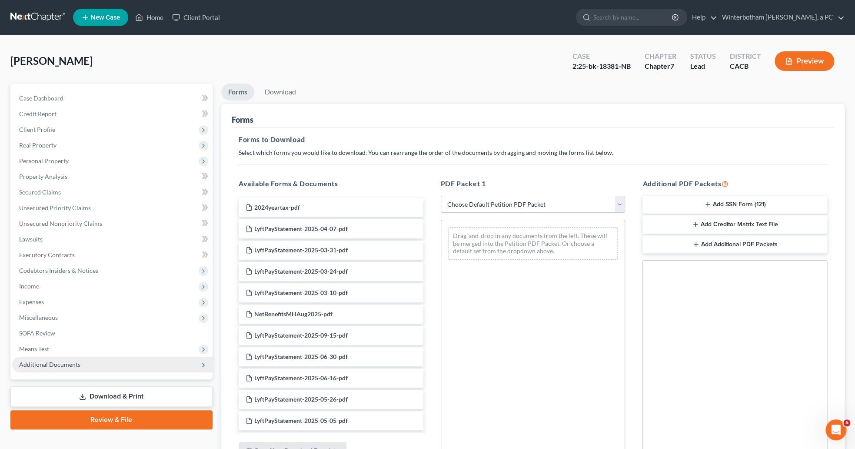
click at [33, 364] on span "Additional Documents" at bounding box center [49, 363] width 61 height 7
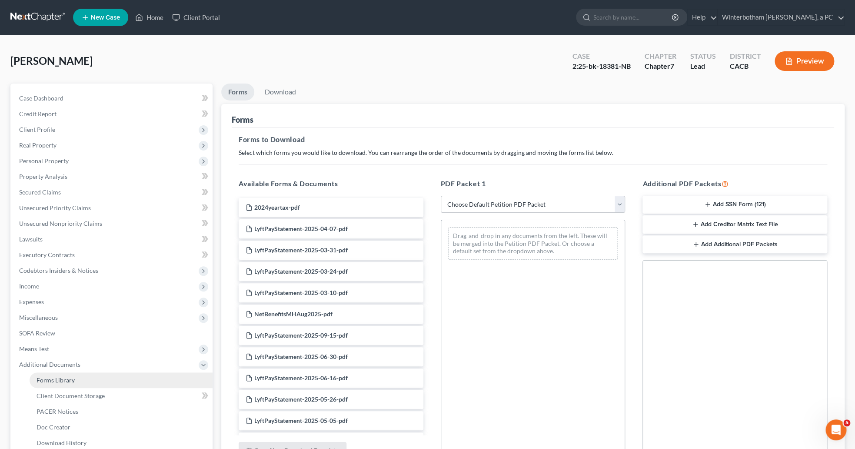
click at [67, 382] on span "Forms Library" at bounding box center [56, 379] width 38 height 7
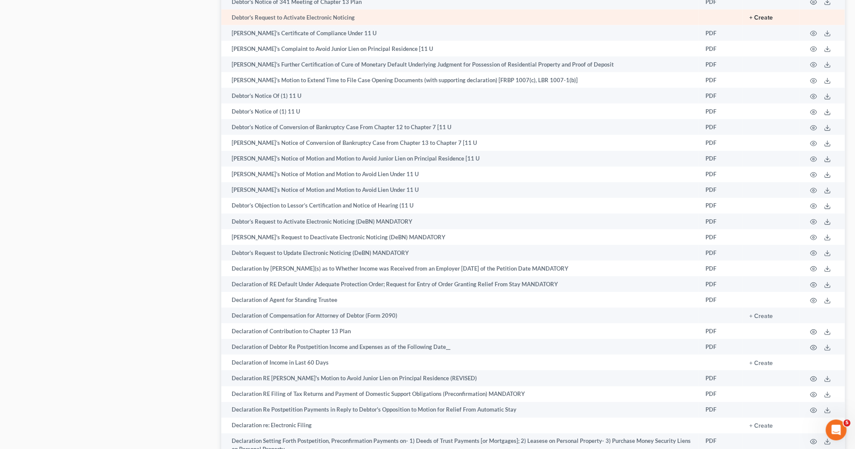
scroll to position [1256, 0]
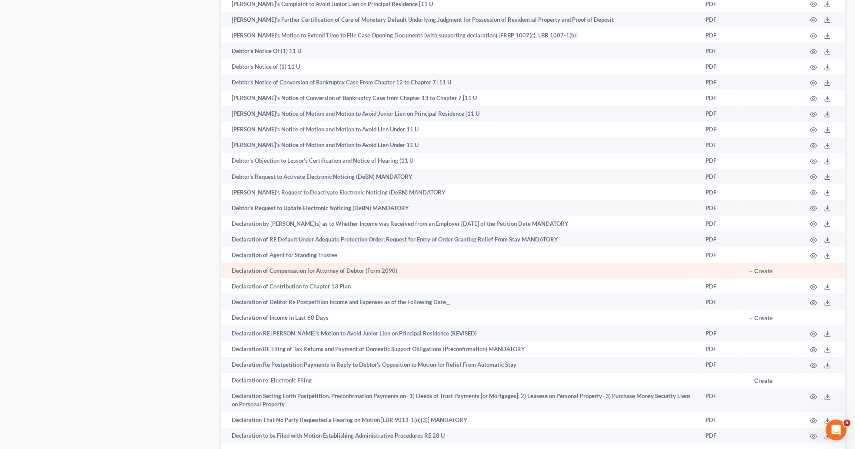
click at [768, 278] on td "+ Create" at bounding box center [770, 271] width 57 height 16
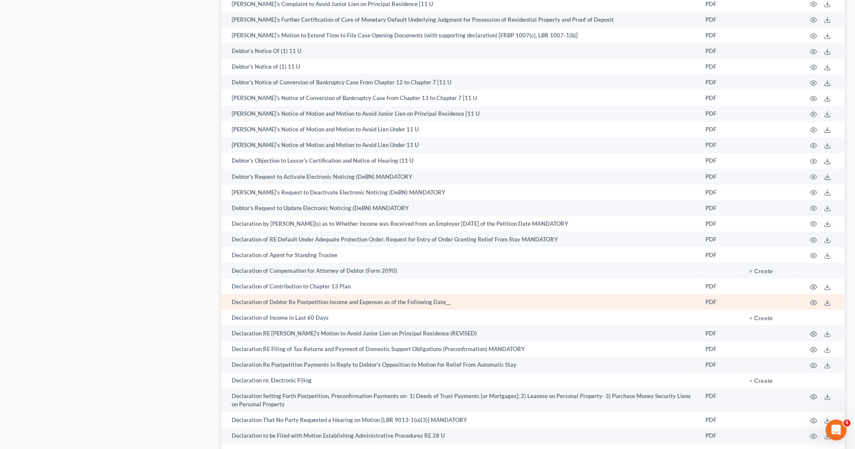
scroll to position [1300, 0]
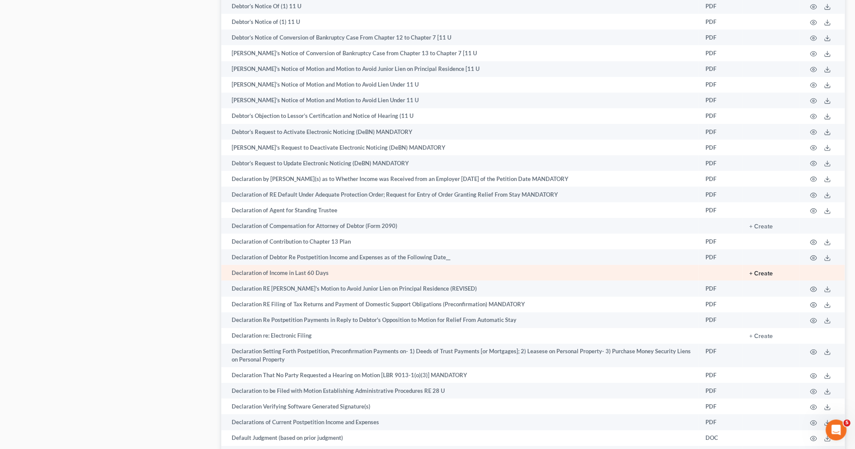
click at [758, 276] on button "+ Create" at bounding box center [760, 273] width 23 height 6
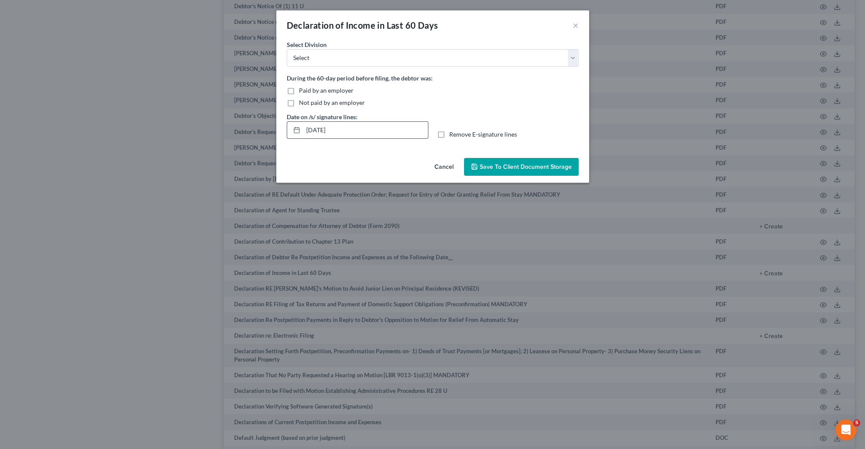
drag, startPoint x: 358, startPoint y: 130, endPoint x: 262, endPoint y: 131, distance: 96.5
click at [303, 131] on input "[DATE]" at bounding box center [365, 130] width 125 height 17
click at [287, 49] on select "Select Los Angeles Riverside Santa Ana Northern San Fernando Valley" at bounding box center [433, 57] width 292 height 17
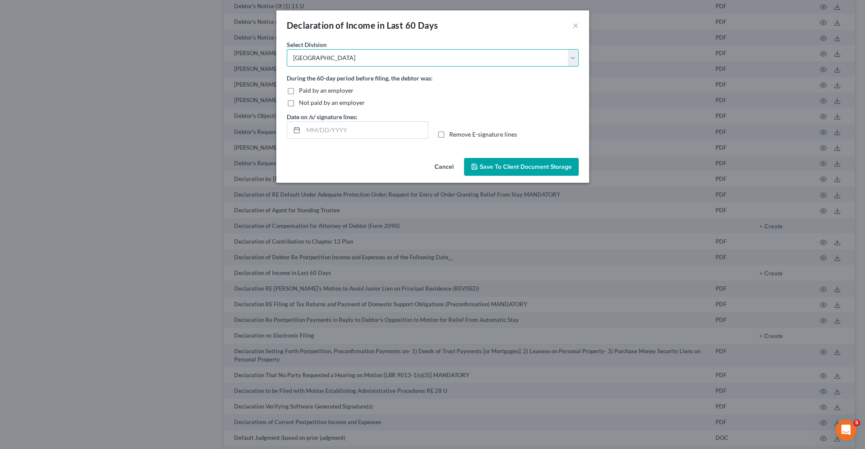
click option "Los Angeles" at bounding box center [0, 0] width 0 height 0
click at [449, 138] on label "Remove E-signature lines" at bounding box center [483, 134] width 68 height 9
click at [453, 136] on input "Remove E-signature lines" at bounding box center [456, 133] width 6 height 6
click at [299, 90] on label "Paid by an employer" at bounding box center [326, 90] width 55 height 9
click at [302, 90] on input "Paid by an employer" at bounding box center [305, 89] width 6 height 6
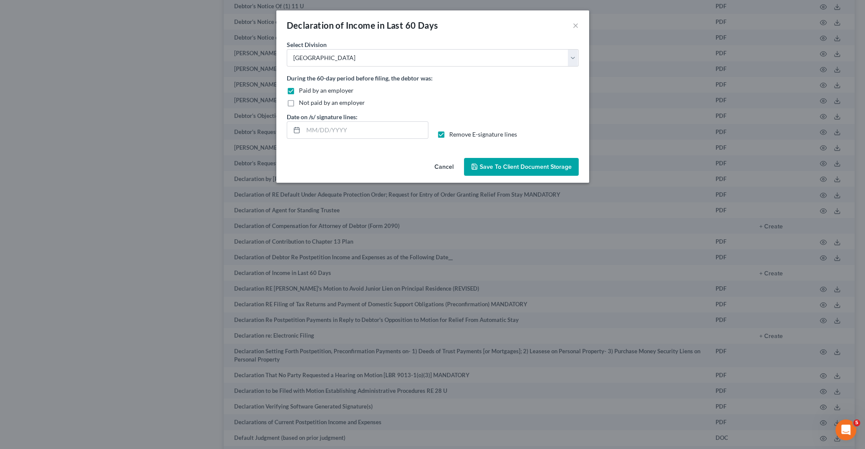
click at [514, 170] on span "Save to Client Document Storage" at bounding box center [526, 166] width 92 height 7
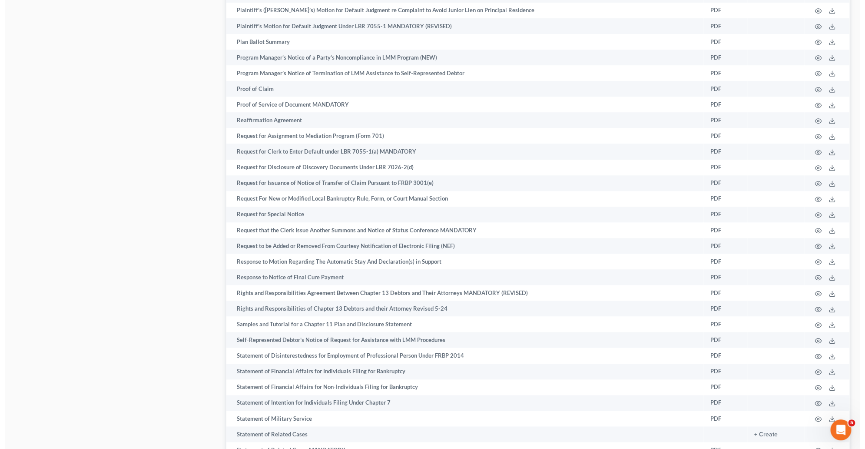
scroll to position [4350, 0]
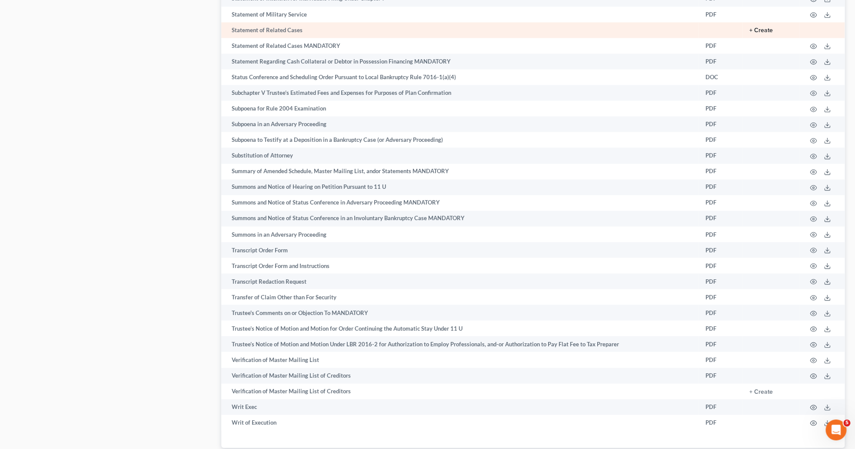
click at [762, 33] on button "+ Create" at bounding box center [760, 30] width 23 height 6
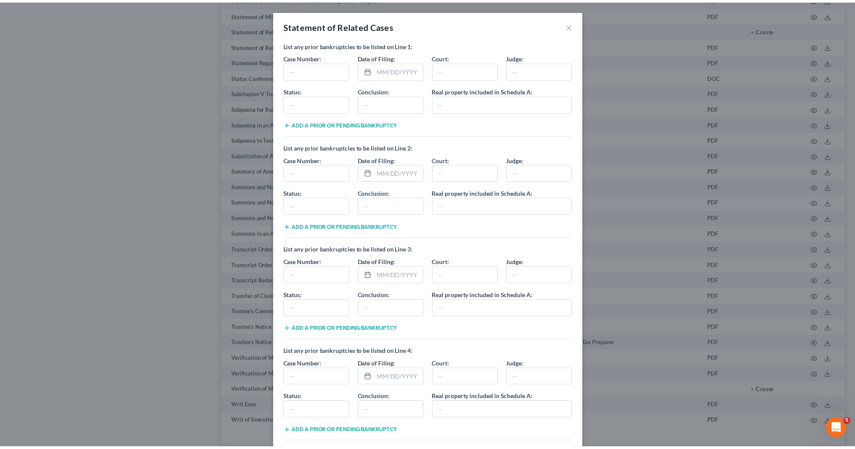
scroll to position [121, 0]
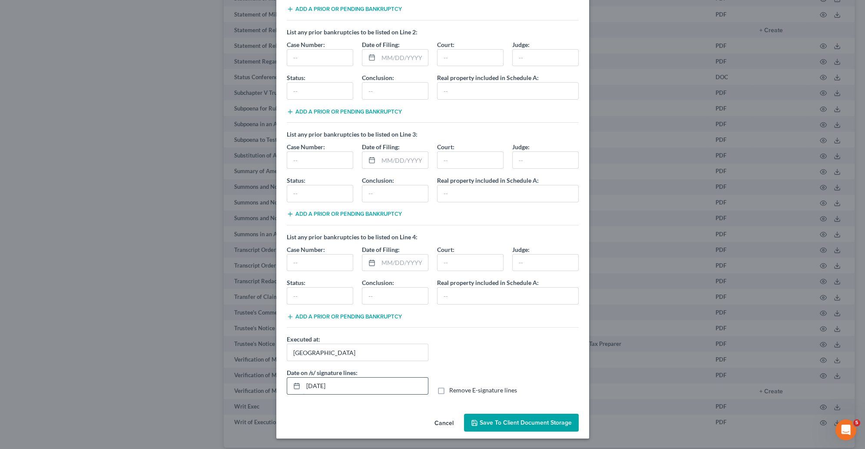
drag, startPoint x: 338, startPoint y: 388, endPoint x: 270, endPoint y: 369, distance: 70.2
click at [303, 377] on input "[DATE]" at bounding box center [365, 385] width 125 height 17
click at [449, 390] on label "Remove E-signature lines" at bounding box center [483, 389] width 68 height 9
click at [453, 390] on input "Remove E-signature lines" at bounding box center [456, 388] width 6 height 6
click at [492, 421] on span "Save to Client Document Storage" at bounding box center [526, 422] width 92 height 7
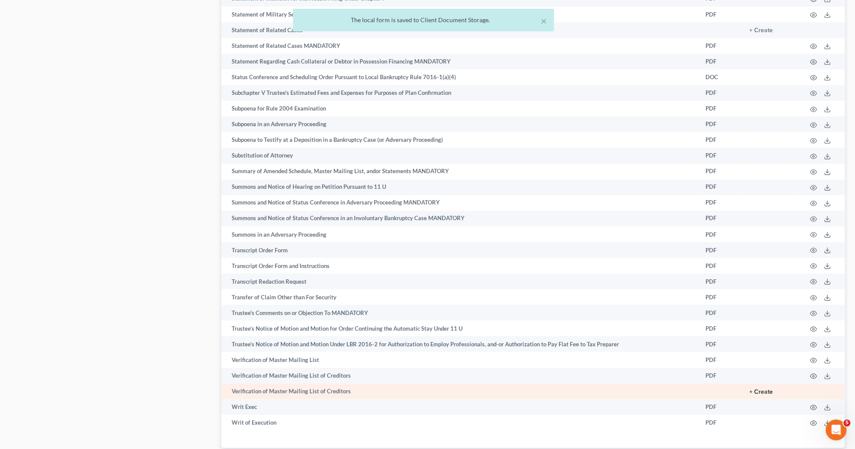
click at [759, 394] on button "+ Create" at bounding box center [760, 391] width 23 height 6
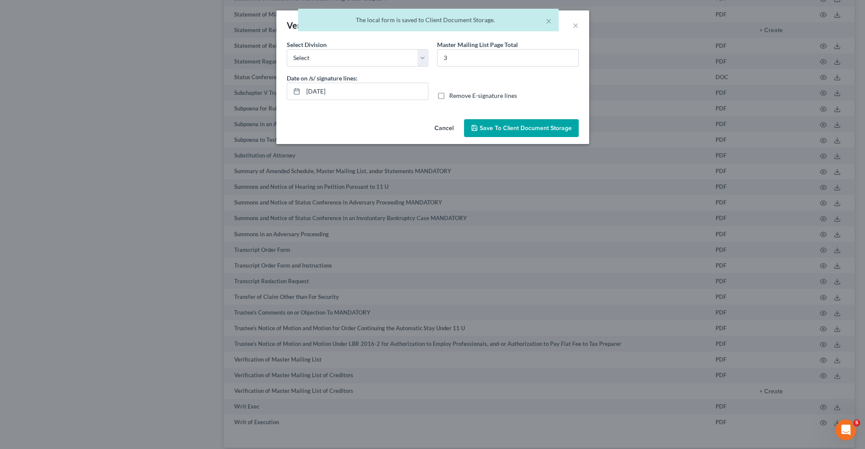
click at [760, 430] on div "Verification of Master Mailing List of Creditors × No additional information is…" at bounding box center [432, 224] width 865 height 449
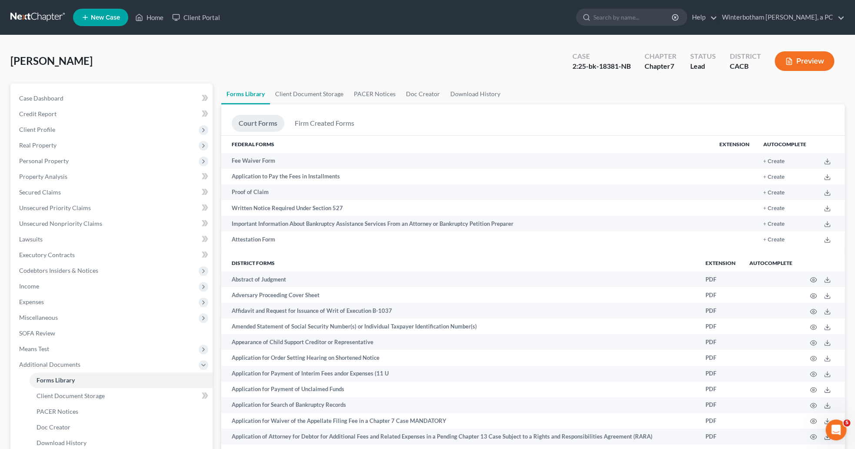
scroll to position [179, 0]
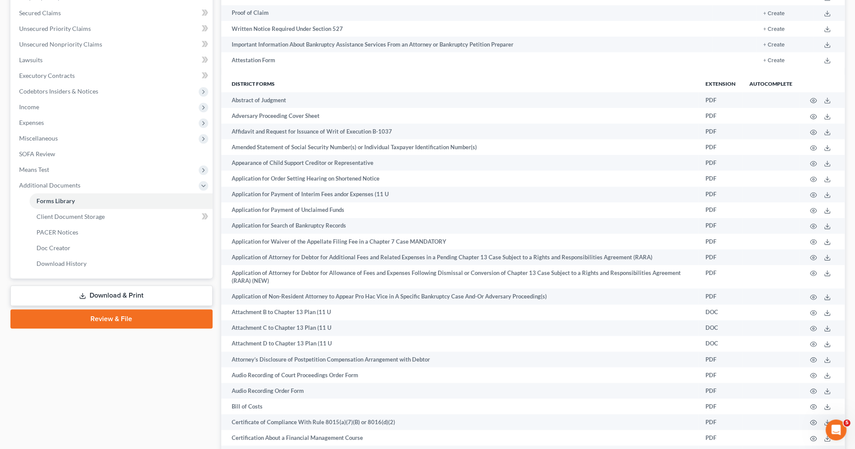
click at [102, 292] on link "Download & Print" at bounding box center [111, 295] width 202 height 20
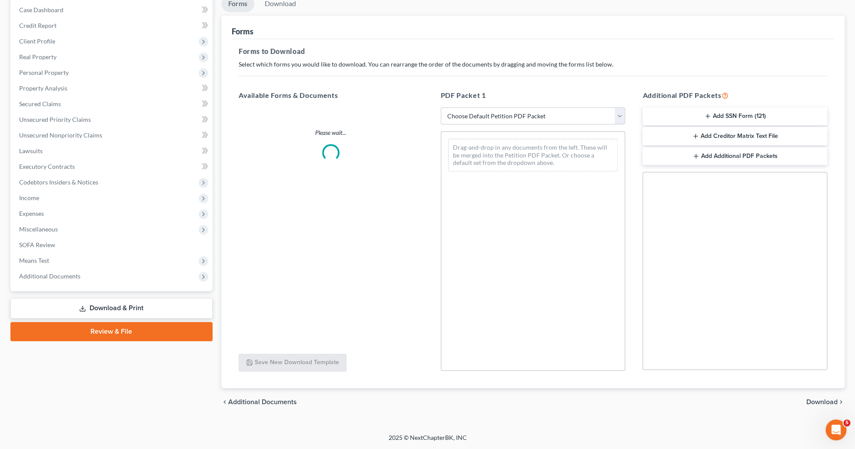
scroll to position [88, 0]
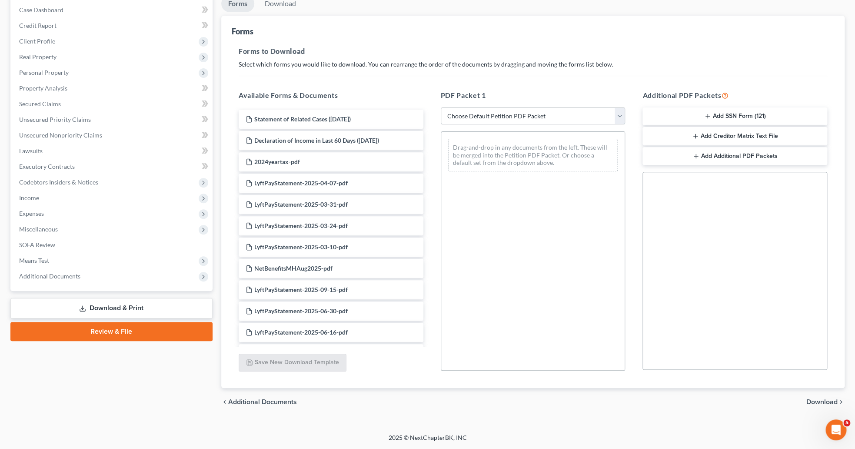
click at [441, 107] on select "Choose Default Petition PDF Packet Complete Bankruptcy Petition (all forms and …" at bounding box center [533, 115] width 185 height 17
click option "Complete Bankruptcy Petition (all forms and schedules)" at bounding box center [0, 0] width 0 height 0
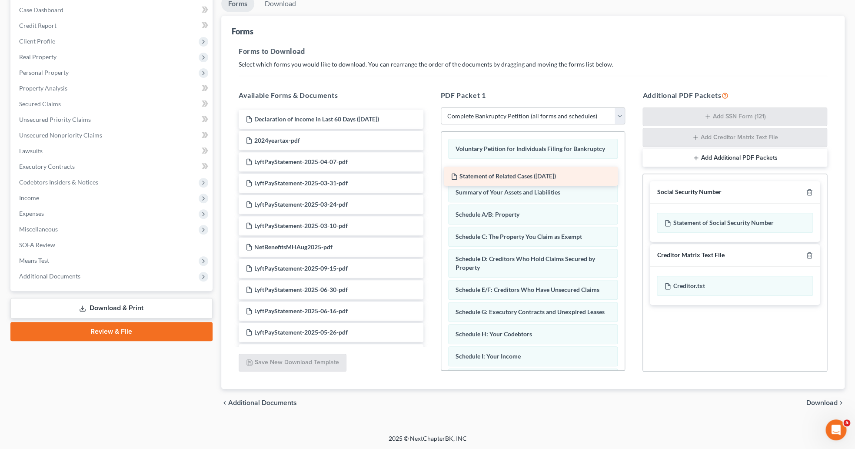
drag, startPoint x: 361, startPoint y: 148, endPoint x: 485, endPoint y: 179, distance: 128.6
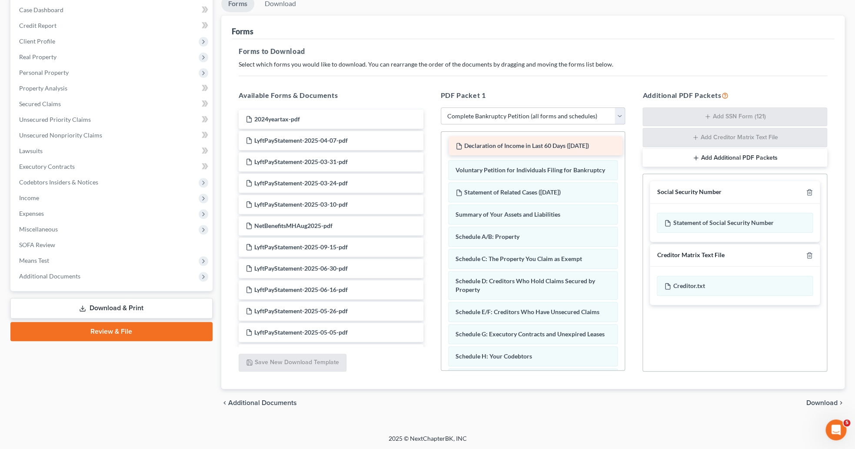
drag, startPoint x: 350, startPoint y: 118, endPoint x: 559, endPoint y: 145, distance: 210.8
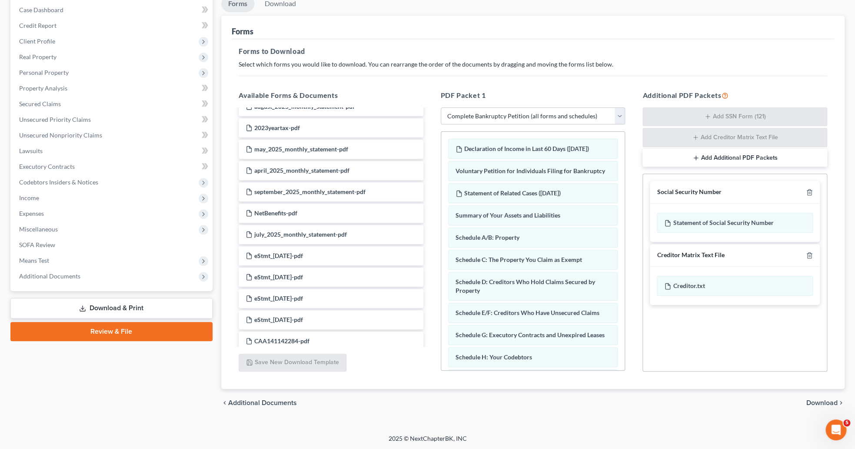
scroll to position [824, 0]
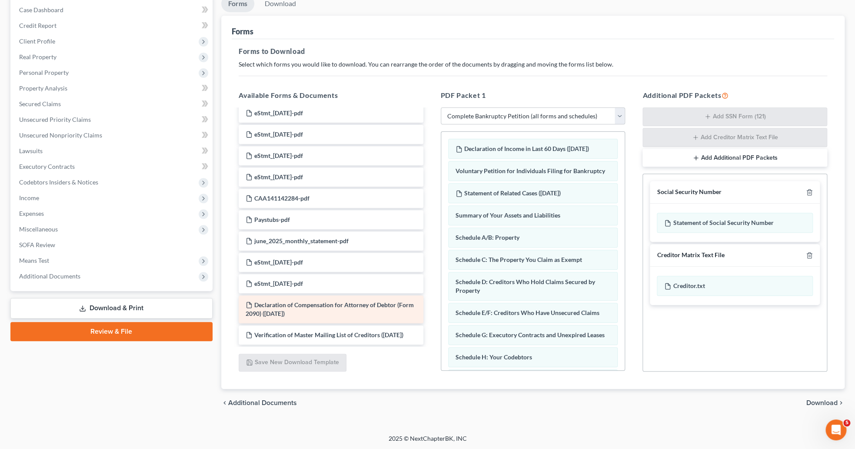
click at [345, 301] on span "Declaration of Compensation for Attorney of Debtor (Form 2090) ([DATE])" at bounding box center [330, 309] width 168 height 16
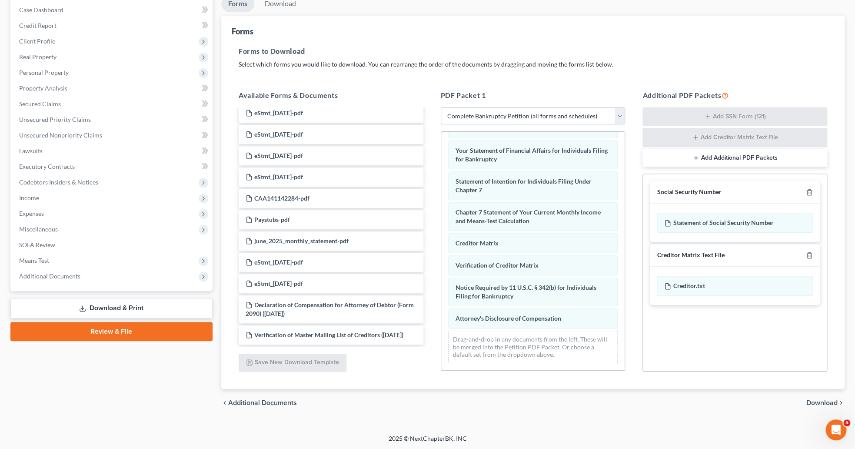
scroll to position [329, 0]
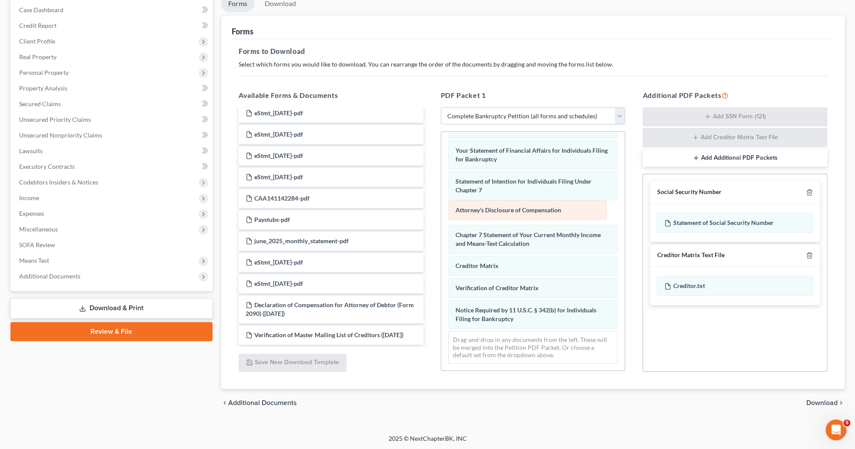
drag, startPoint x: 542, startPoint y: 318, endPoint x: 542, endPoint y: 210, distance: 107.8
click at [542, 210] on div "Attorney's Disclosure of Compensation Declaration of Income in Last 60 Days ([D…" at bounding box center [533, 103] width 184 height 533
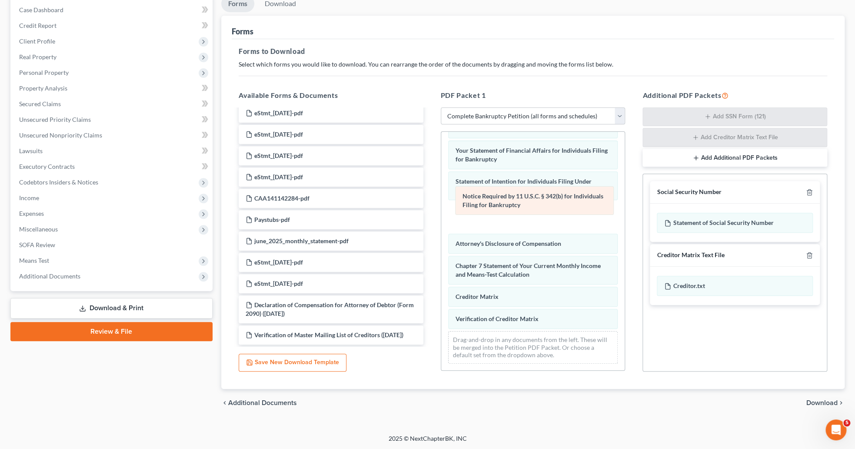
drag, startPoint x: 529, startPoint y: 320, endPoint x: 536, endPoint y: 207, distance: 113.2
click at [536, 207] on div "Notice Required by 11 U.S.C. § 342(b) for Individuals Filing for Bankruptcy Dec…" at bounding box center [533, 103] width 184 height 533
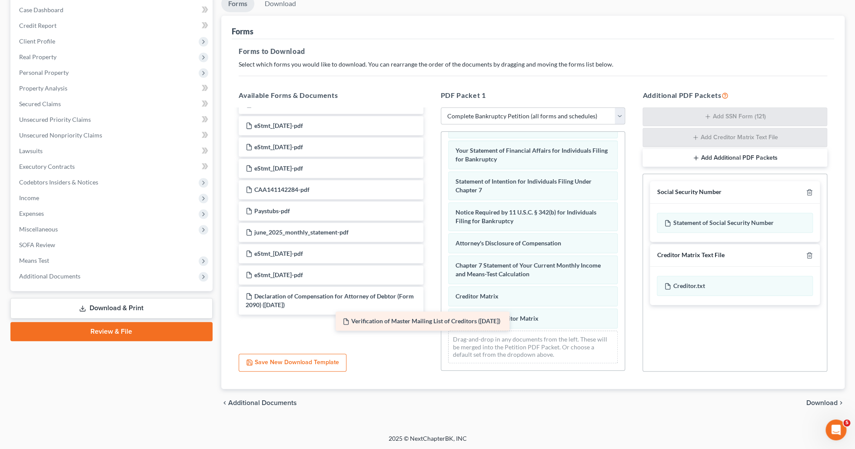
scroll to position [794, 0]
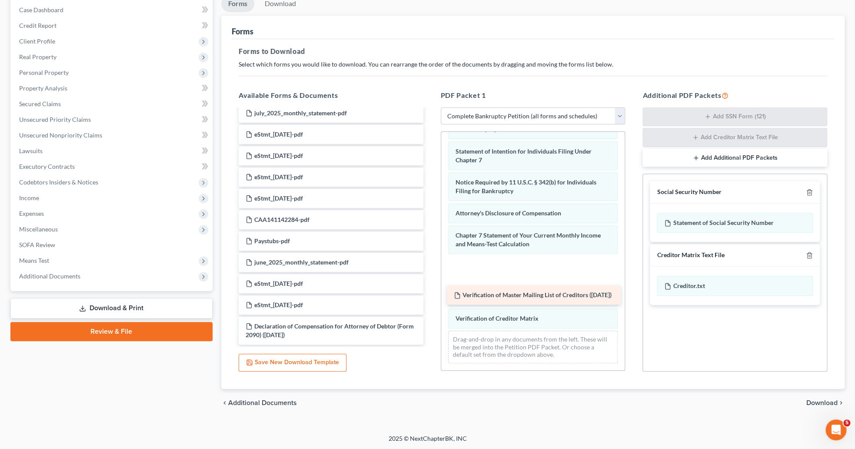
drag, startPoint x: 328, startPoint y: 332, endPoint x: 536, endPoint y: 302, distance: 210.4
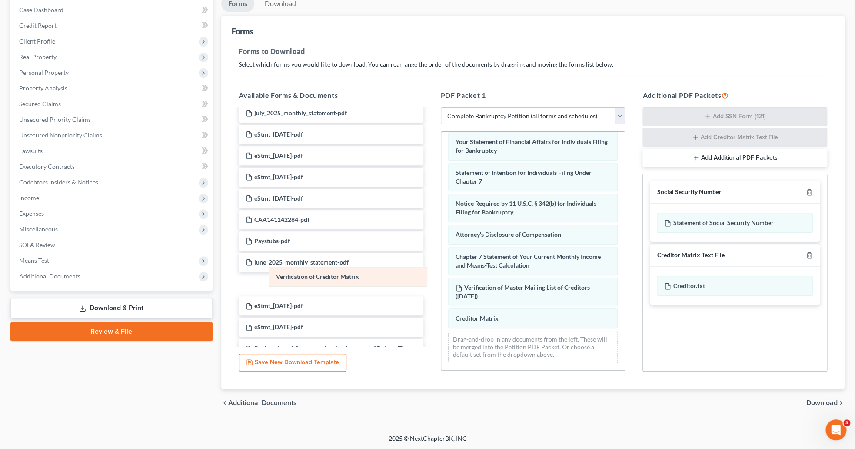
drag, startPoint x: 539, startPoint y: 347, endPoint x: 359, endPoint y: 274, distance: 193.6
click at [441, 274] on div "Verification of Creditor Matrix Declaration of Income in Last 60 Days ([DATE]) …" at bounding box center [533, 99] width 184 height 542
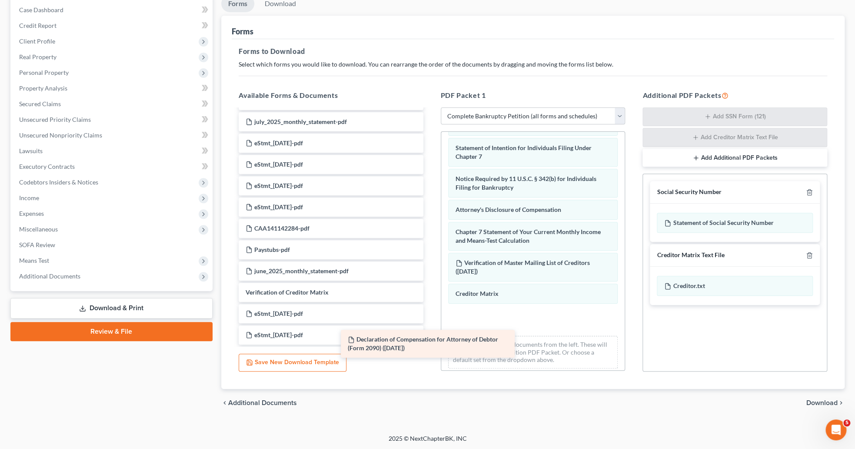
scroll to position [785, 0]
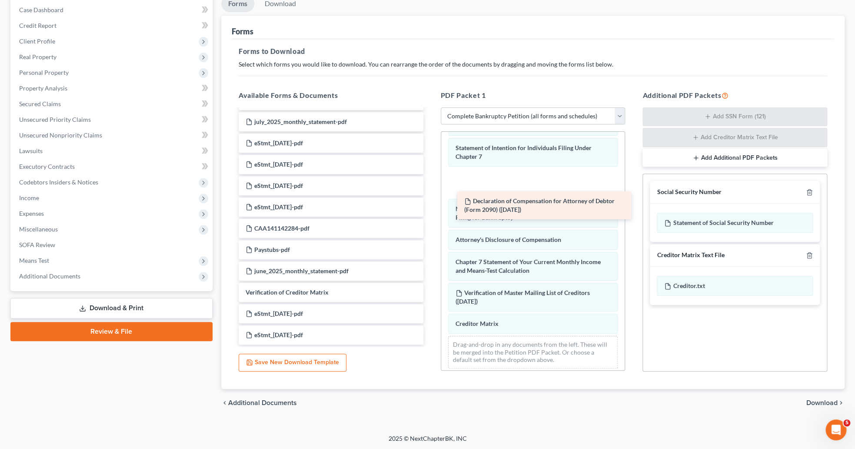
drag, startPoint x: 346, startPoint y: 324, endPoint x: 565, endPoint y: 200, distance: 251.3
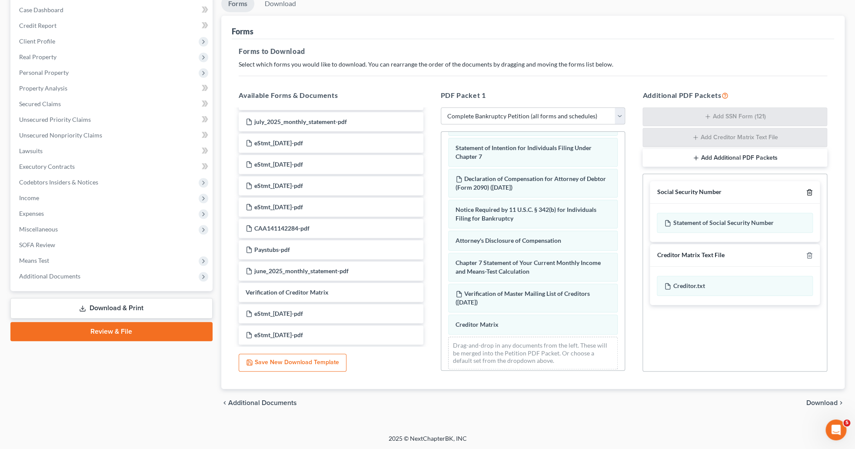
click at [811, 195] on icon "button" at bounding box center [809, 192] width 4 height 6
click at [811, 252] on icon "button" at bounding box center [809, 255] width 7 height 7
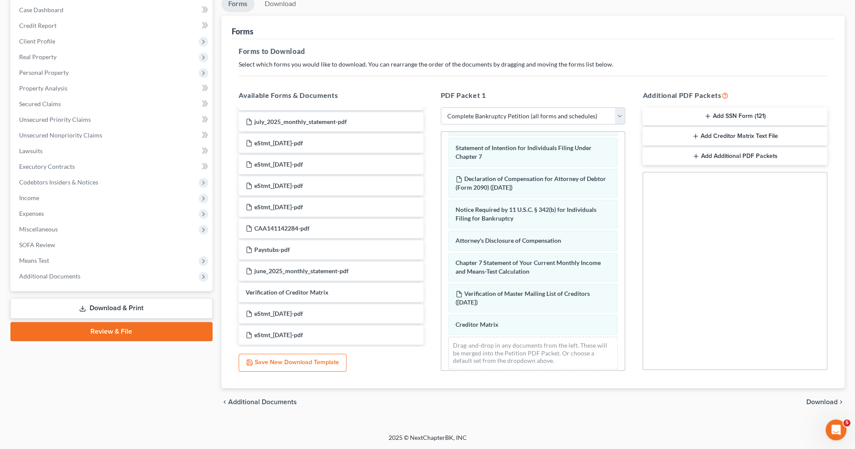
click at [815, 402] on span "Download" at bounding box center [821, 401] width 31 height 7
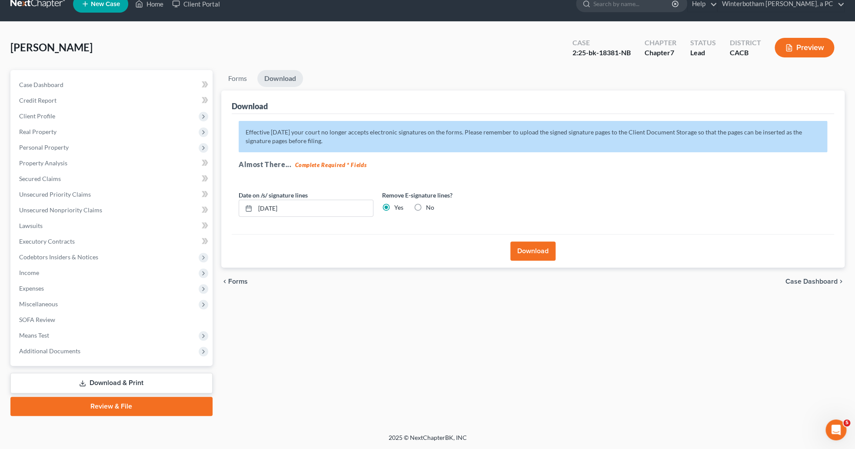
scroll to position [13, 0]
drag, startPoint x: 308, startPoint y: 203, endPoint x: 224, endPoint y: 201, distance: 83.5
click at [255, 201] on input "[DATE]" at bounding box center [314, 208] width 118 height 17
click at [539, 250] on button "Download" at bounding box center [532, 251] width 45 height 19
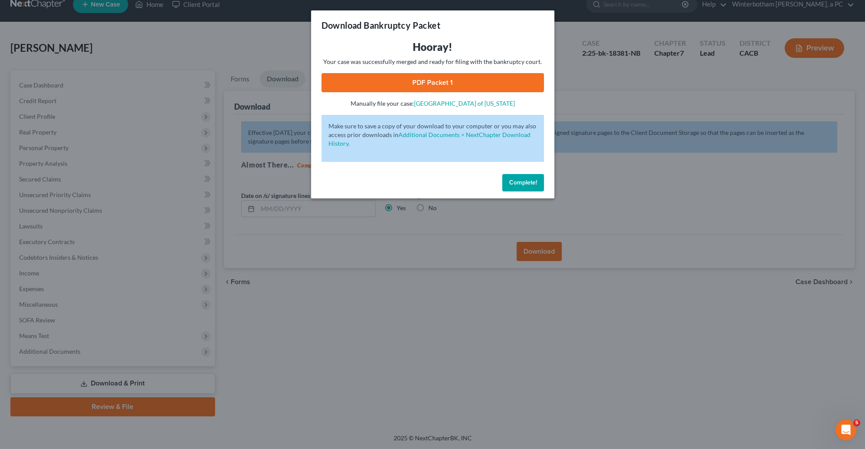
click at [465, 86] on link "PDF Packet 1" at bounding box center [433, 82] width 223 height 19
click at [242, 196] on div "Download Bankruptcy Packet Hooray! Your case was successfully merged and ready …" at bounding box center [432, 224] width 865 height 449
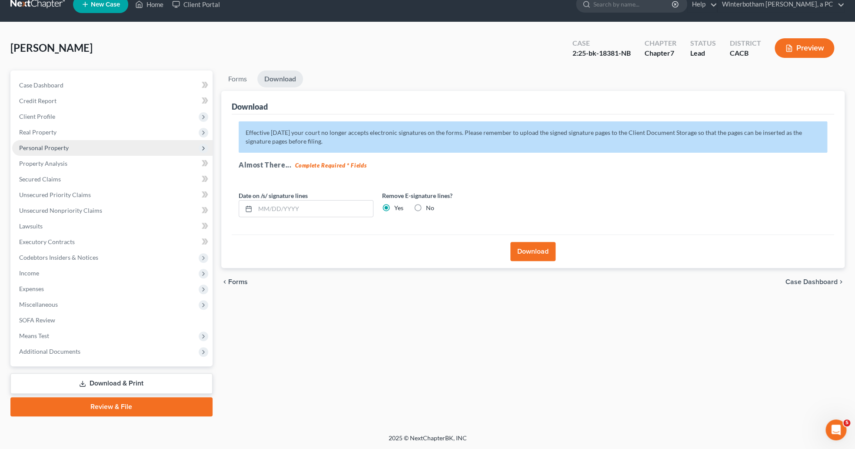
click at [34, 152] on span "Personal Property" at bounding box center [112, 148] width 200 height 16
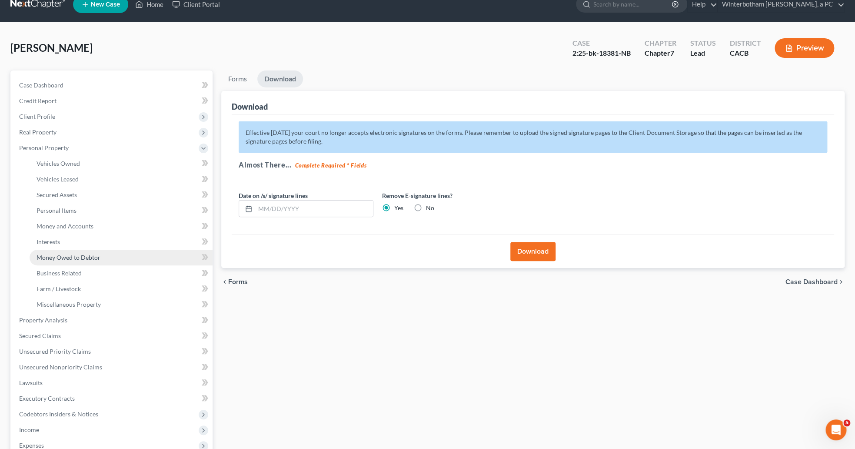
click at [72, 261] on link "Money Owed to Debtor" at bounding box center [121, 257] width 183 height 16
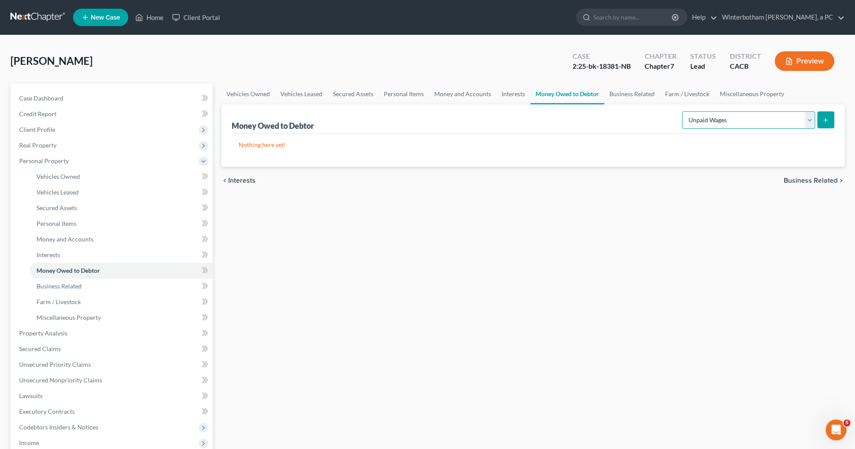
click option "Unpaid Wages" at bounding box center [0, 0] width 0 height 0
click at [821, 118] on button "submit" at bounding box center [825, 119] width 17 height 17
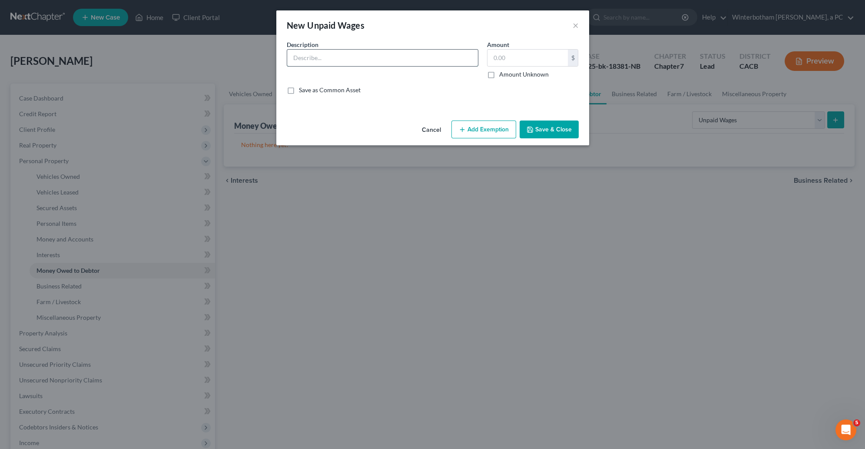
click at [319, 62] on input "text" at bounding box center [382, 58] width 191 height 17
click at [465, 132] on icon "button" at bounding box center [462, 129] width 7 height 7
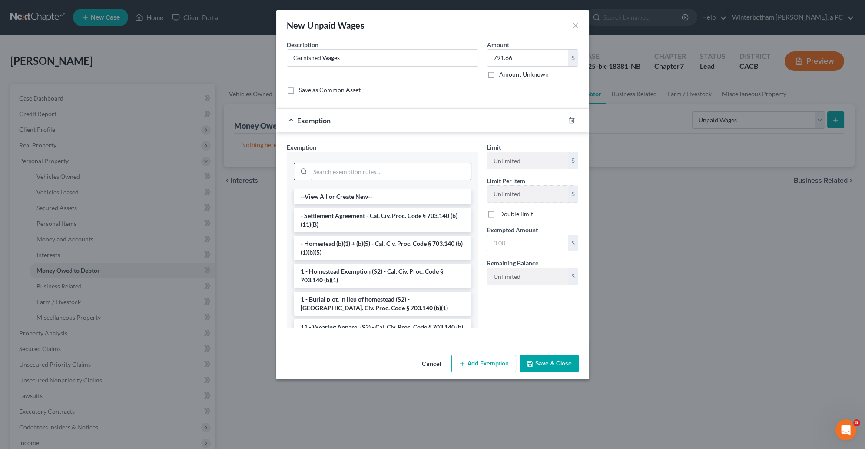
click at [390, 169] on input "search" at bounding box center [390, 171] width 161 height 17
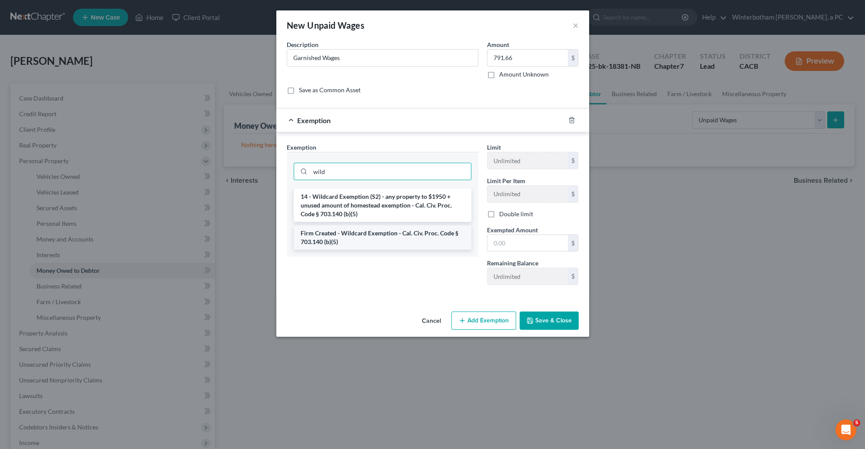
click at [415, 237] on li "Firm Created - Wildcard Exemption - Cal. Civ. Proc. Code § 703.140 (b)(5)" at bounding box center [383, 237] width 178 height 24
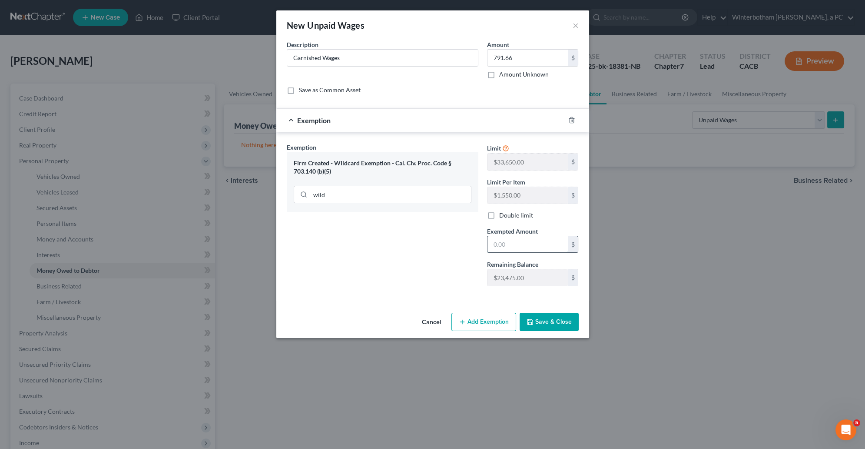
click at [502, 246] on input "text" at bounding box center [528, 244] width 80 height 17
click at [540, 318] on button "Save & Close" at bounding box center [549, 321] width 59 height 18
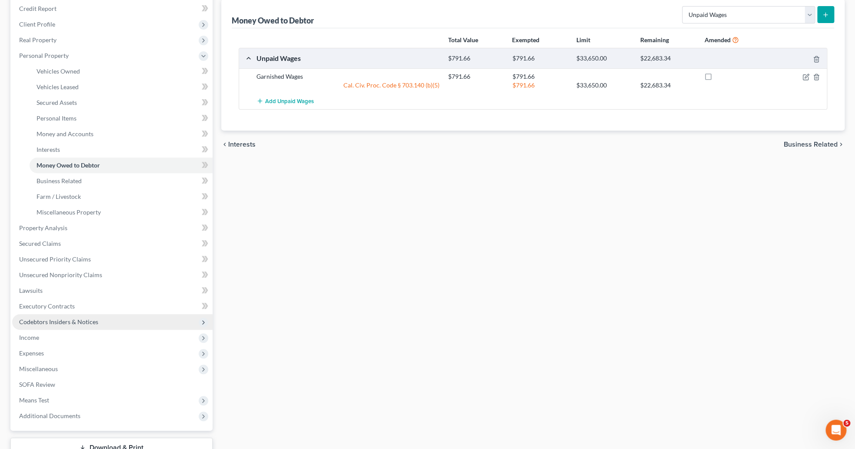
scroll to position [134, 0]
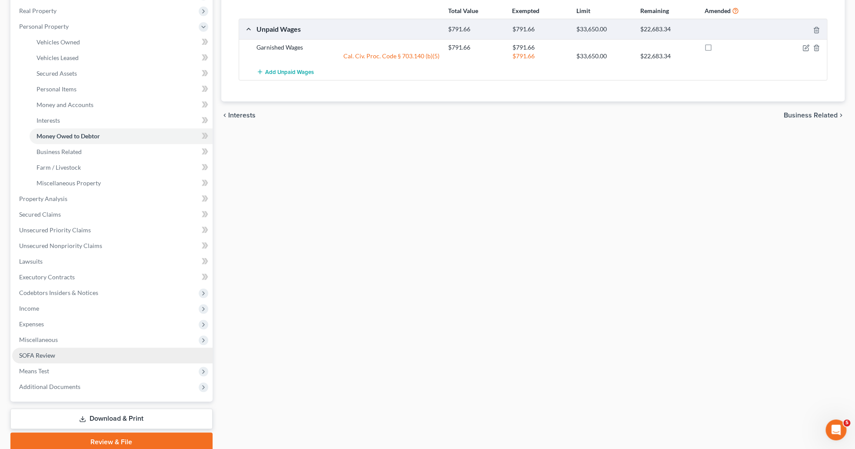
click at [72, 353] on link "SOFA Review" at bounding box center [112, 355] width 200 height 16
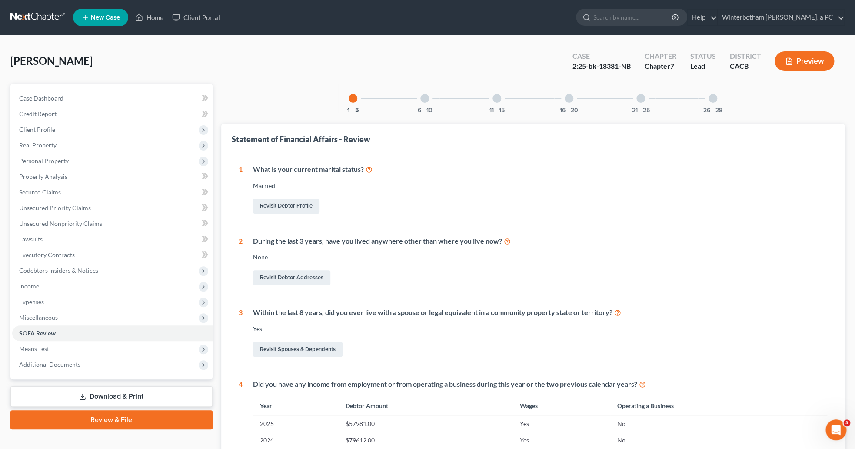
click at [423, 100] on div at bounding box center [424, 98] width 9 height 9
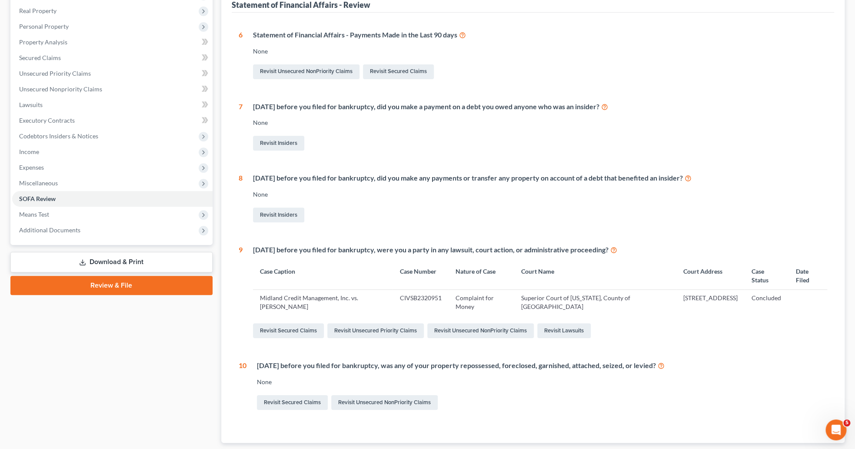
scroll to position [179, 0]
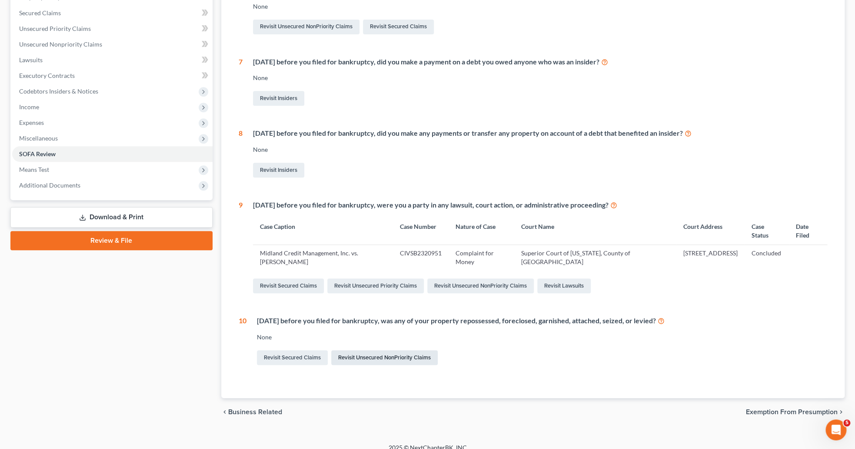
click at [335, 358] on link "Revisit Unsecured NonPriority Claims" at bounding box center [384, 357] width 106 height 15
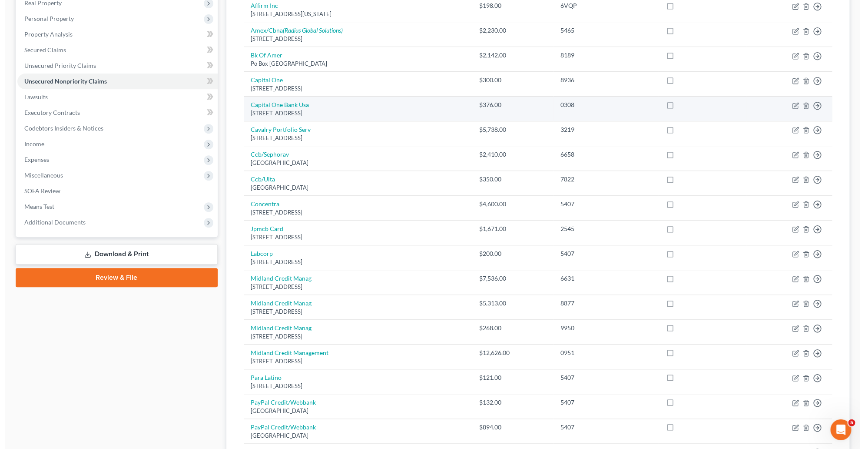
scroll to position [147, 0]
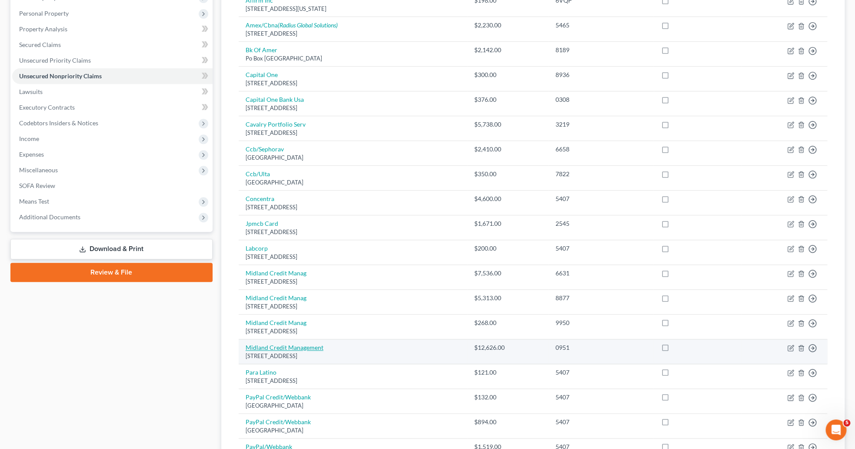
click at [280, 348] on link "Midland Credit Management" at bounding box center [285, 346] width 78 height 7
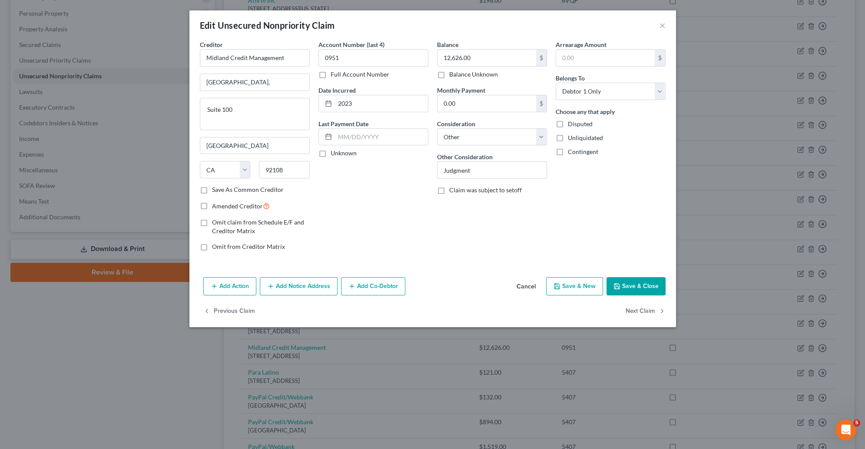
click at [225, 288] on button "Add Action" at bounding box center [229, 286] width 53 height 18
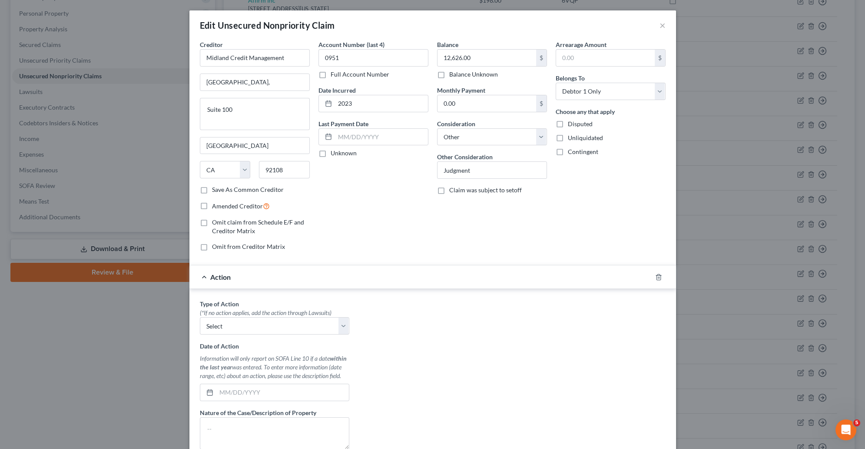
scroll to position [90, 0]
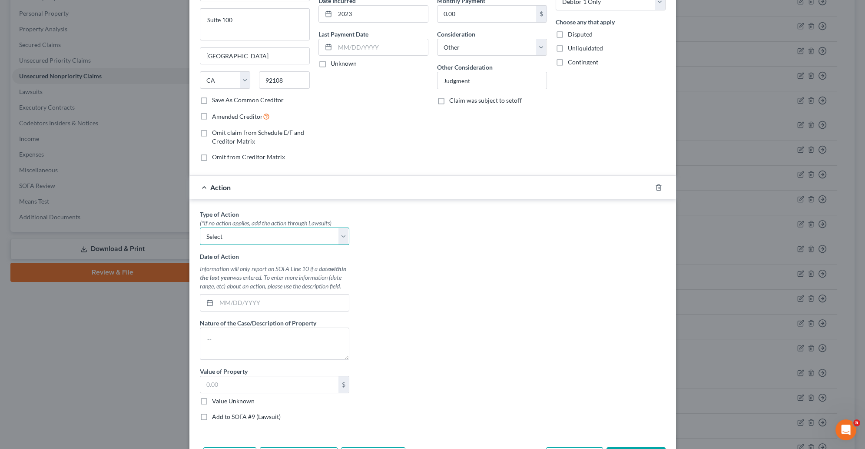
click at [200, 227] on select "Select Repossession Garnishment Foreclosure Personal Injury Attached, Seized, O…" at bounding box center [275, 235] width 150 height 17
click option "Garnishment" at bounding box center [0, 0] width 0 height 0
click at [271, 304] on input "text" at bounding box center [282, 302] width 133 height 17
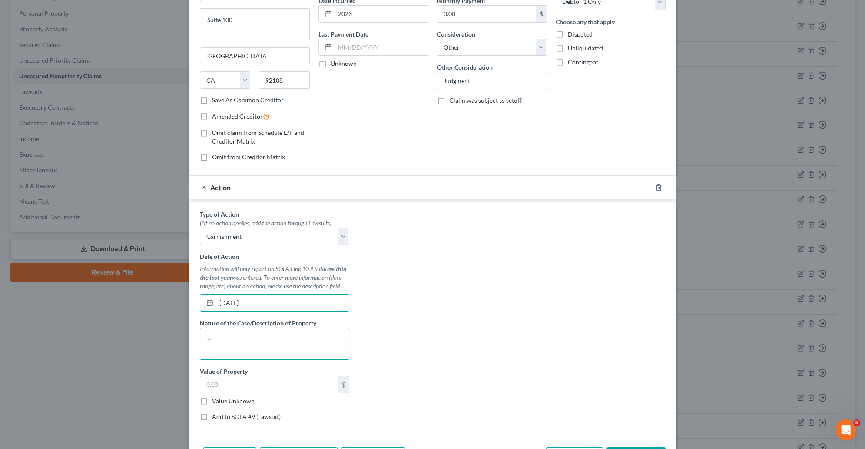
click at [224, 357] on textarea at bounding box center [275, 343] width 150 height 32
click at [229, 303] on input "09/01/2025" at bounding box center [282, 302] width 133 height 17
click at [310, 320] on div "Type of Action * (*If no action applies, add the action through Lawsuits) Selec…" at bounding box center [275, 318] width 158 height 218
click at [262, 385] on input "text" at bounding box center [269, 384] width 138 height 17
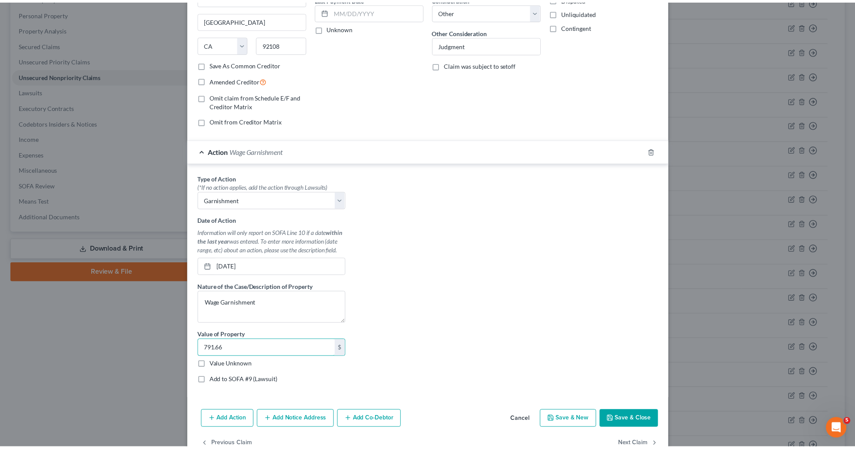
scroll to position [153, 0]
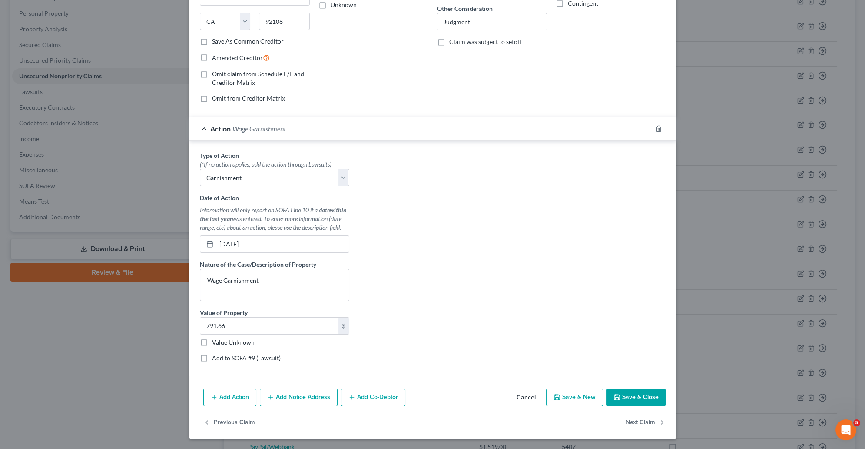
click at [629, 402] on button "Save & Close" at bounding box center [636, 397] width 59 height 18
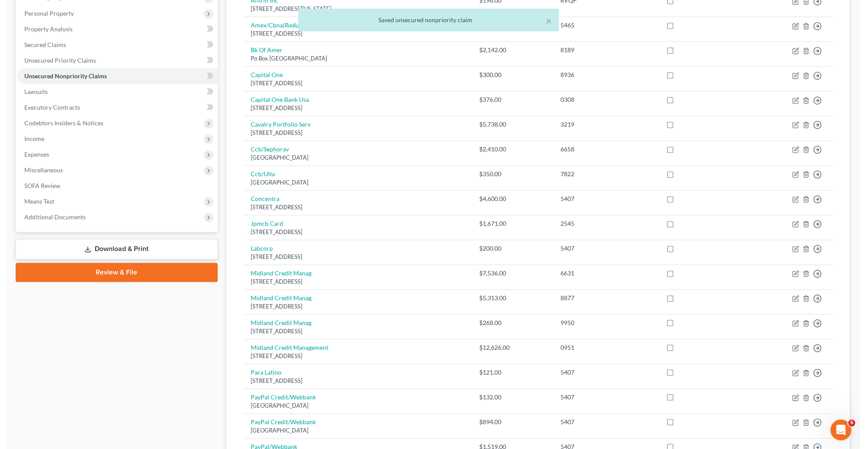
scroll to position [0, 0]
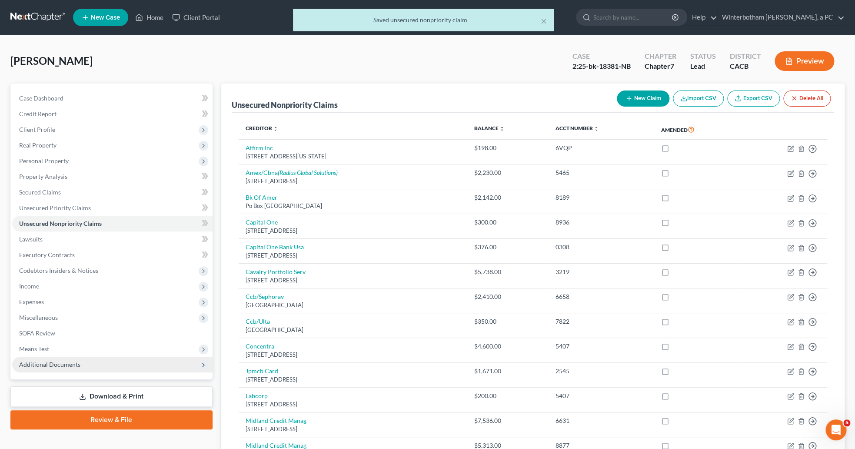
click at [82, 365] on span "Additional Documents" at bounding box center [112, 364] width 200 height 16
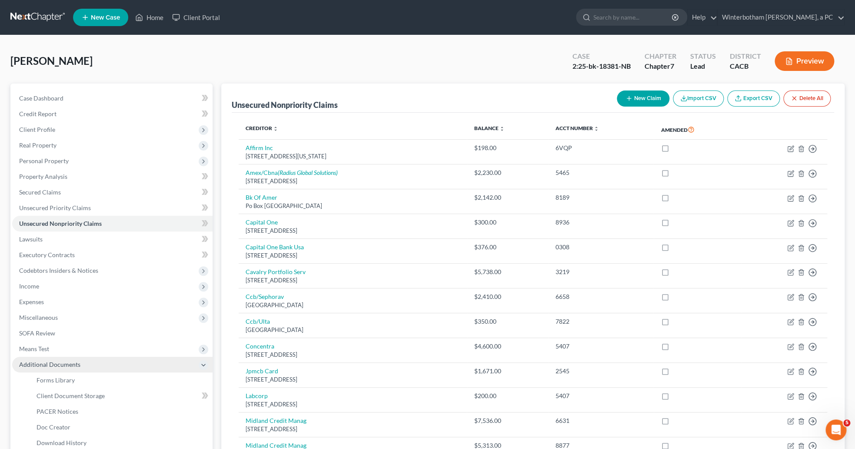
click at [82, 365] on span "Additional Documents" at bounding box center [112, 364] width 200 height 16
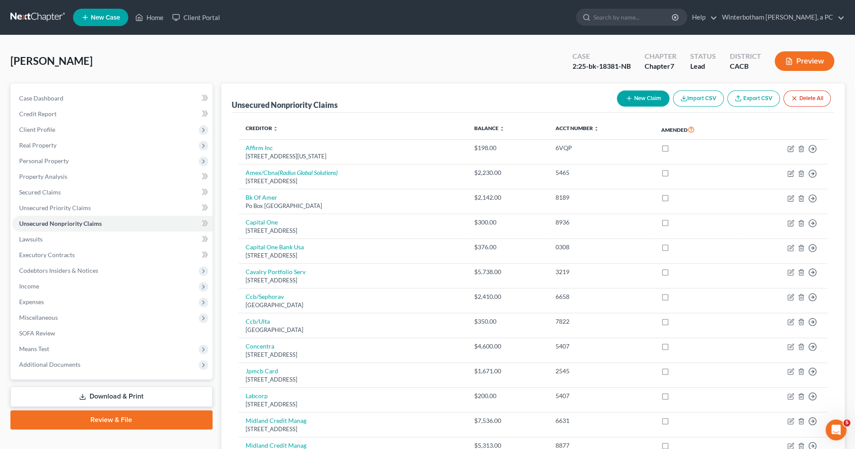
click at [439, 25] on ul "New Case Home Client Portal - No Result - See all results Or Press Enter... Hel…" at bounding box center [458, 17] width 771 height 23
click at [56, 187] on link "Secured Claims" at bounding box center [112, 192] width 200 height 16
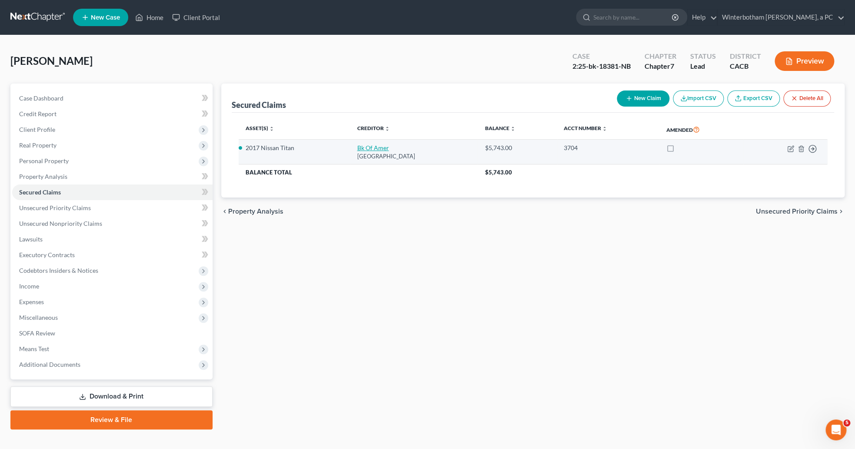
click at [357, 149] on link "Bk Of Amer" at bounding box center [373, 147] width 32 height 7
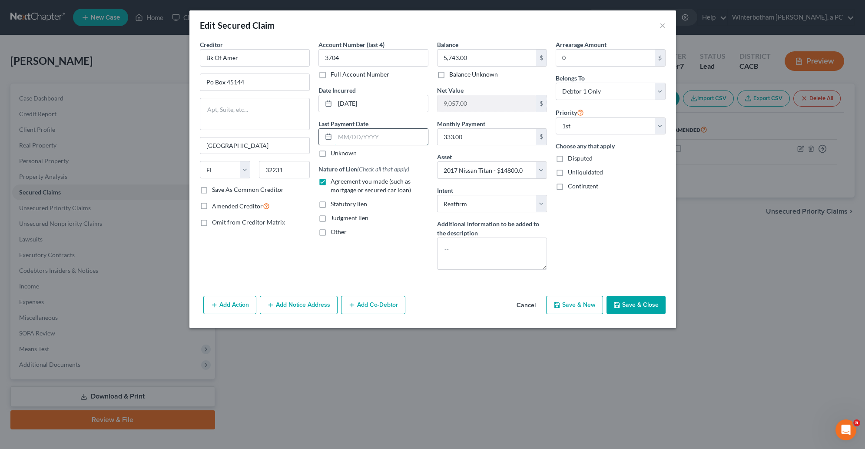
click at [356, 137] on input "text" at bounding box center [381, 137] width 93 height 17
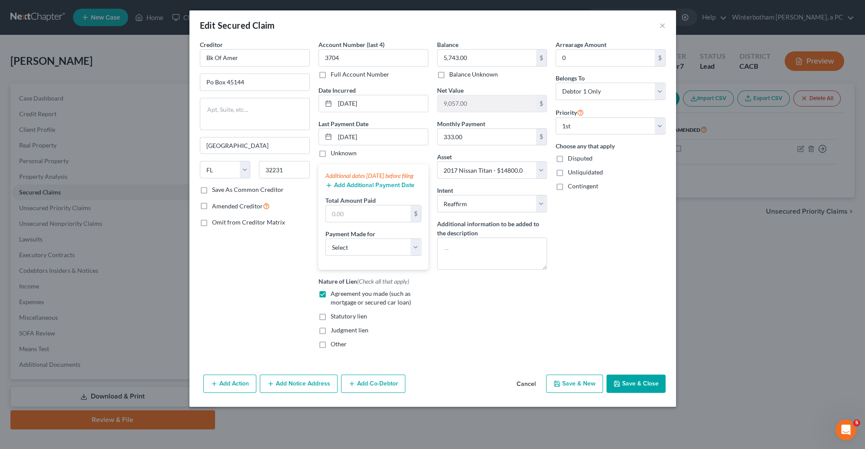
click at [355, 189] on div "Add Additional Payment Date" at bounding box center [374, 184] width 96 height 9
click at [356, 189] on button "Add Additional Payment Date" at bounding box center [370, 185] width 89 height 7
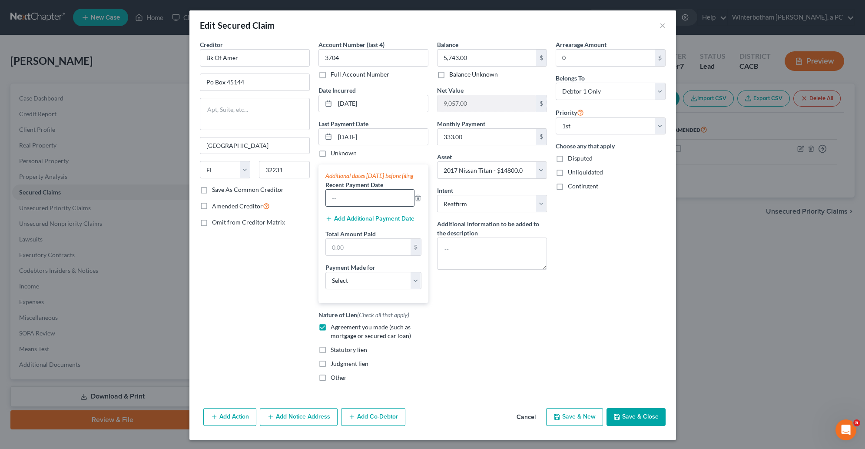
click at [352, 206] on input "text" at bounding box center [370, 197] width 88 height 17
click at [338, 134] on input "08/01/2025" at bounding box center [381, 137] width 93 height 17
click at [336, 206] on input "text" at bounding box center [370, 197] width 88 height 17
click at [355, 222] on button "Add Additional Payment Date" at bounding box center [370, 218] width 89 height 7
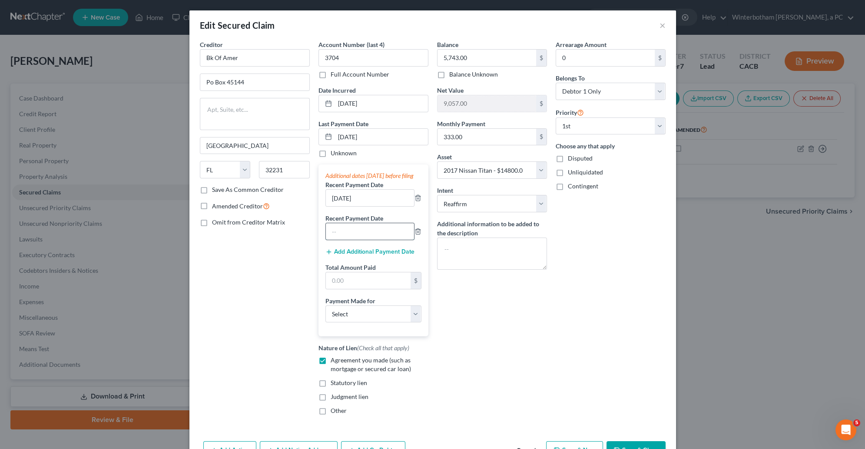
click at [355, 239] on input "text" at bounding box center [370, 231] width 88 height 17
click at [344, 288] on input "text" at bounding box center [368, 280] width 85 height 17
click at [326, 305] on select "Select Car Credit Card Loan Repayment Mortgage Other Suppliers Or Vendors" at bounding box center [374, 313] width 96 height 17
click option "Car" at bounding box center [0, 0] width 0 height 0
click at [556, 326] on div "Arrearage Amount 0 $ Belongs To * Select Debtor 1 Only Debtor 2 Only Debtor 1 A…" at bounding box center [611, 231] width 119 height 382
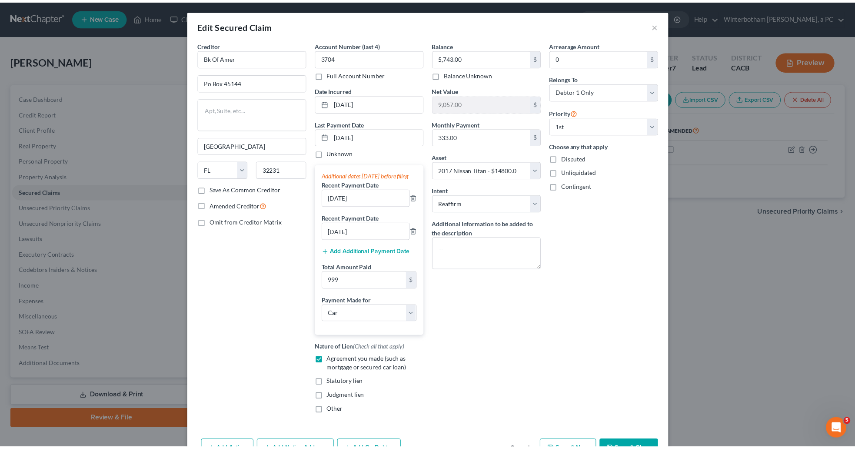
scroll to position [47, 0]
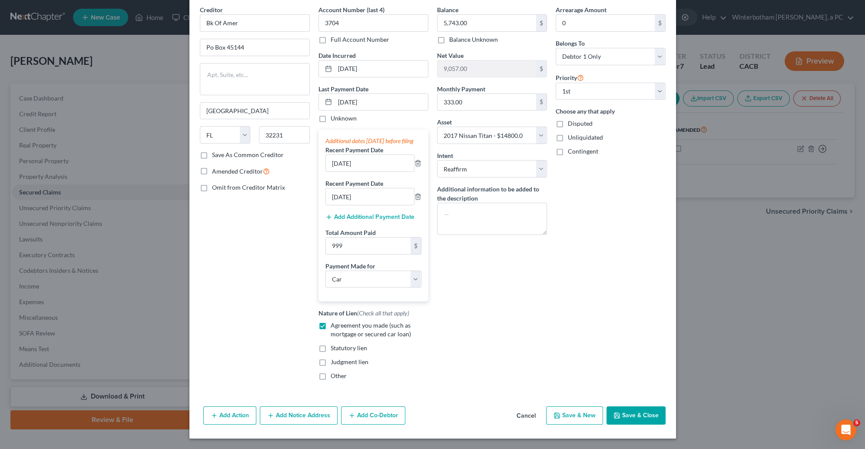
drag, startPoint x: 648, startPoint y: 410, endPoint x: 631, endPoint y: 395, distance: 22.2
click at [648, 409] on button "Save & Close" at bounding box center [636, 415] width 59 height 18
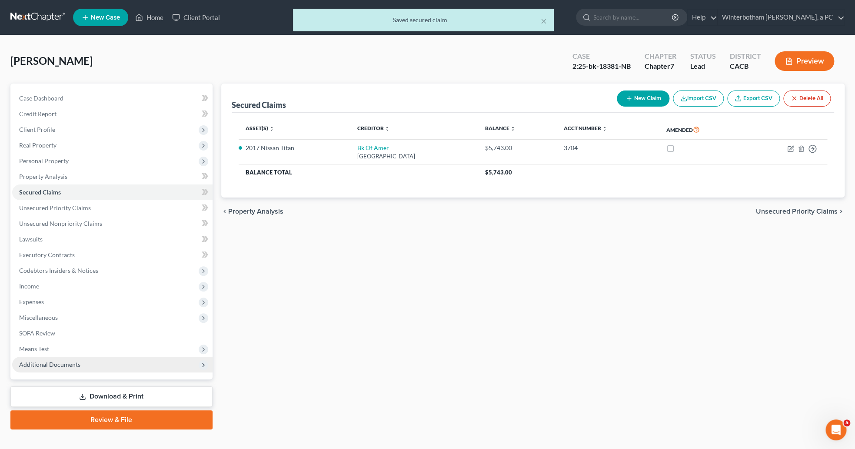
click at [57, 370] on span "Additional Documents" at bounding box center [112, 364] width 200 height 16
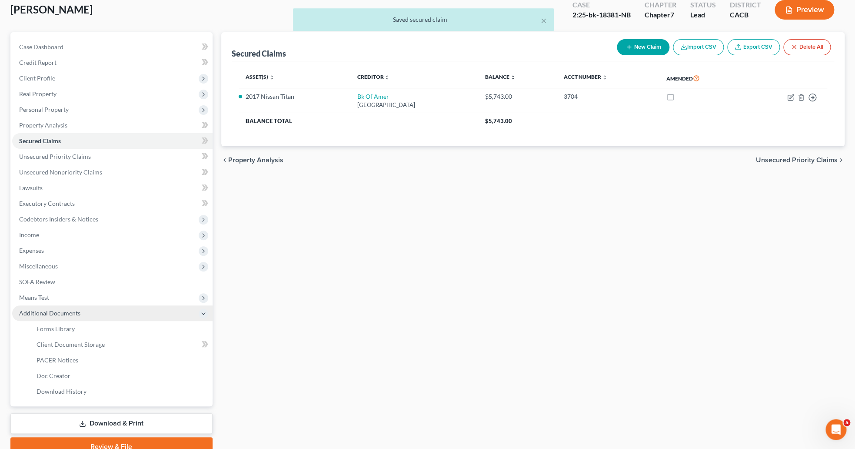
scroll to position [91, 0]
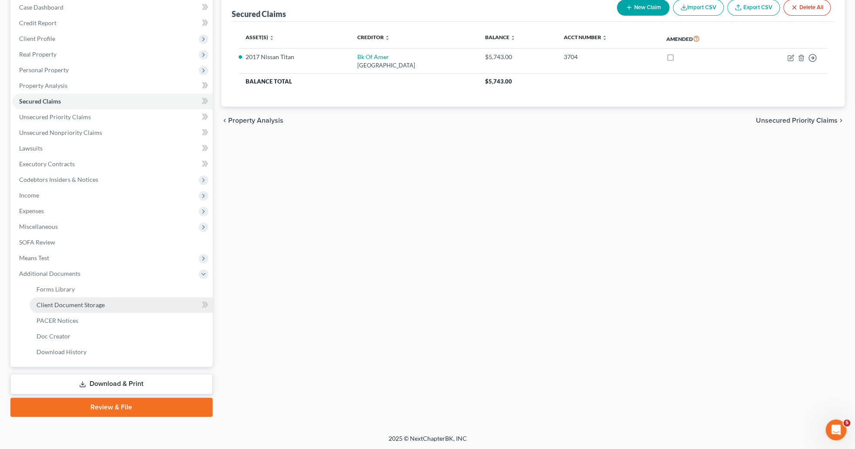
click at [123, 305] on link "Client Document Storage" at bounding box center [121, 305] width 183 height 16
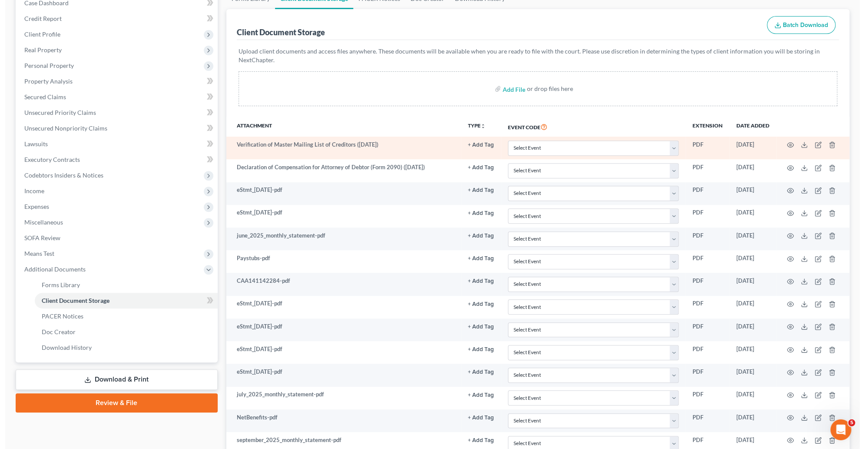
scroll to position [134, 0]
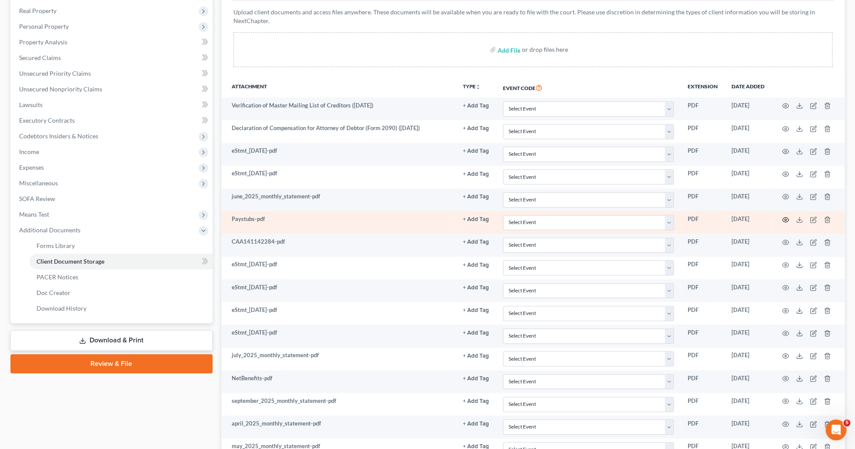
click at [786, 219] on icon "button" at bounding box center [785, 219] width 7 height 7
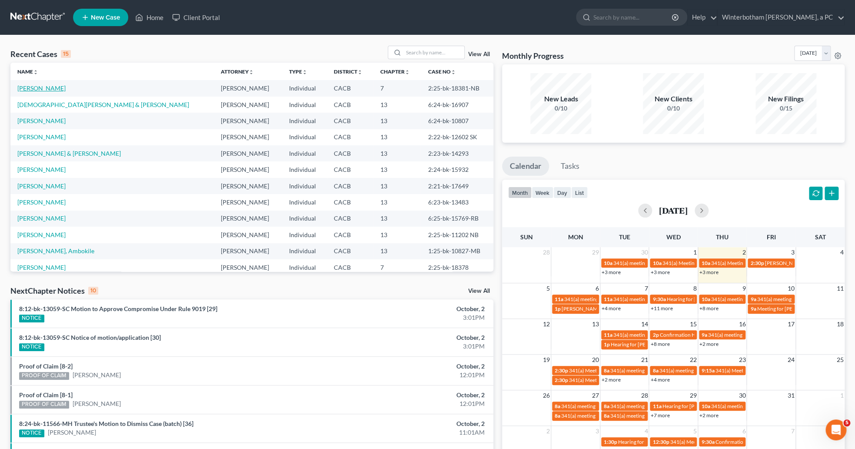
click at [20, 89] on link "[PERSON_NAME]" at bounding box center [41, 87] width 48 height 7
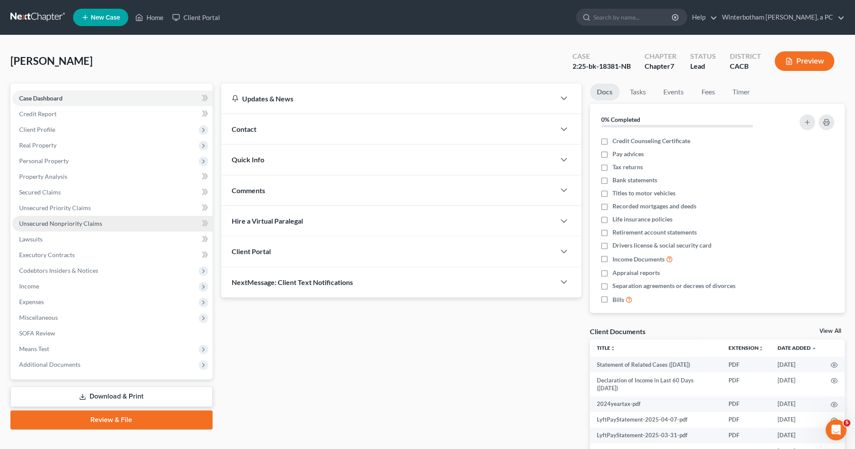
click at [63, 222] on span "Unsecured Nonpriority Claims" at bounding box center [60, 222] width 83 height 7
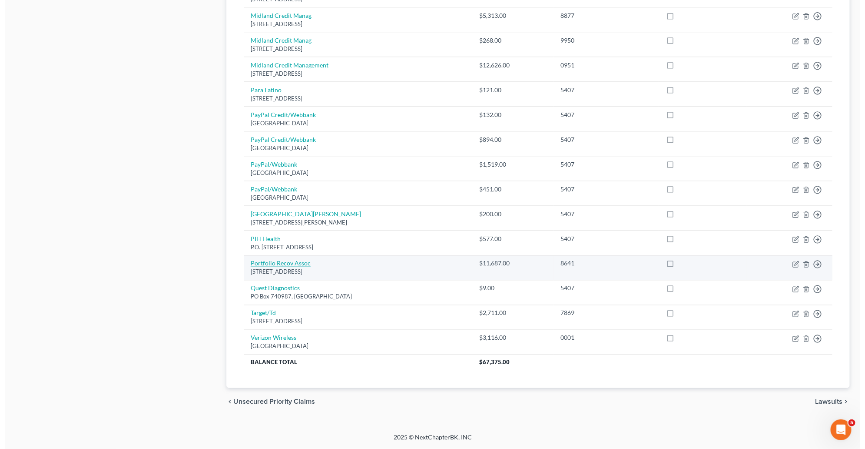
scroll to position [210, 0]
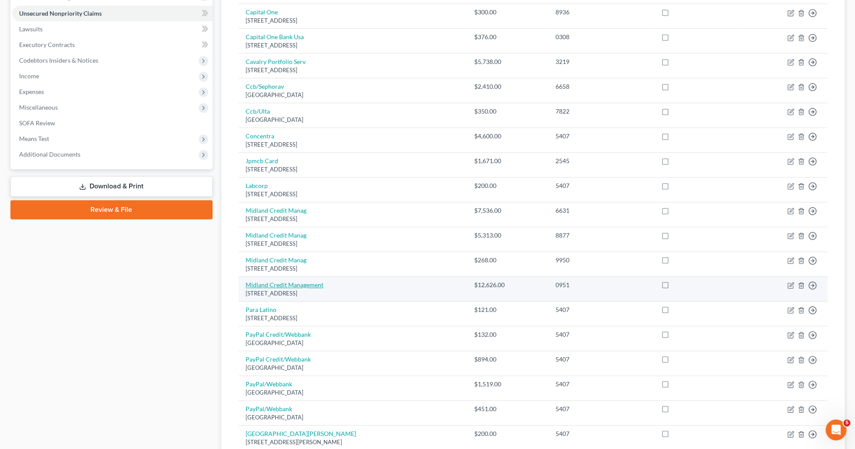
click at [269, 288] on link "Midland Credit Management" at bounding box center [285, 284] width 78 height 7
select select "4"
select select "14"
select select "0"
select select "1"
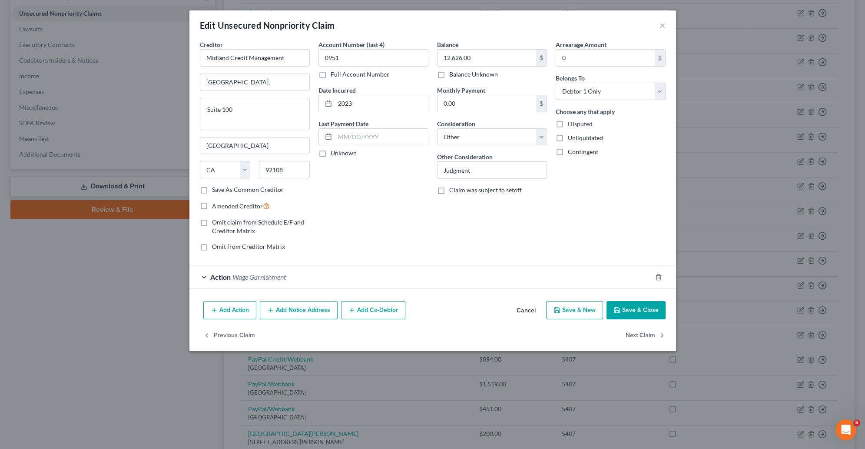
click at [290, 280] on div "Action Wage Garnishment" at bounding box center [420, 276] width 462 height 23
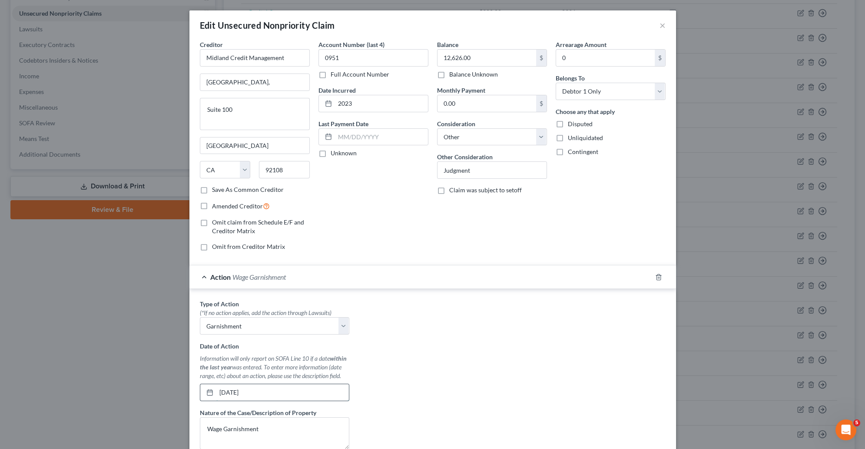
click at [259, 392] on input "[DATE]" at bounding box center [282, 392] width 133 height 17
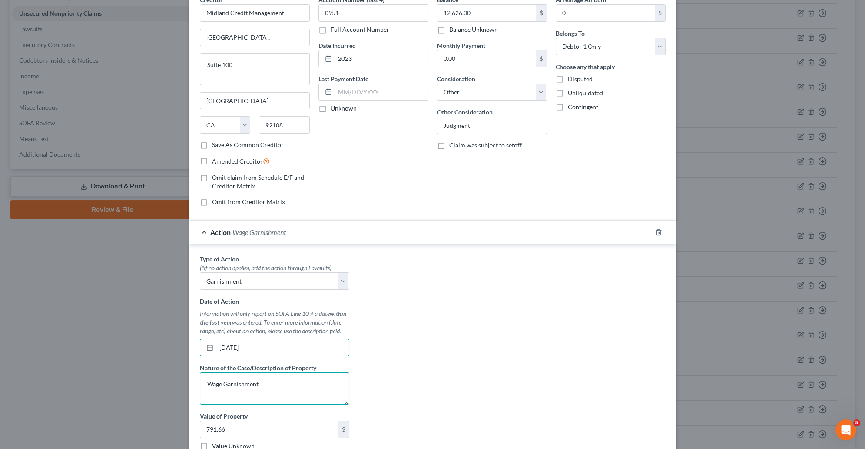
click at [257, 386] on textarea "Wage Garnishment" at bounding box center [275, 388] width 150 height 32
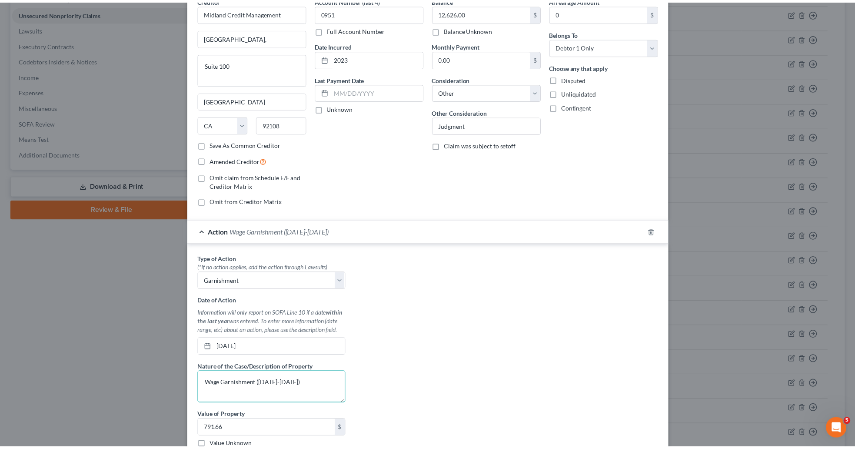
scroll to position [153, 0]
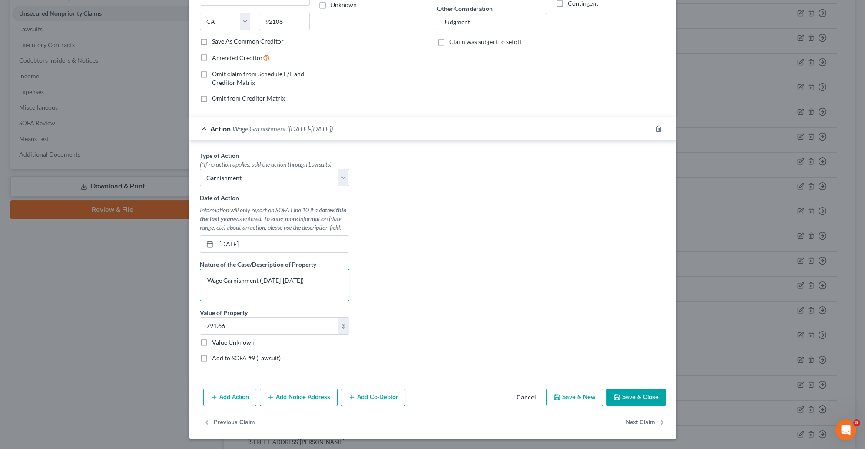
type textarea "Wage Garnishment ([DATE]-[DATE])"
click at [649, 395] on button "Save & Close" at bounding box center [636, 397] width 59 height 18
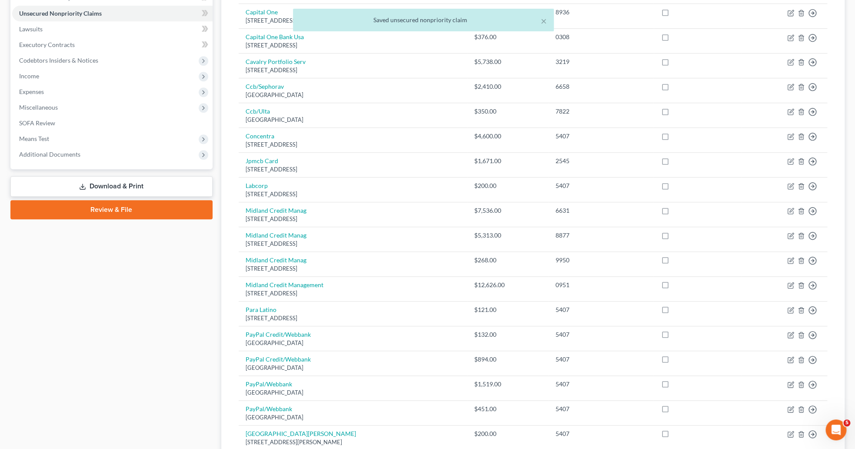
click at [123, 186] on link "Download & Print" at bounding box center [111, 186] width 202 height 20
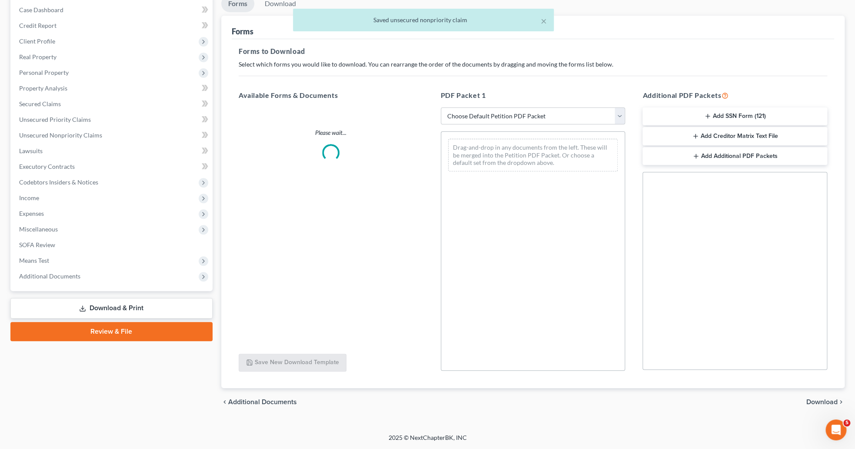
scroll to position [88, 0]
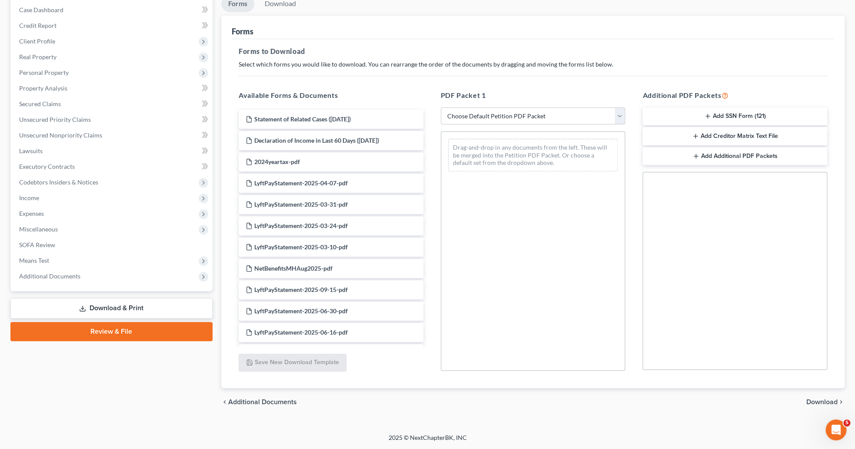
select select "0"
click option "Complete Bankruptcy Petition (all forms and schedules)" at bounding box center [0, 0] width 0 height 0
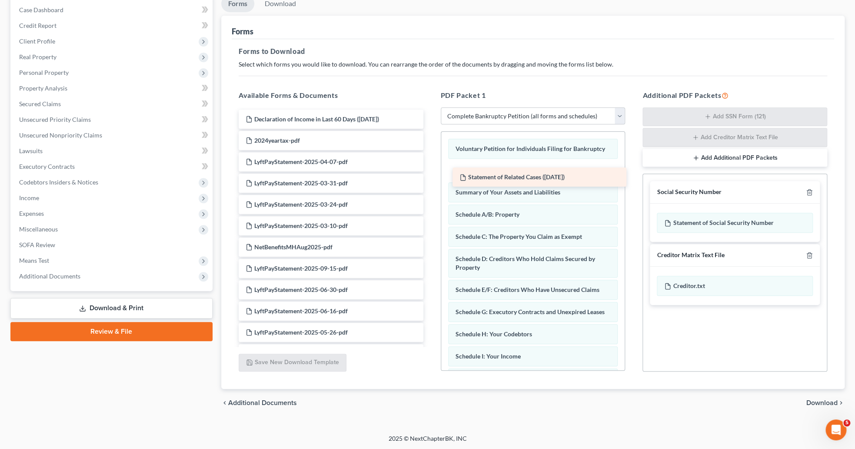
drag, startPoint x: 286, startPoint y: 122, endPoint x: 500, endPoint y: 180, distance: 221.6
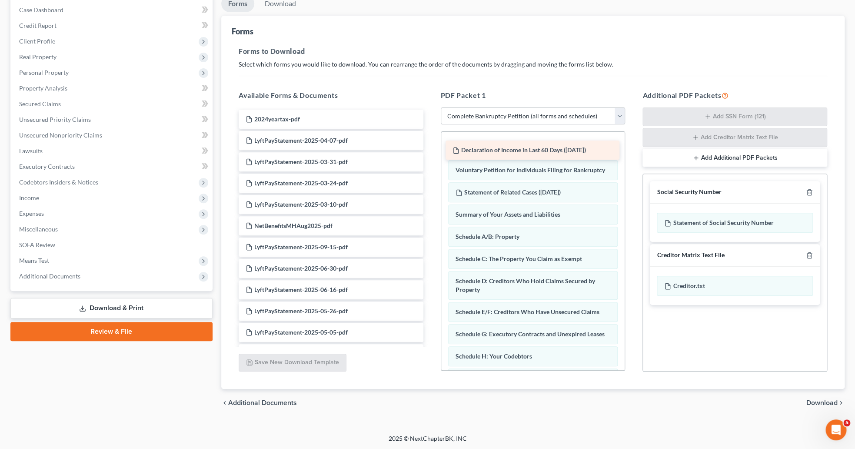
drag, startPoint x: 338, startPoint y: 116, endPoint x: 545, endPoint y: 148, distance: 209.2
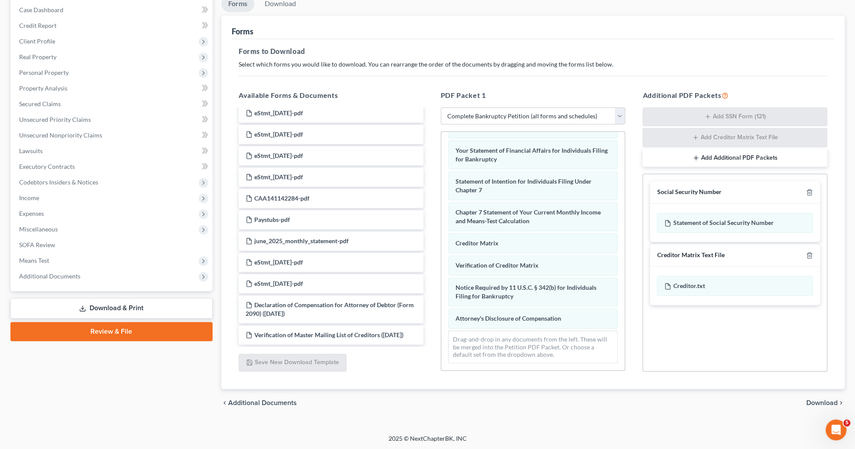
scroll to position [329, 0]
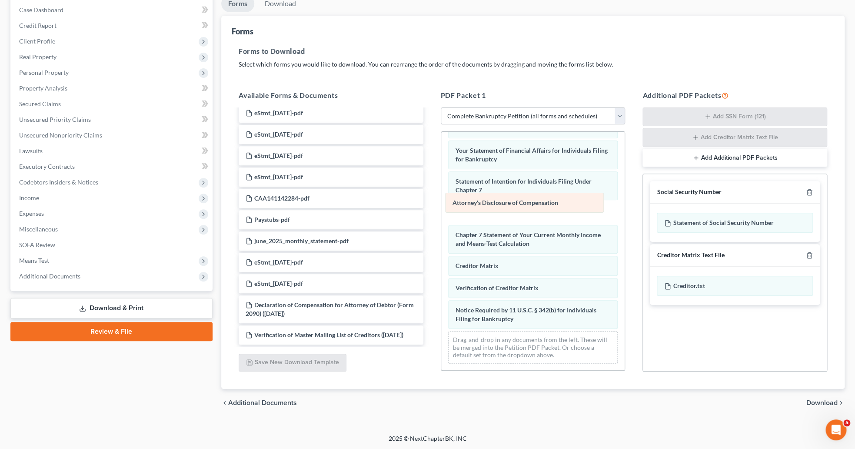
drag, startPoint x: 538, startPoint y: 318, endPoint x: 535, endPoint y: 203, distance: 115.2
click at [535, 203] on div "Attorney's Disclosure of Compensation Declaration of Income in Last 60 Days ([D…" at bounding box center [533, 103] width 184 height 533
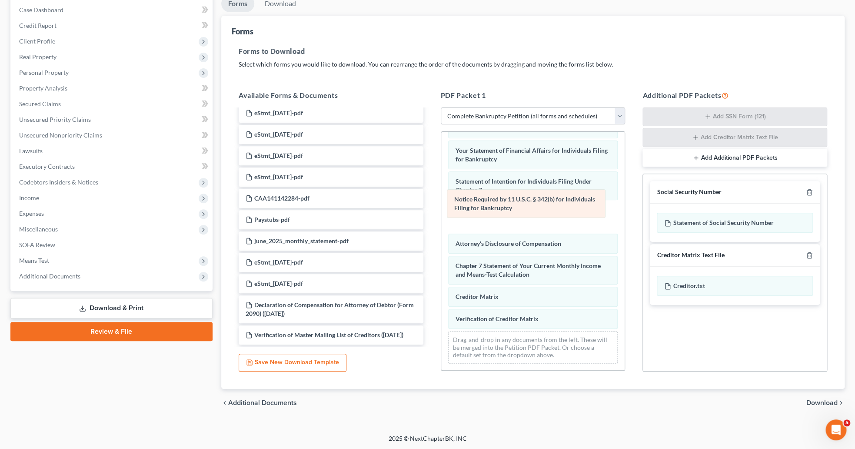
drag, startPoint x: 516, startPoint y: 316, endPoint x: 515, endPoint y: 206, distance: 110.0
click at [515, 206] on div "Notice Required by 11 U.S.C. § 342(b) for Individuals Filing for Bankruptcy Dec…" at bounding box center [533, 103] width 184 height 533
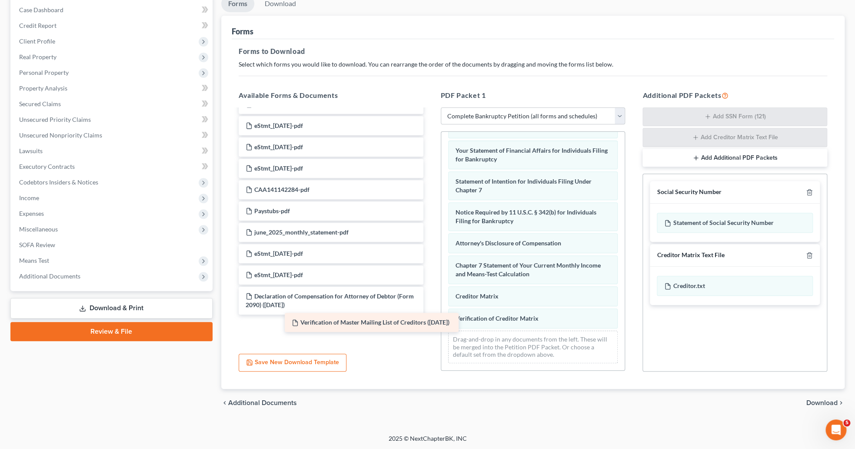
scroll to position [794, 0]
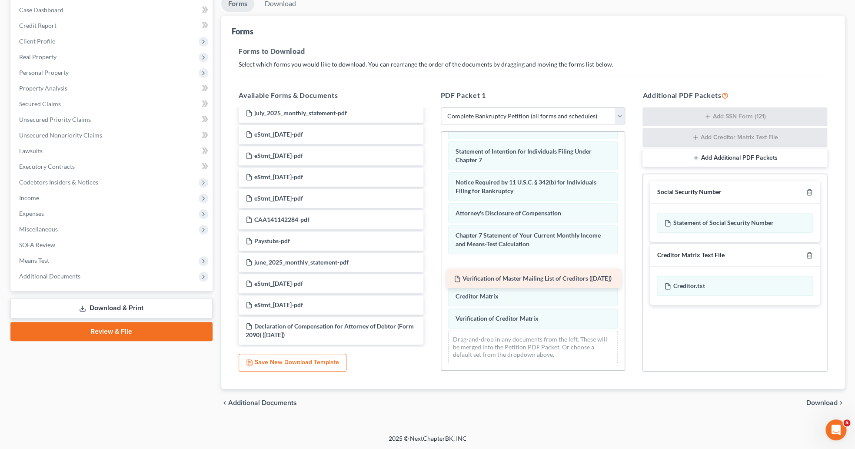
drag, startPoint x: 347, startPoint y: 329, endPoint x: 555, endPoint y: 282, distance: 213.4
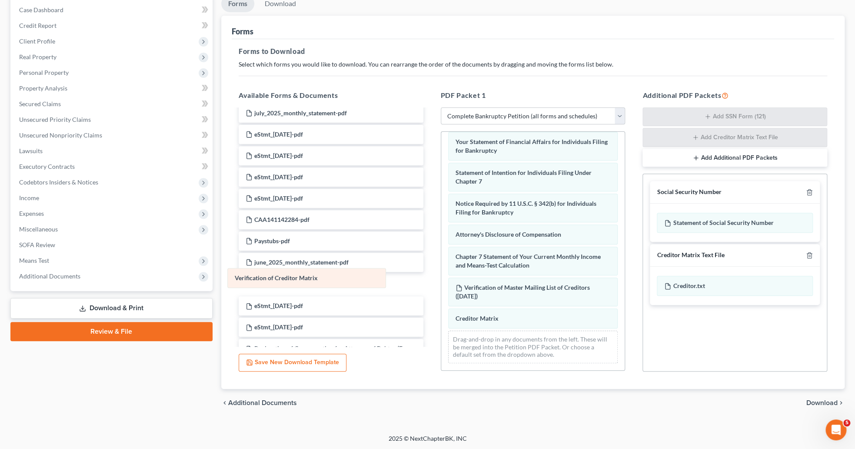
drag, startPoint x: 548, startPoint y: 345, endPoint x: 327, endPoint y: 273, distance: 232.0
click at [441, 273] on div "Verification of Creditor Matrix Declaration of Income in Last 60 Days ([DATE]) …" at bounding box center [533, 99] width 184 height 542
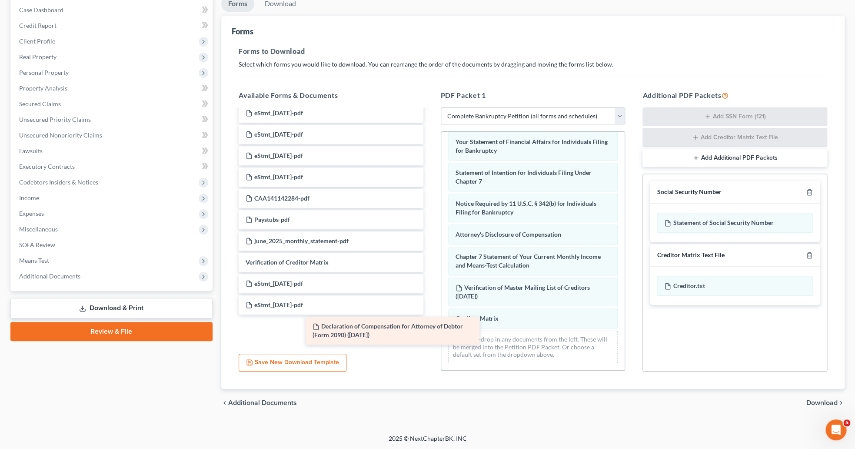
scroll to position [785, 0]
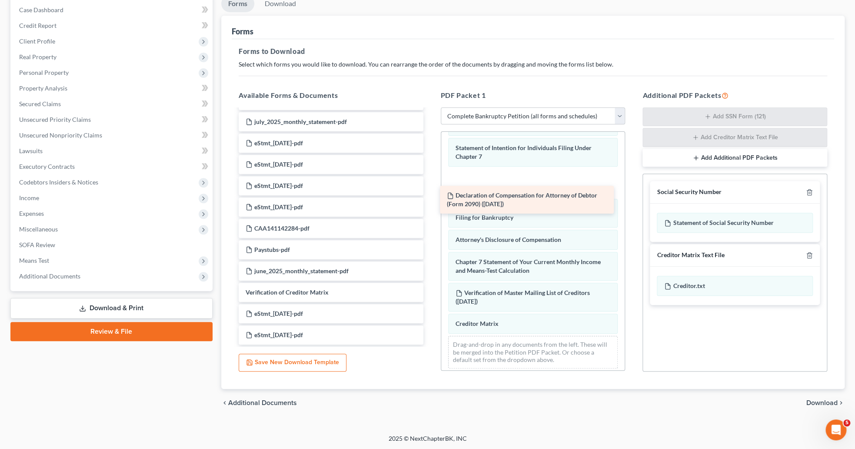
drag, startPoint x: 352, startPoint y: 338, endPoint x: 554, endPoint y: 208, distance: 239.5
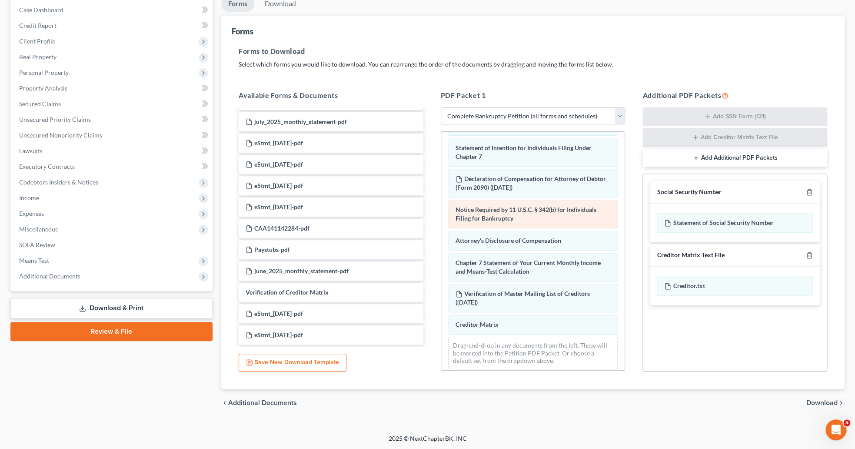
scroll to position [369, 0]
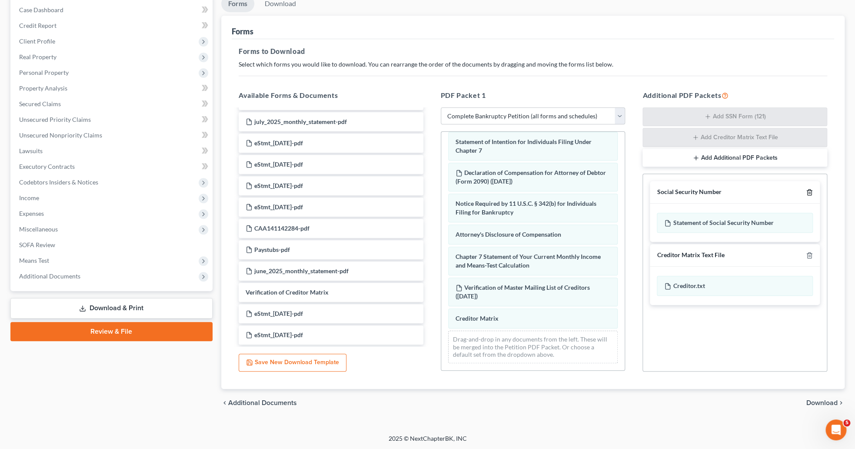
click at [808, 191] on icon "button" at bounding box center [809, 192] width 7 height 7
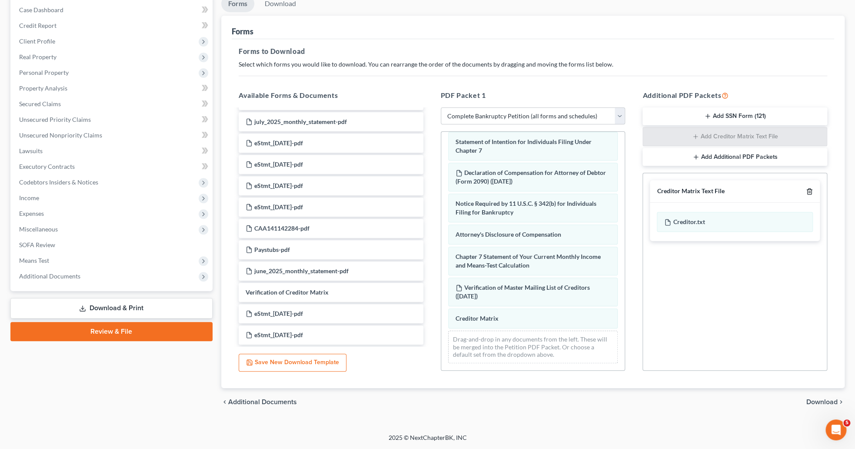
click at [808, 191] on icon "button" at bounding box center [809, 191] width 7 height 7
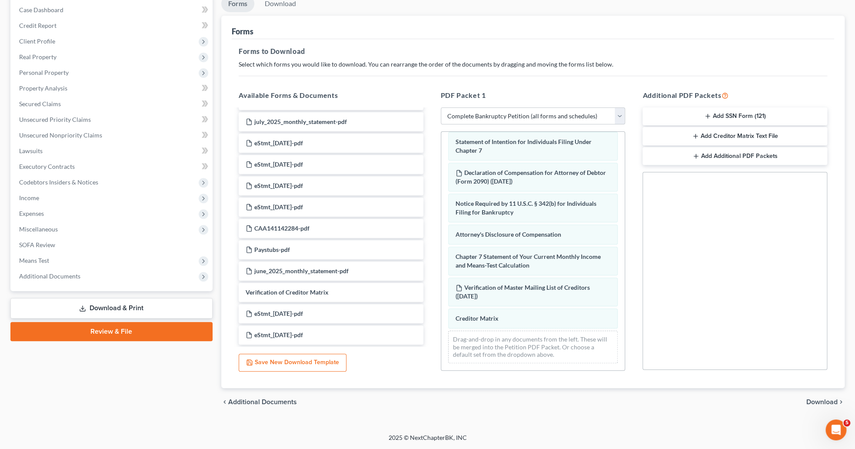
click at [810, 400] on span "Download" at bounding box center [821, 401] width 31 height 7
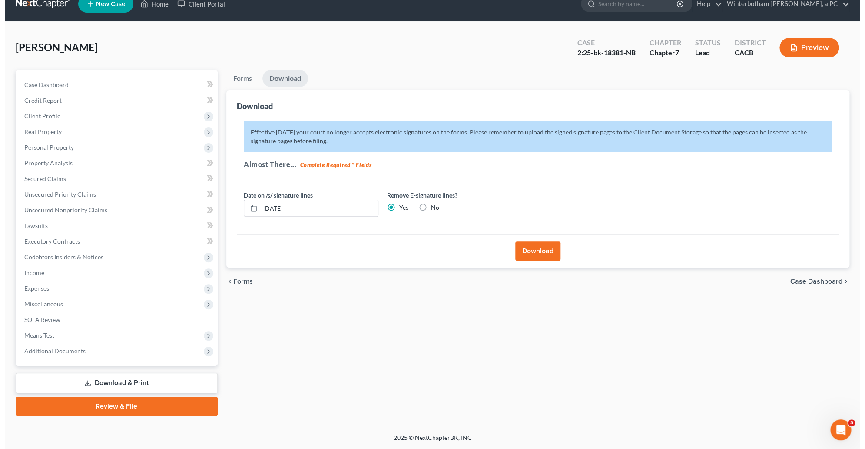
scroll to position [13, 0]
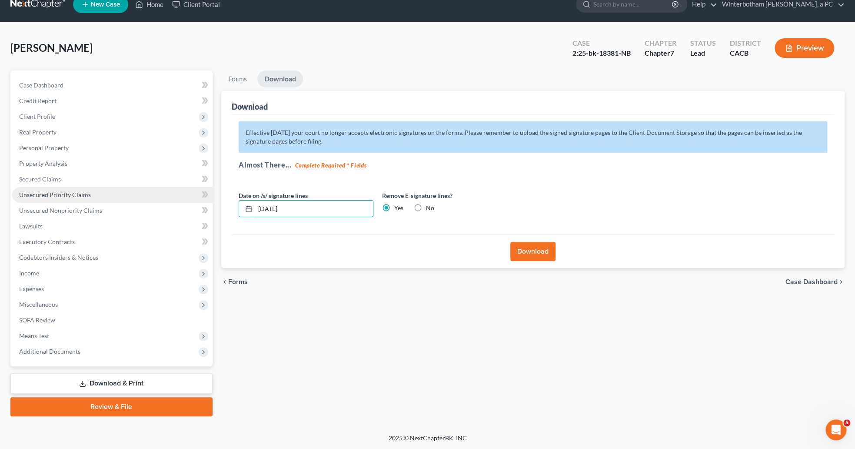
drag, startPoint x: 307, startPoint y: 207, endPoint x: 129, endPoint y: 199, distance: 178.4
click at [255, 200] on input "[DATE]" at bounding box center [314, 208] width 118 height 17
click at [547, 252] on button "Download" at bounding box center [532, 251] width 45 height 19
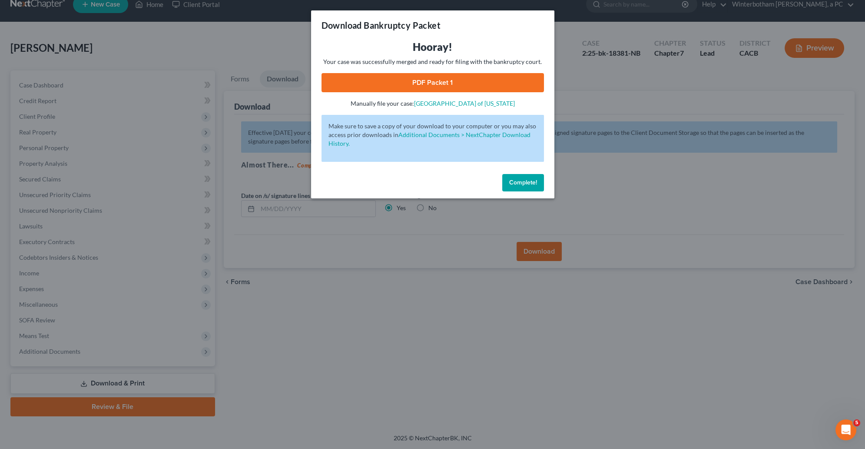
click at [382, 76] on link "PDF Packet 1" at bounding box center [433, 82] width 223 height 19
